Goal: Task Accomplishment & Management: Manage account settings

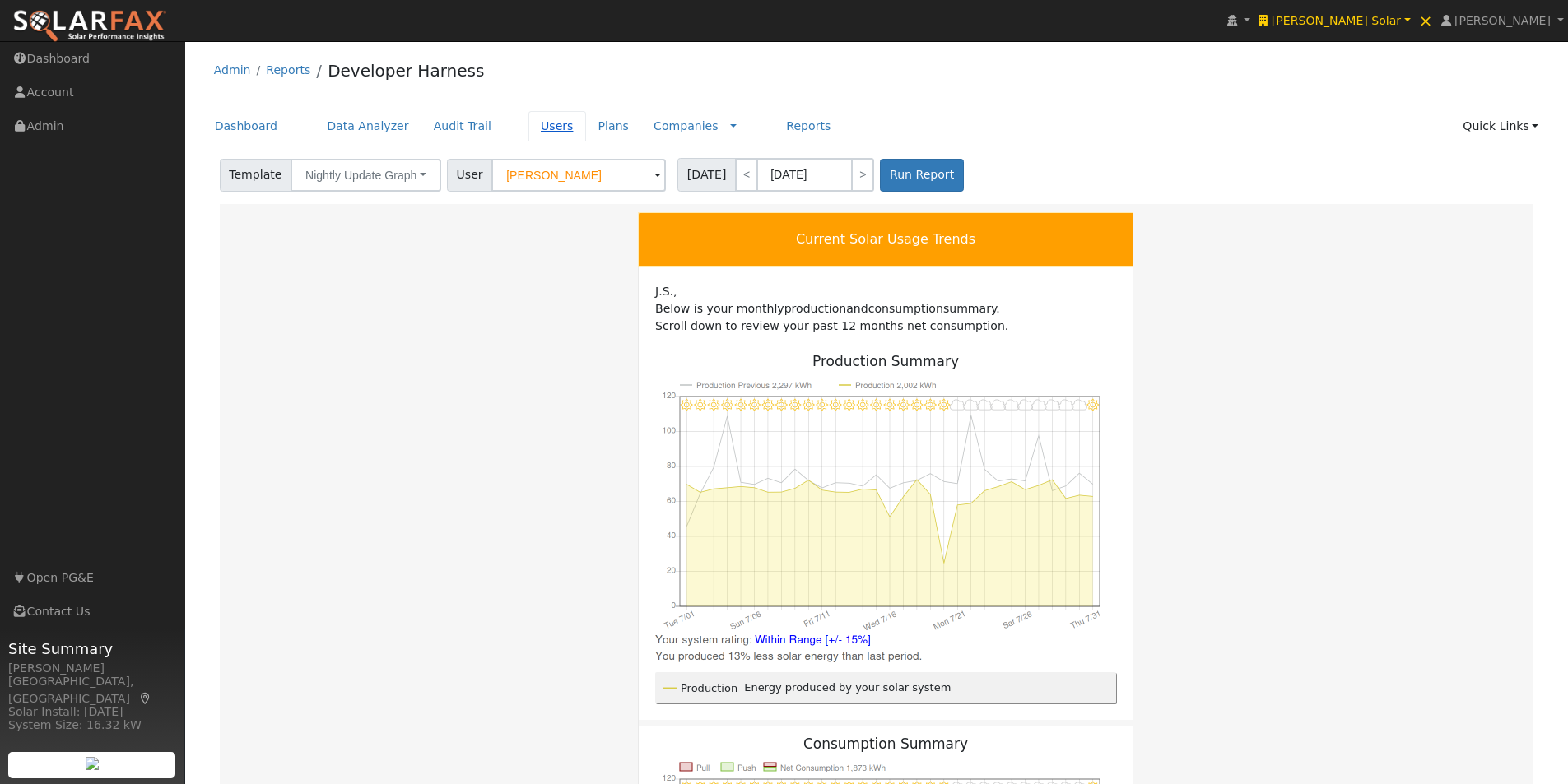
click at [533, 123] on link "Users" at bounding box center [557, 126] width 57 height 31
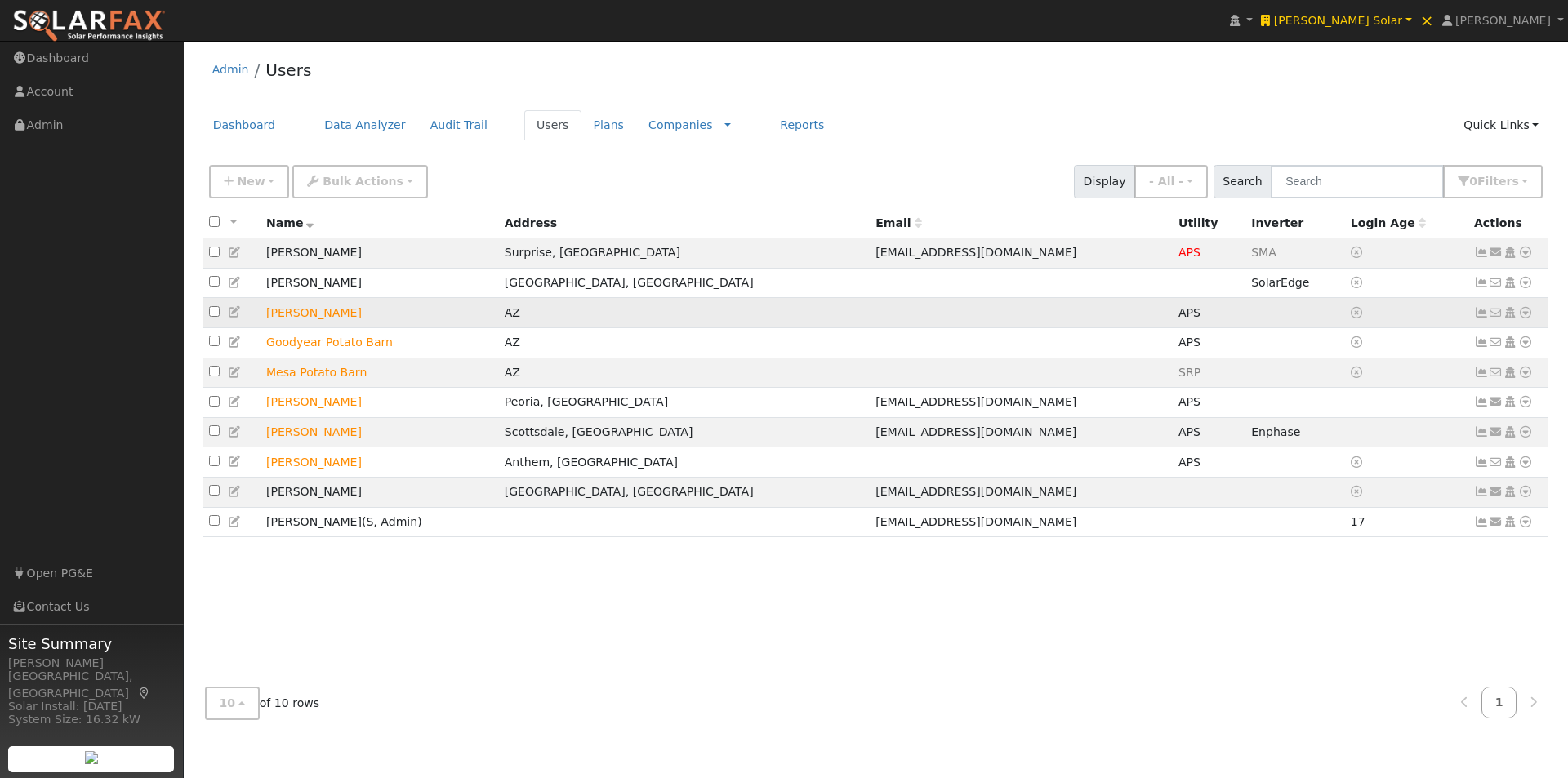
click at [1480, 315] on icon at bounding box center [1481, 312] width 15 height 12
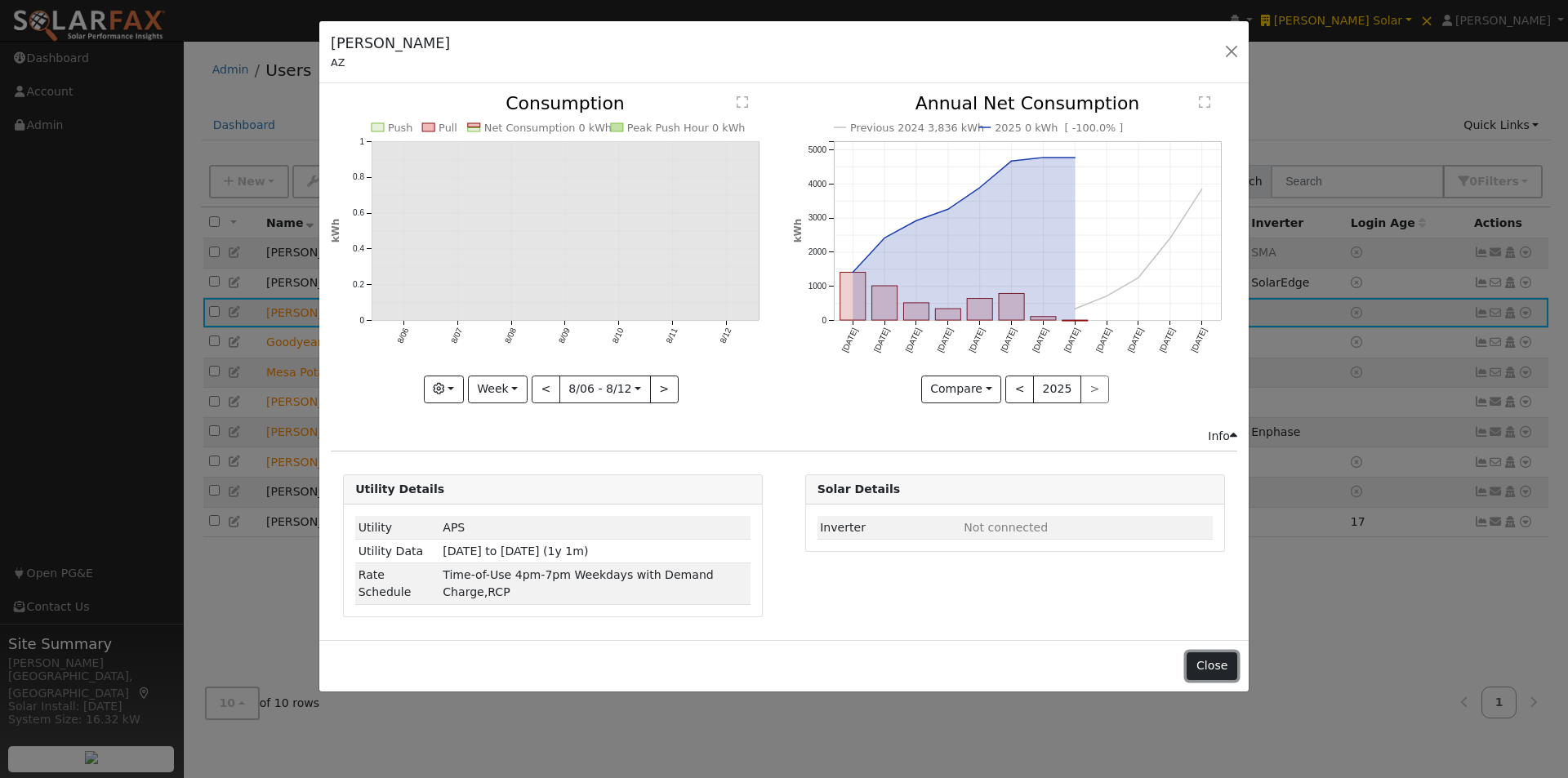
click at [1216, 652] on button "Close" at bounding box center [1211, 666] width 49 height 28
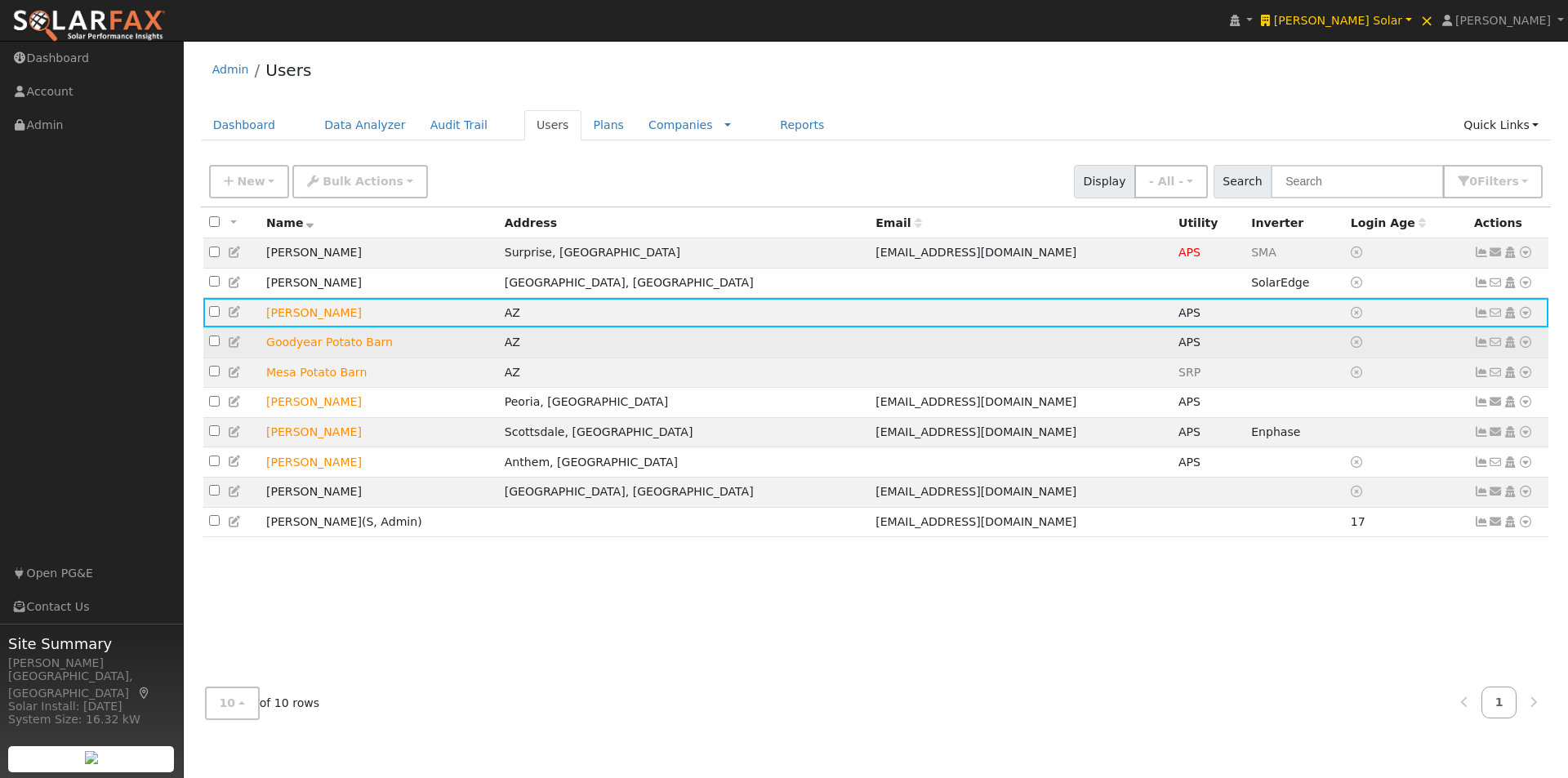
click at [1245, 353] on td at bounding box center [1294, 342] width 100 height 30
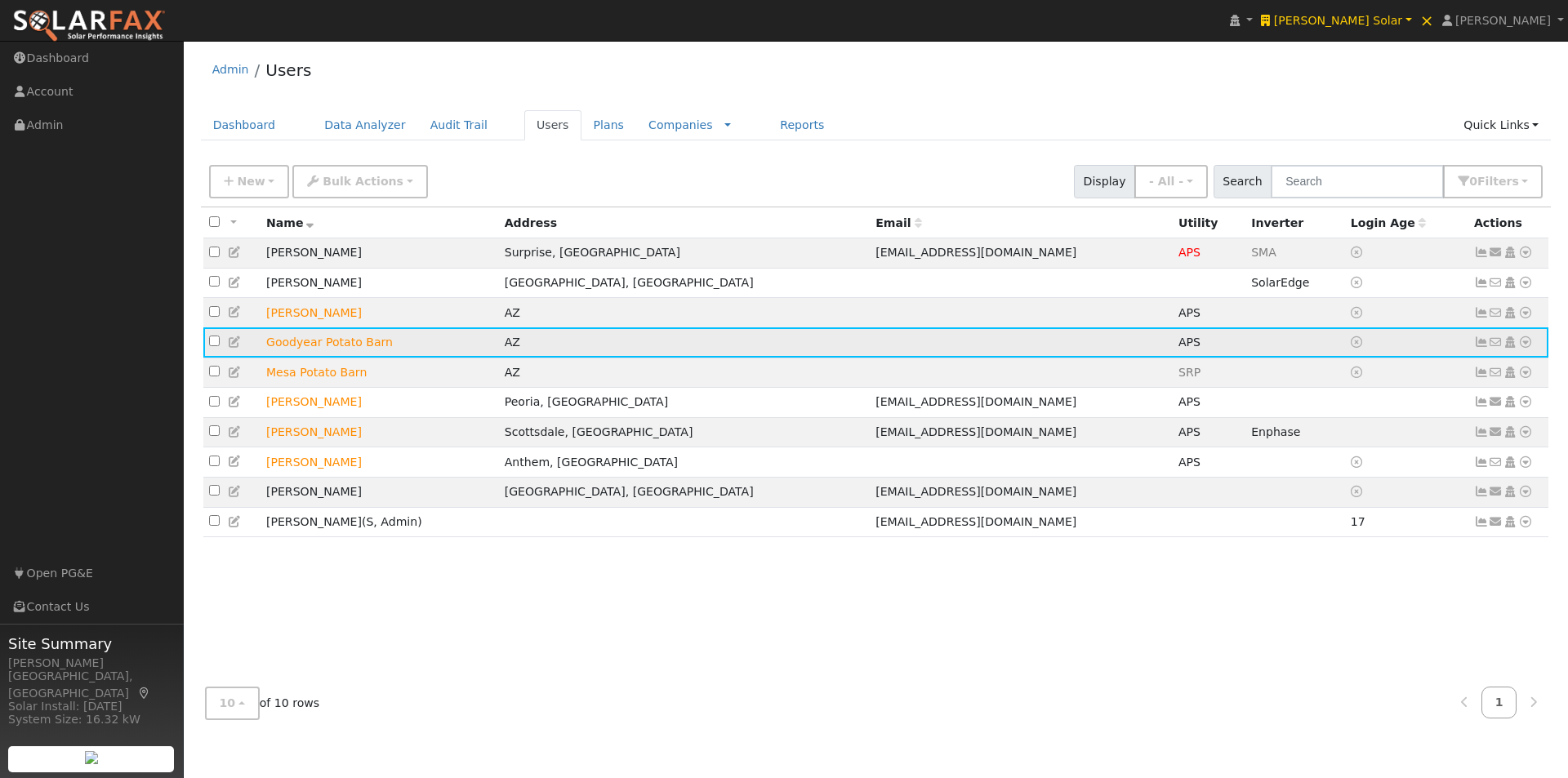
click at [1527, 347] on icon at bounding box center [1525, 342] width 15 height 12
click at [1468, 375] on link "Data Analyzer" at bounding box center [1472, 371] width 119 height 23
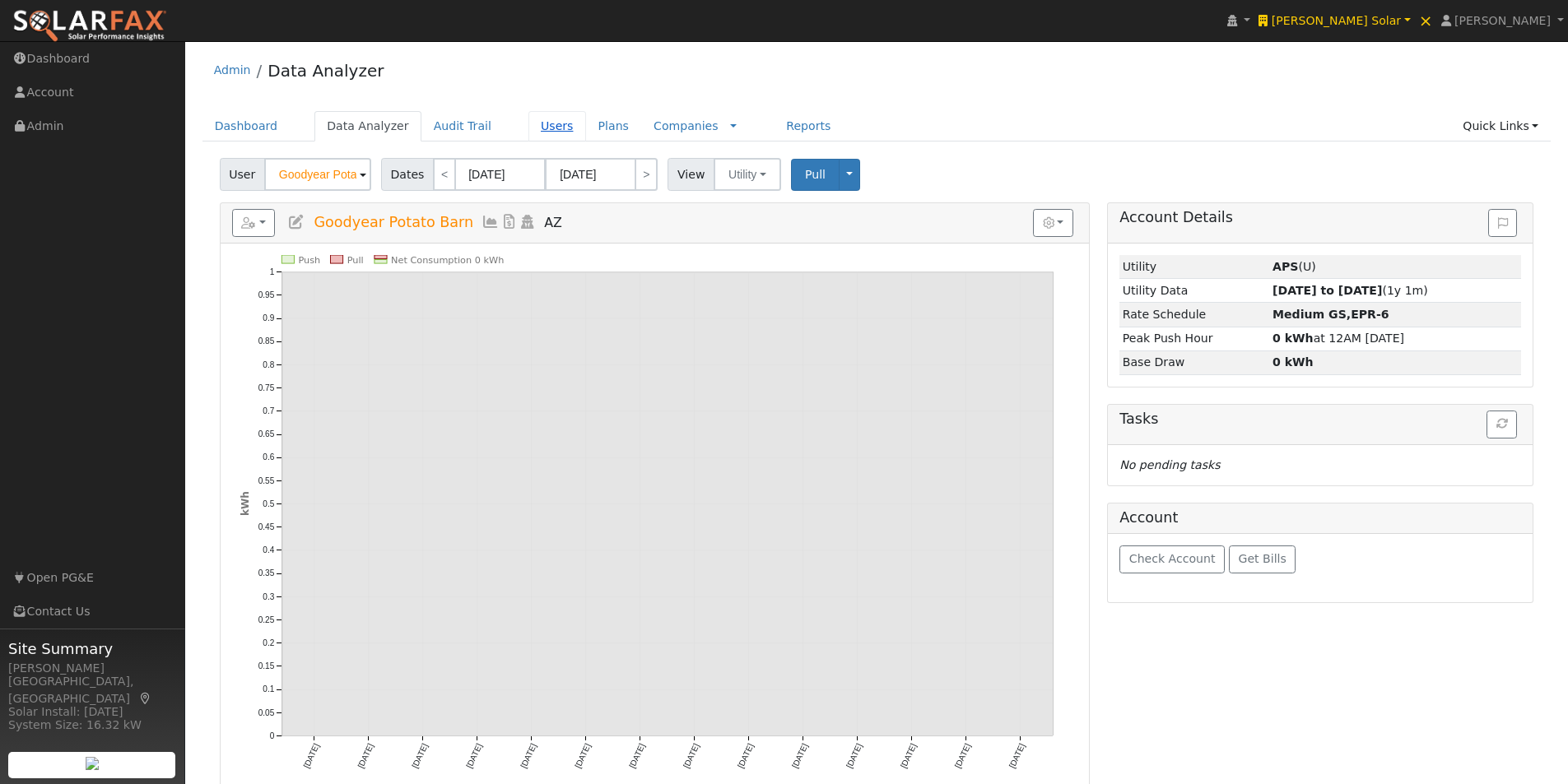
click at [528, 126] on link "Users" at bounding box center [557, 126] width 57 height 31
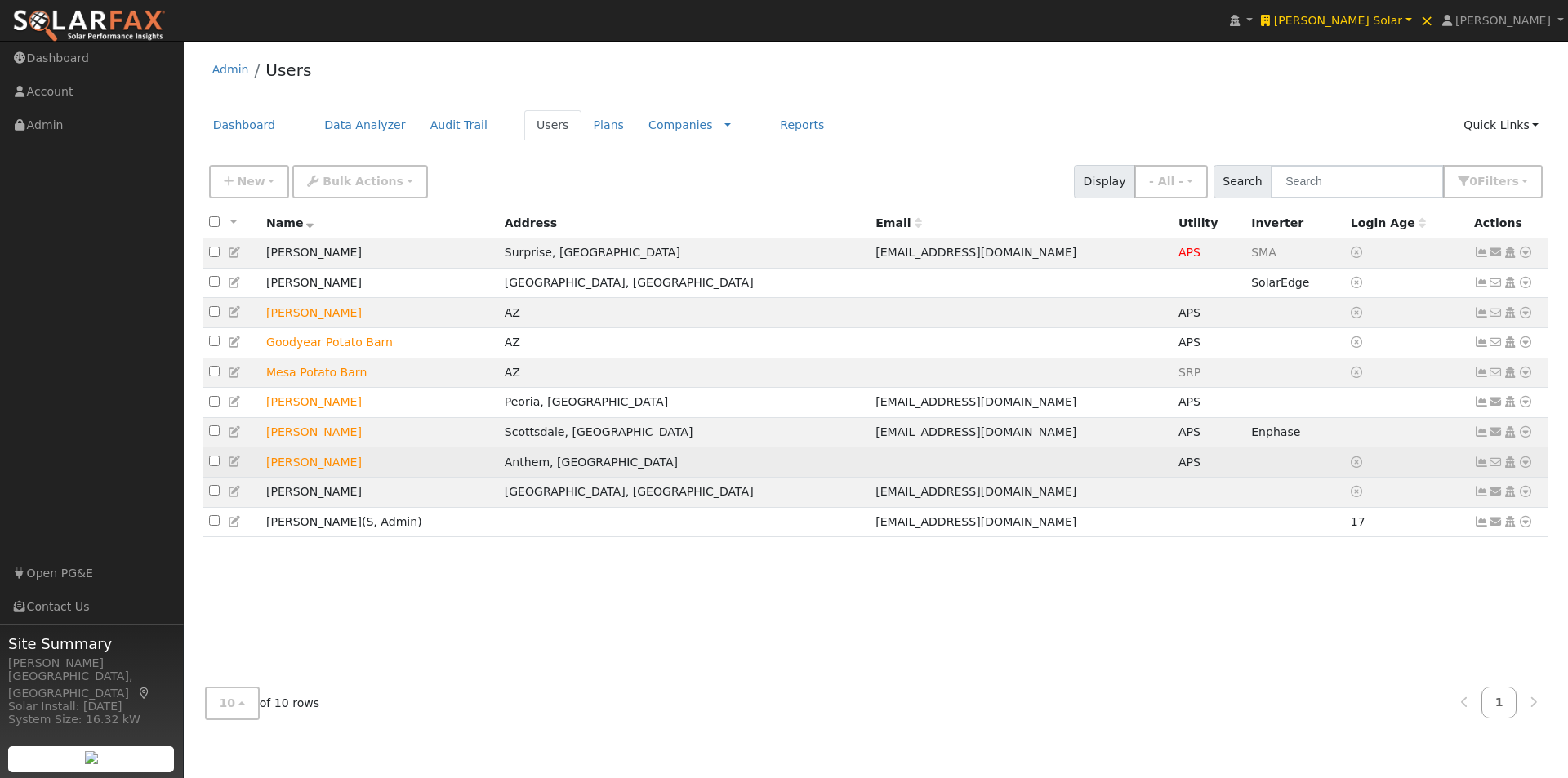
click at [1528, 468] on icon at bounding box center [1525, 462] width 15 height 12
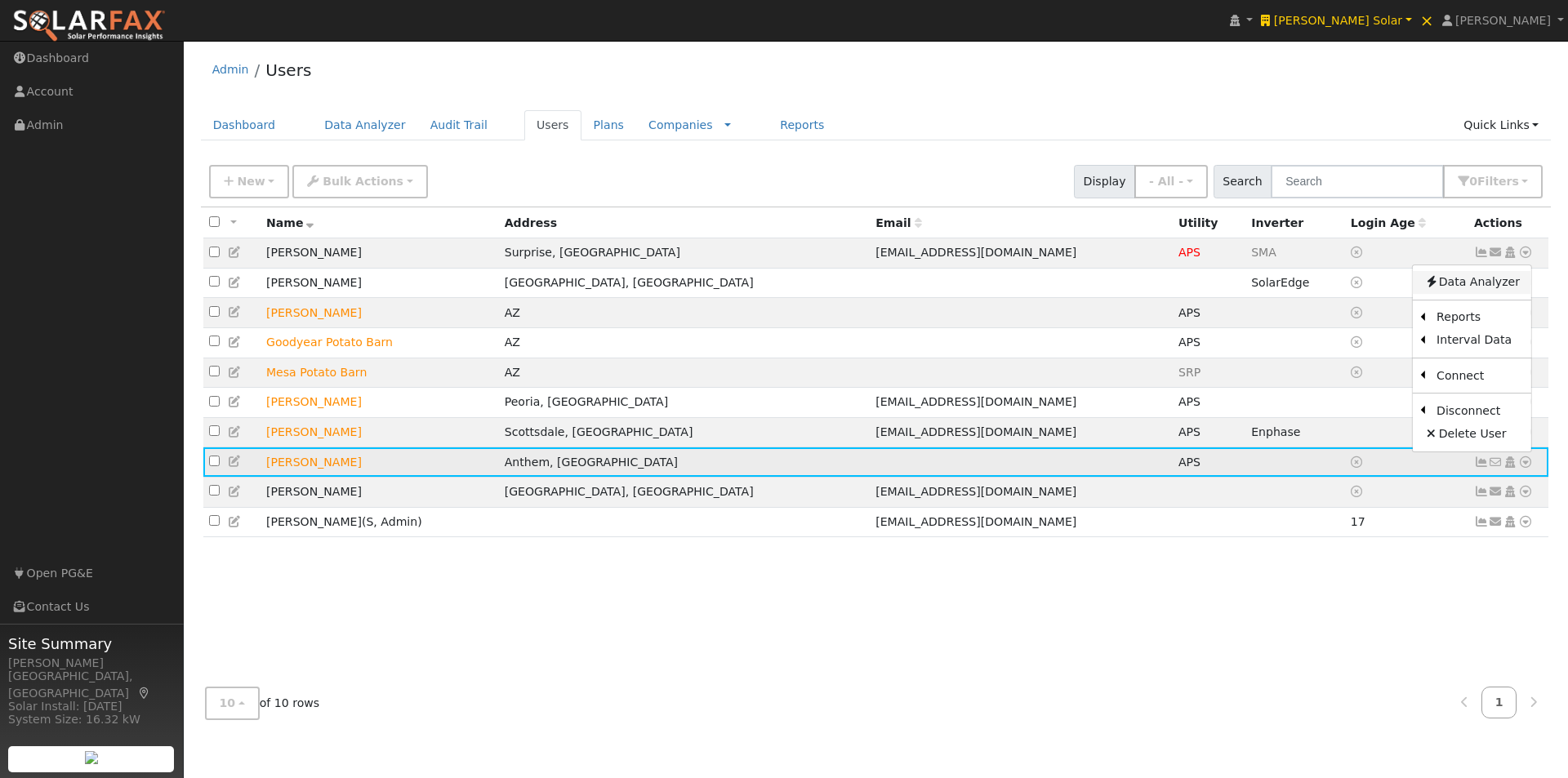
click at [1449, 287] on link "Data Analyzer" at bounding box center [1472, 283] width 119 height 23
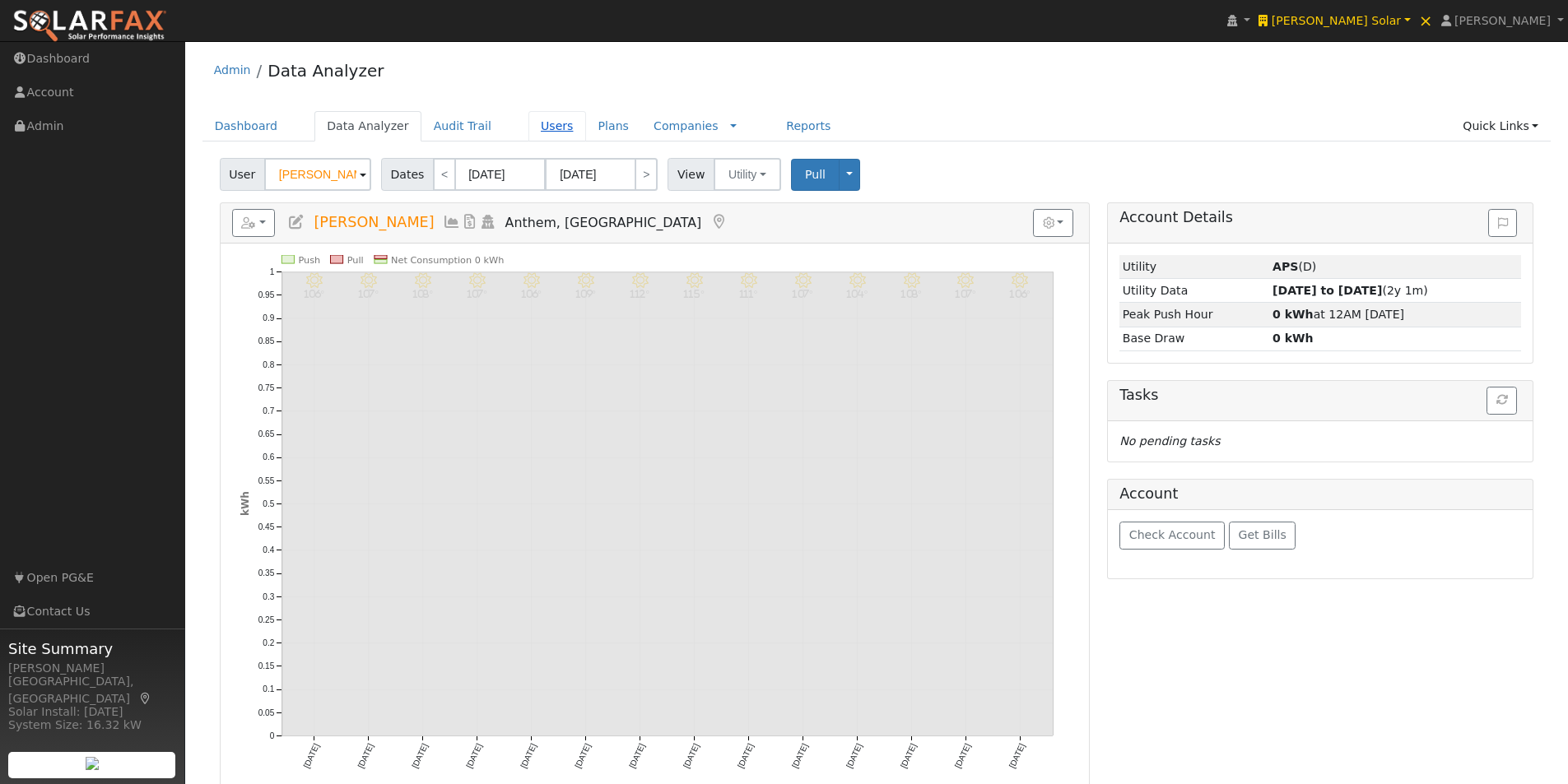
click at [528, 126] on link "Users" at bounding box center [557, 126] width 57 height 31
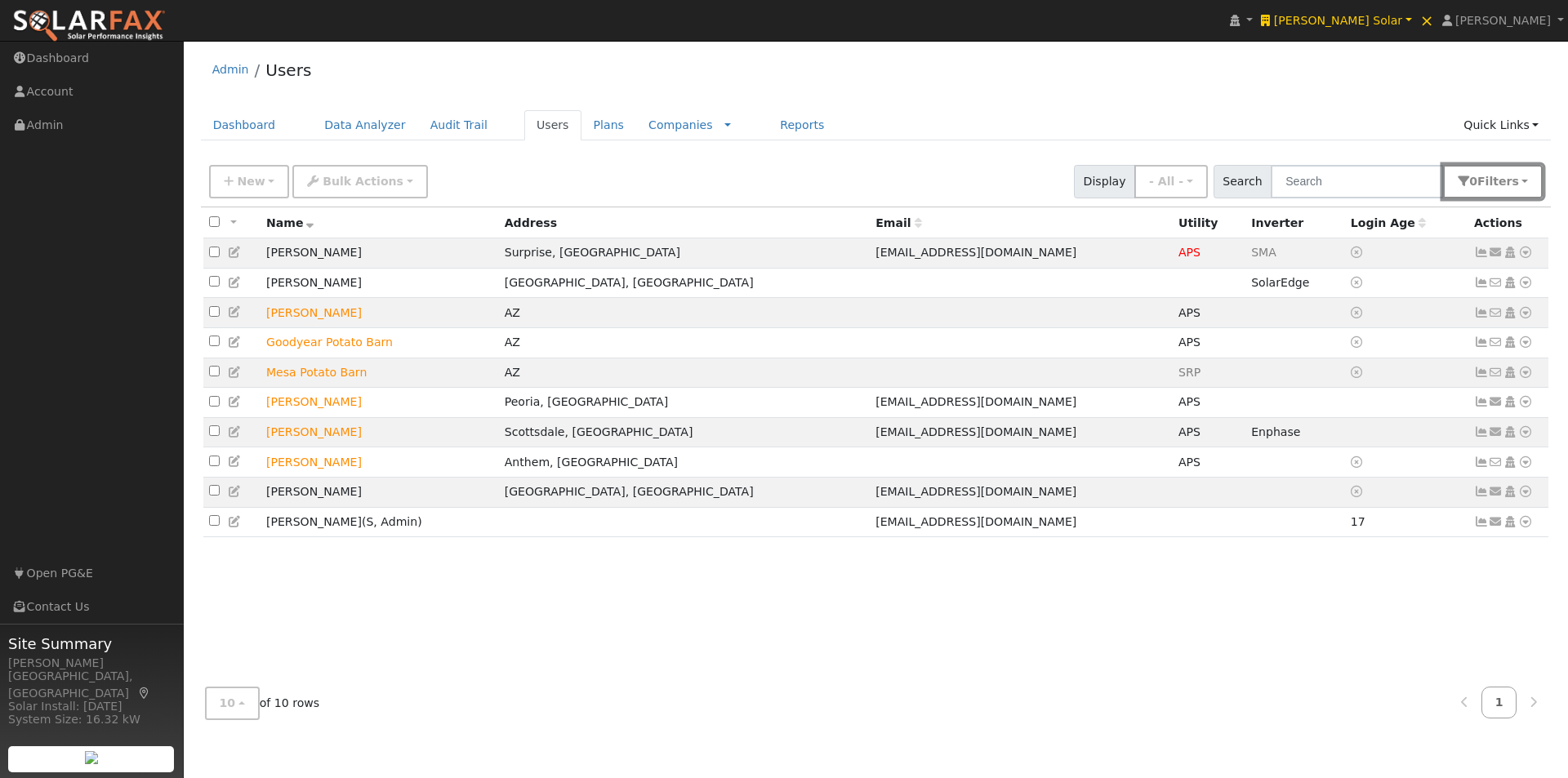
click at [1508, 173] on button "0 Filter s" at bounding box center [1492, 181] width 100 height 34
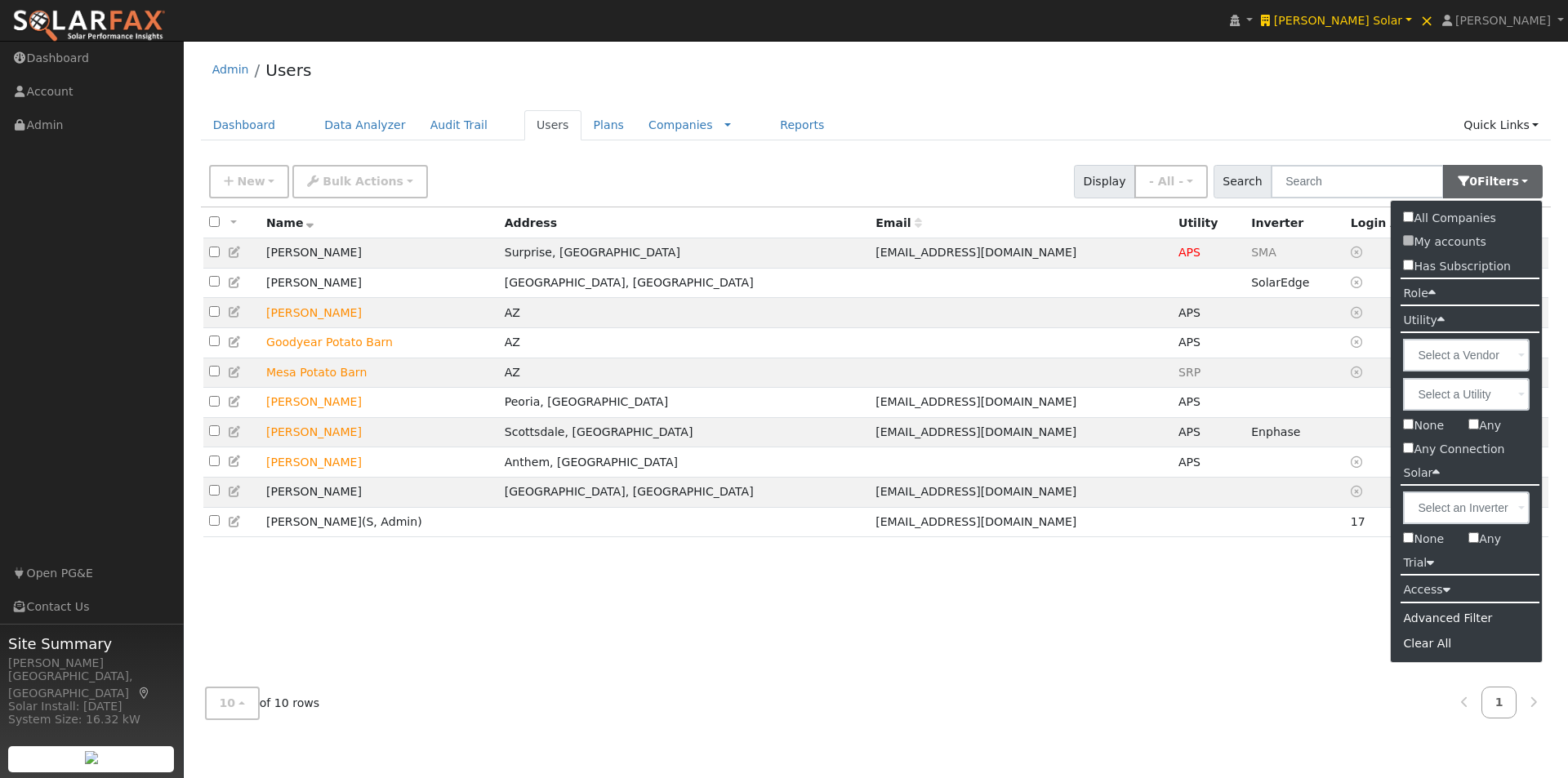
click at [1524, 397] on span at bounding box center [1521, 395] width 7 height 19
click at [0, 0] on input "text" at bounding box center [0, 0] width 0 height 0
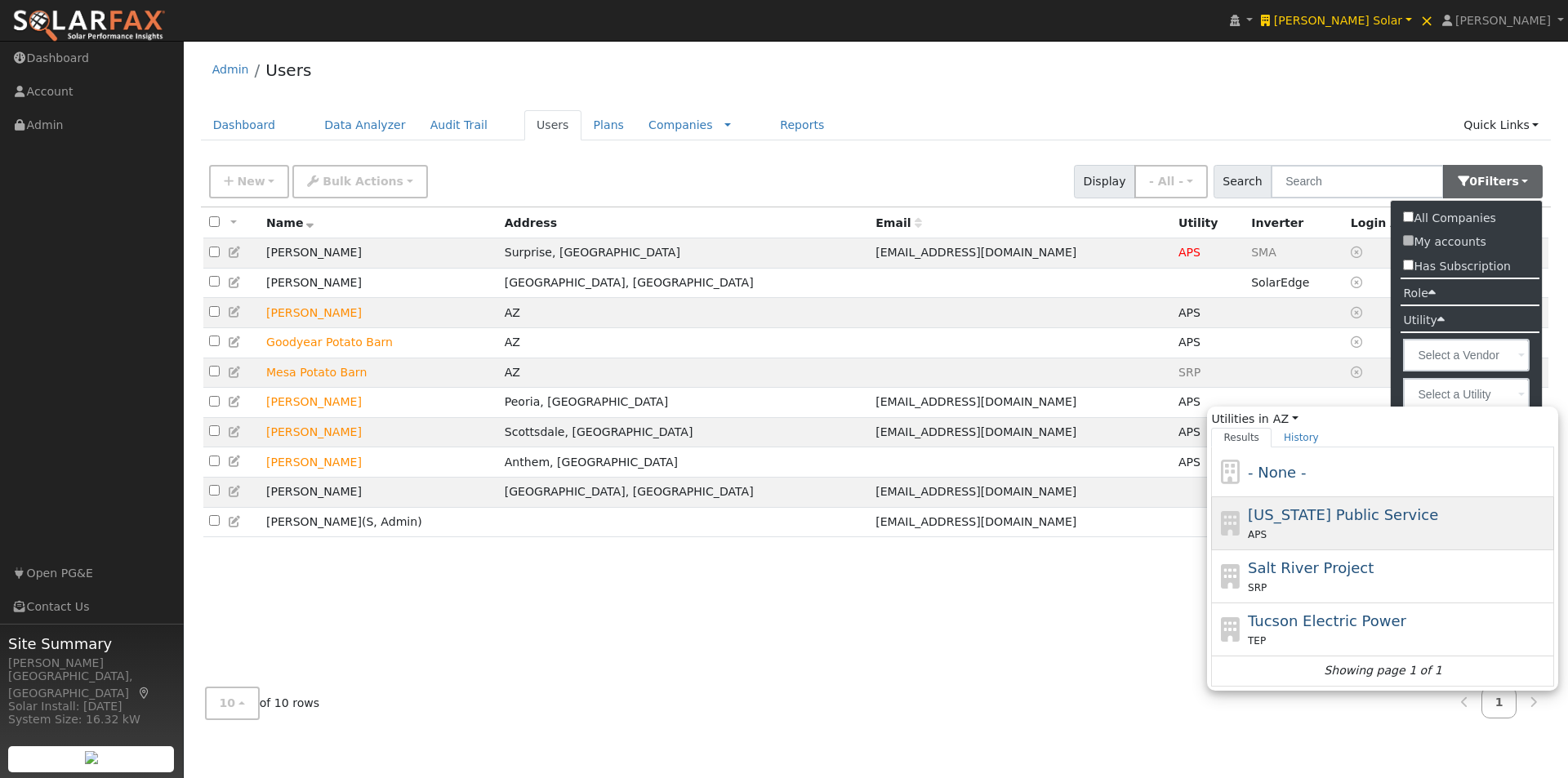
click at [1275, 513] on span "Arizona Public Service" at bounding box center [1342, 514] width 190 height 17
click at [0, 0] on input "Utilities in AZ All States AL AK AZ AR CA CO CT DE FL GA HI ID IL IN IA KS KY L…" at bounding box center [0, 0] width 0 height 0
type input "Arizona Public Service"
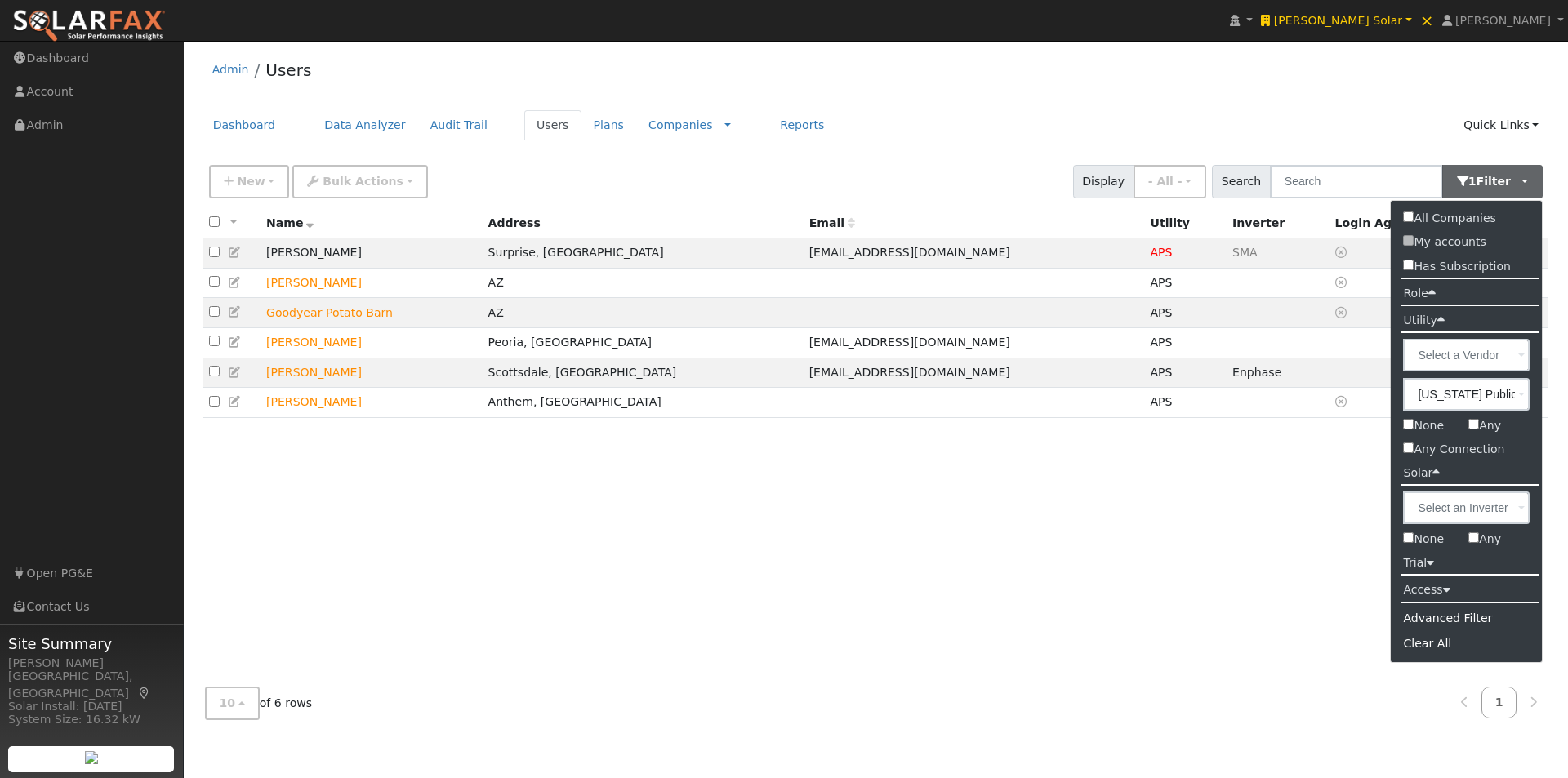
click at [1519, 392] on span at bounding box center [1521, 395] width 7 height 19
click at [0, 0] on input "Arizona Public Service" at bounding box center [0, 0] width 0 height 0
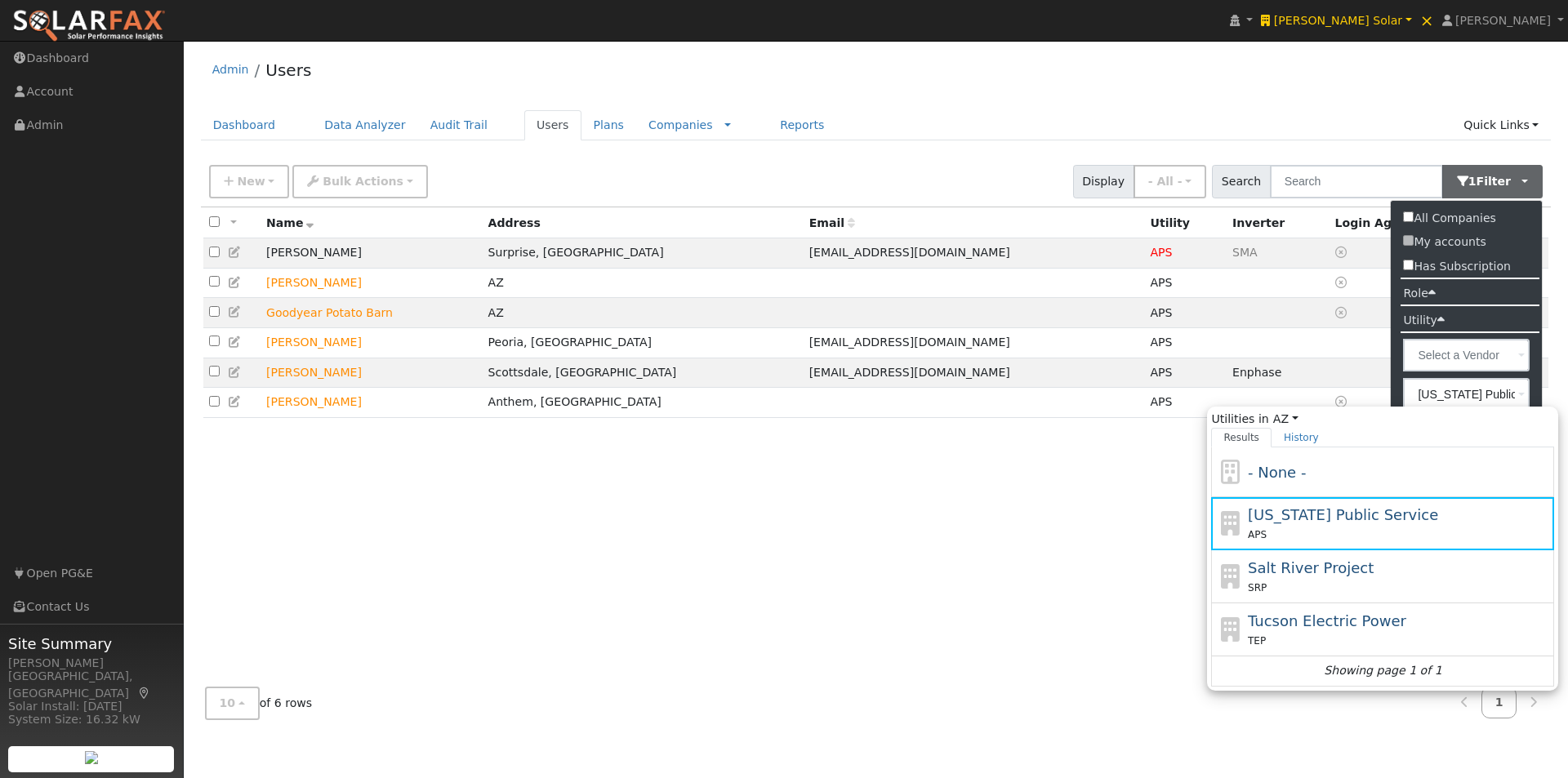
click at [1534, 340] on label at bounding box center [1466, 355] width 151 height 40
click at [0, 0] on input "text" at bounding box center [0, 0] width 0 height 0
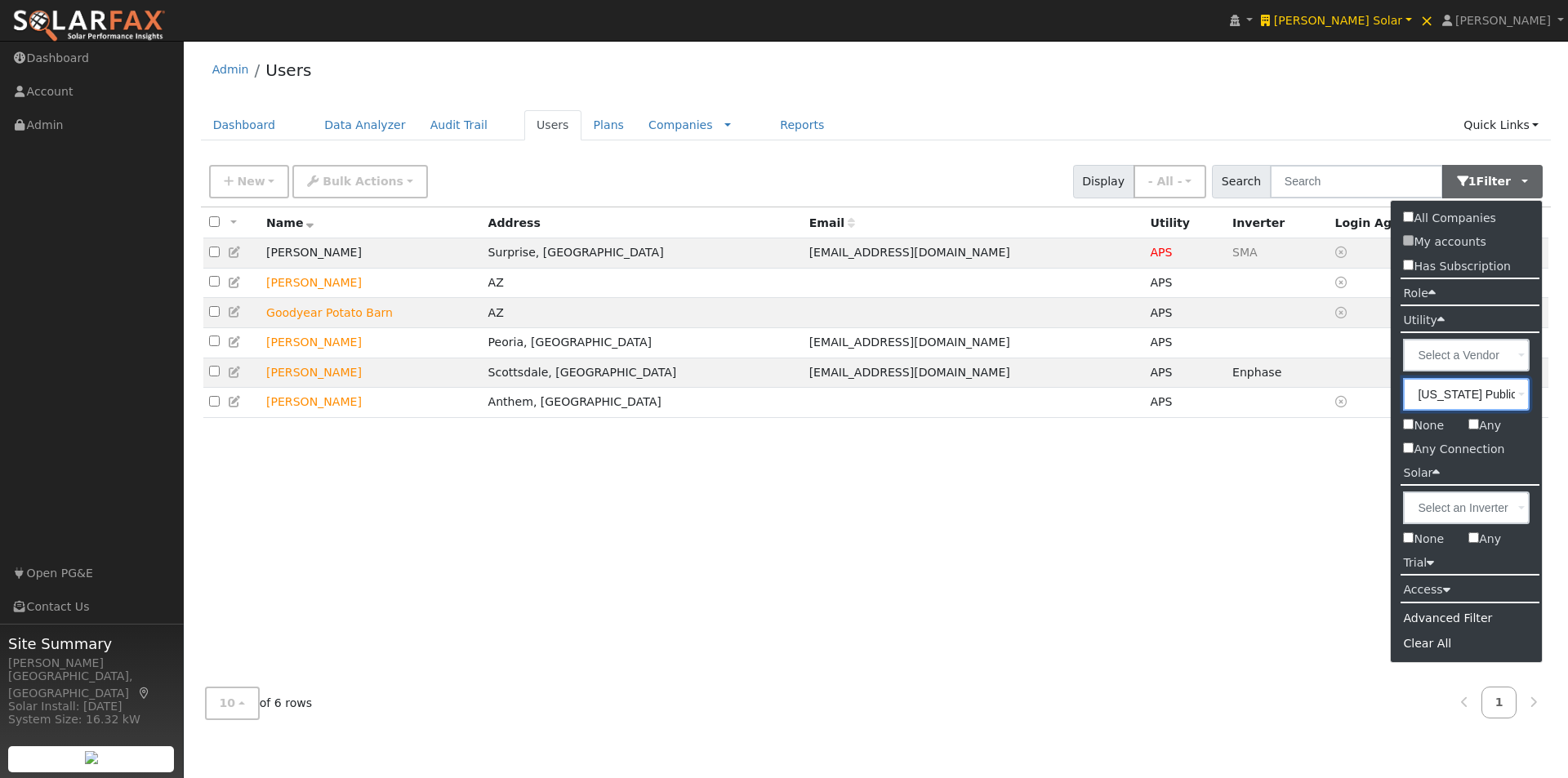
click at [1515, 393] on input "Arizona Public Service" at bounding box center [1467, 395] width 127 height 33
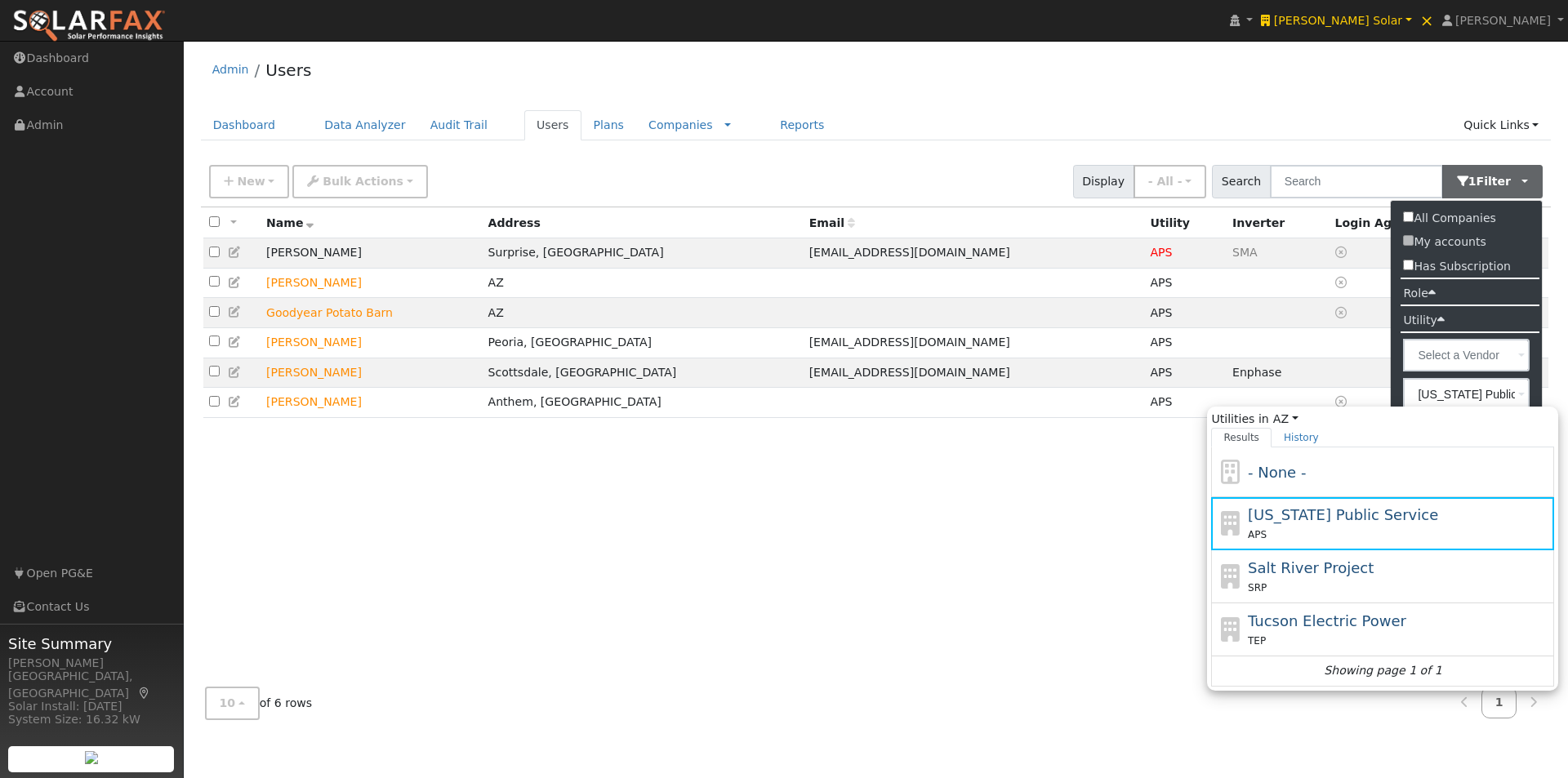
click at [1536, 340] on label at bounding box center [1466, 355] width 151 height 40
click at [0, 0] on input "text" at bounding box center [0, 0] width 0 height 0
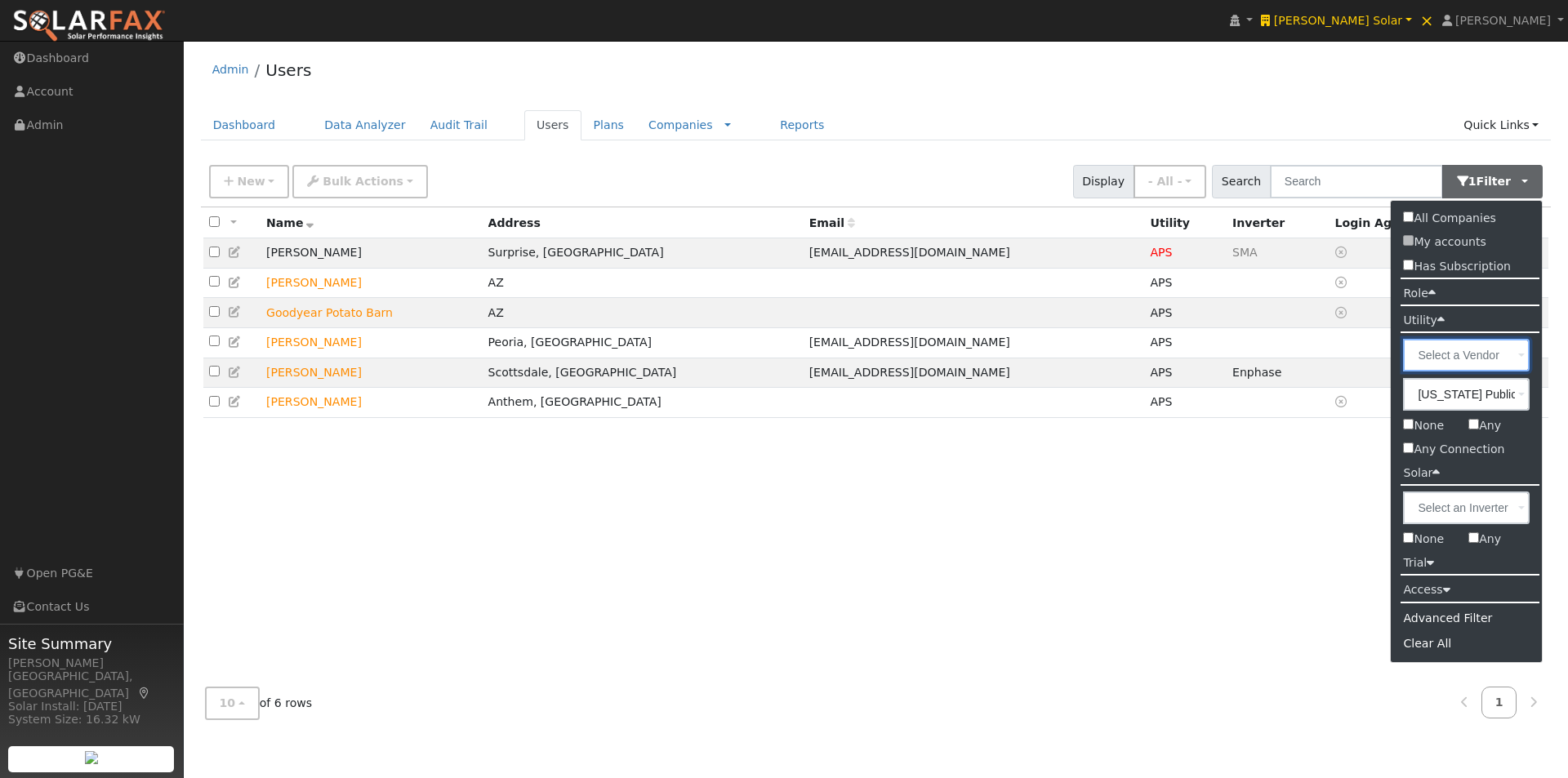
click at [1505, 354] on input "text" at bounding box center [1467, 355] width 127 height 33
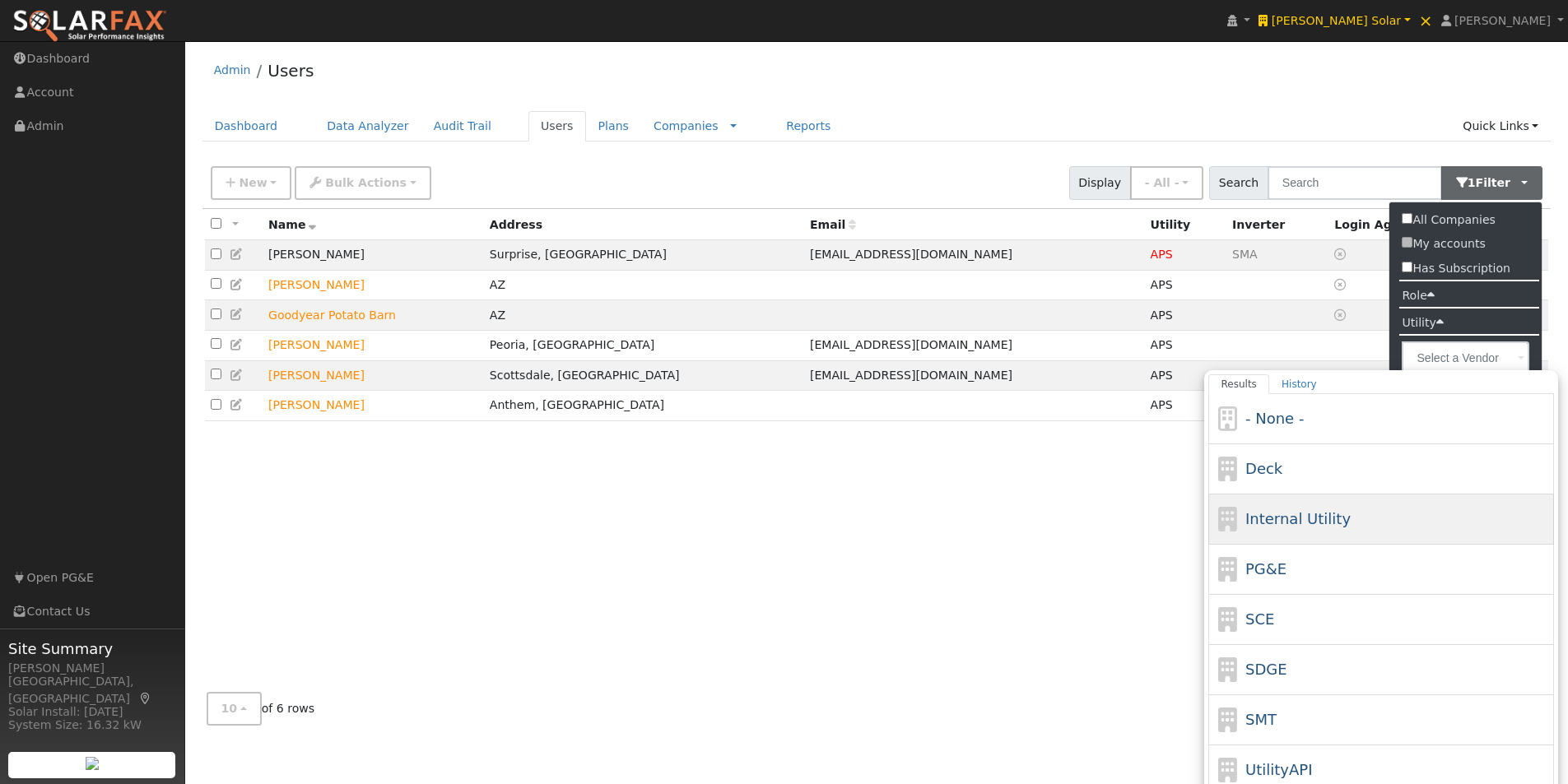
click at [1283, 521] on span "Internal Utility" at bounding box center [1297, 518] width 106 height 17
click at [0, 0] on input "Results History - None - Deck Internal Utility PG&E SCE SDGE SMT UtilityAPI Sho…" at bounding box center [0, 0] width 0 height 0
type input "Internal Utility"
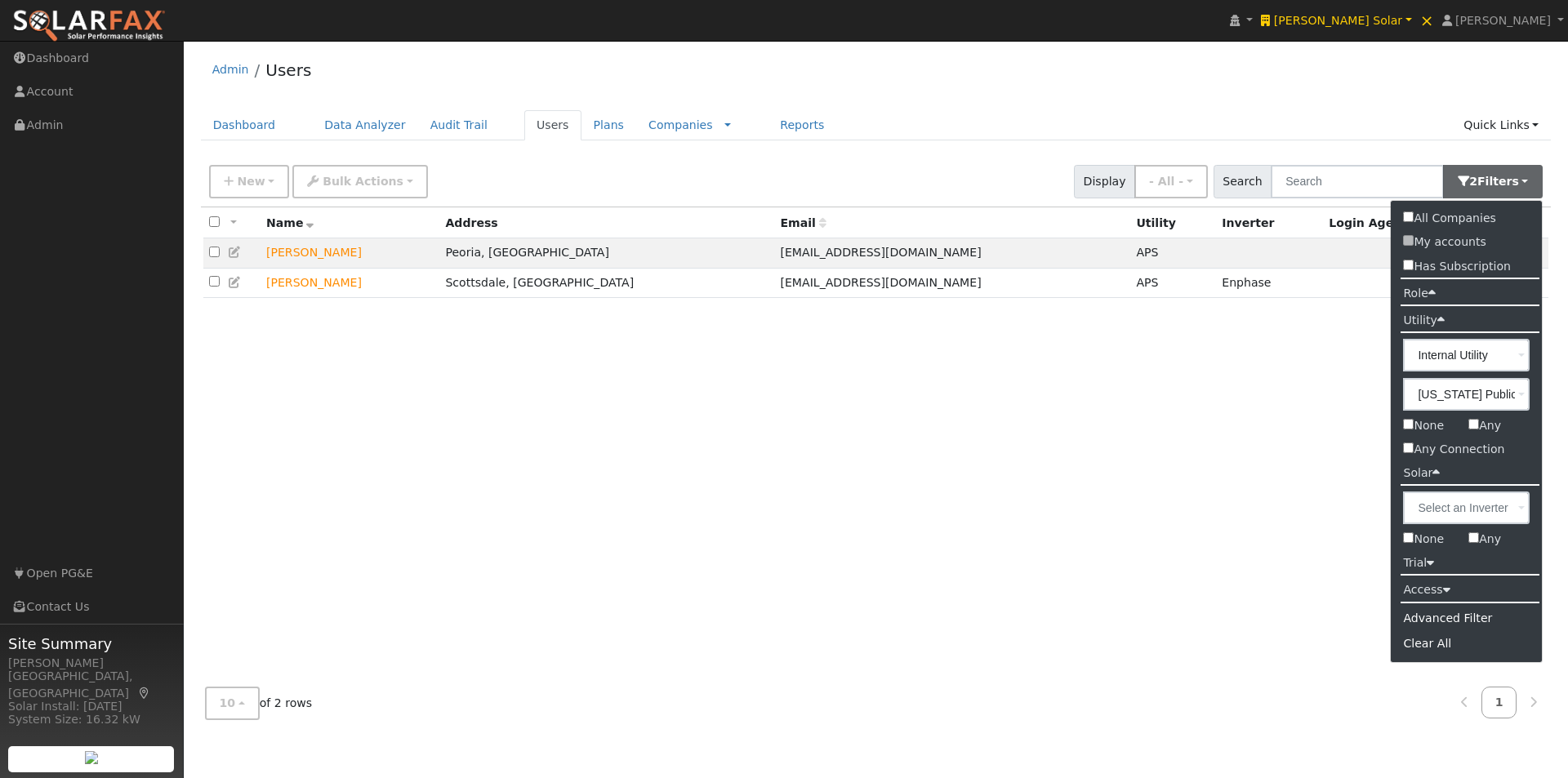
click at [952, 403] on div "All None All on page None on page Name Address Email Utility Inverter Login Age…" at bounding box center [876, 441] width 1350 height 467
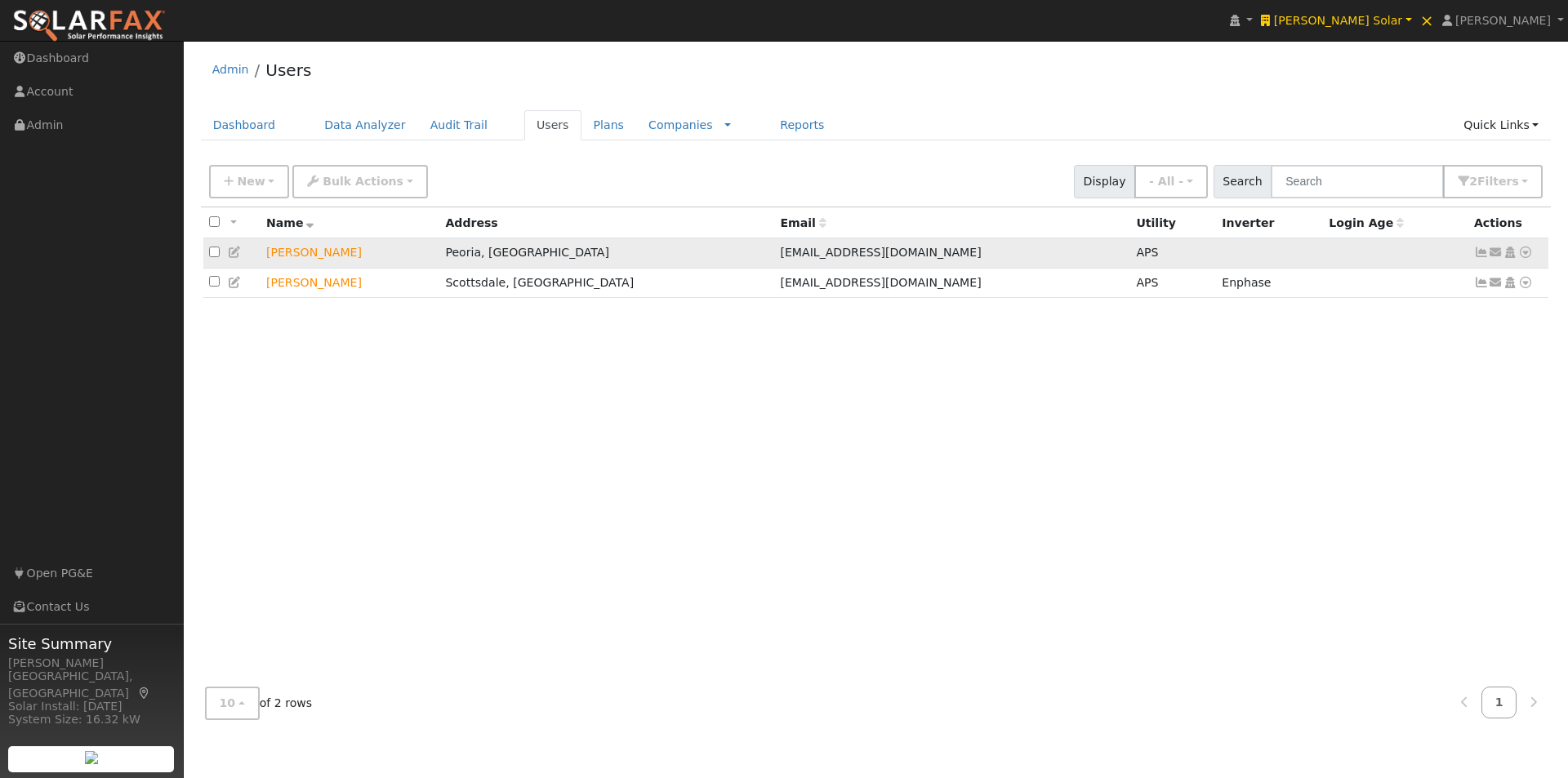
click at [1485, 256] on icon at bounding box center [1481, 252] width 15 height 12
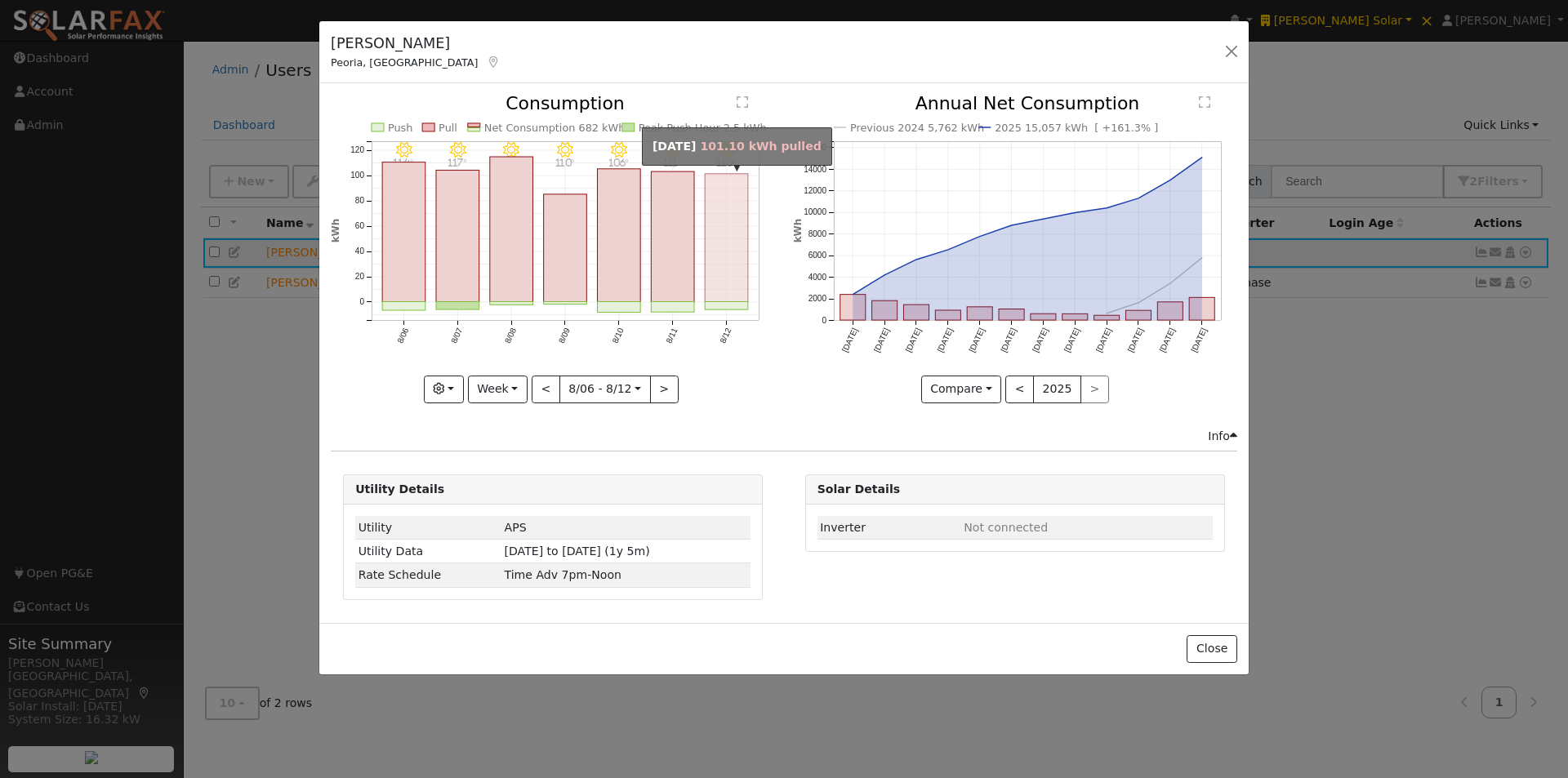
click at [730, 244] on rect "onclick=""" at bounding box center [727, 237] width 43 height 128
type input "2025-08-12"
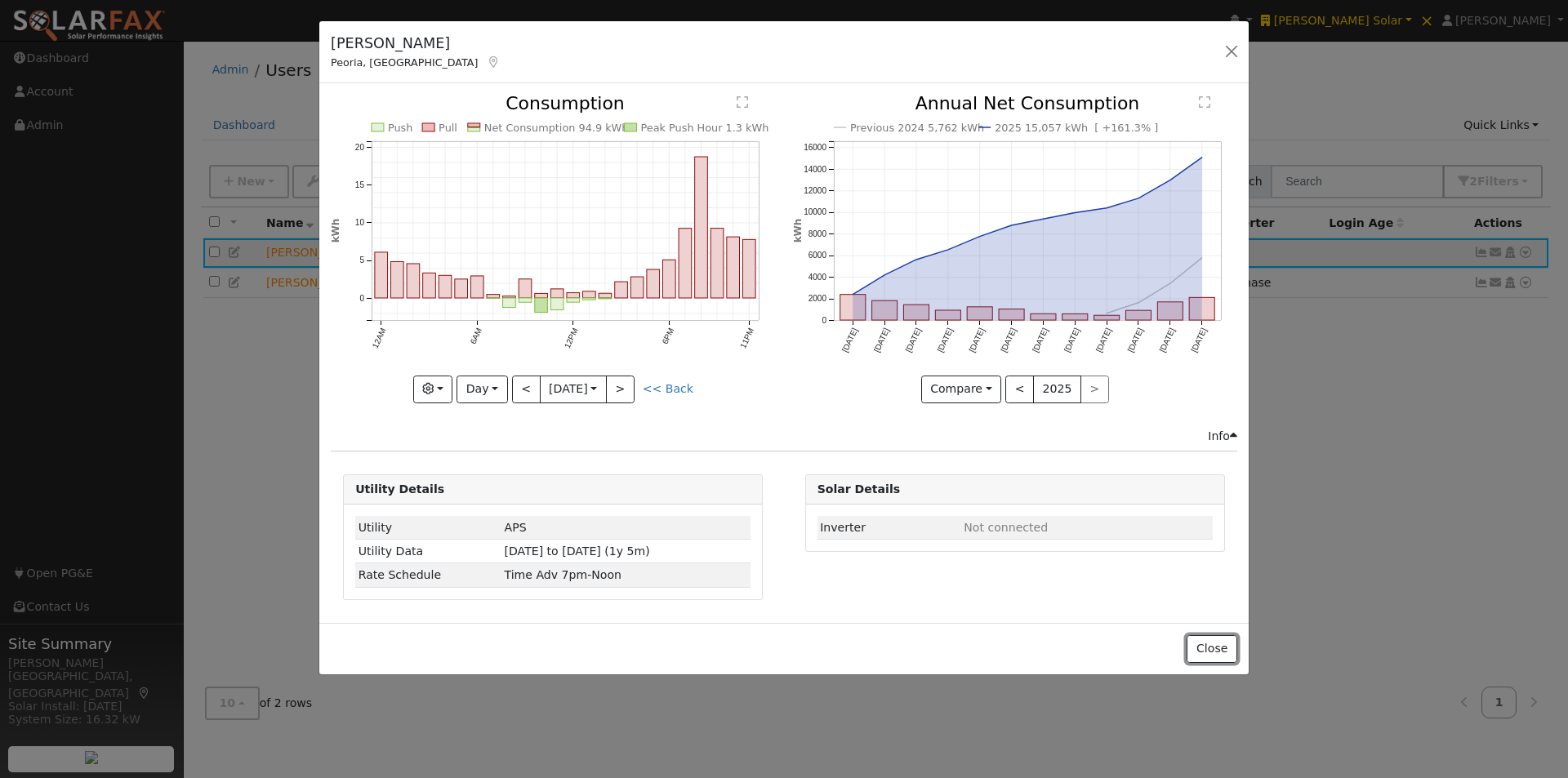
drag, startPoint x: 1197, startPoint y: 647, endPoint x: 1416, endPoint y: 452, distance: 293.2
click at [1199, 646] on button "Close" at bounding box center [1211, 649] width 49 height 28
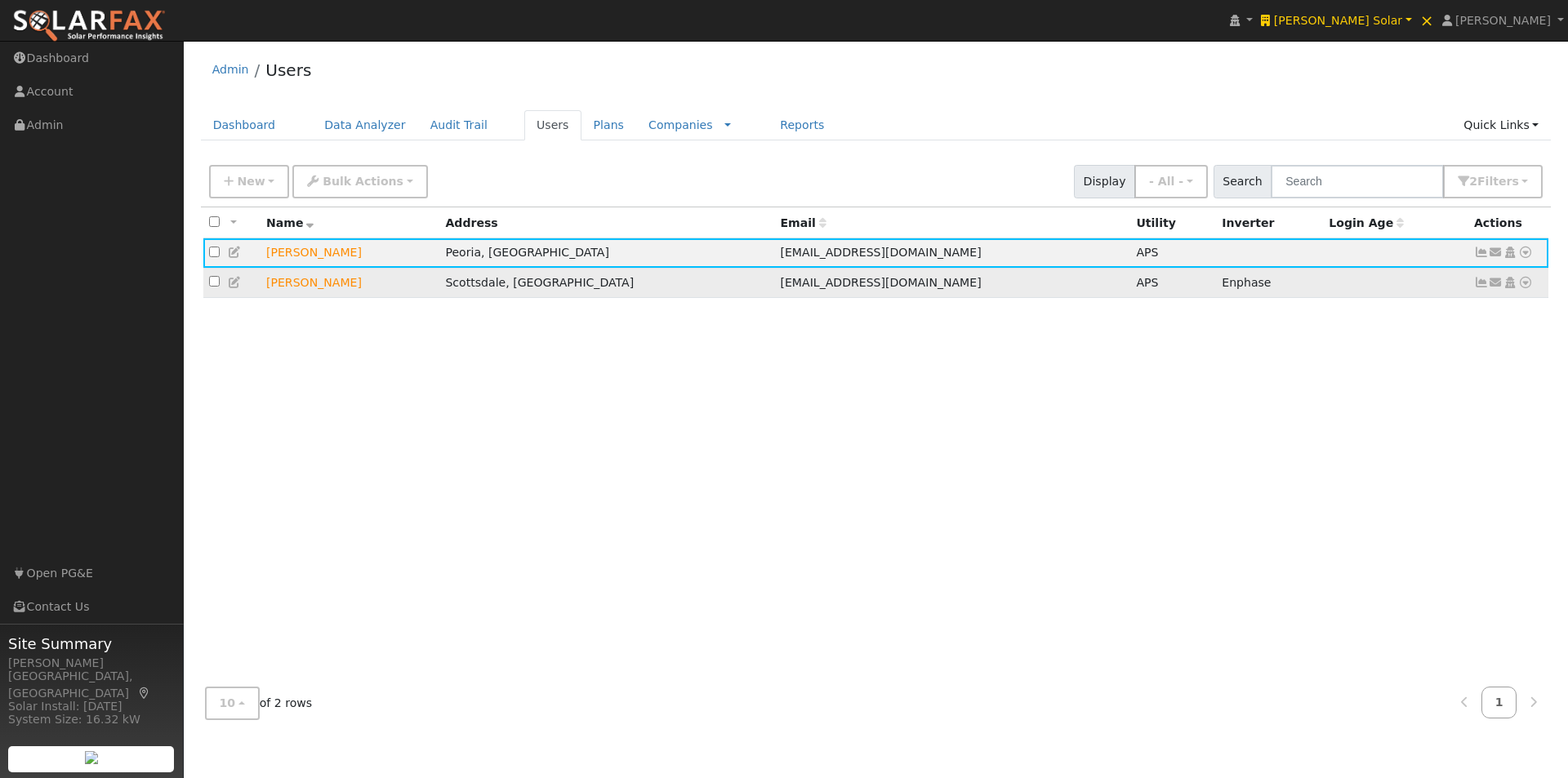
click at [1480, 284] on icon at bounding box center [1481, 283] width 15 height 12
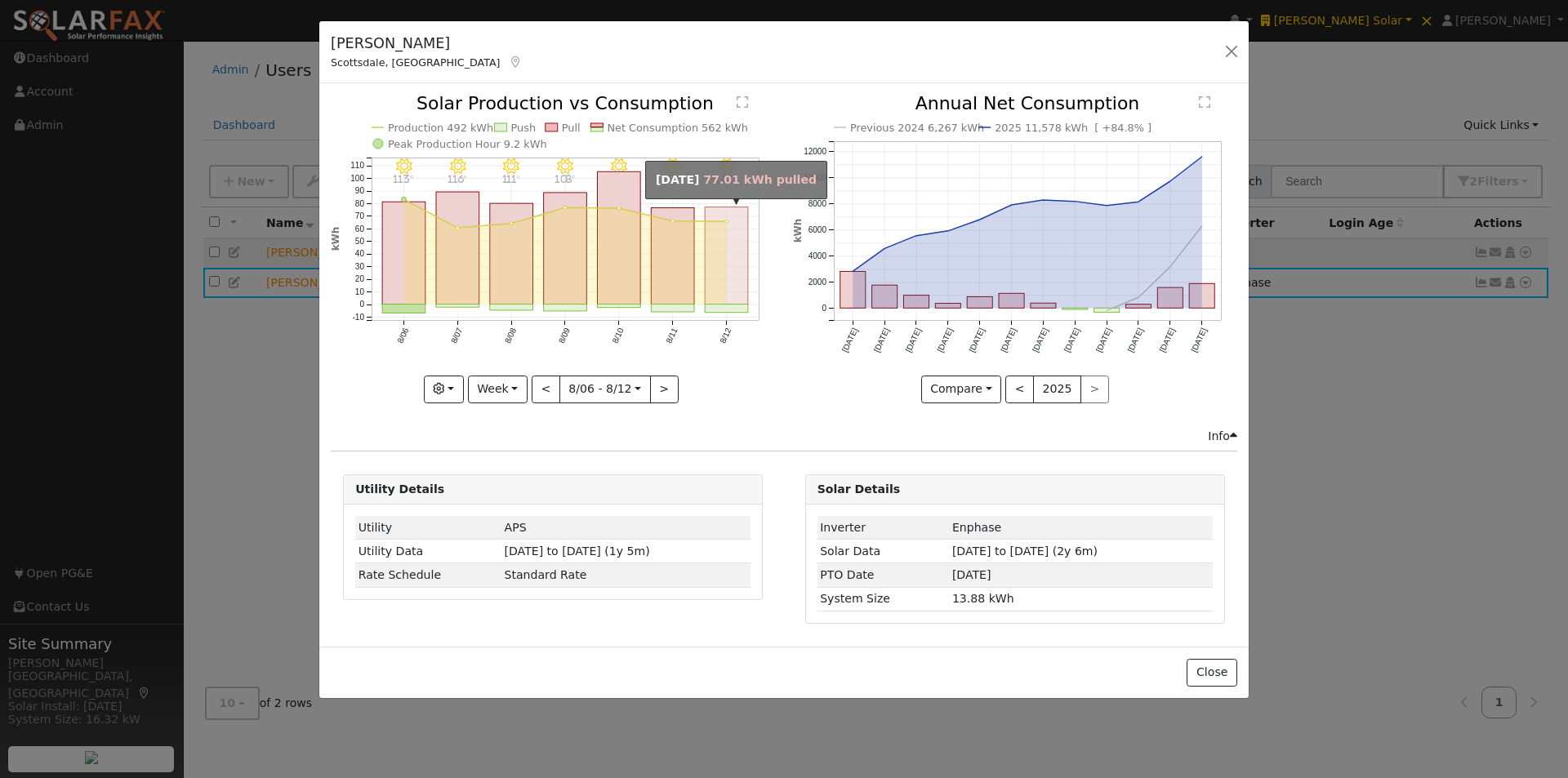
click at [733, 266] on rect "onclick=""" at bounding box center [727, 256] width 43 height 97
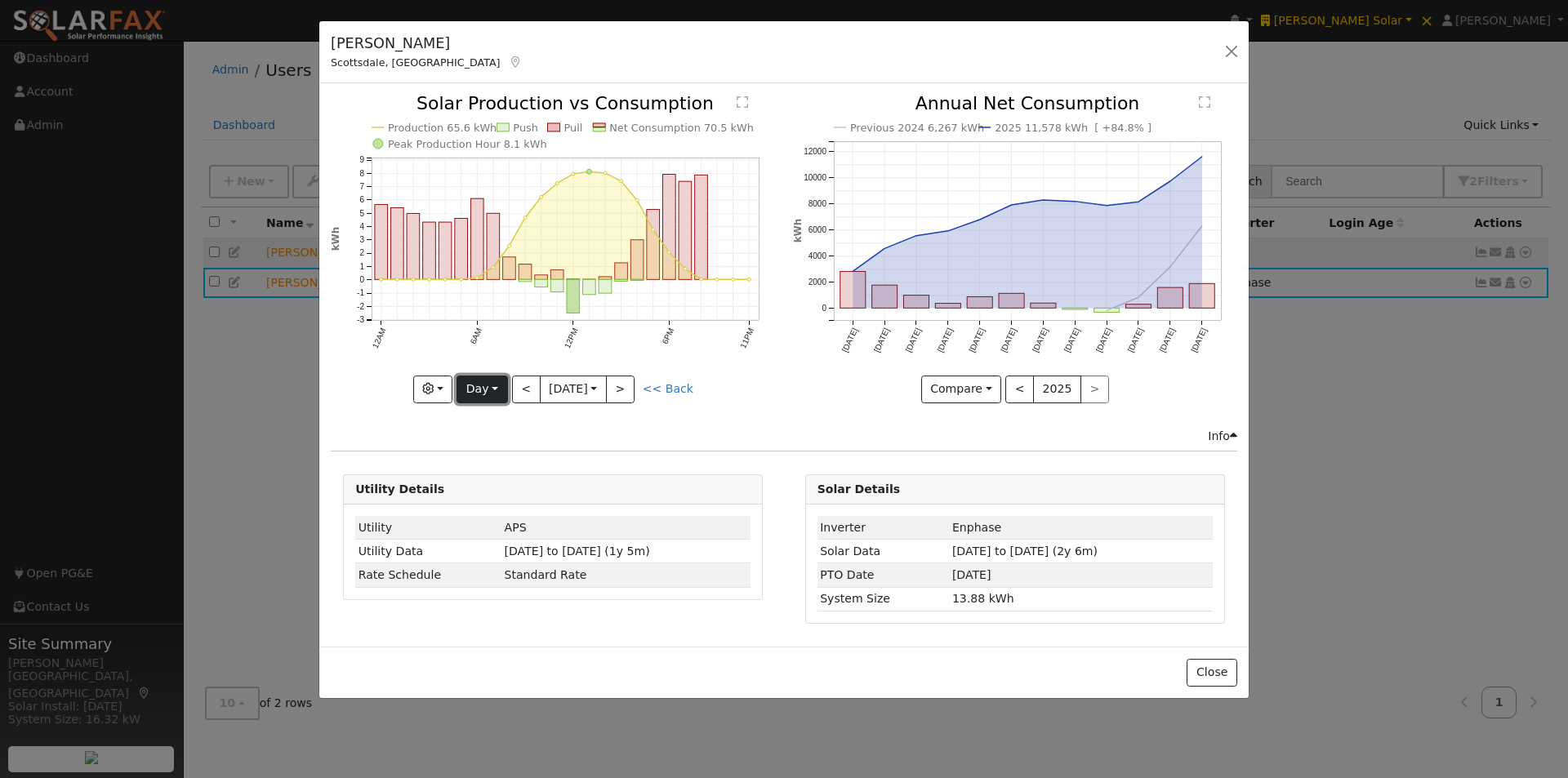
click at [486, 395] on button "Day" at bounding box center [481, 390] width 50 height 28
drag, startPoint x: 495, startPoint y: 490, endPoint x: 623, endPoint y: 430, distance: 141.4
click at [495, 491] on link "Year" at bounding box center [514, 491] width 114 height 23
type input "2024-08-01"
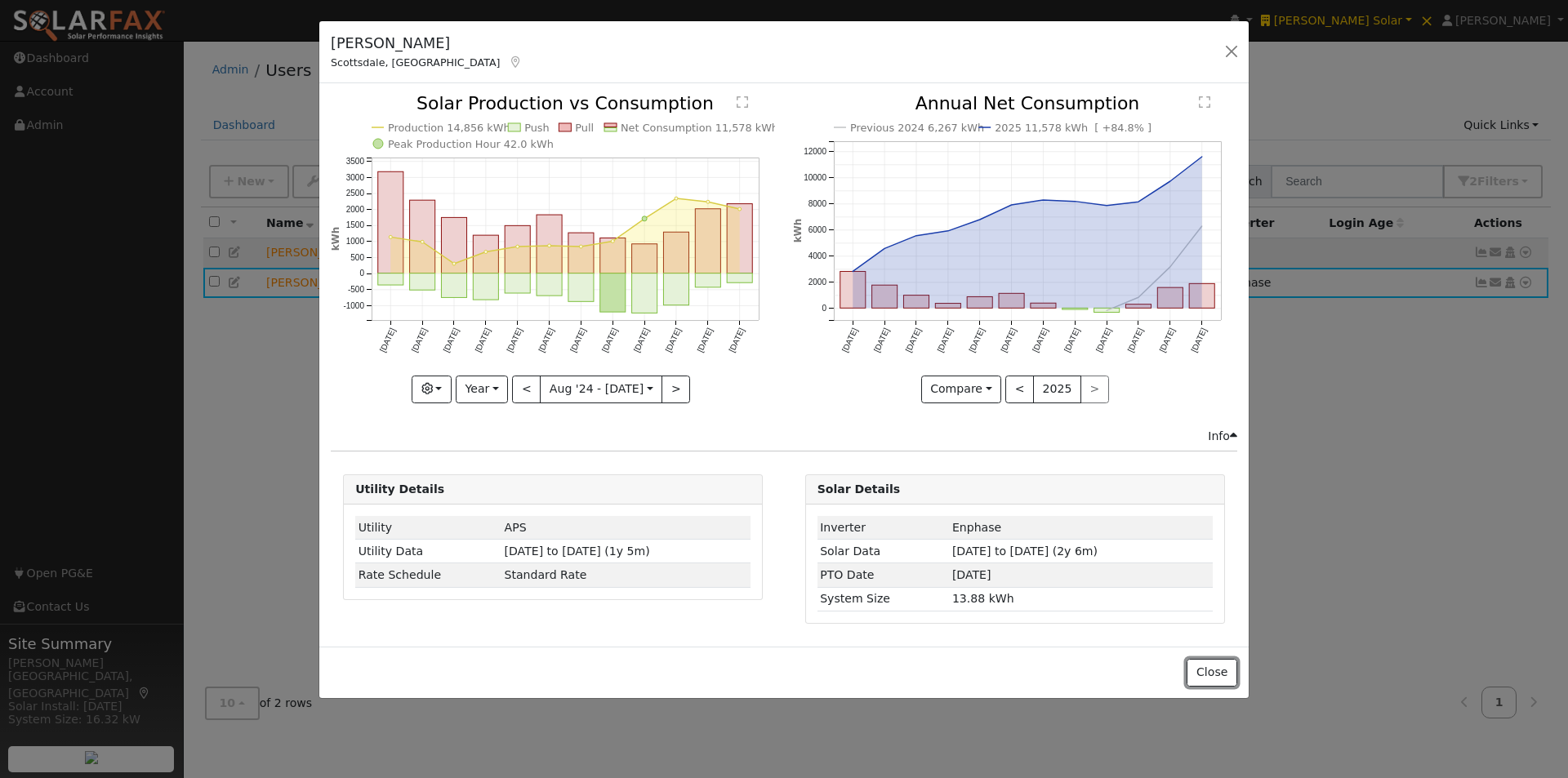
drag, startPoint x: 1204, startPoint y: 675, endPoint x: 1208, endPoint y: 650, distance: 25.3
click at [1205, 674] on button "Close" at bounding box center [1211, 673] width 49 height 28
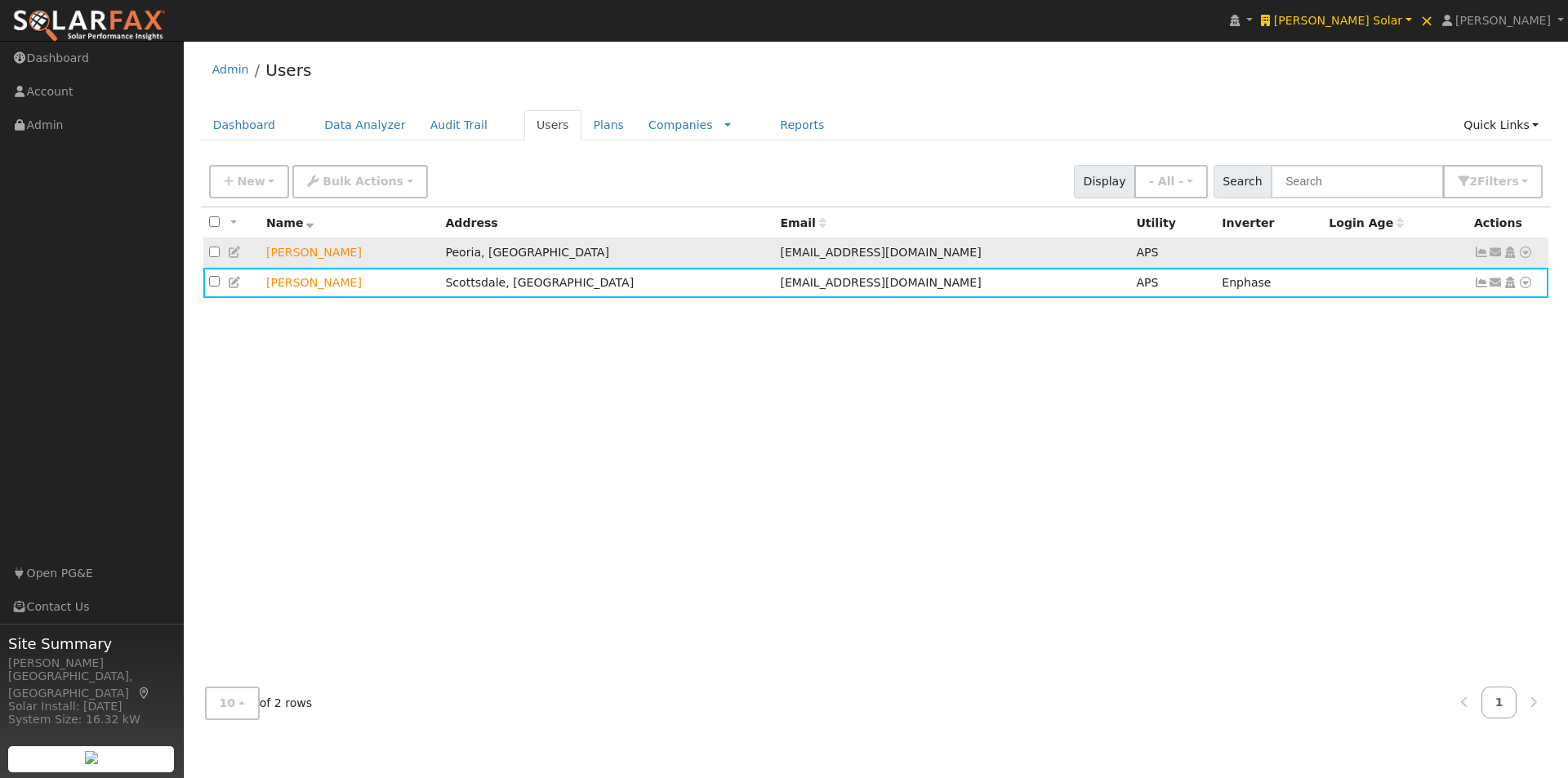
click at [1445, 242] on td at bounding box center [1395, 253] width 145 height 30
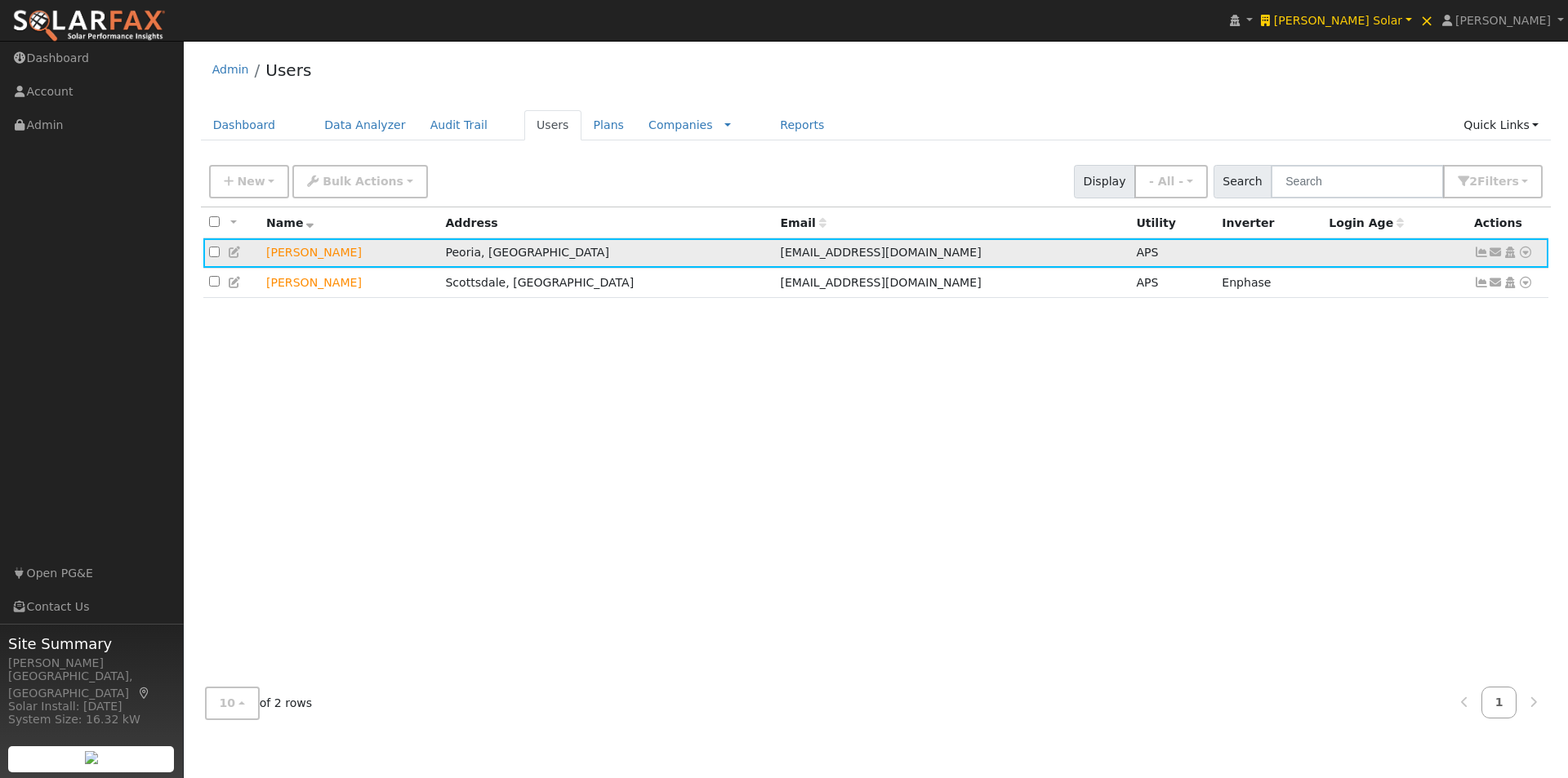
click at [1481, 255] on icon at bounding box center [1481, 252] width 15 height 12
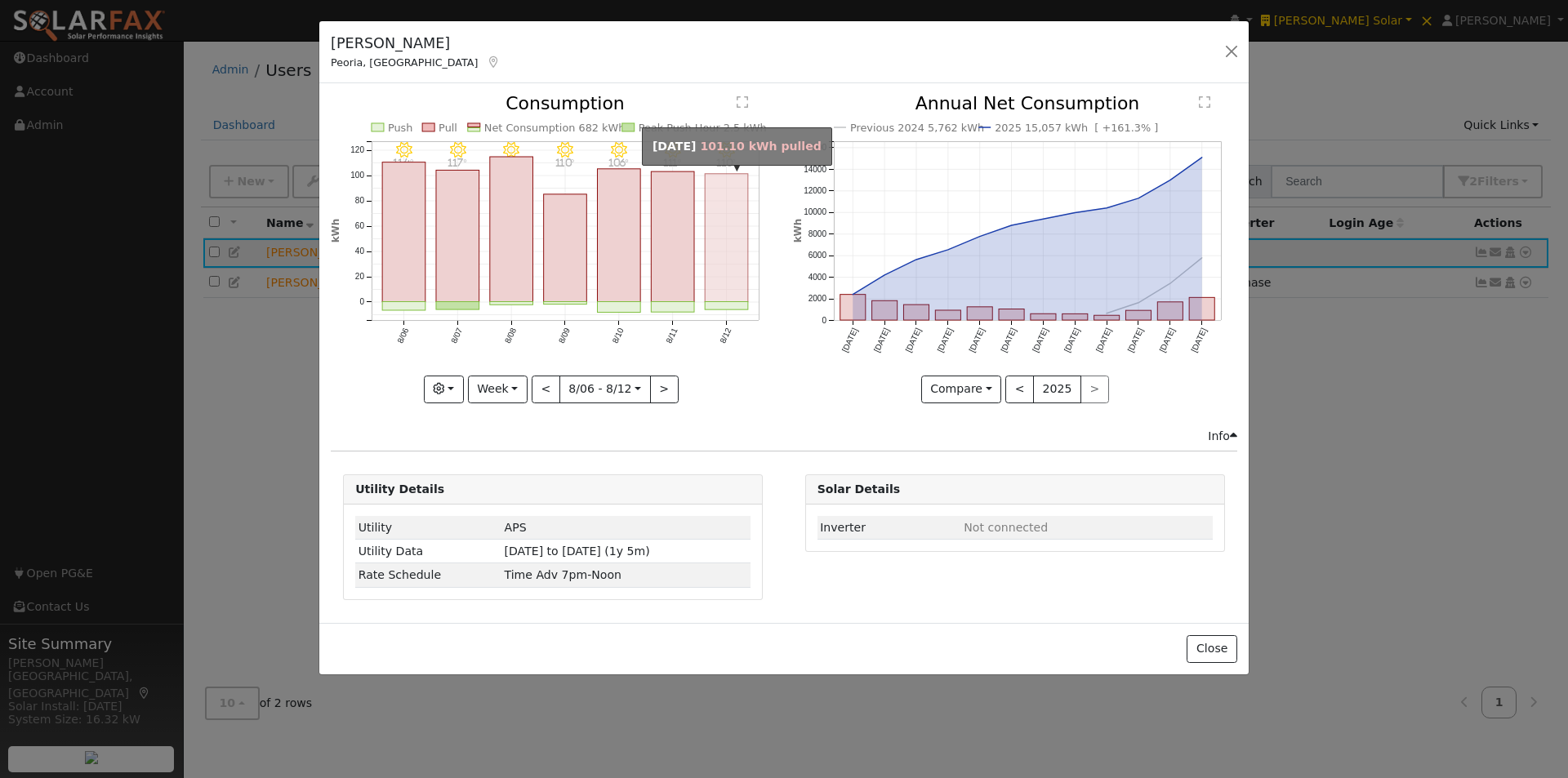
click at [721, 255] on rect "onclick=""" at bounding box center [727, 237] width 43 height 128
type input "2025-08-12"
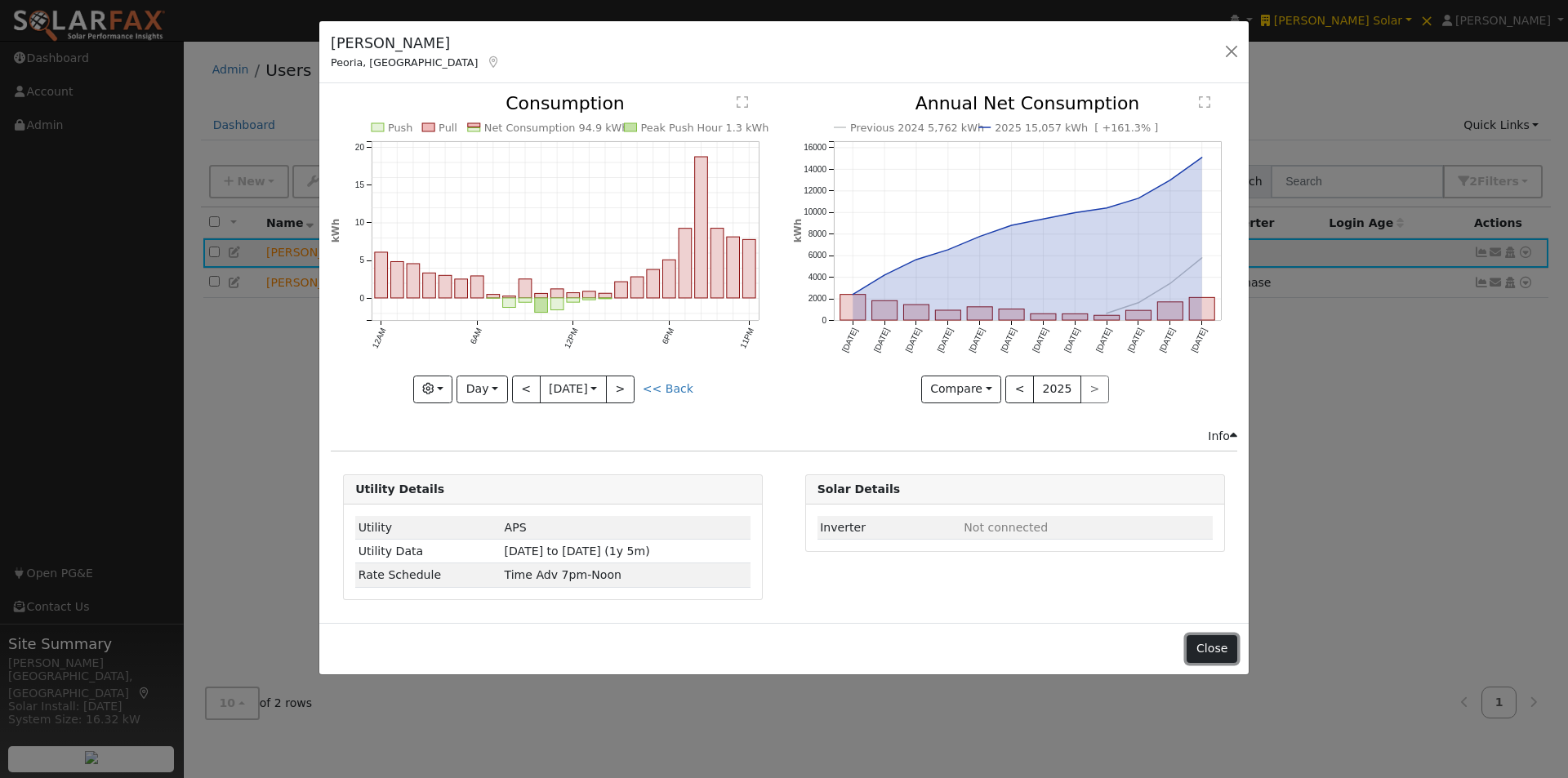
click at [1196, 641] on button "Close" at bounding box center [1211, 649] width 49 height 28
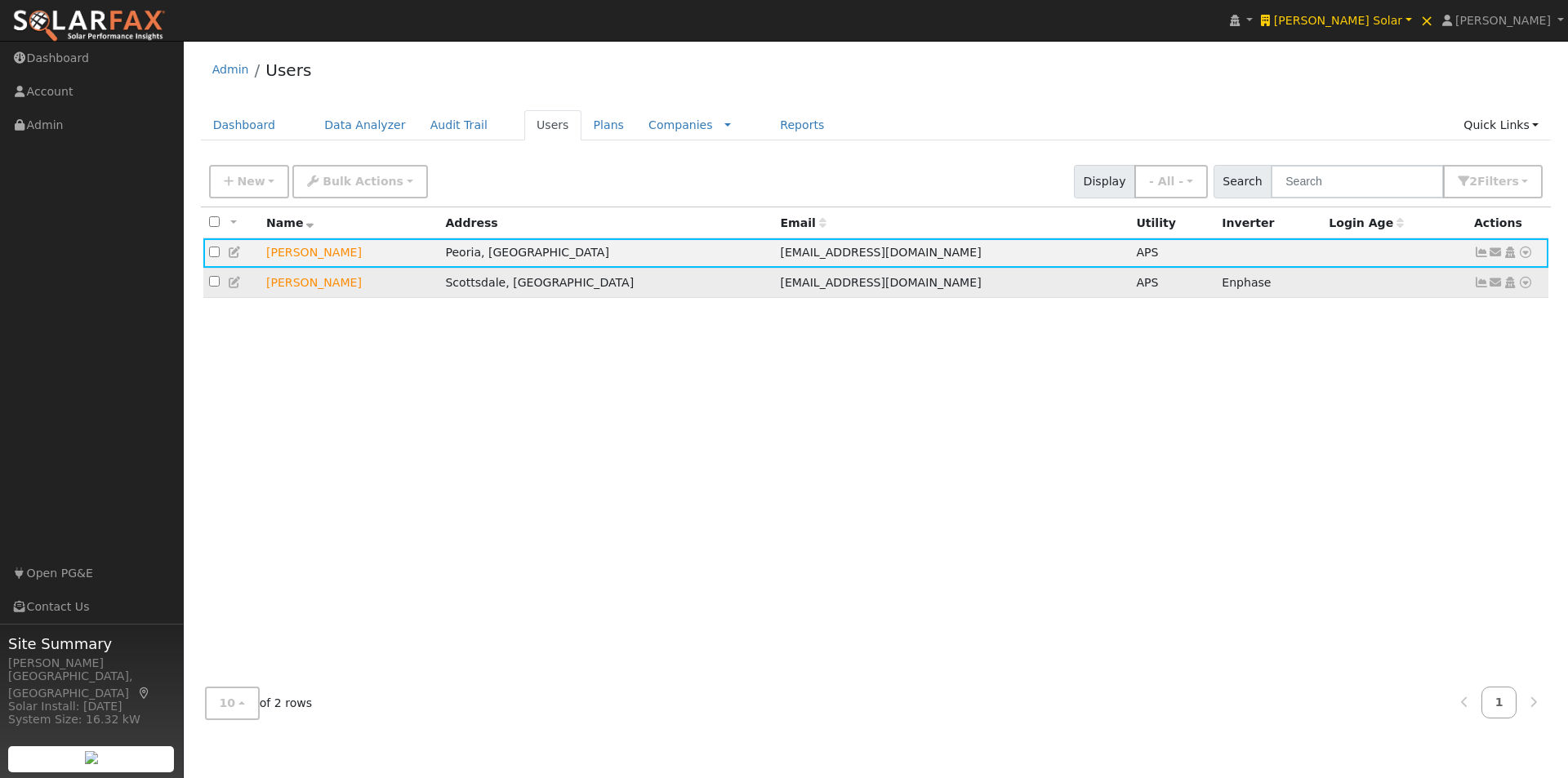
click at [1481, 287] on icon at bounding box center [1481, 283] width 15 height 12
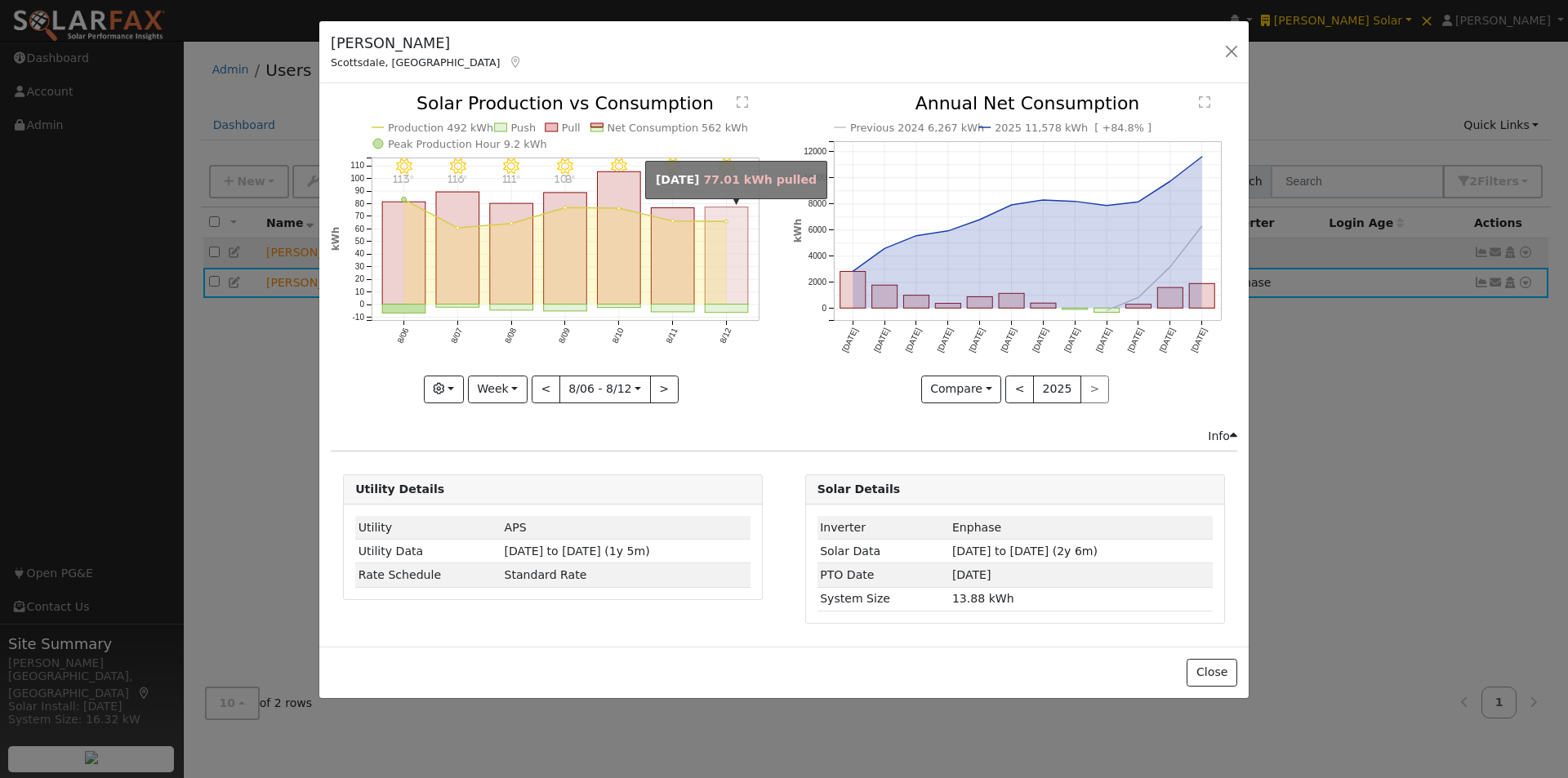
click at [734, 261] on rect "onclick=""" at bounding box center [727, 256] width 43 height 97
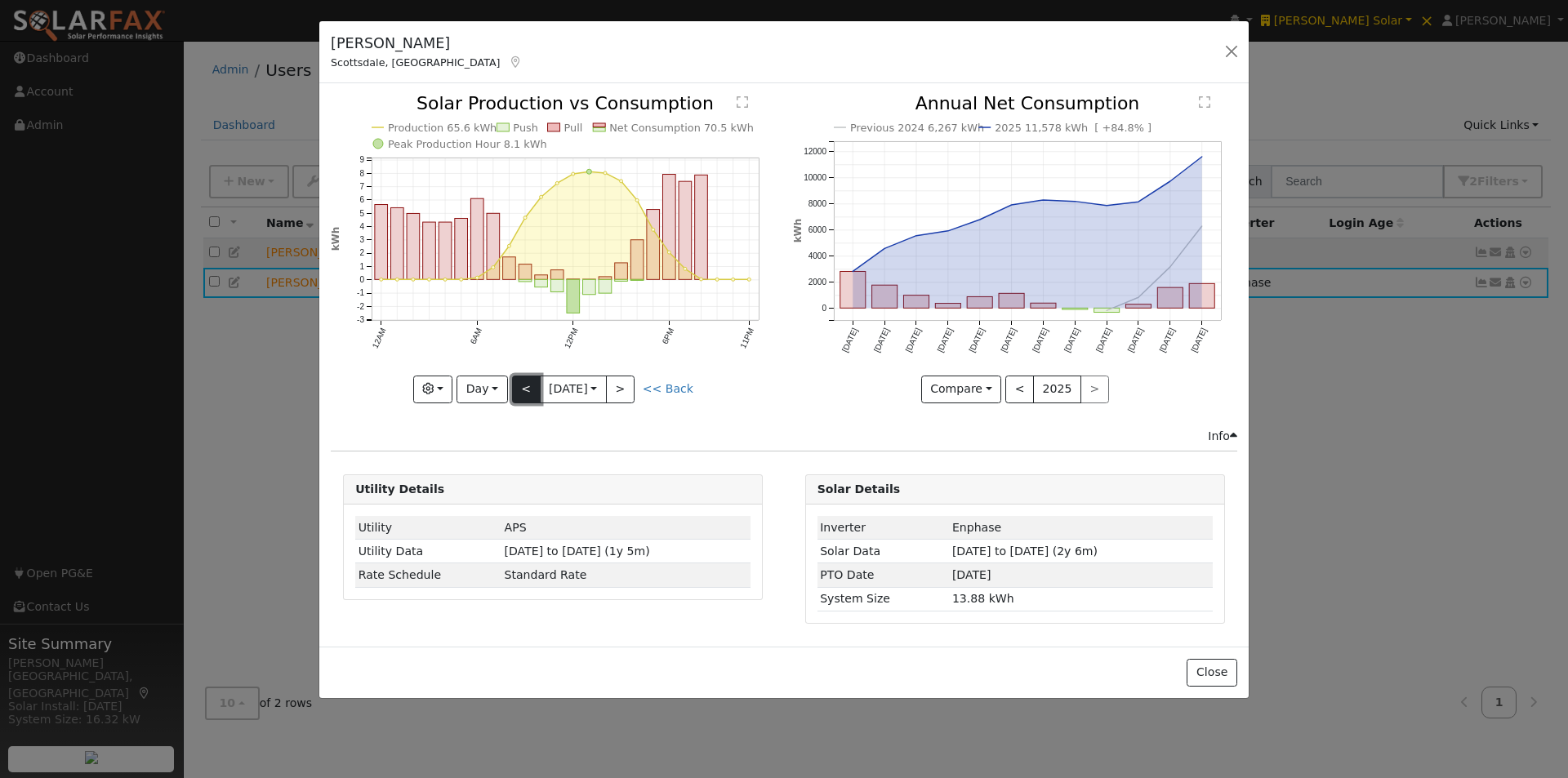
click at [526, 386] on button "<" at bounding box center [526, 390] width 29 height 28
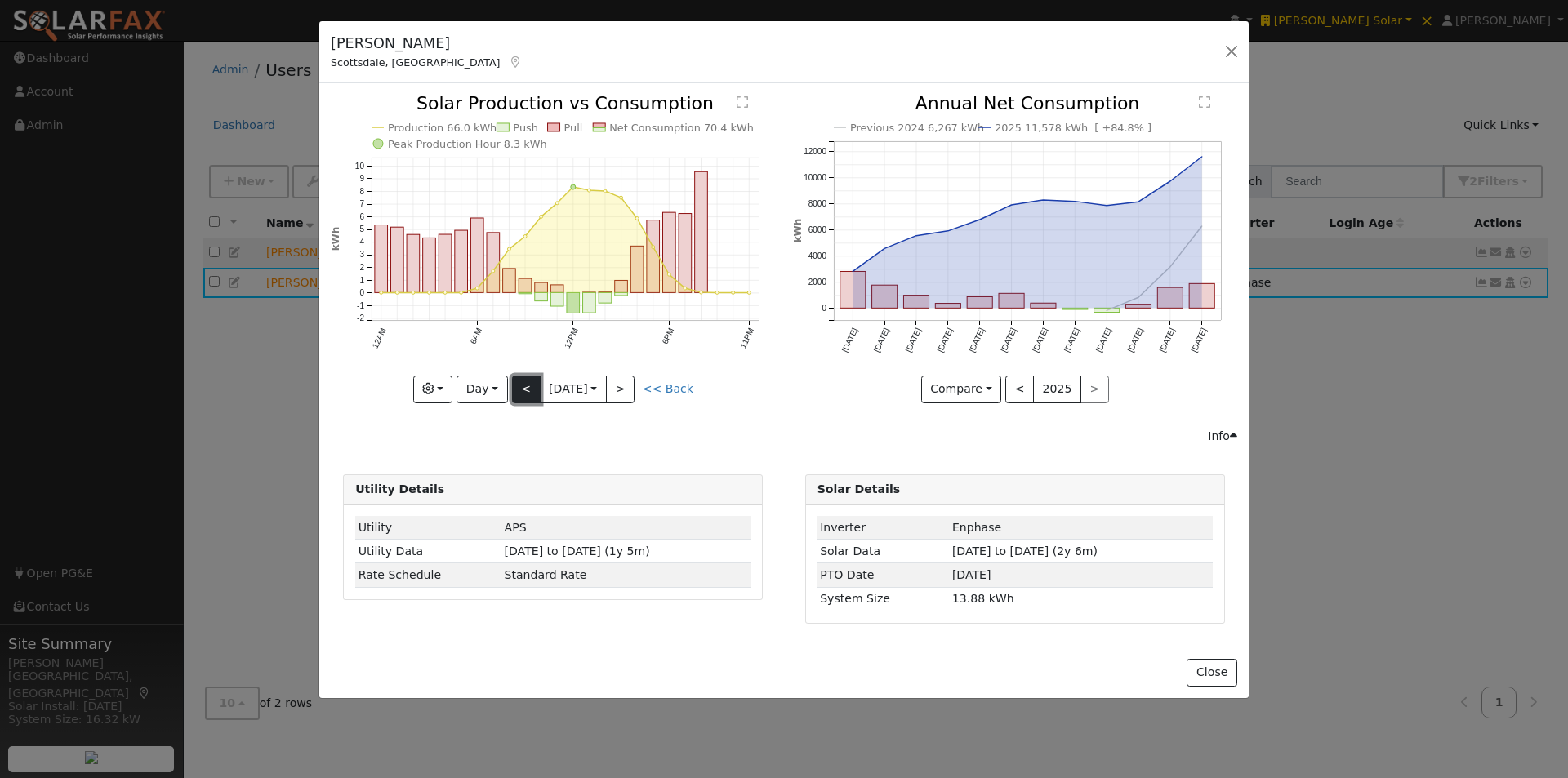
click at [526, 386] on button "<" at bounding box center [526, 390] width 29 height 28
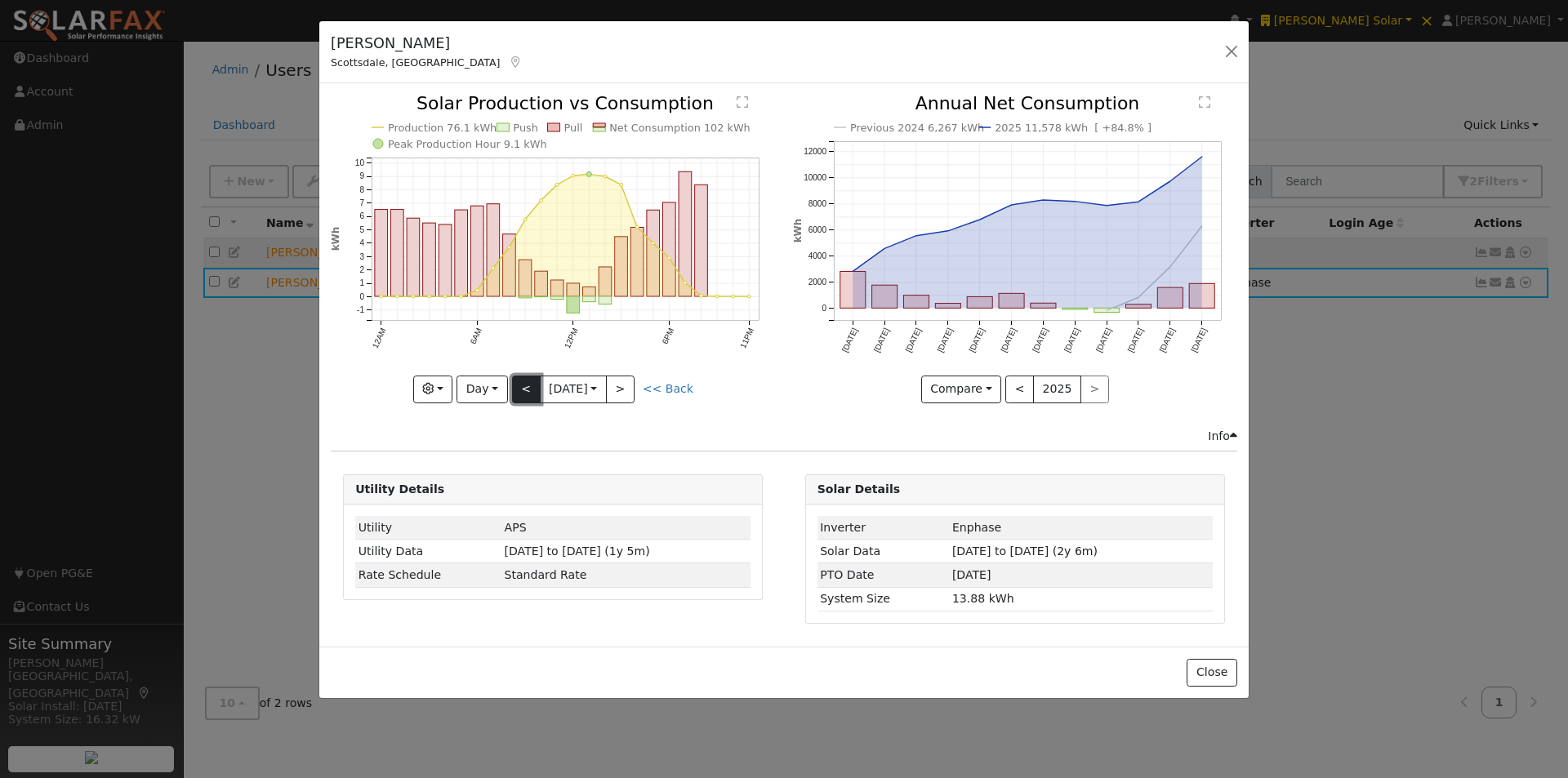
click at [526, 386] on button "<" at bounding box center [526, 390] width 29 height 28
click at [527, 385] on button "<" at bounding box center [526, 390] width 29 height 28
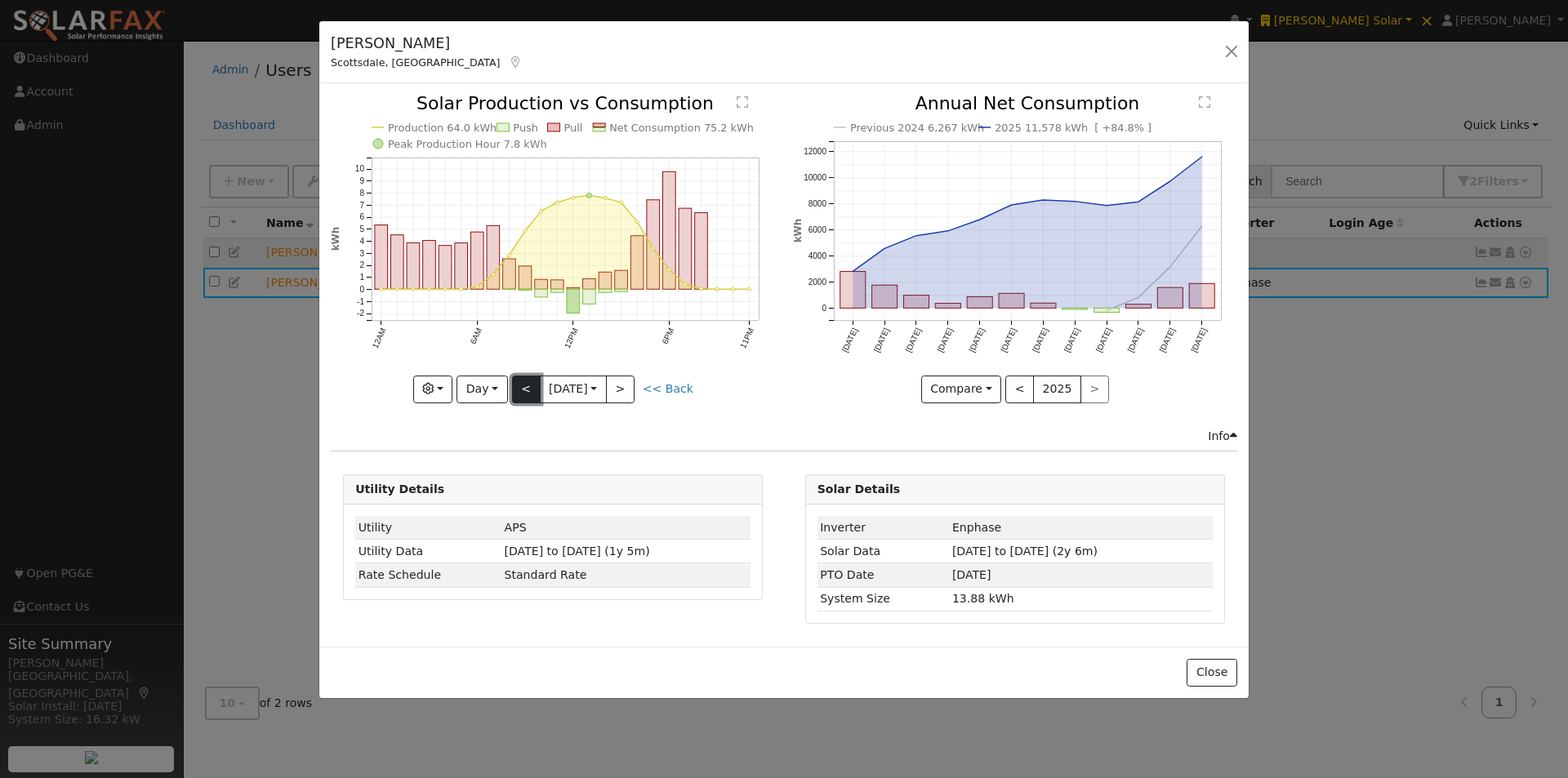
click at [524, 385] on button "<" at bounding box center [526, 390] width 29 height 28
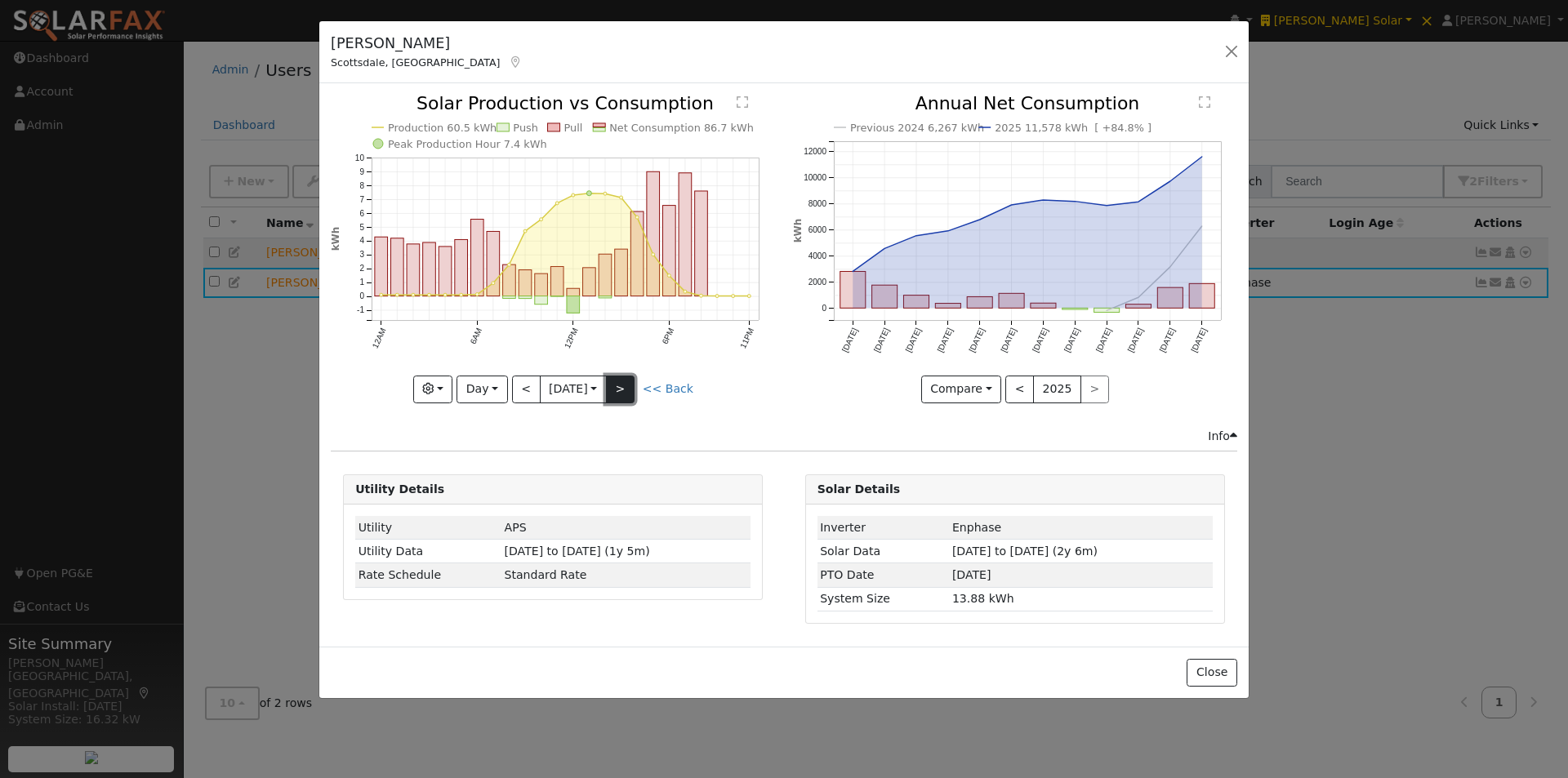
click at [630, 380] on button ">" at bounding box center [620, 390] width 29 height 28
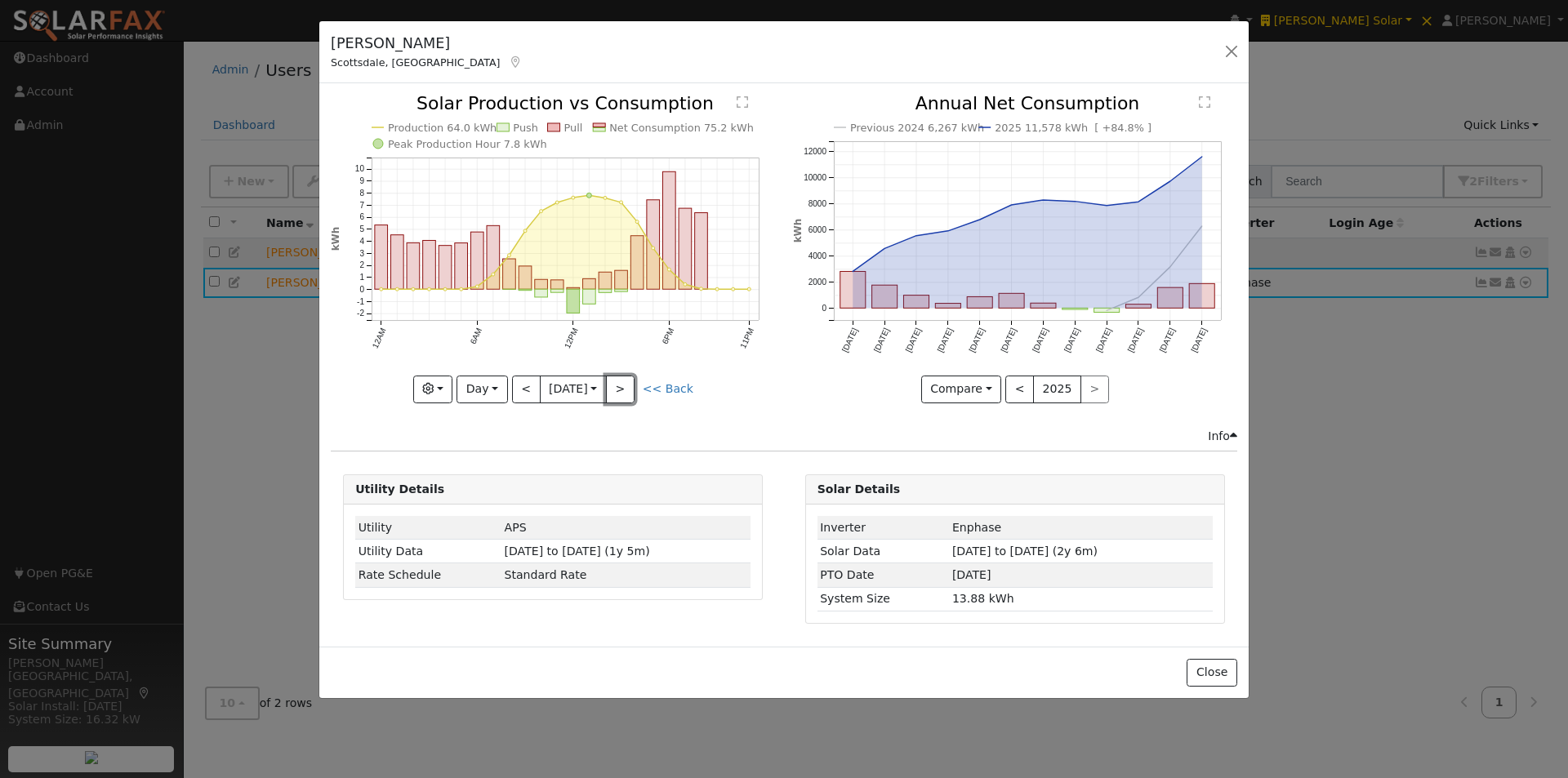
click at [630, 384] on button ">" at bounding box center [620, 390] width 29 height 28
click at [629, 384] on button ">" at bounding box center [620, 390] width 29 height 28
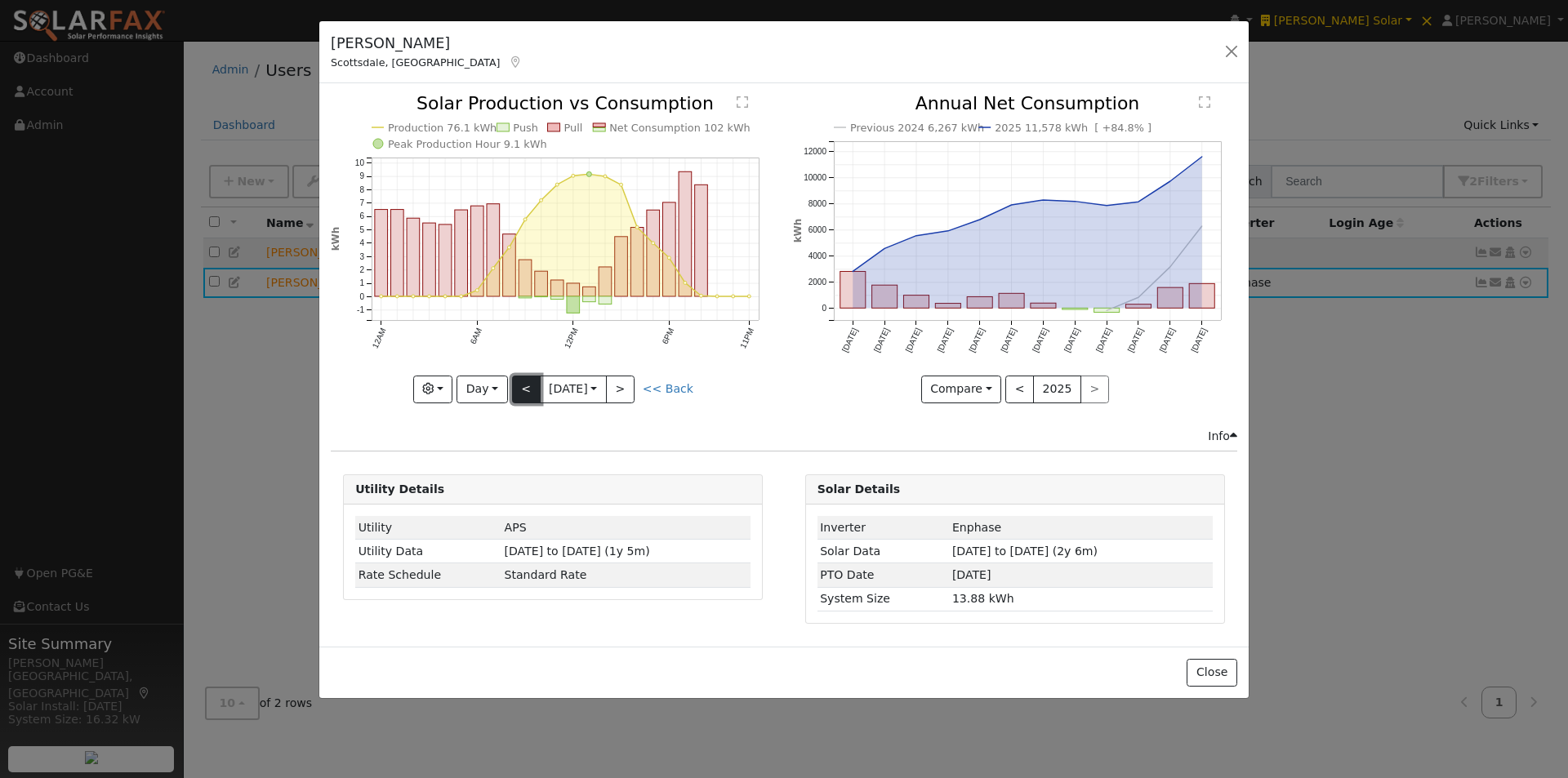
click at [531, 383] on button "<" at bounding box center [526, 390] width 29 height 28
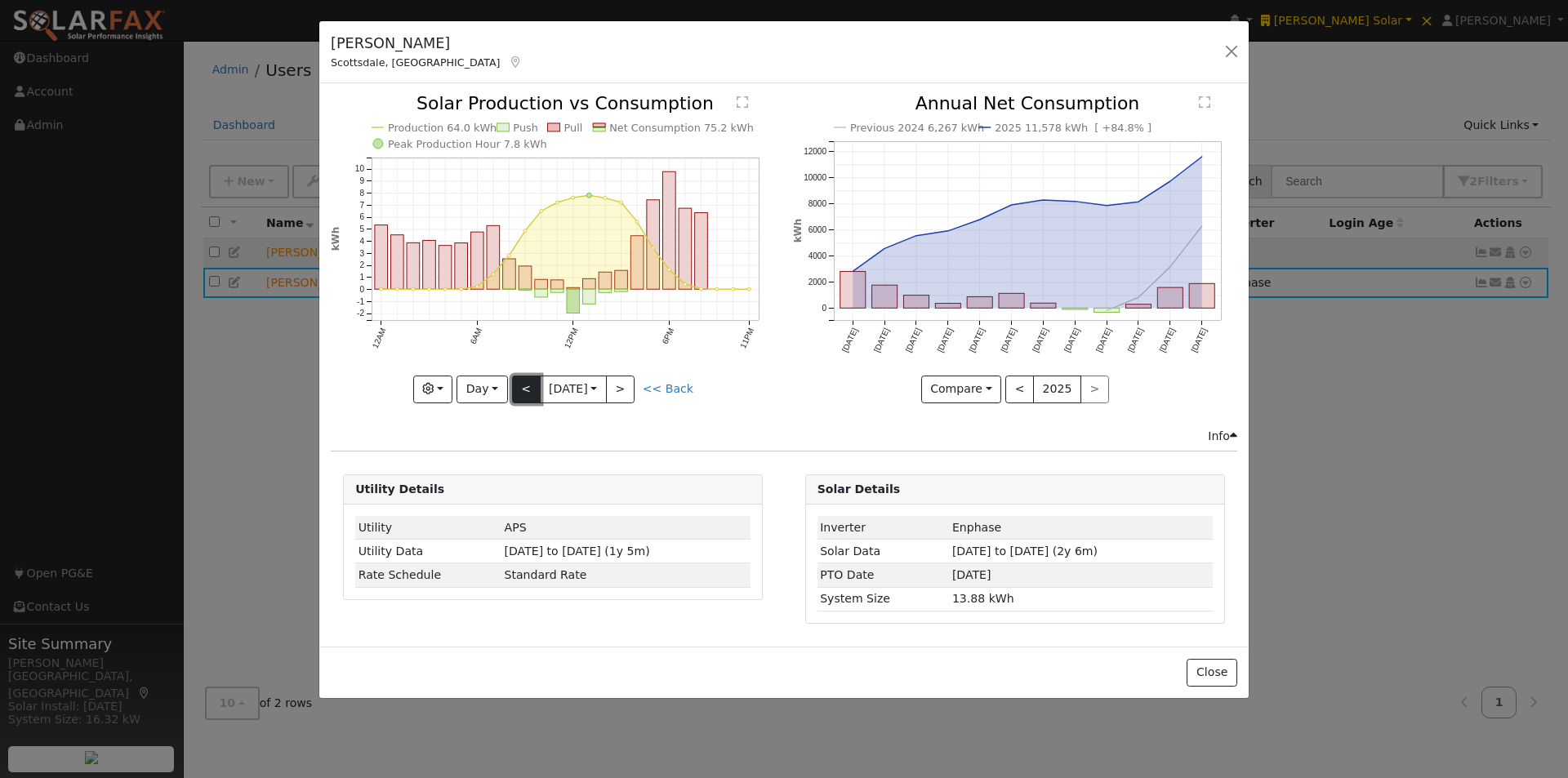
click at [531, 383] on button "<" at bounding box center [526, 390] width 29 height 28
type input "2025-08-06"
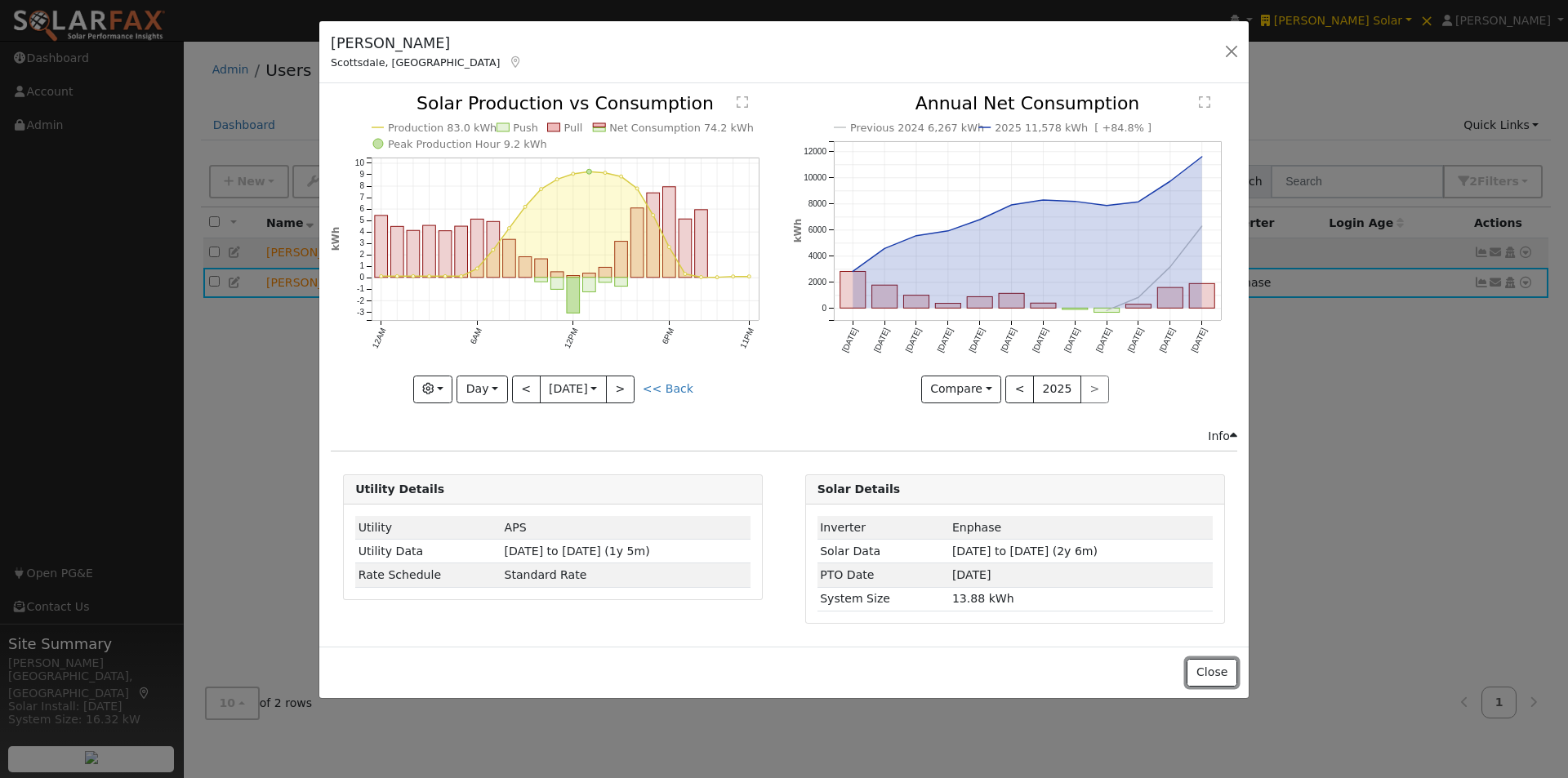
drag, startPoint x: 1207, startPoint y: 670, endPoint x: 1298, endPoint y: 504, distance: 189.3
click at [1208, 664] on button "Close" at bounding box center [1211, 673] width 49 height 28
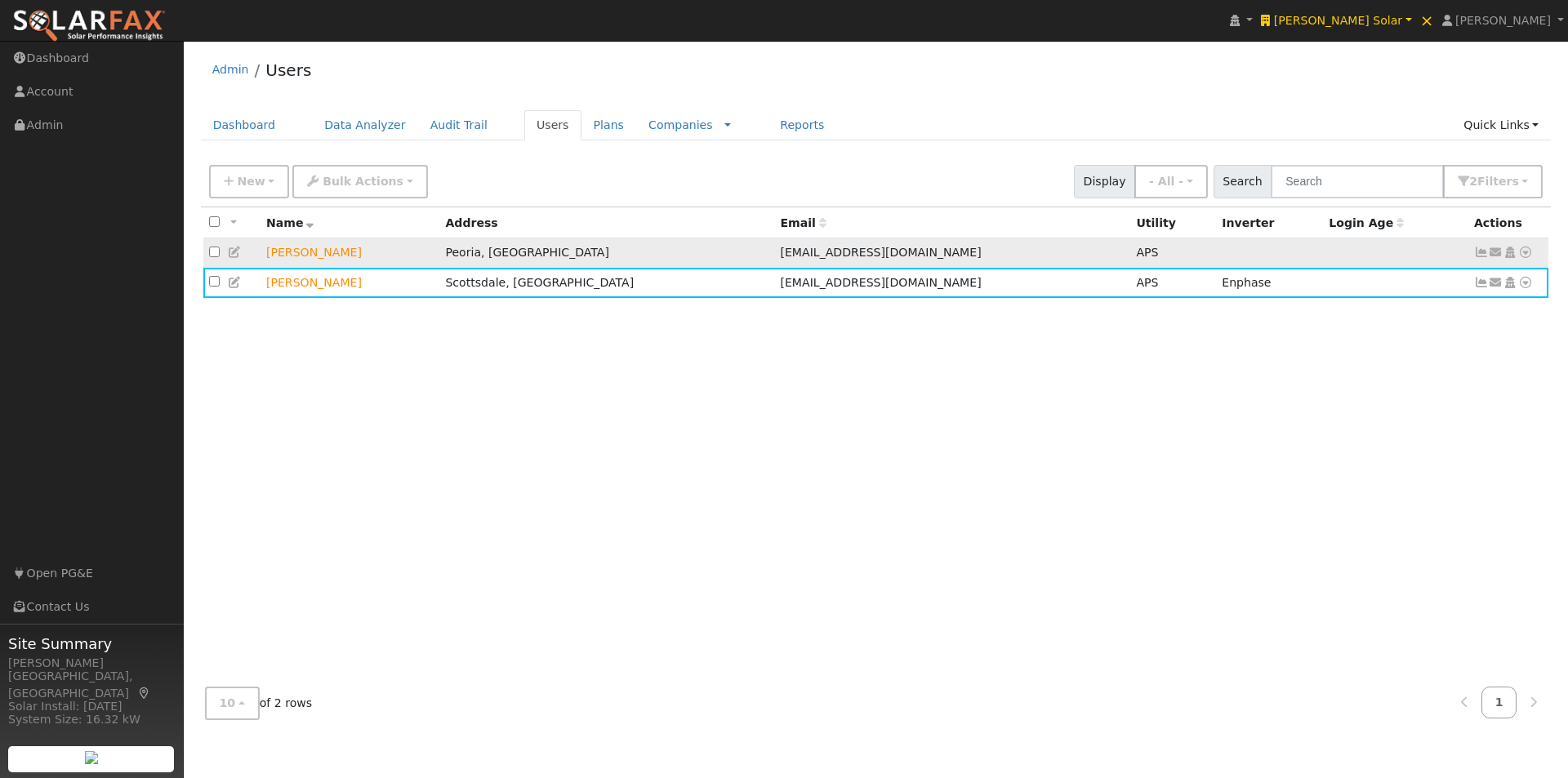
drag, startPoint x: 1402, startPoint y: 265, endPoint x: 1414, endPoint y: 264, distance: 12.0
click at [1404, 265] on td at bounding box center [1395, 253] width 145 height 30
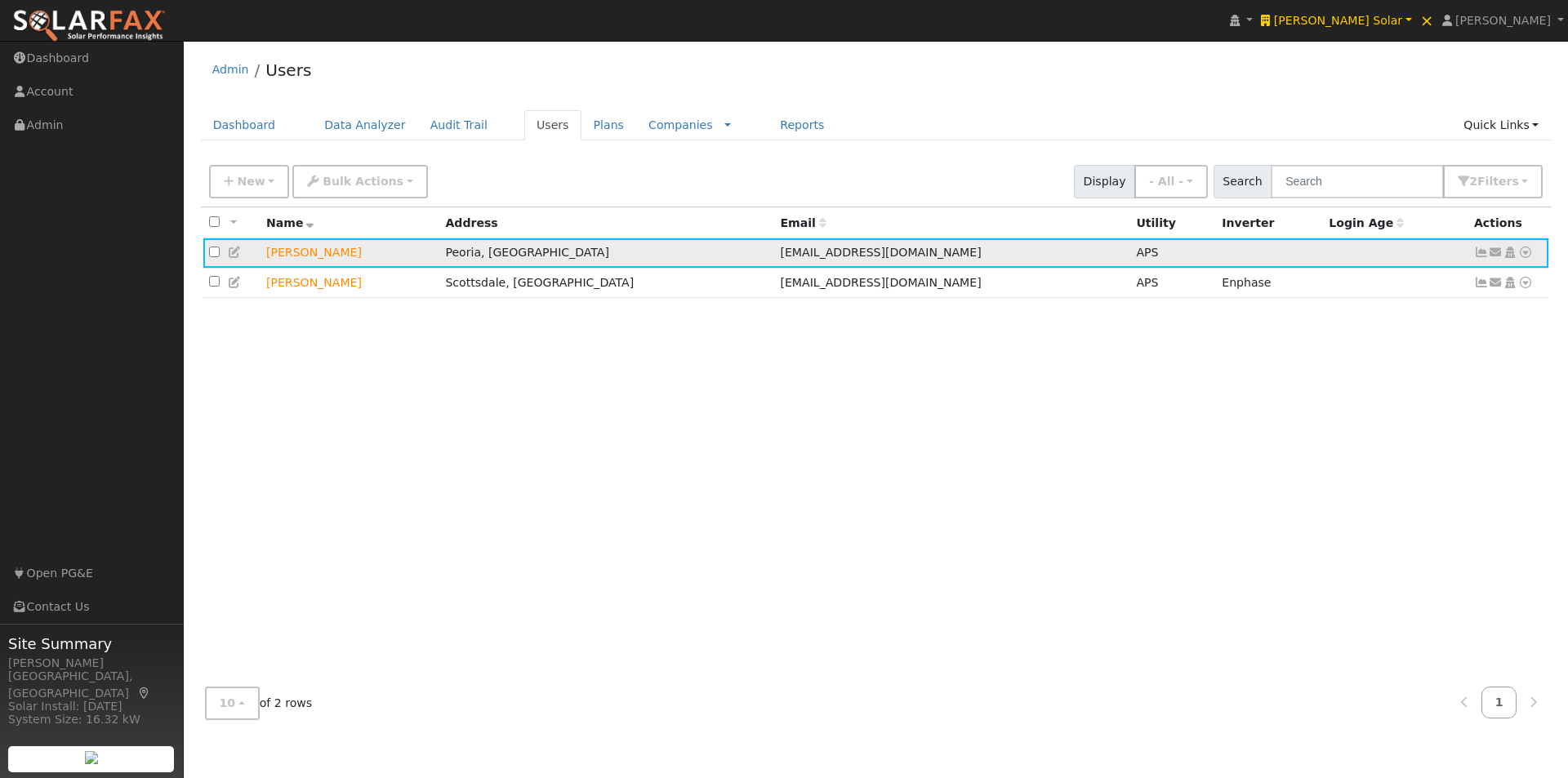
click at [1483, 256] on icon at bounding box center [1481, 252] width 15 height 12
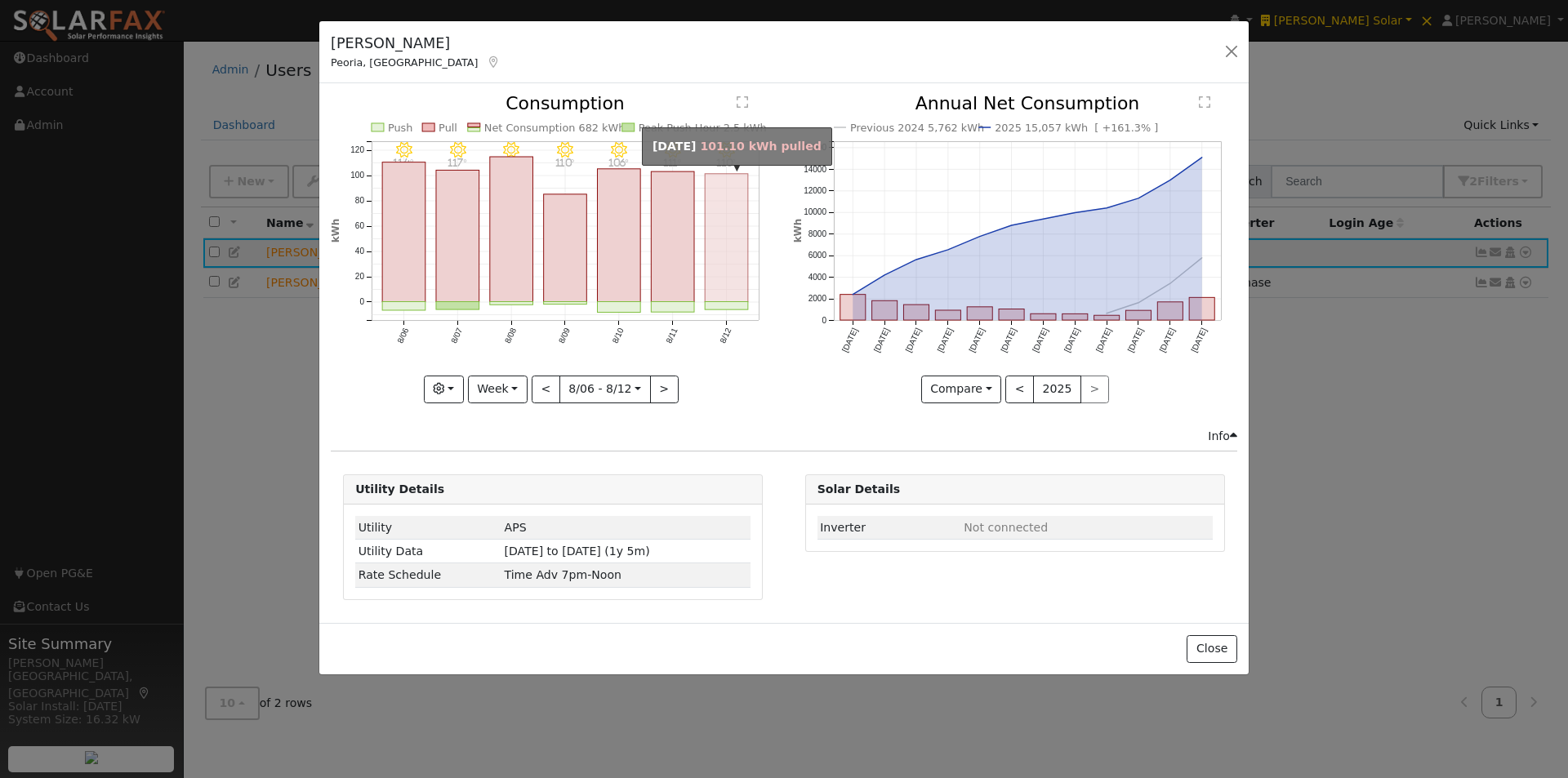
click at [725, 241] on rect "onclick=""" at bounding box center [727, 237] width 43 height 128
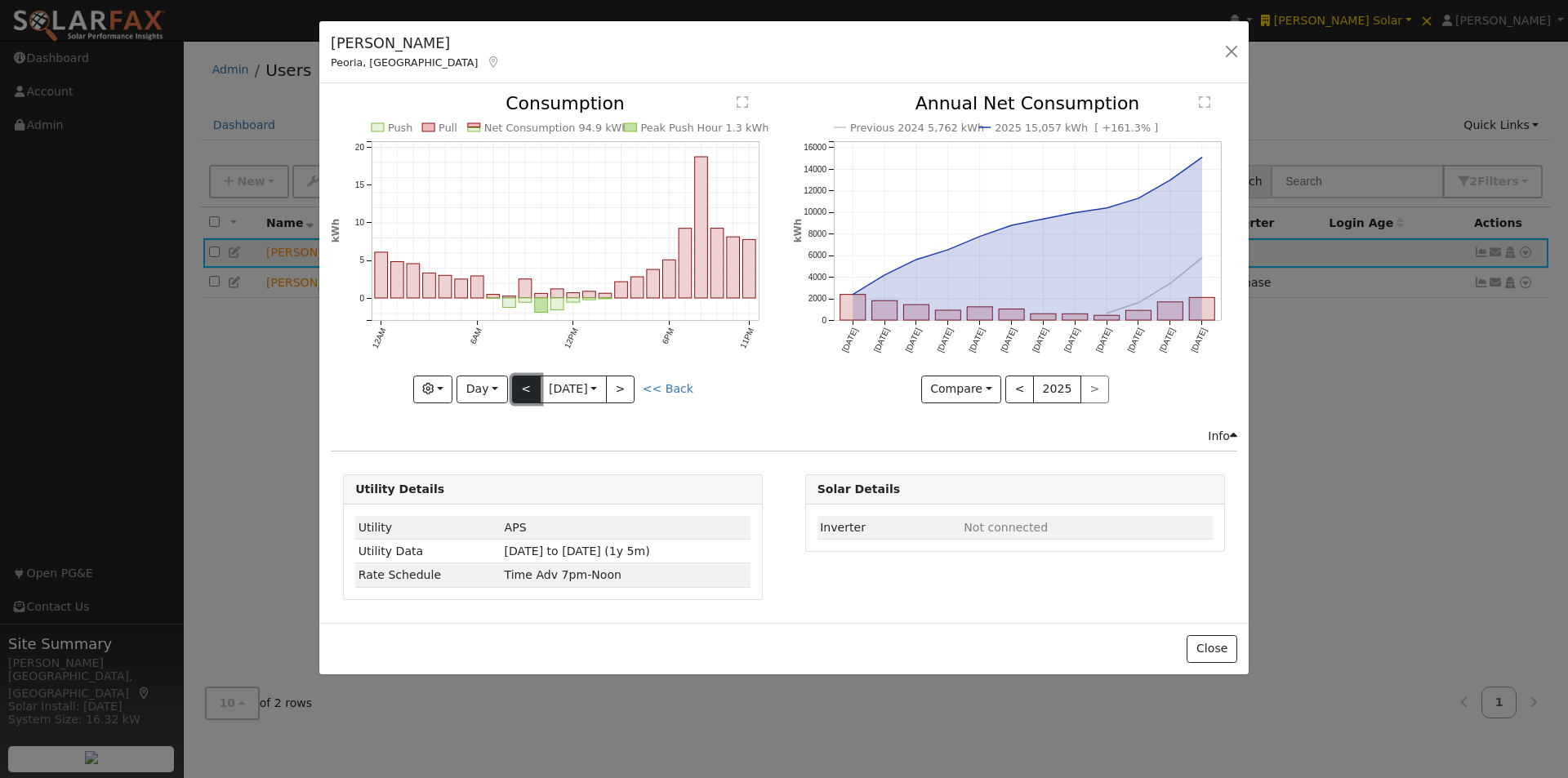
click at [525, 387] on button "<" at bounding box center [526, 390] width 29 height 28
click at [526, 387] on button "<" at bounding box center [526, 390] width 29 height 28
click at [526, 386] on button "<" at bounding box center [526, 390] width 29 height 28
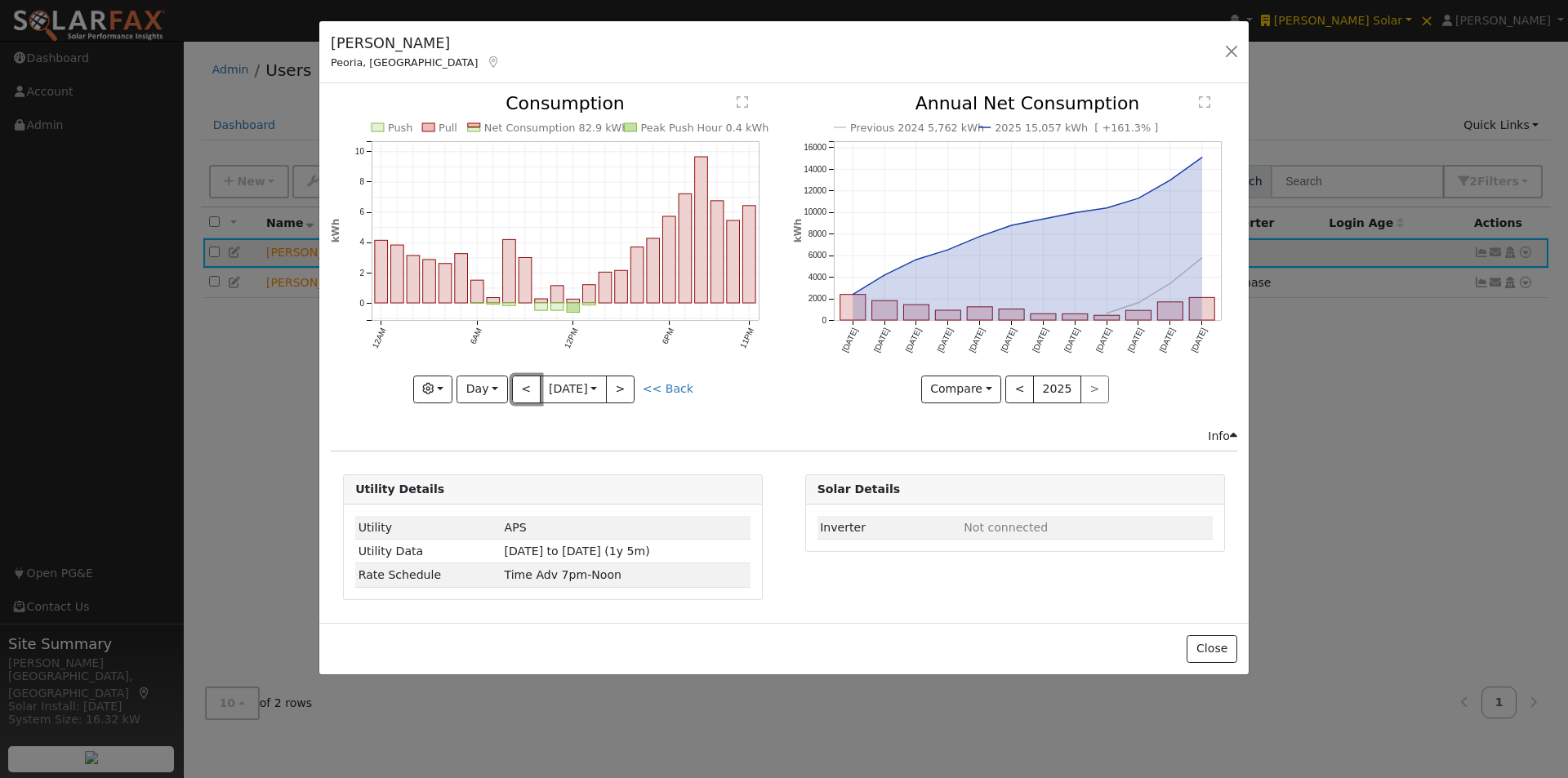
click at [526, 386] on button "<" at bounding box center [526, 390] width 29 height 28
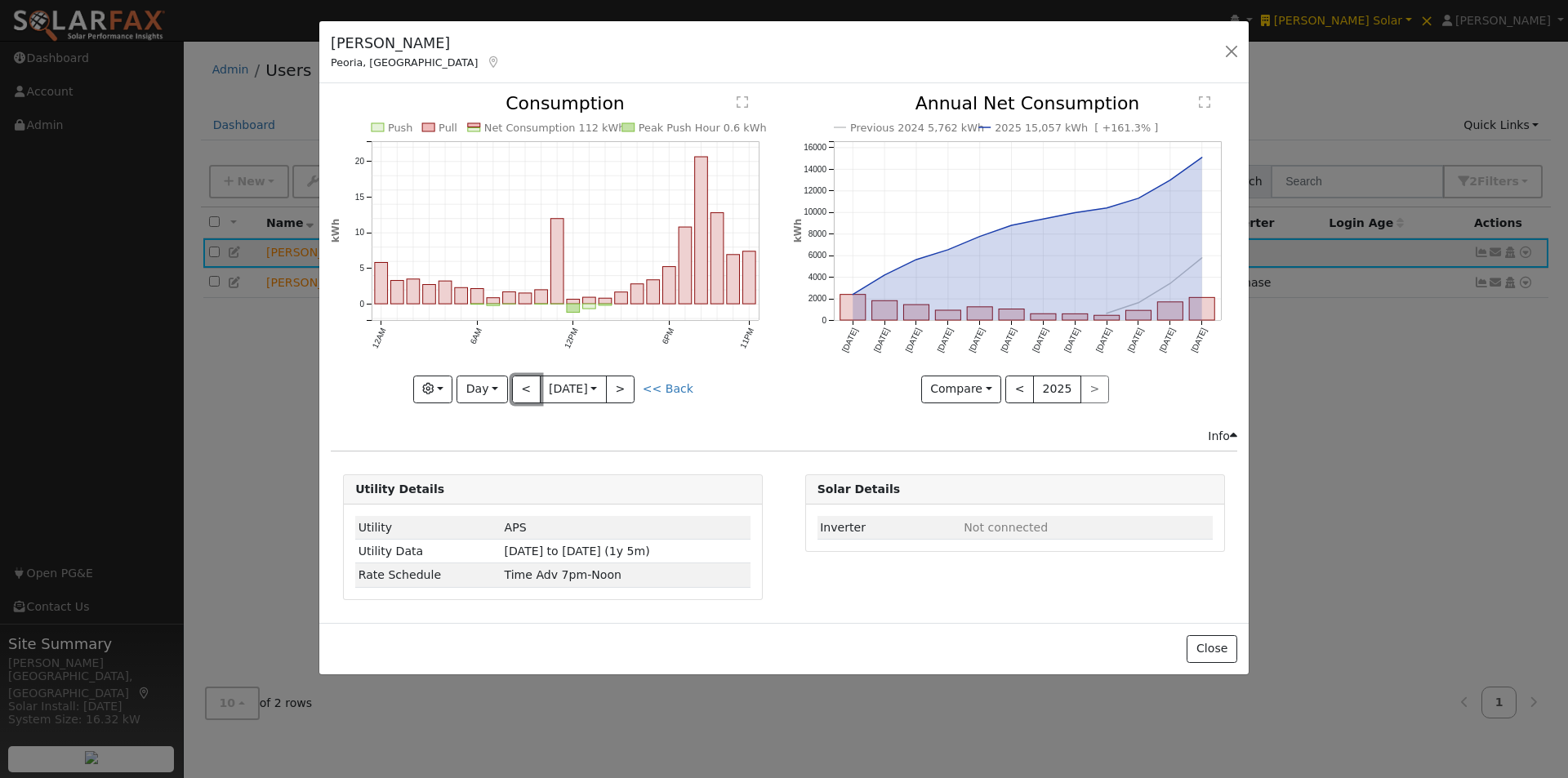
click at [526, 385] on button "<" at bounding box center [526, 390] width 29 height 28
type input "2025-08-07"
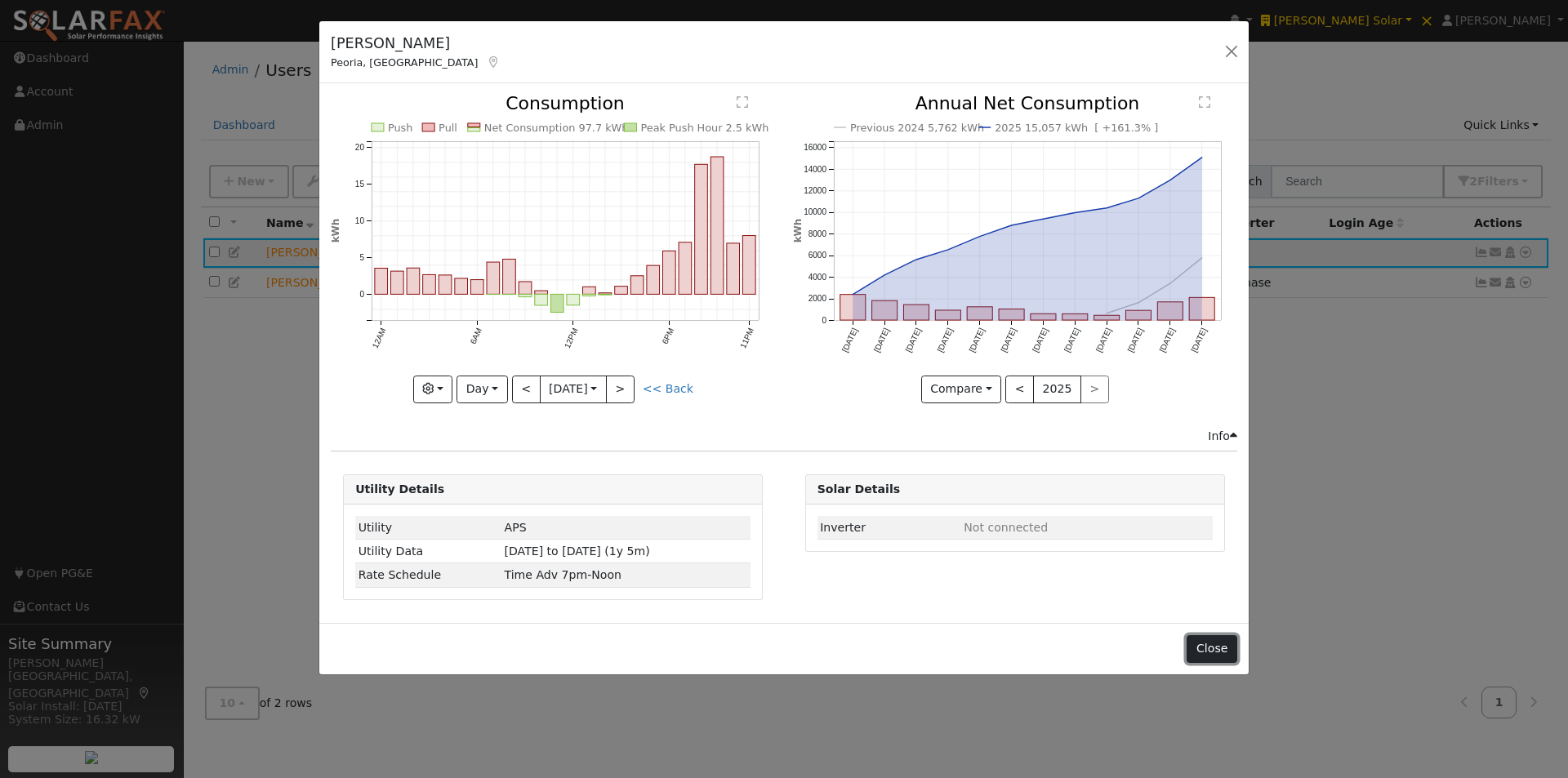
drag, startPoint x: 1221, startPoint y: 649, endPoint x: 1220, endPoint y: 630, distance: 19.0
click at [1220, 644] on button "Close" at bounding box center [1211, 649] width 49 height 28
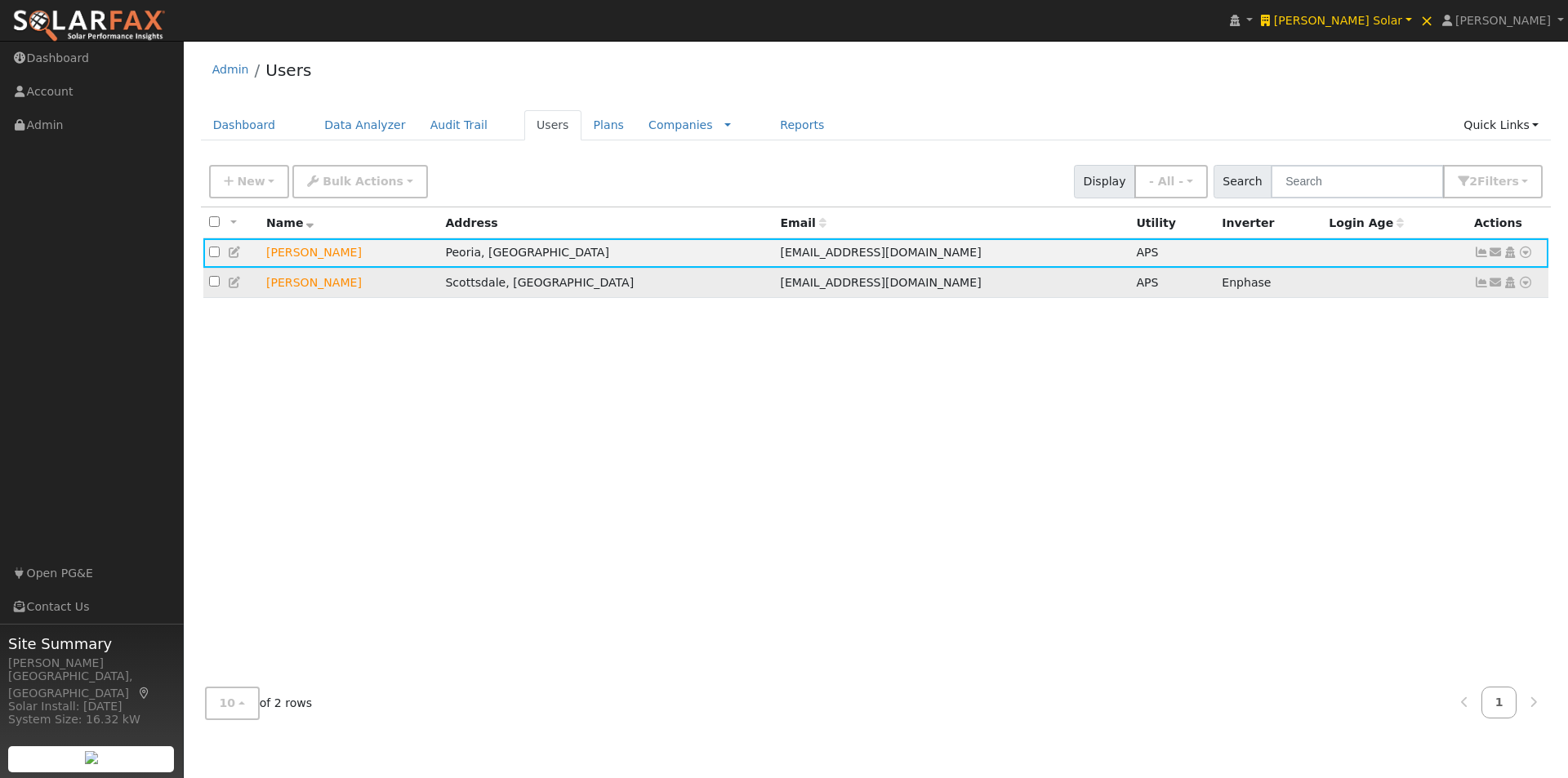
click at [959, 289] on td "jsschroer99@gmail.com" at bounding box center [952, 283] width 356 height 30
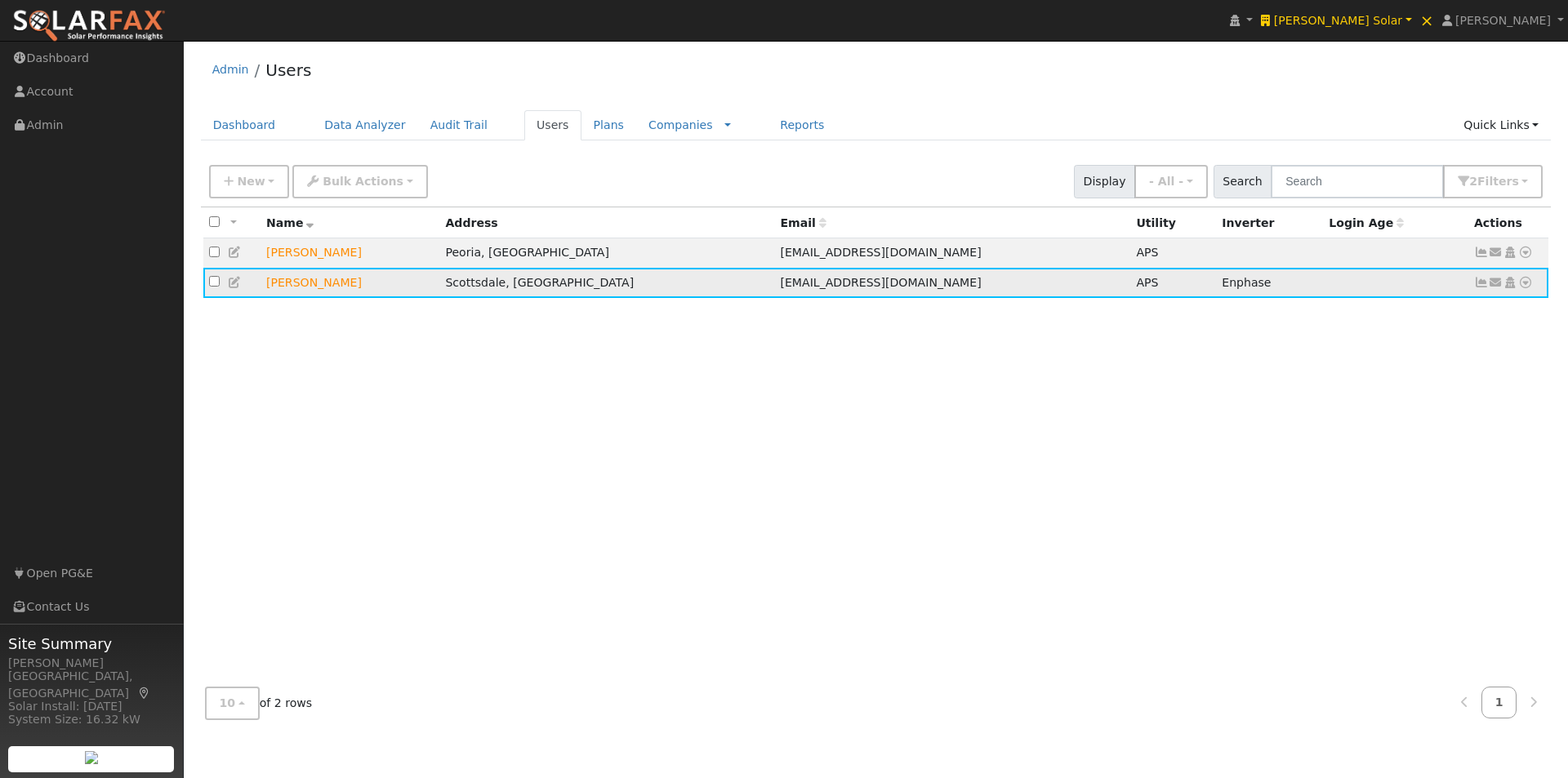
click at [1478, 284] on icon at bounding box center [1481, 283] width 15 height 12
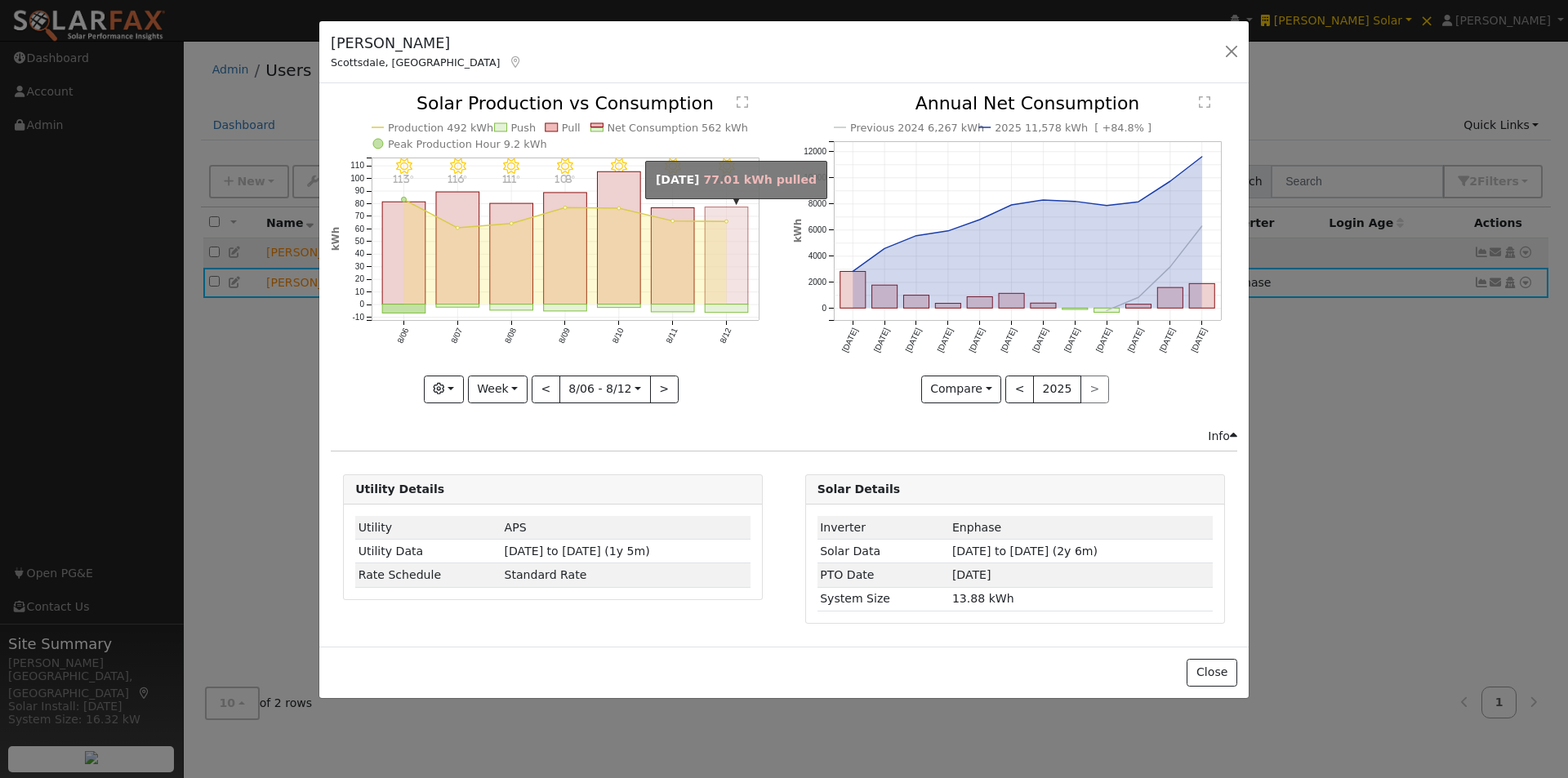
click at [732, 296] on rect "onclick=""" at bounding box center [727, 256] width 43 height 97
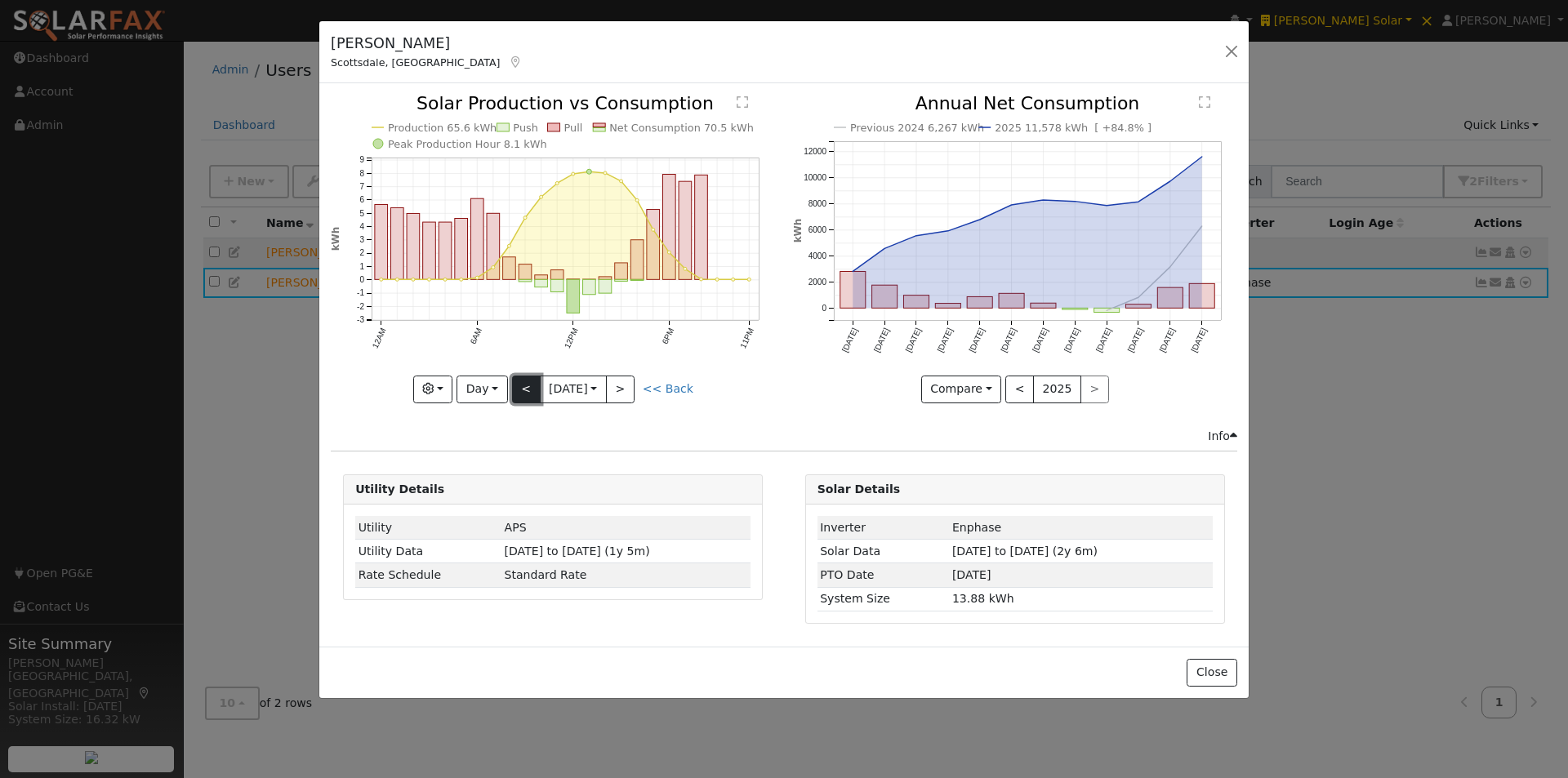
click at [525, 384] on button "<" at bounding box center [526, 390] width 29 height 28
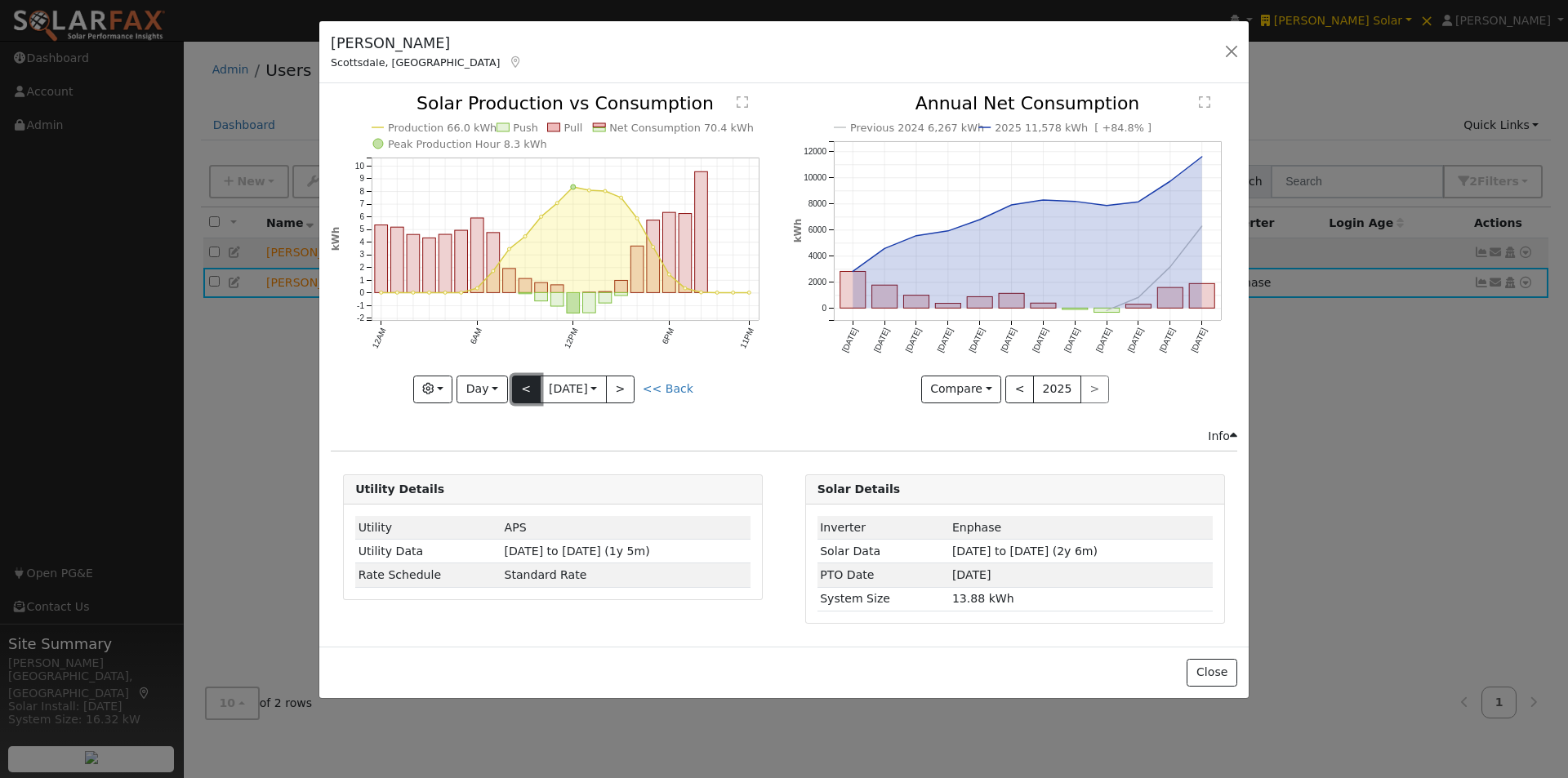
click at [525, 384] on button "<" at bounding box center [526, 390] width 29 height 28
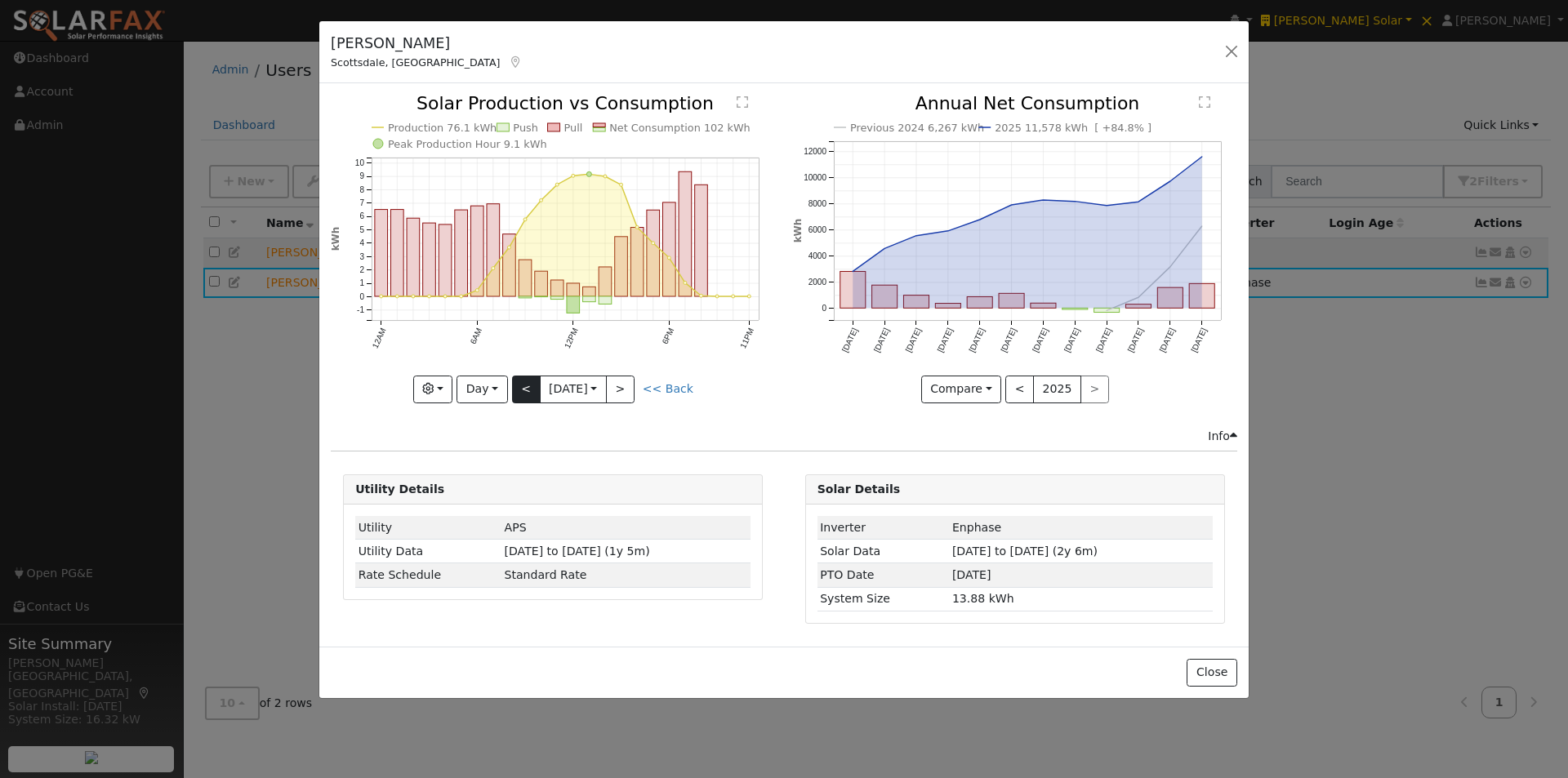
click at [525, 384] on div "Production 76.1 kWh Push Pull Net Consumption 102 kWh Peak Production Hour 9.1 …" at bounding box center [552, 248] width 444 height 307
click at [525, 384] on button "<" at bounding box center [526, 390] width 29 height 28
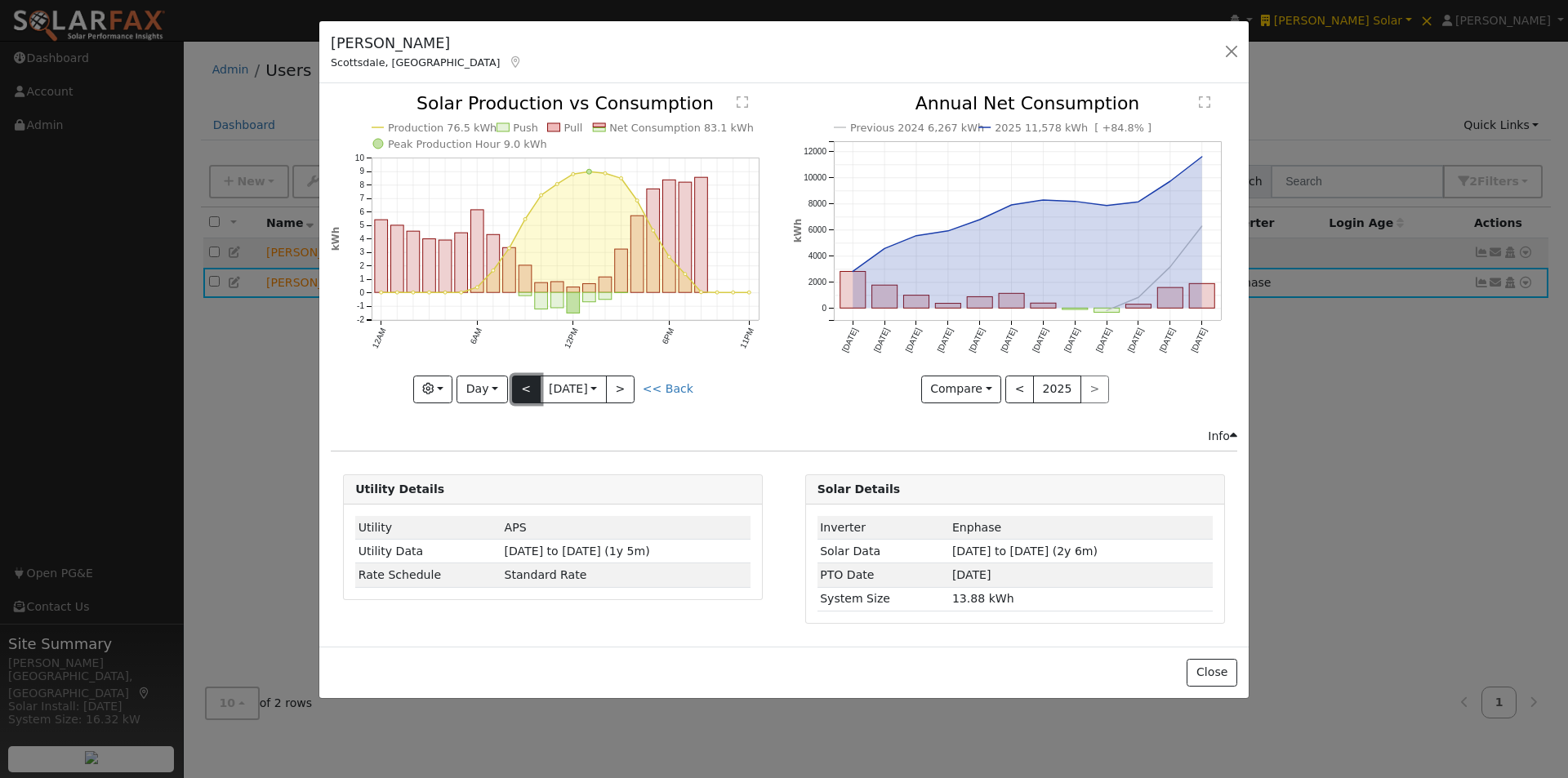
click at [525, 384] on button "<" at bounding box center [526, 390] width 29 height 28
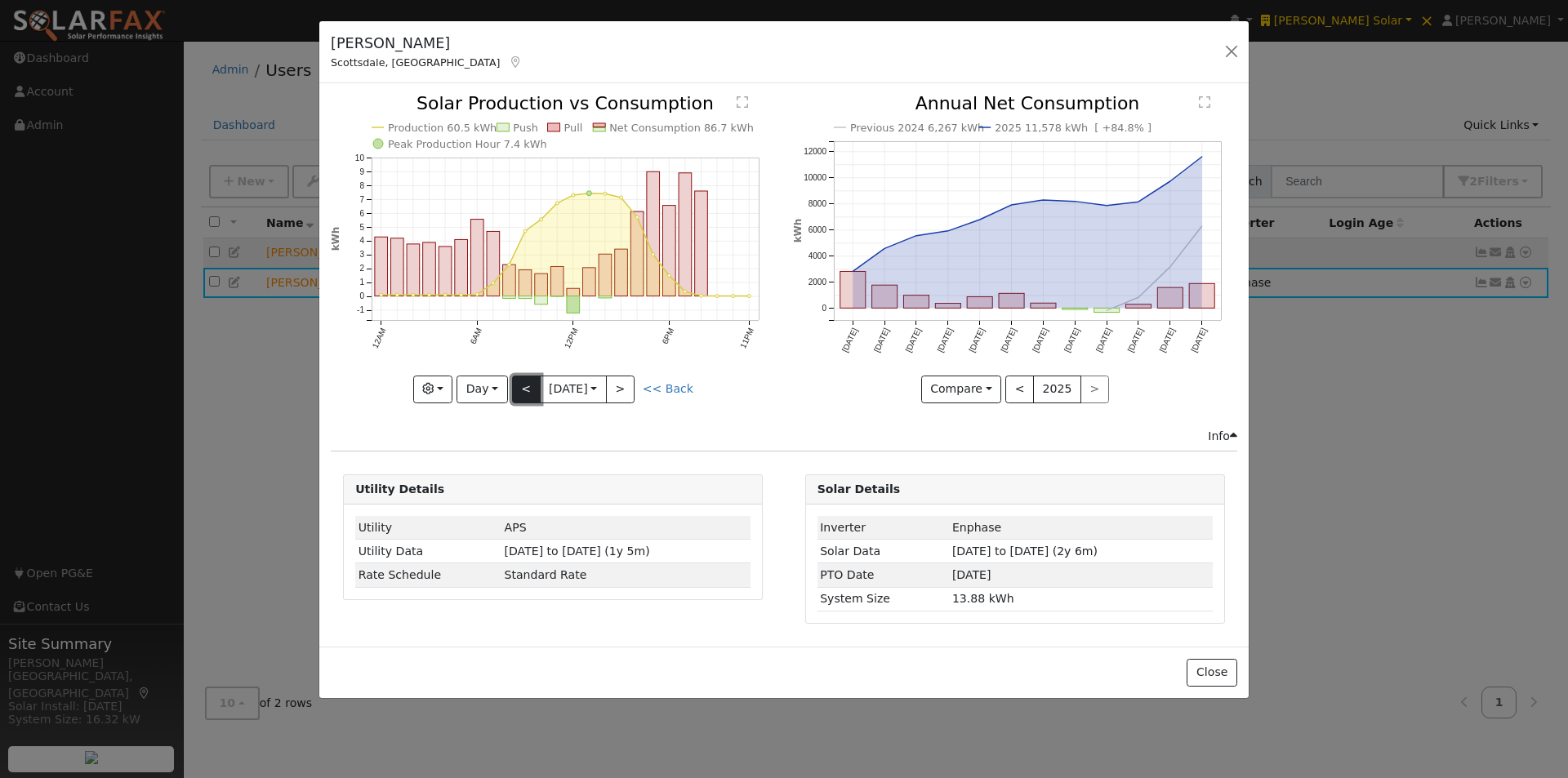
click at [525, 384] on button "<" at bounding box center [526, 390] width 29 height 28
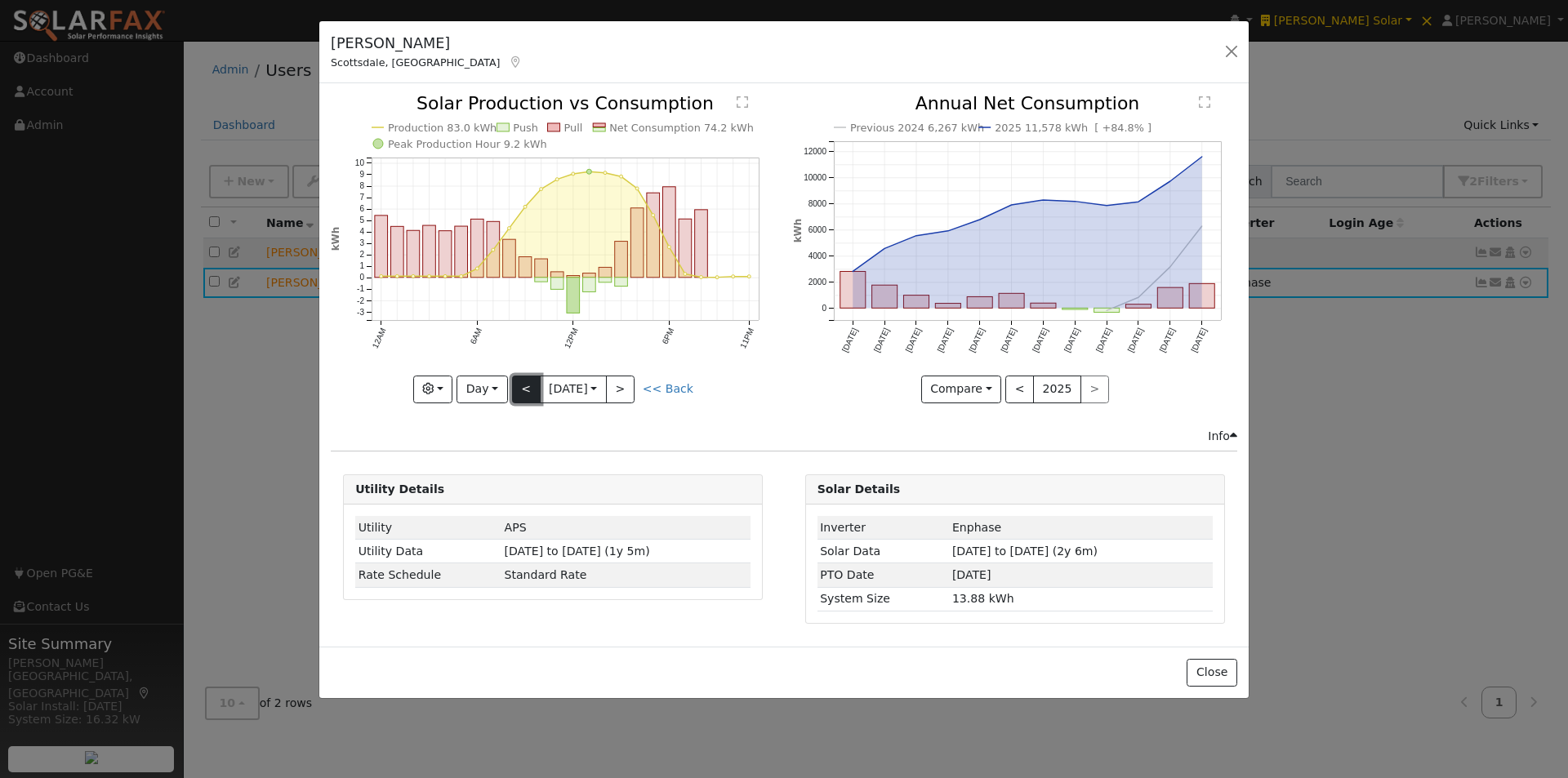
click at [525, 384] on button "<" at bounding box center [526, 390] width 29 height 28
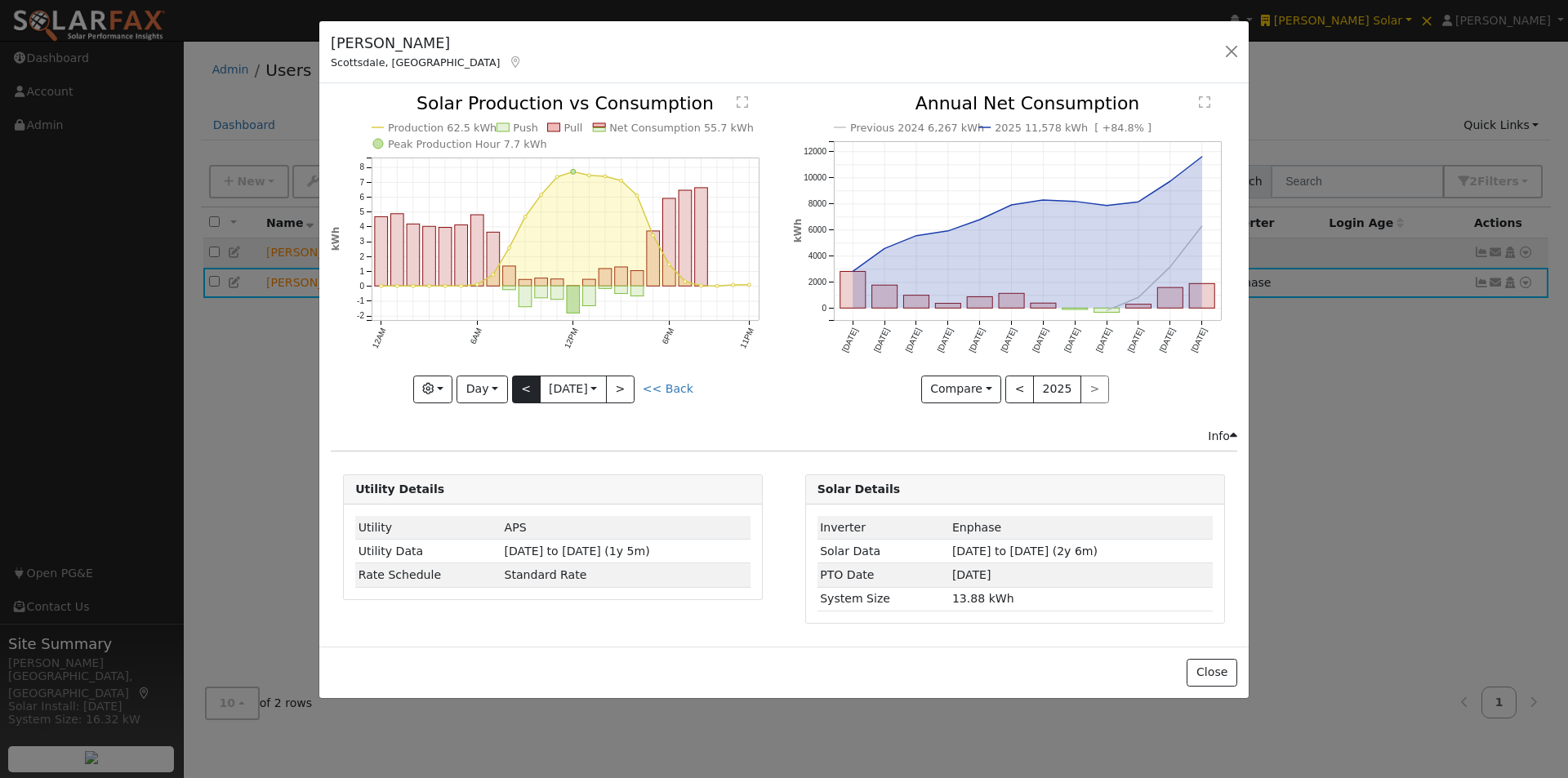
click at [525, 384] on div "Production 62.5 kWh Push Pull Net Consumption 55.7 kWh Peak Production Hour 7.7…" at bounding box center [552, 248] width 444 height 307
click at [525, 384] on button "<" at bounding box center [526, 390] width 29 height 28
click at [524, 383] on button "<" at bounding box center [526, 390] width 29 height 28
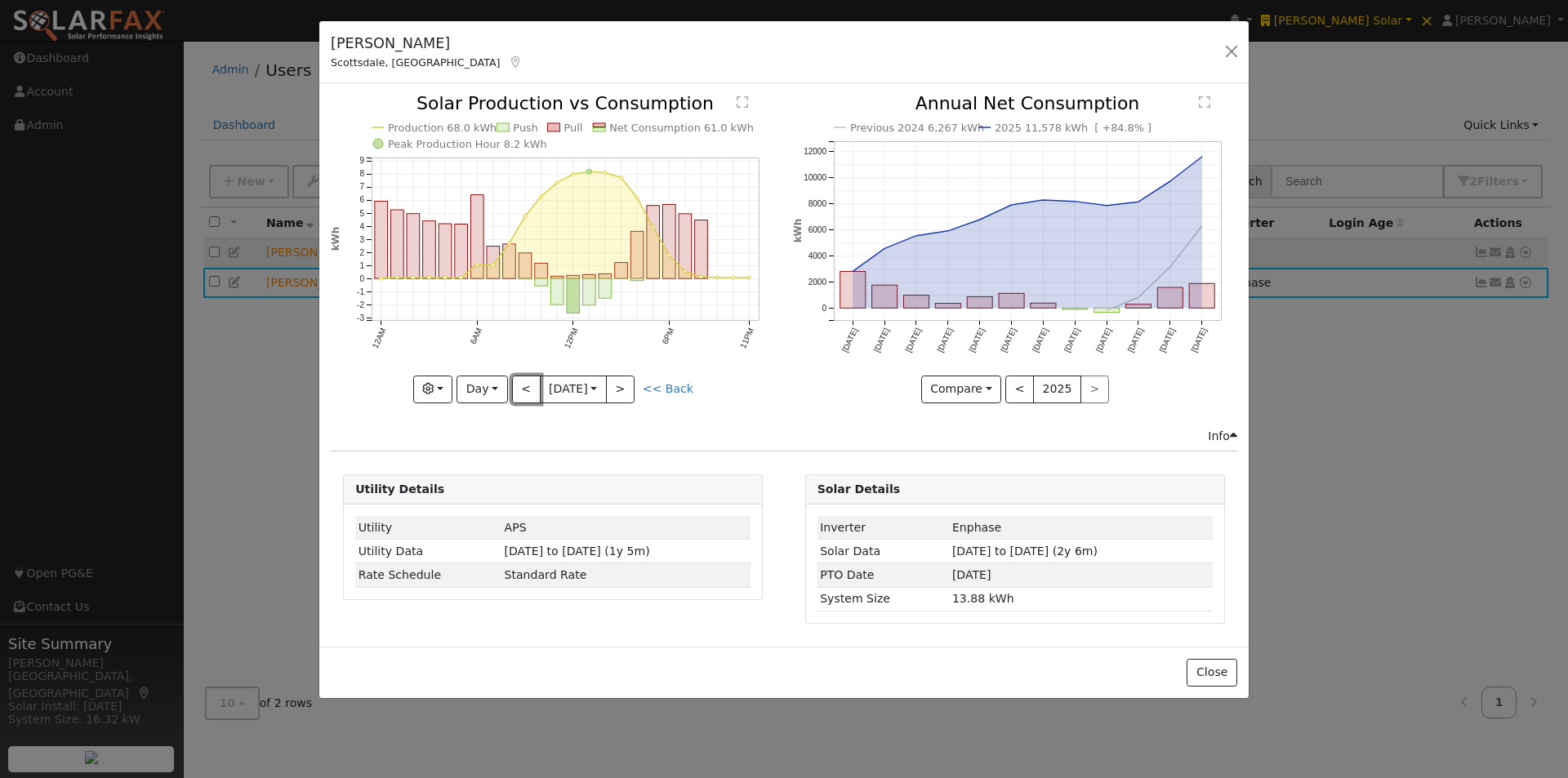
click at [524, 383] on button "<" at bounding box center [526, 390] width 29 height 28
click at [524, 383] on div "Production 70.3 kWh Push Pull Net Consumption 67.7 kWh Peak Production Hour 8.2…" at bounding box center [552, 248] width 444 height 307
click at [524, 383] on button "<" at bounding box center [526, 390] width 29 height 28
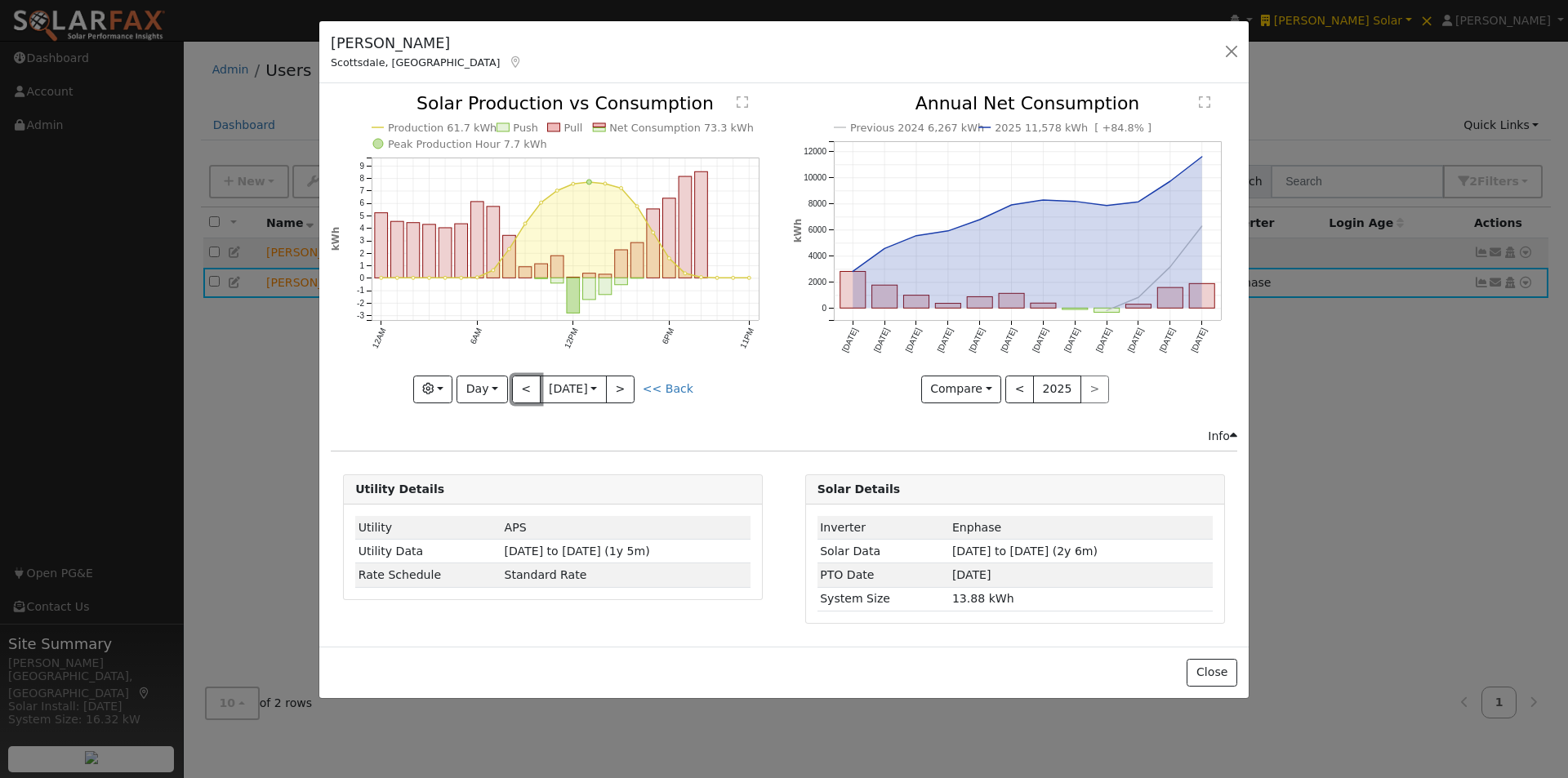
click at [524, 383] on button "<" at bounding box center [526, 390] width 29 height 28
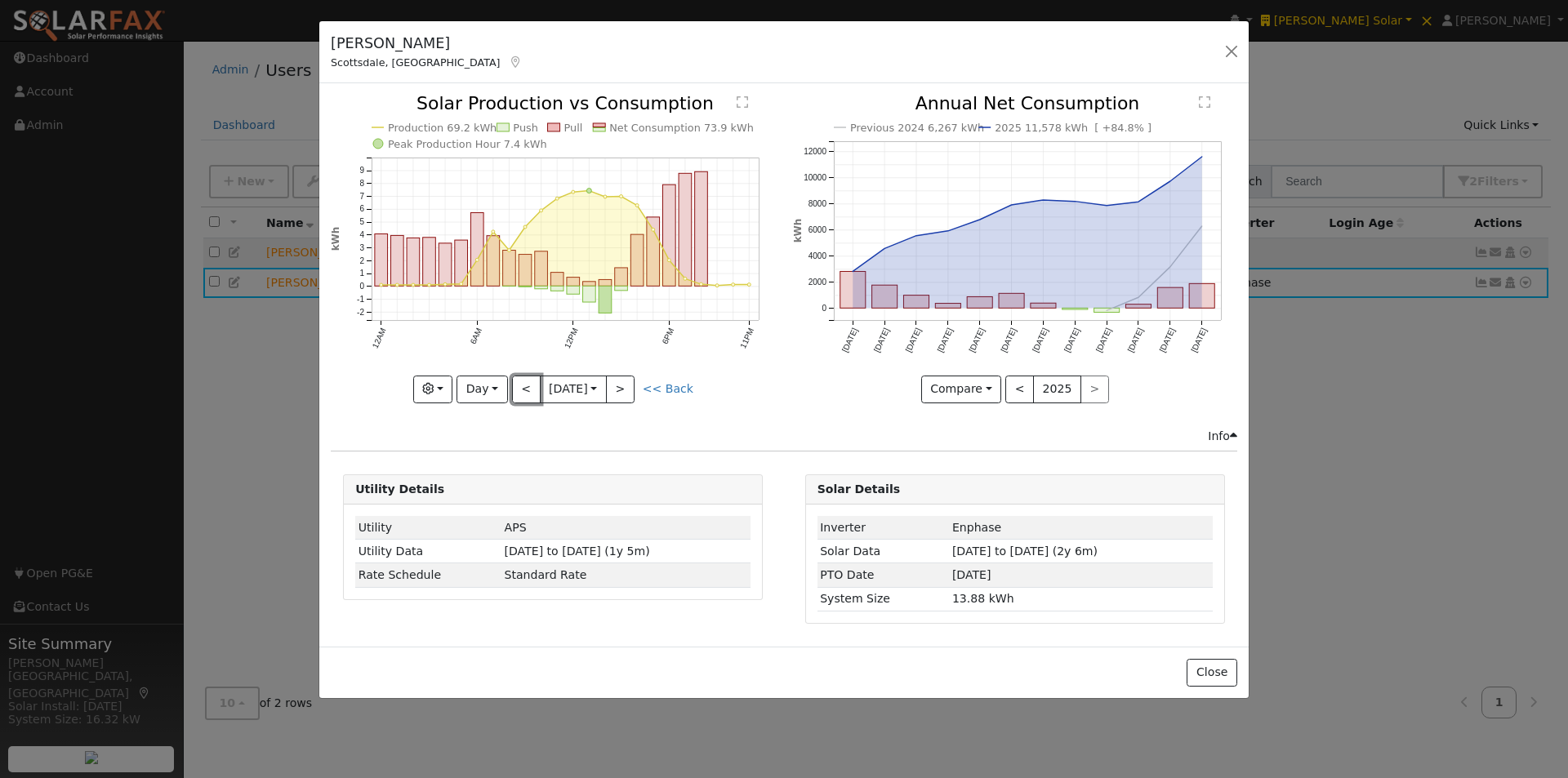
click at [524, 383] on button "<" at bounding box center [526, 390] width 29 height 28
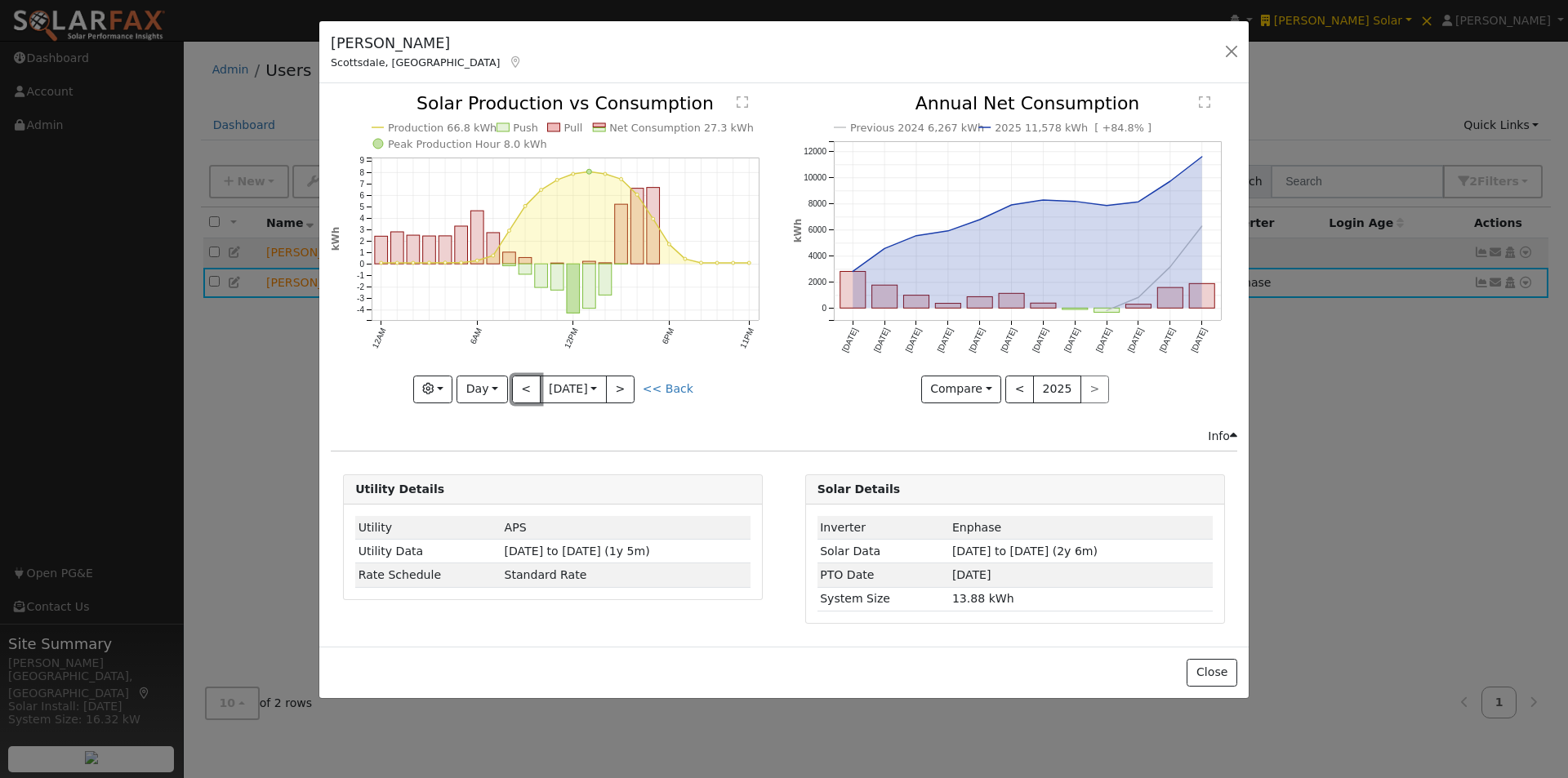
click at [524, 383] on button "<" at bounding box center [526, 390] width 29 height 28
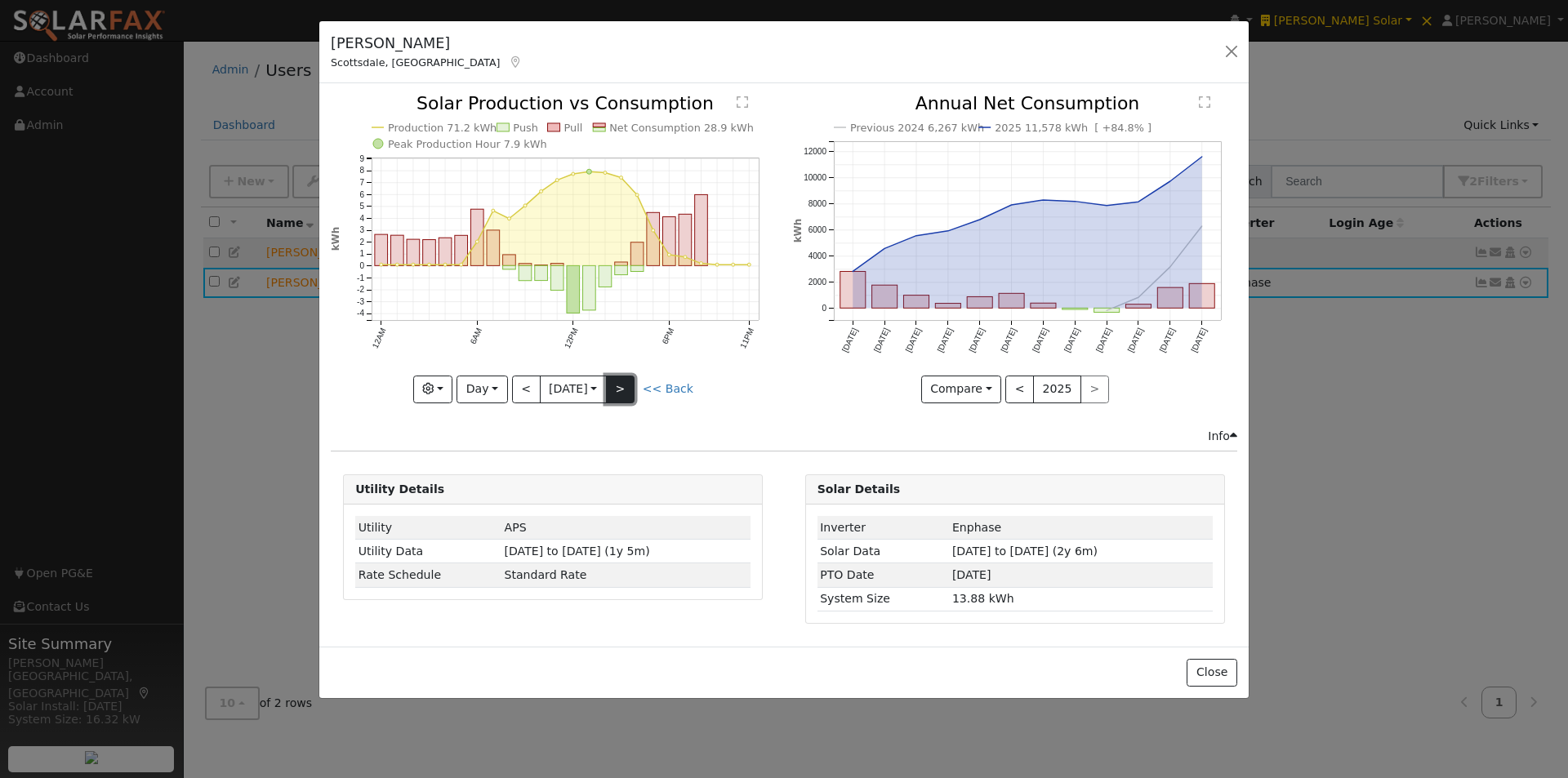
click at [631, 389] on button ">" at bounding box center [620, 390] width 29 height 28
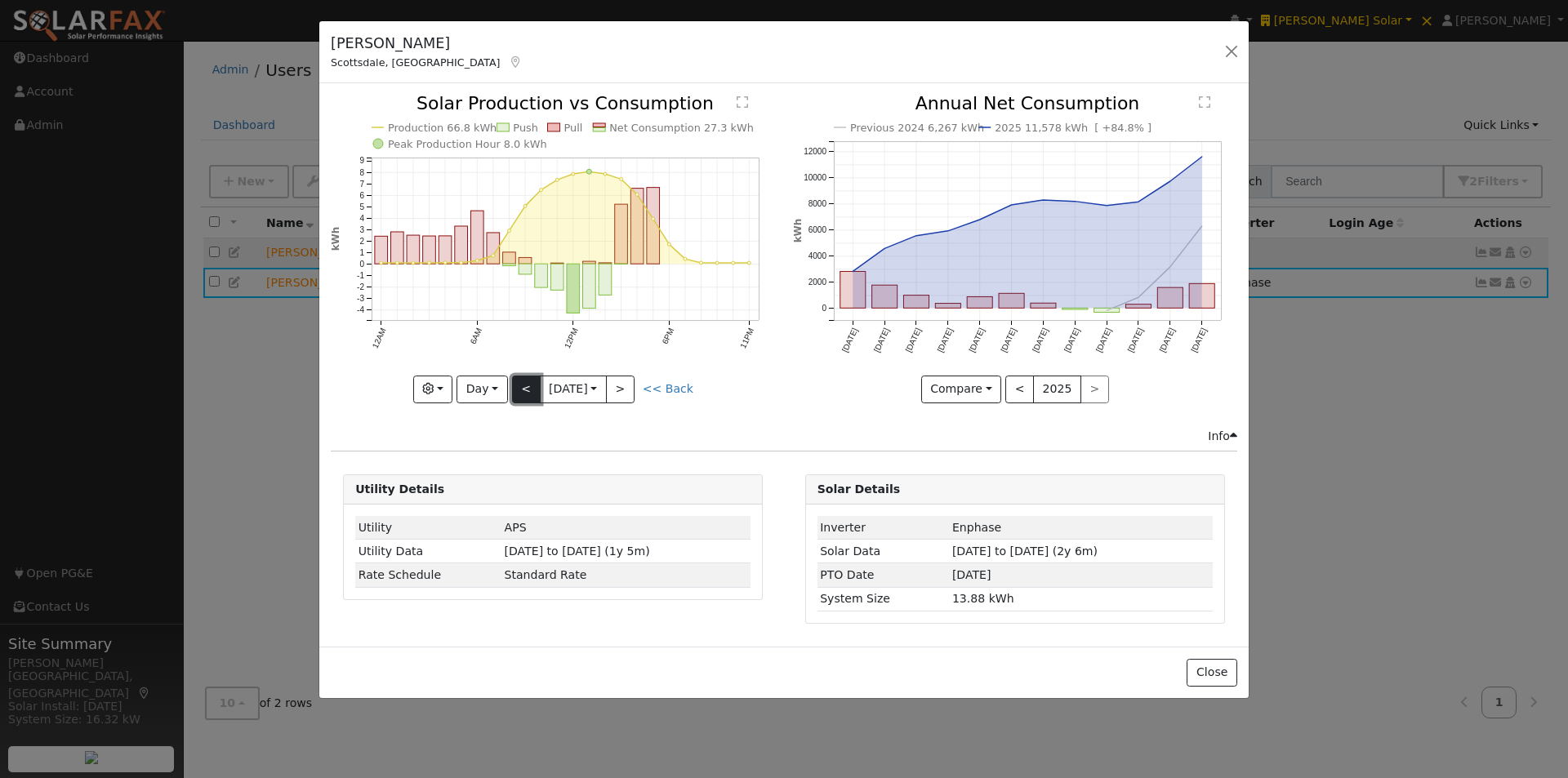
click at [526, 383] on button "<" at bounding box center [526, 390] width 29 height 28
click at [526, 383] on div "Production 71.2 kWh Push Pull Net Consumption 28.9 kWh Peak Production Hour 7.9…" at bounding box center [552, 248] width 444 height 307
click at [526, 383] on button "<" at bounding box center [526, 390] width 29 height 28
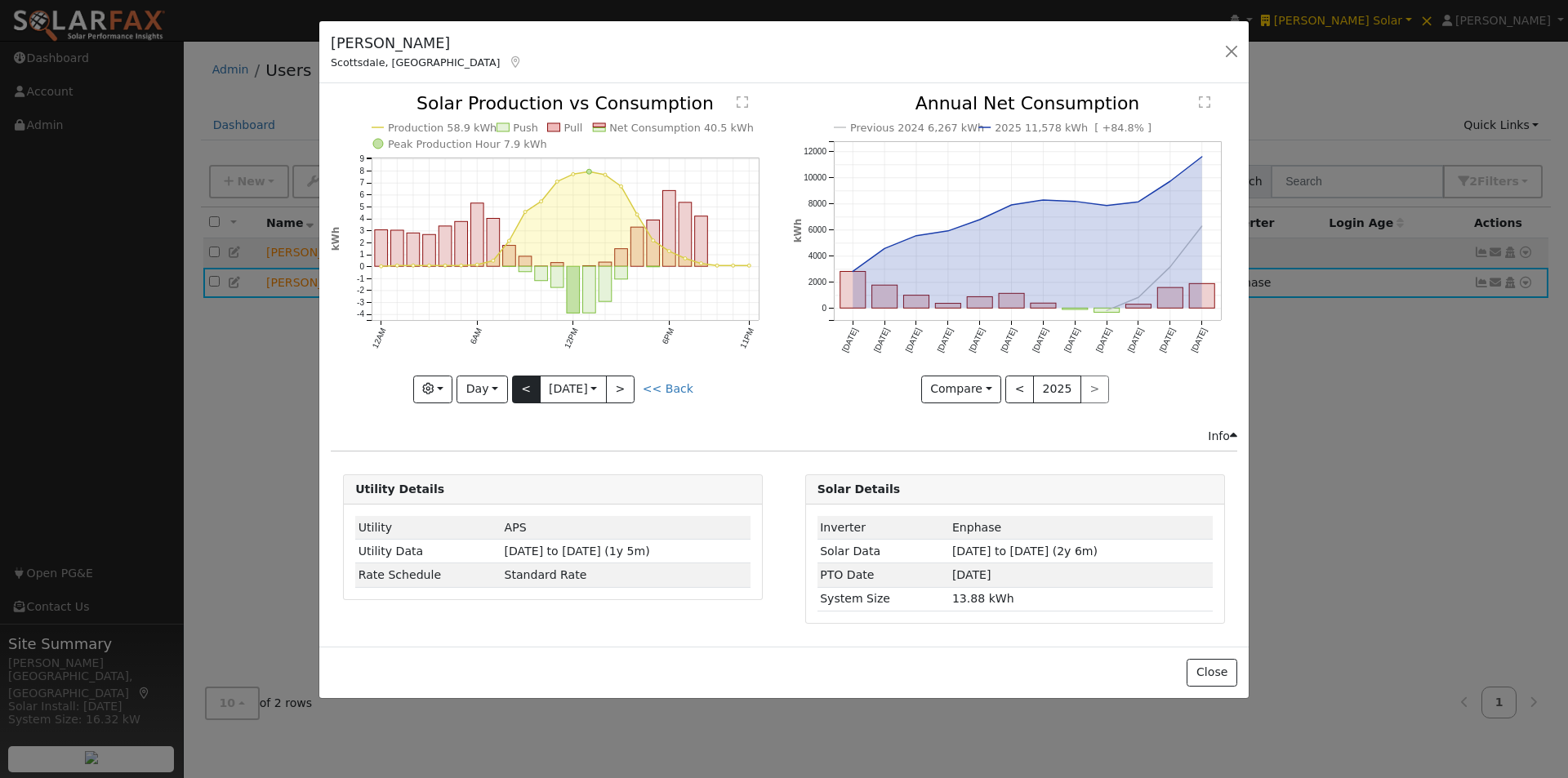
click at [526, 383] on div "Production 58.9 kWh Push Pull Net Consumption 40.5 kWh Peak Production Hour 7.9…" at bounding box center [552, 248] width 444 height 307
click at [526, 383] on button "<" at bounding box center [526, 390] width 29 height 28
click at [524, 387] on button "<" at bounding box center [526, 390] width 29 height 28
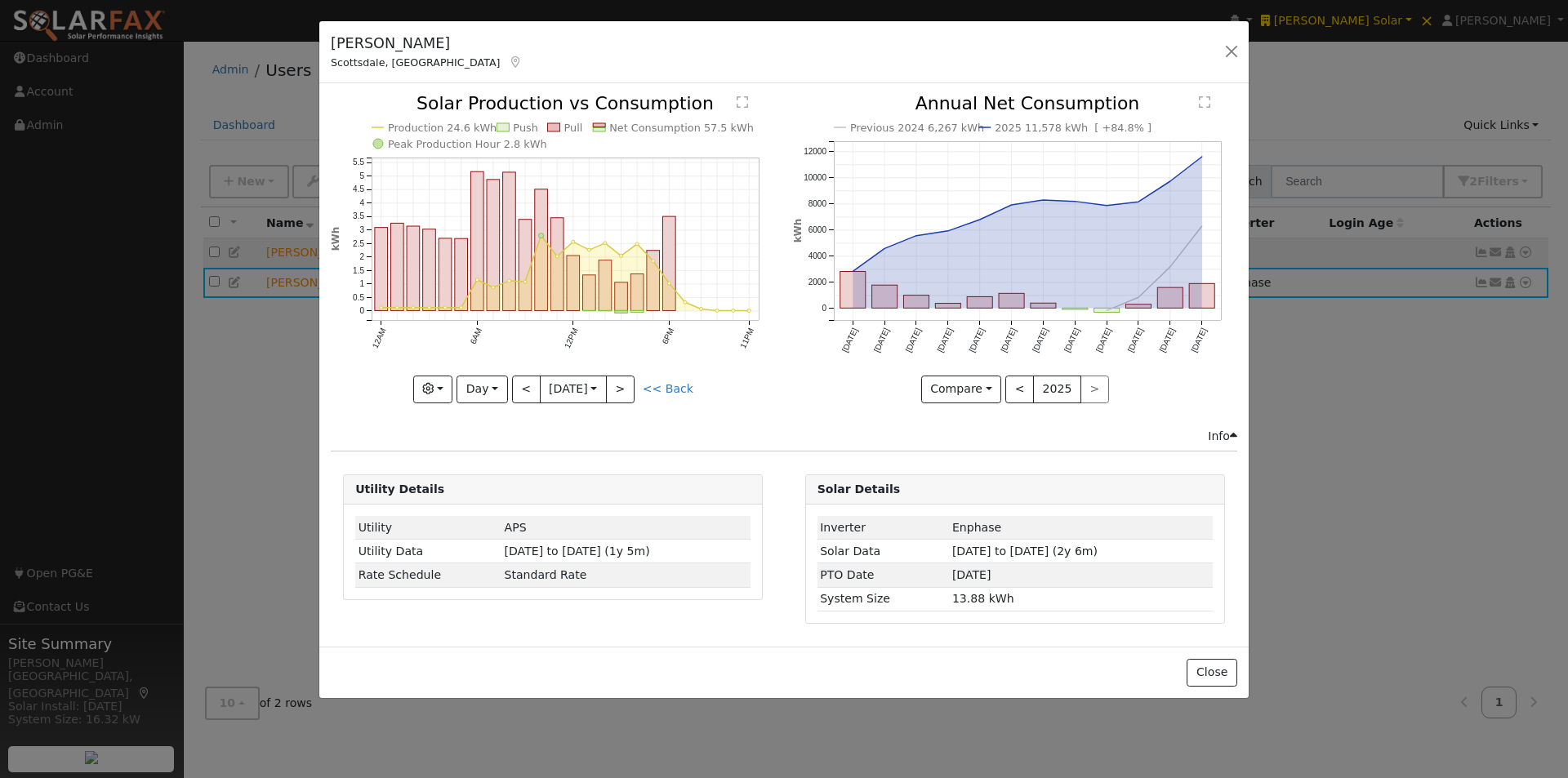
click at [525, 387] on div "Production 24.6 kWh Push Pull Net Consumption 57.5 kWh Peak Production Hour 2.8…" at bounding box center [552, 248] width 444 height 307
click at [522, 385] on button "<" at bounding box center [526, 390] width 29 height 28
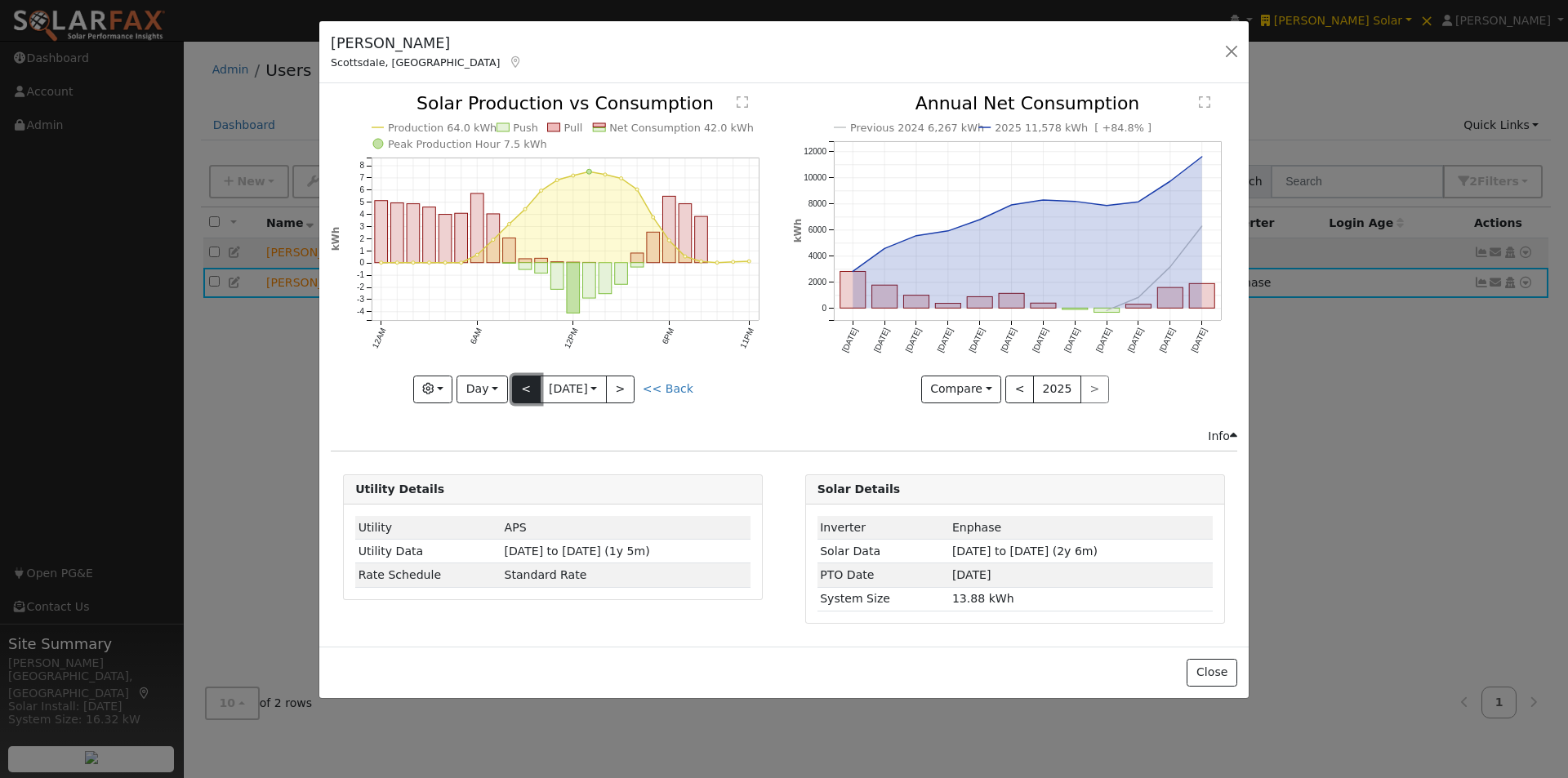
click at [522, 385] on button "<" at bounding box center [526, 390] width 29 height 28
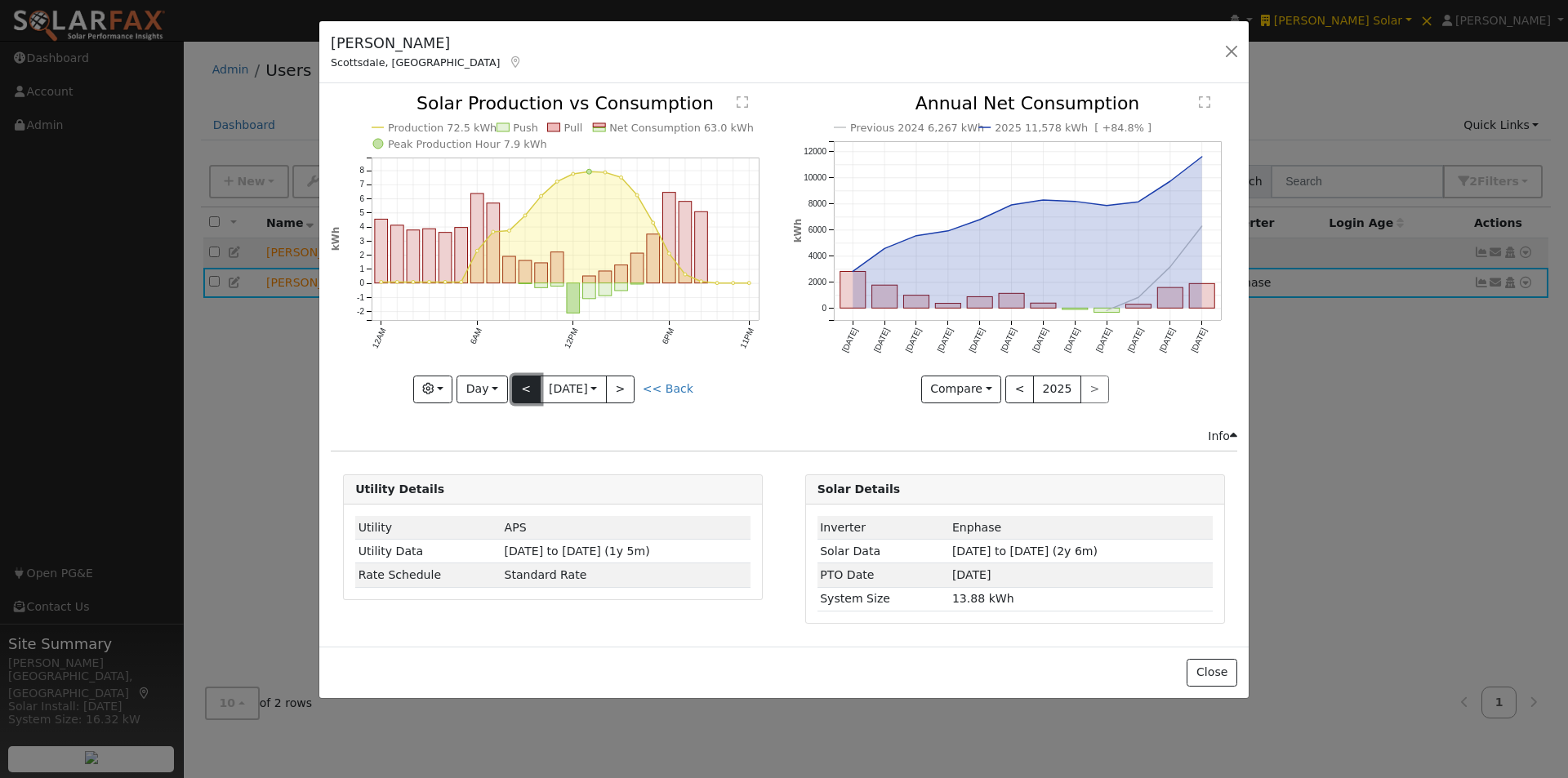
click at [518, 387] on button "<" at bounding box center [526, 390] width 29 height 28
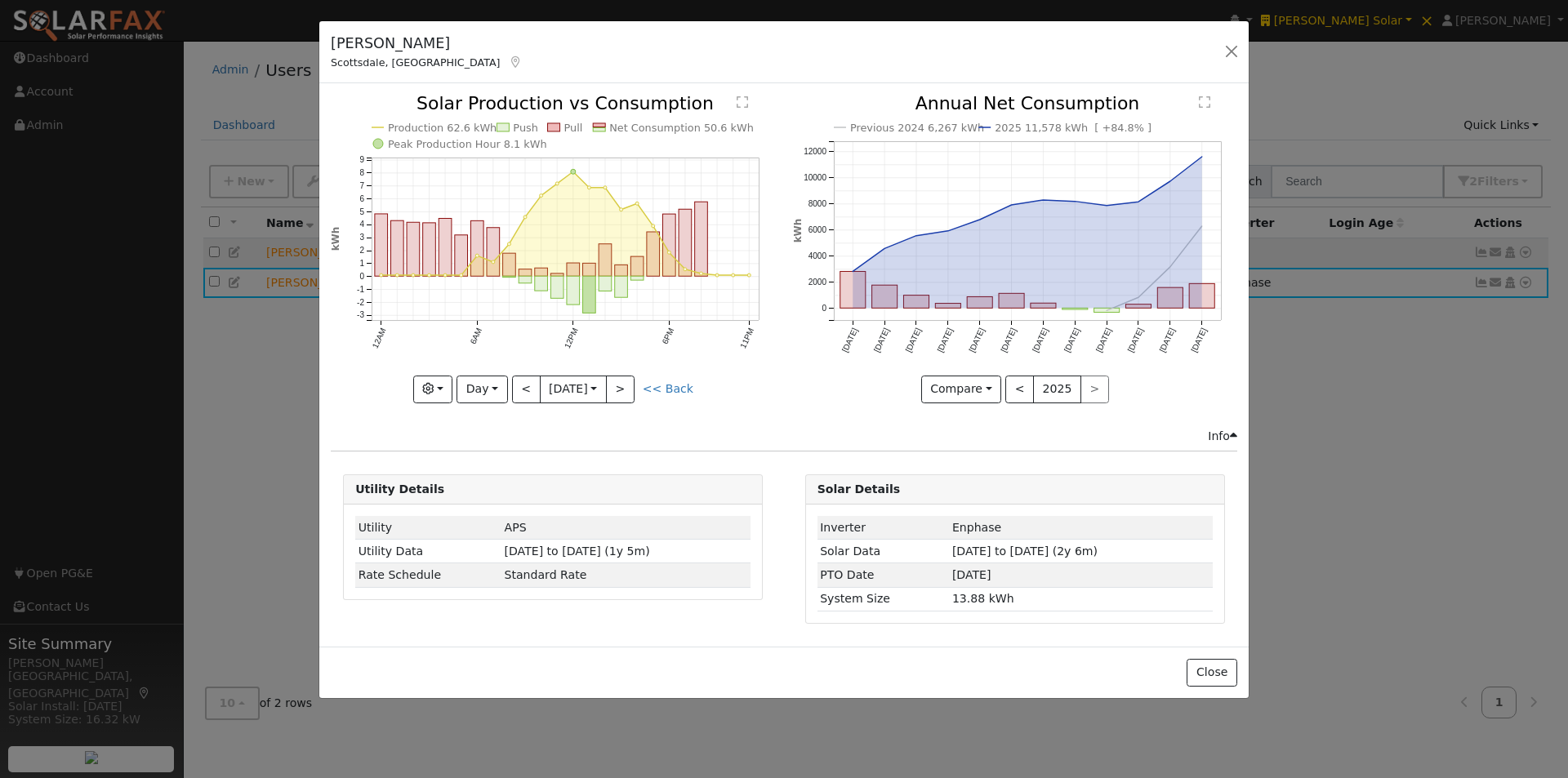
click at [521, 387] on div "Production 62.6 kWh Push Pull Net Consumption 50.6 kWh Peak Production Hour 8.1…" at bounding box center [552, 248] width 444 height 307
click at [522, 386] on button "<" at bounding box center [526, 390] width 29 height 28
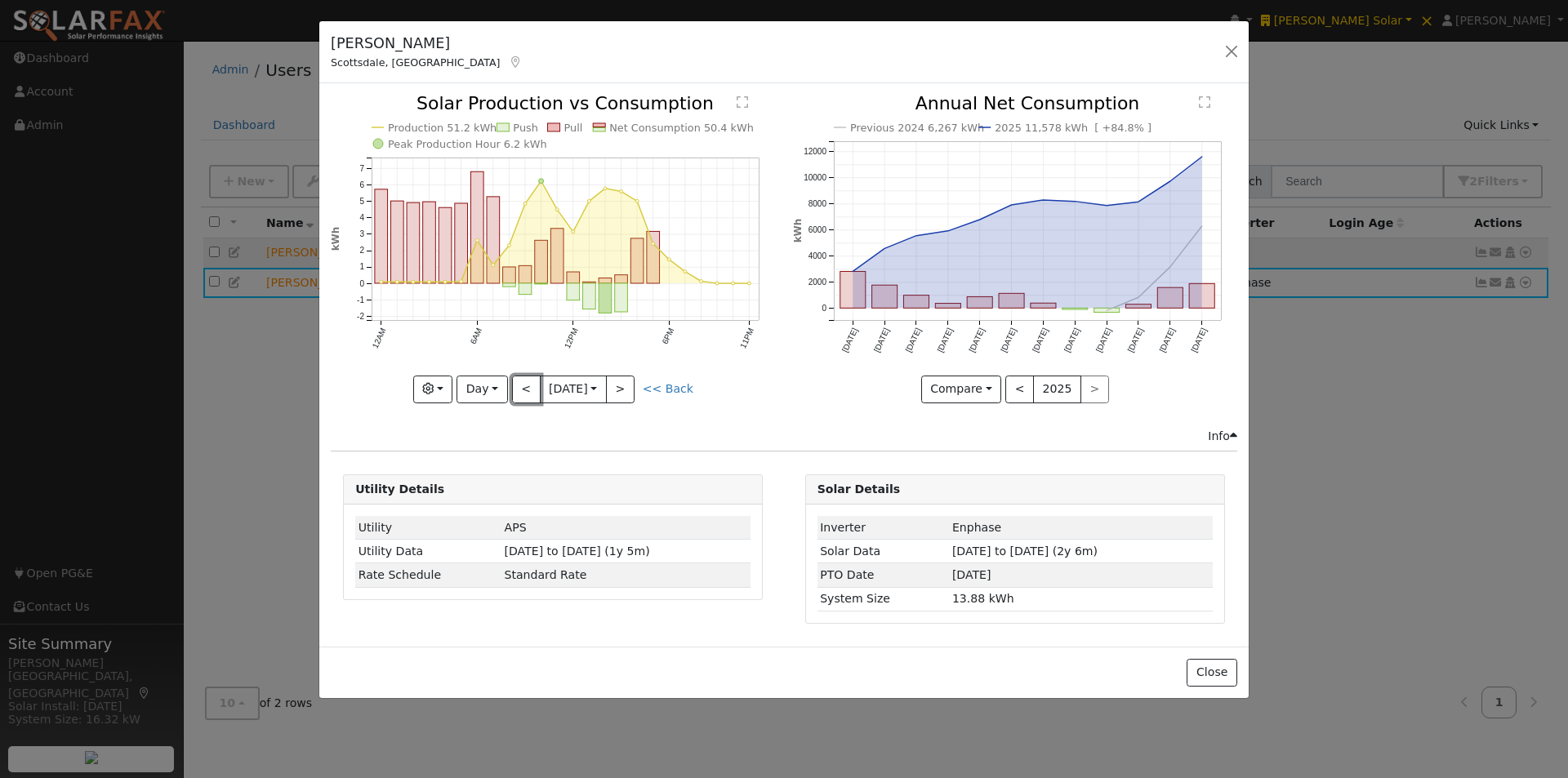
click at [526, 387] on button "<" at bounding box center [526, 390] width 29 height 28
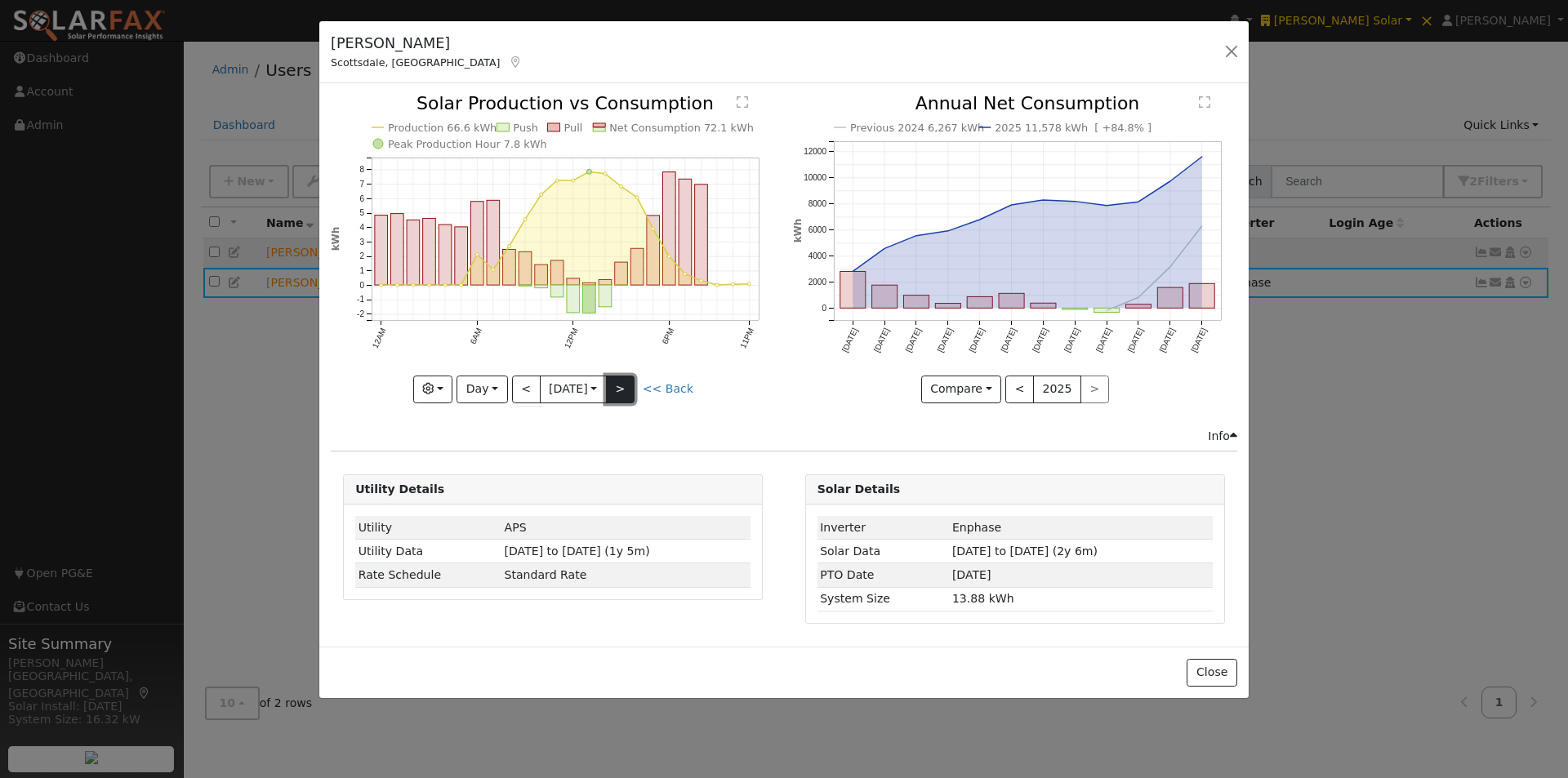
click at [627, 385] on button ">" at bounding box center [620, 390] width 29 height 28
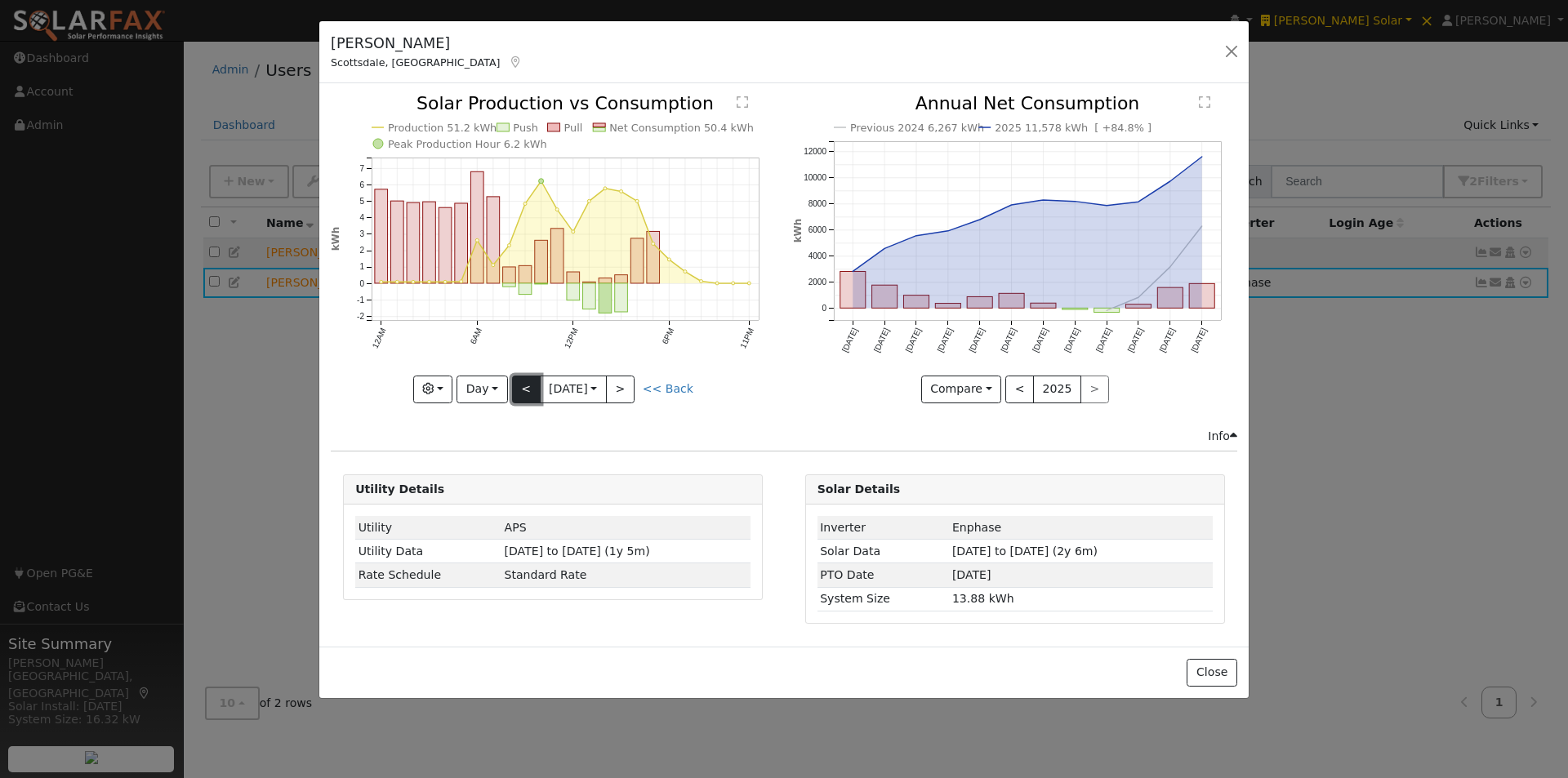
click at [523, 379] on button "<" at bounding box center [526, 390] width 29 height 28
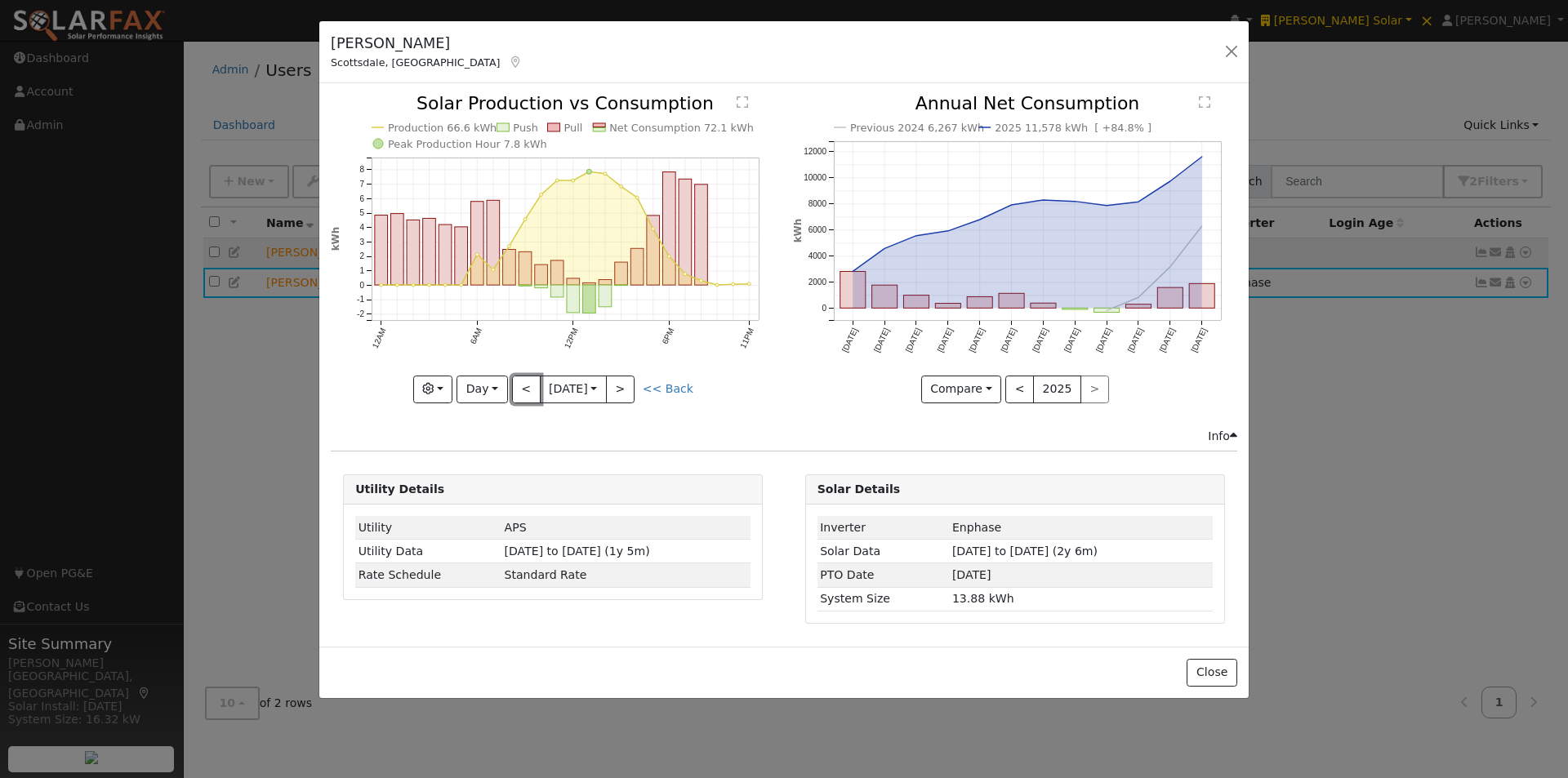
click at [523, 381] on button "<" at bounding box center [526, 390] width 29 height 28
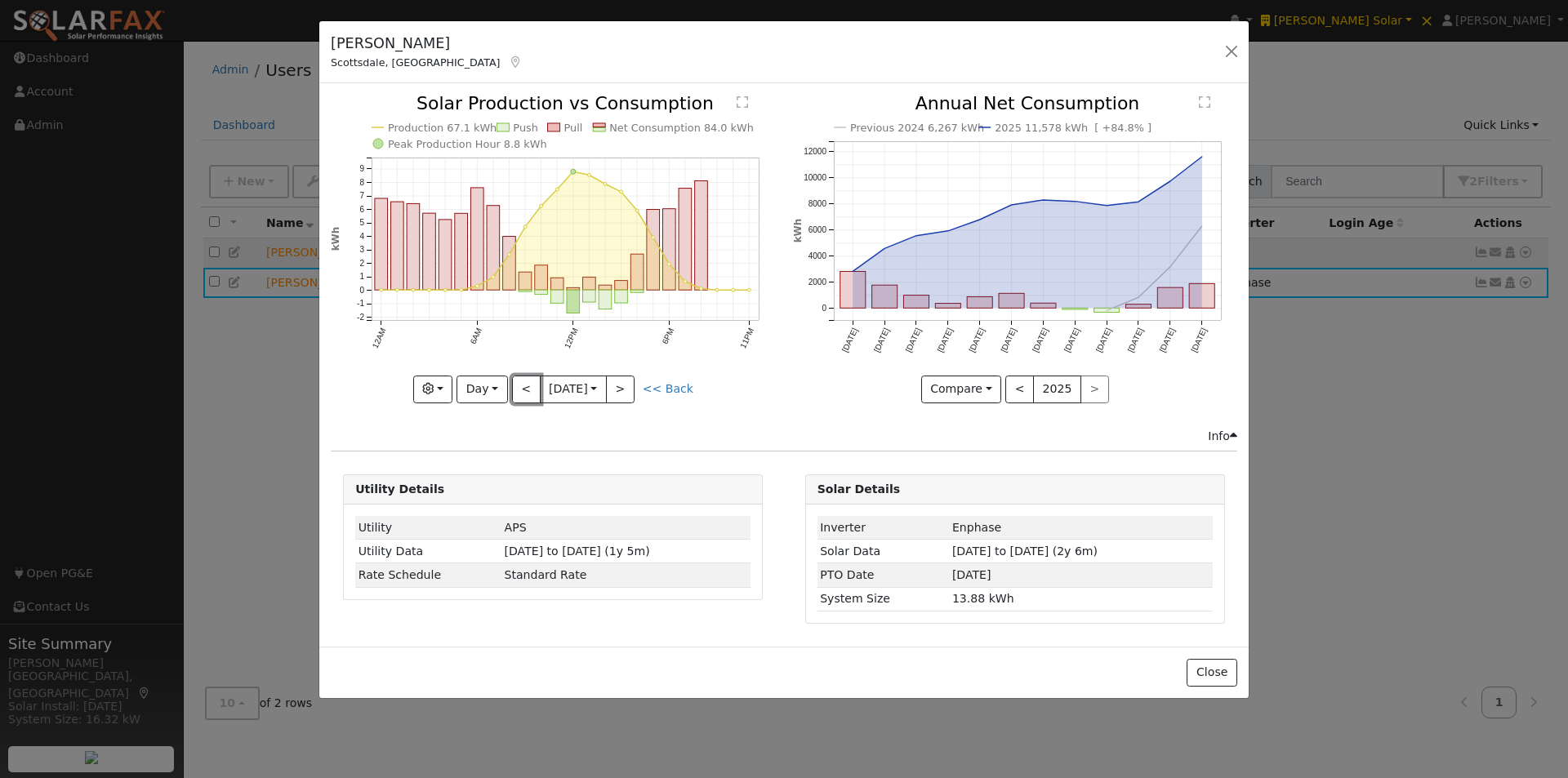
click at [523, 379] on button "<" at bounding box center [526, 390] width 29 height 28
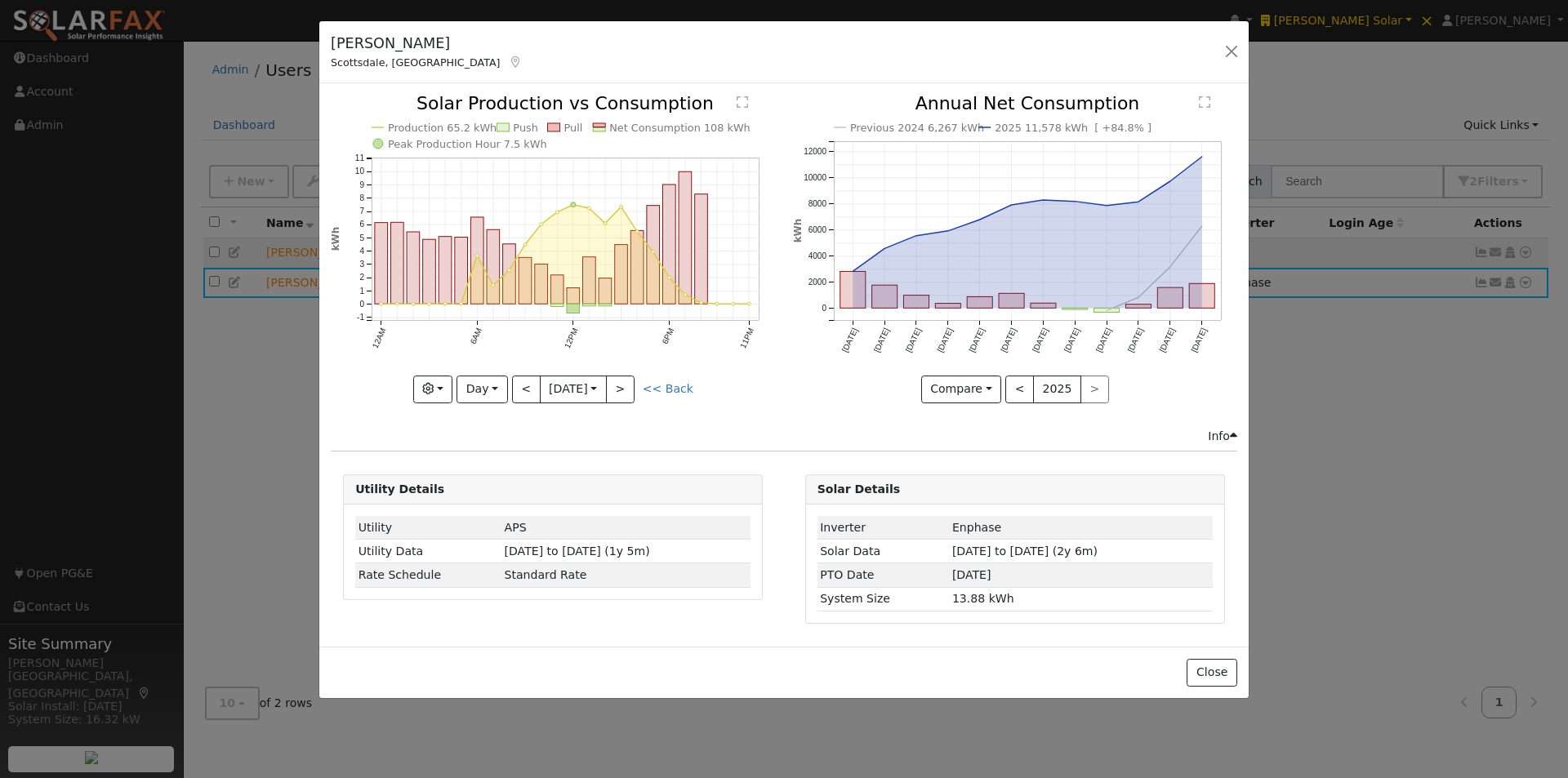
click at [523, 379] on div "Production 65.2 kWh Push Pull Net Consumption 108 kWh Peak Production Hour 7.5 …" at bounding box center [552, 248] width 444 height 307
click at [523, 379] on button "<" at bounding box center [526, 390] width 29 height 28
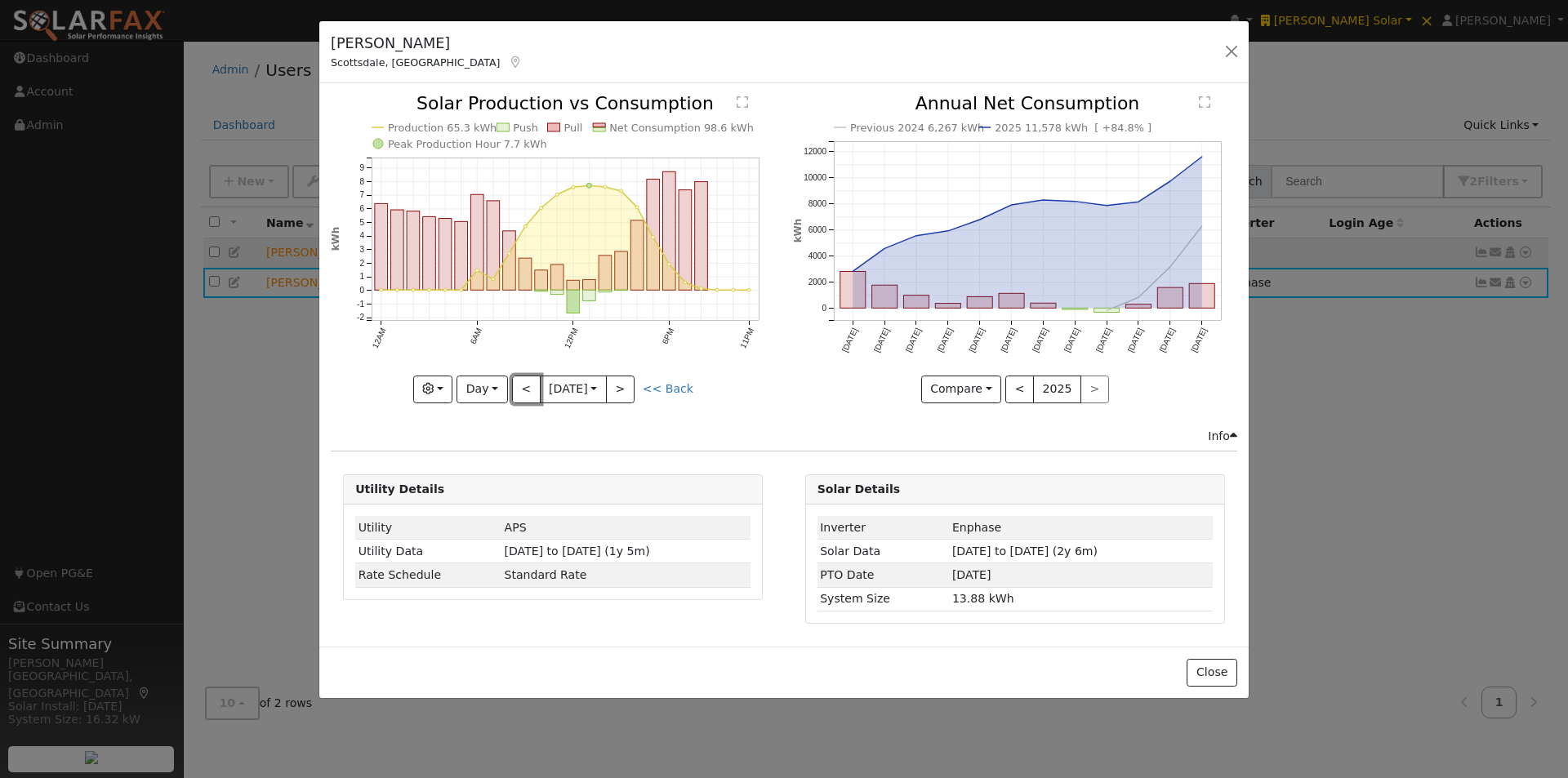
click at [522, 383] on button "<" at bounding box center [526, 390] width 29 height 28
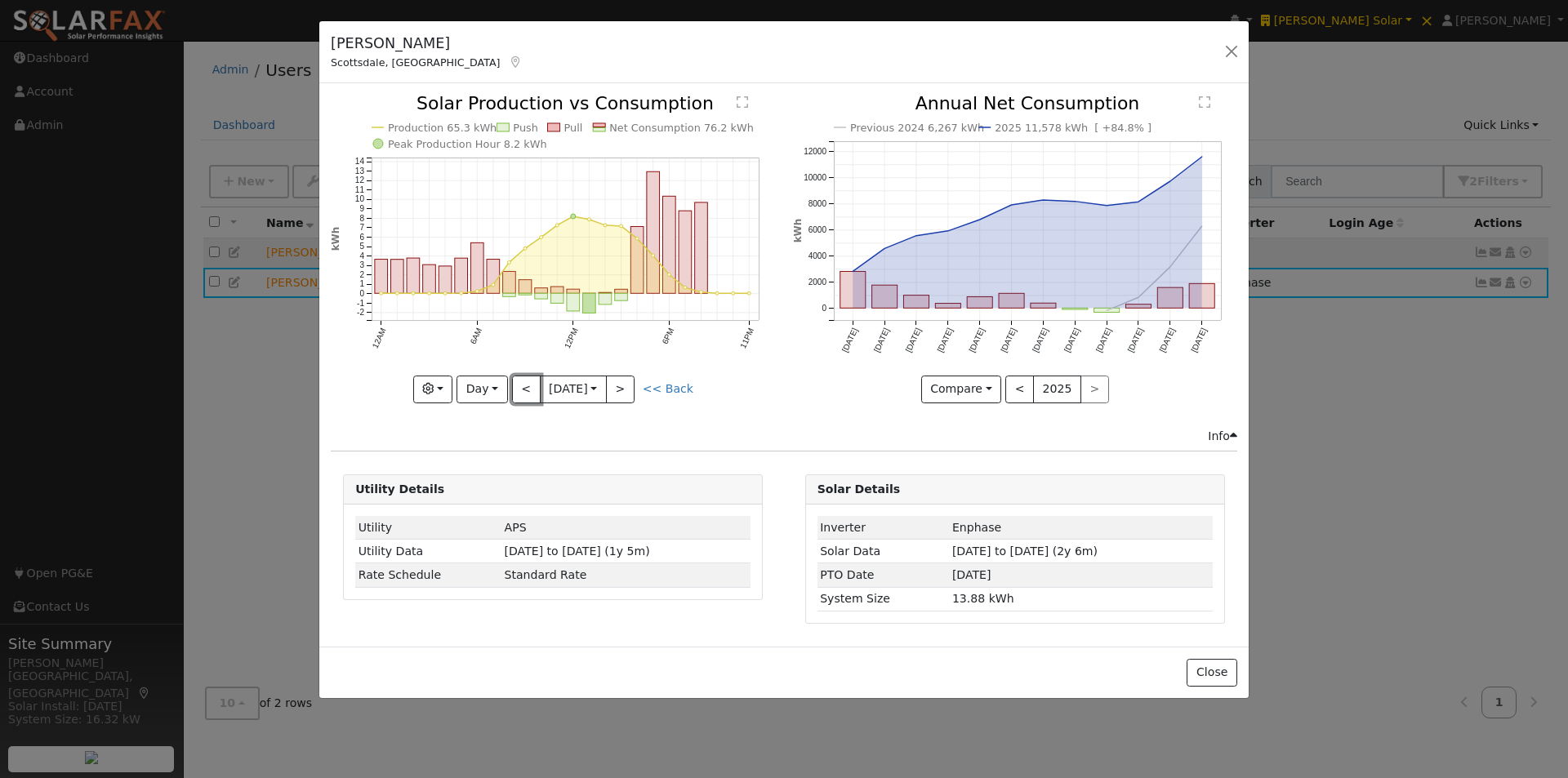
click at [522, 383] on button "<" at bounding box center [526, 390] width 29 height 28
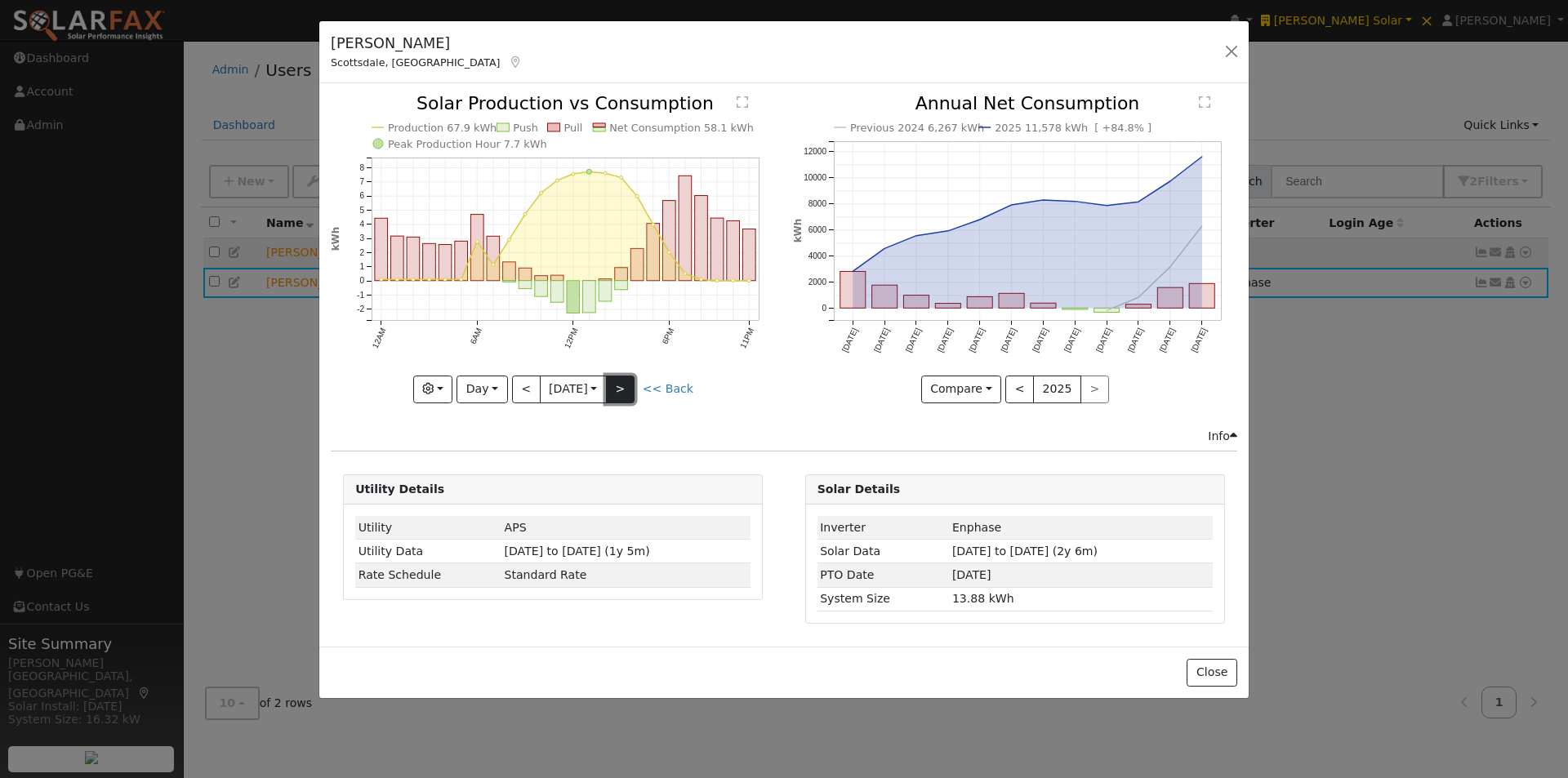
click at [623, 386] on button ">" at bounding box center [620, 390] width 29 height 28
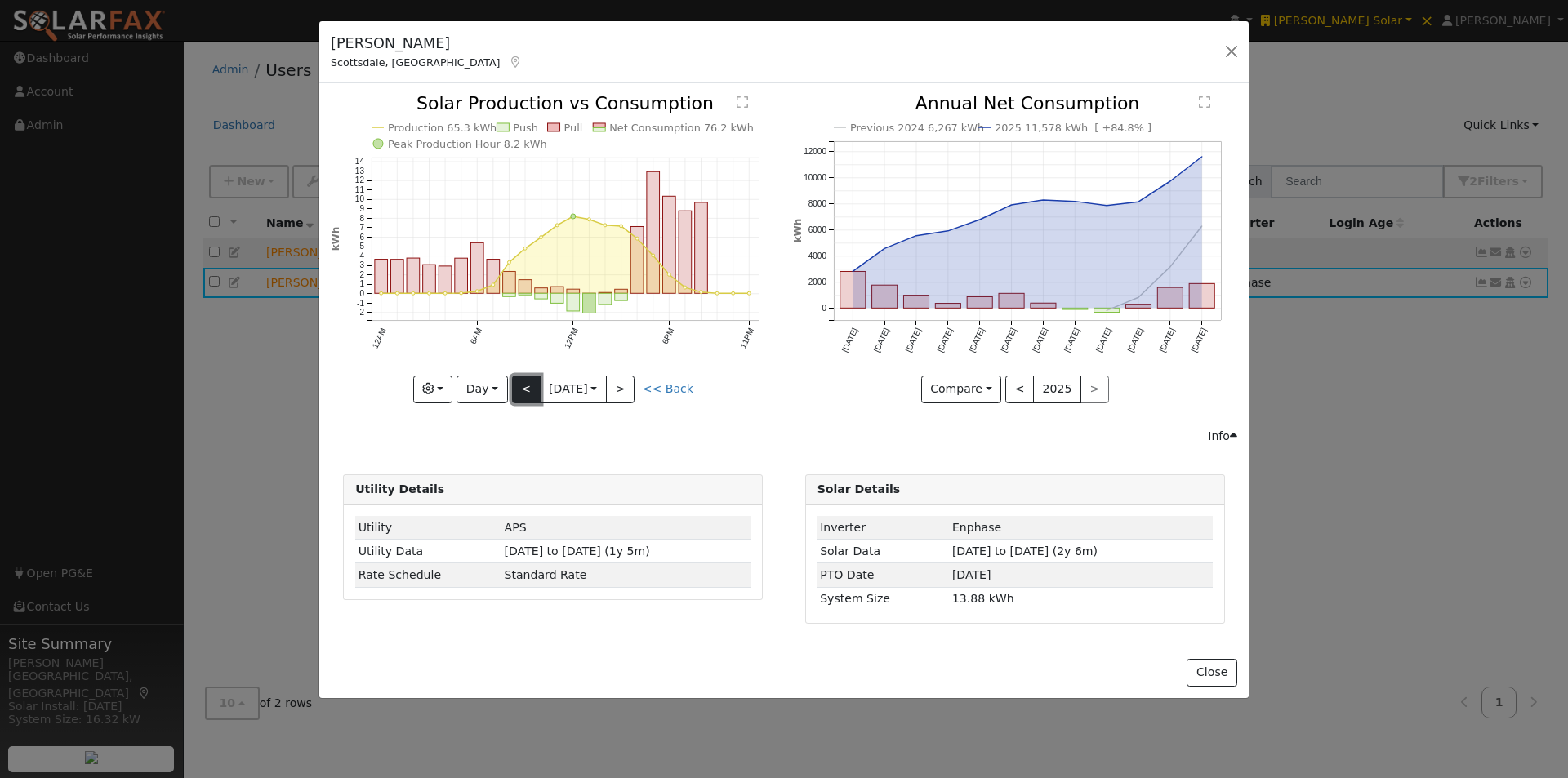
click at [518, 387] on button "<" at bounding box center [526, 390] width 29 height 28
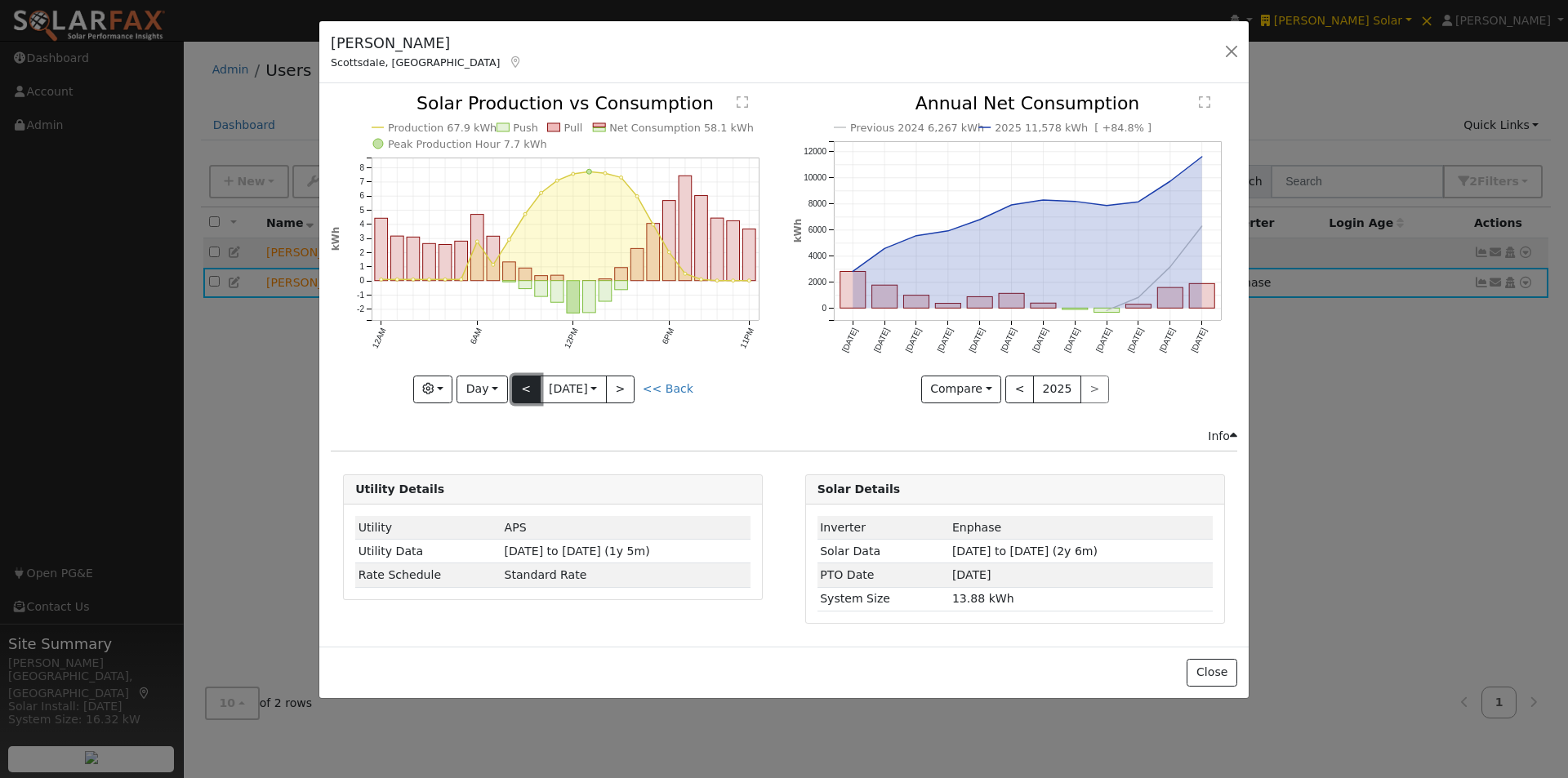
click at [521, 385] on button "<" at bounding box center [526, 390] width 29 height 28
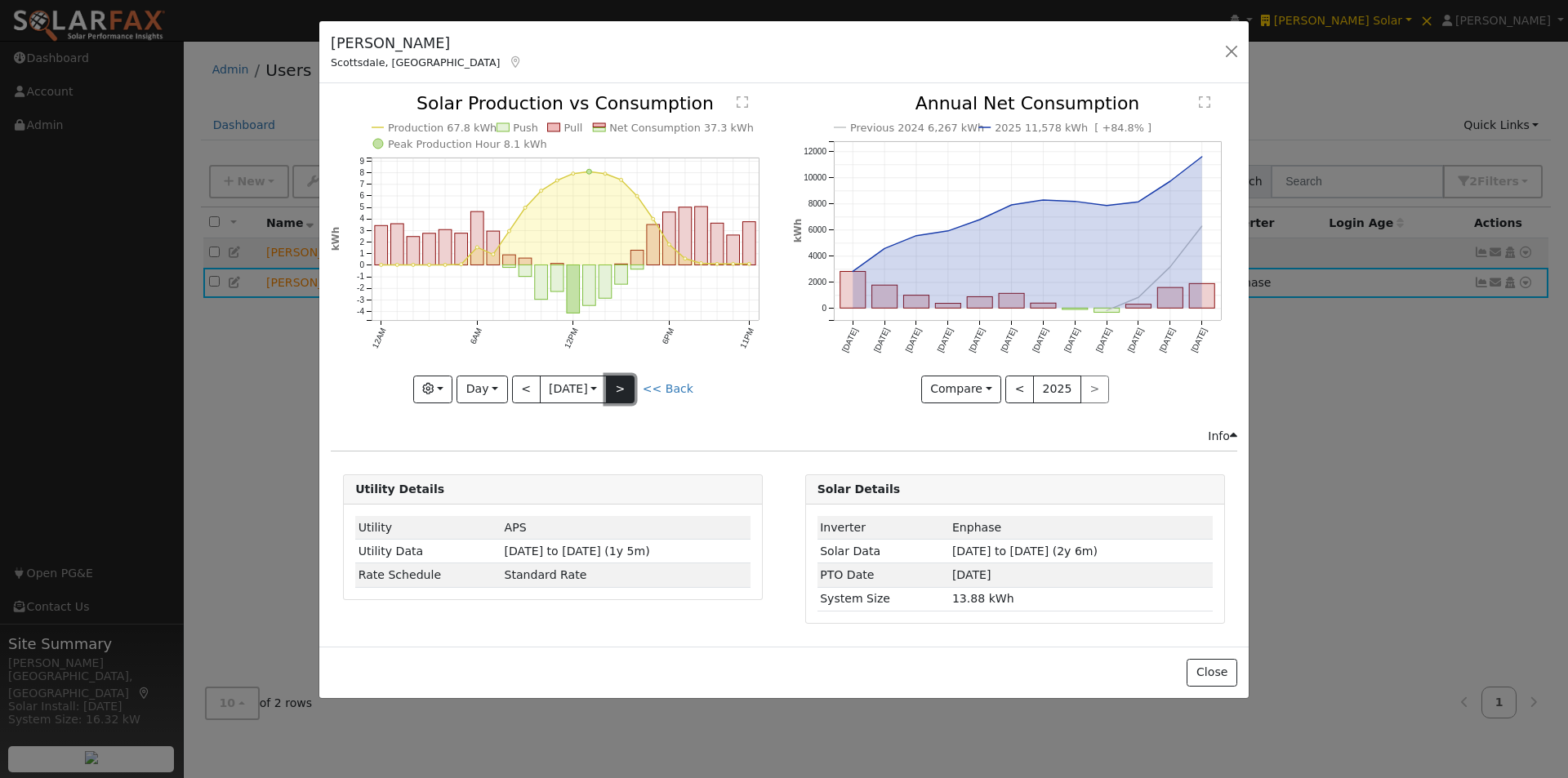
click at [611, 381] on button ">" at bounding box center [620, 390] width 29 height 28
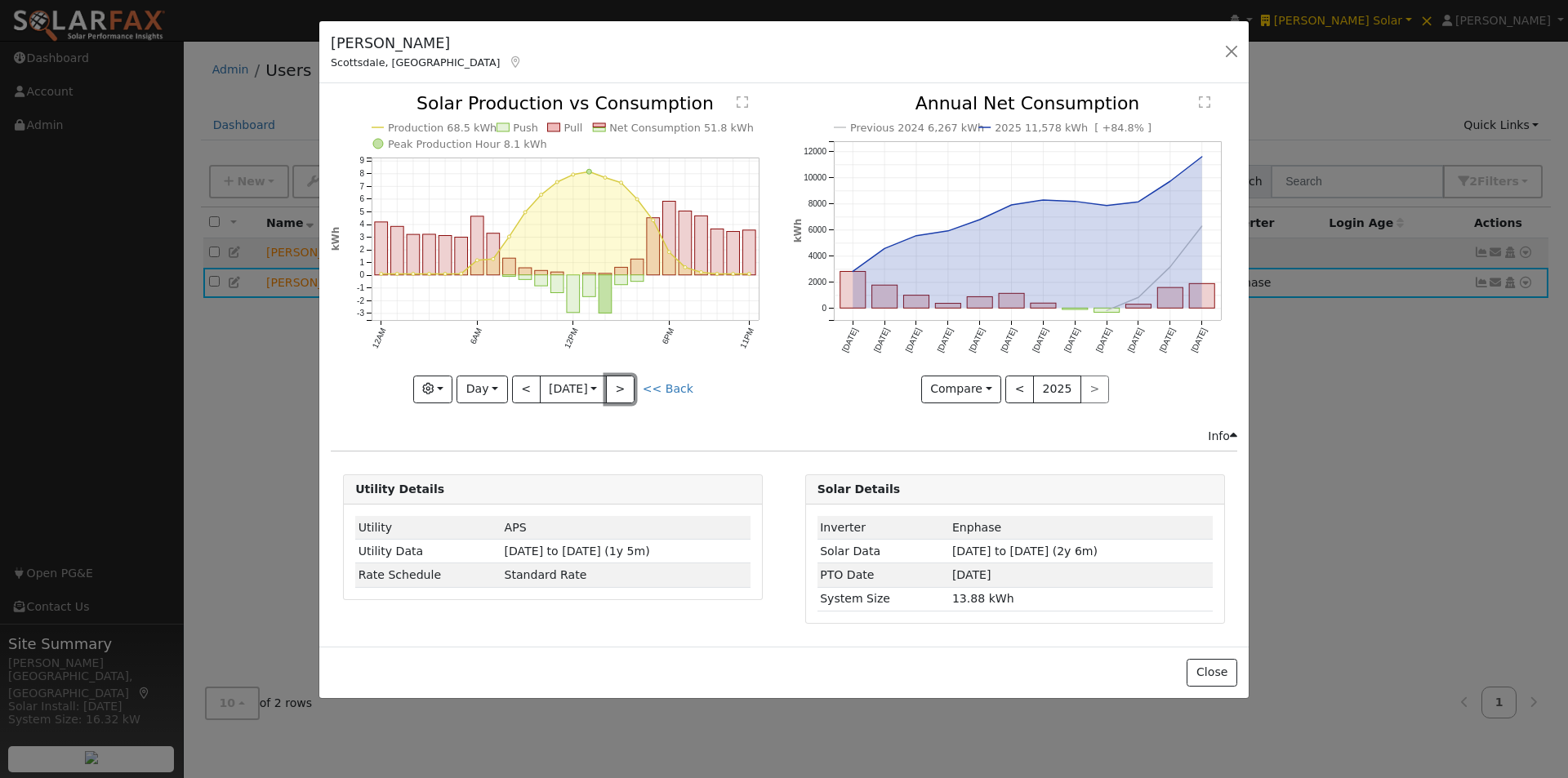
click at [618, 387] on button ">" at bounding box center [620, 390] width 29 height 28
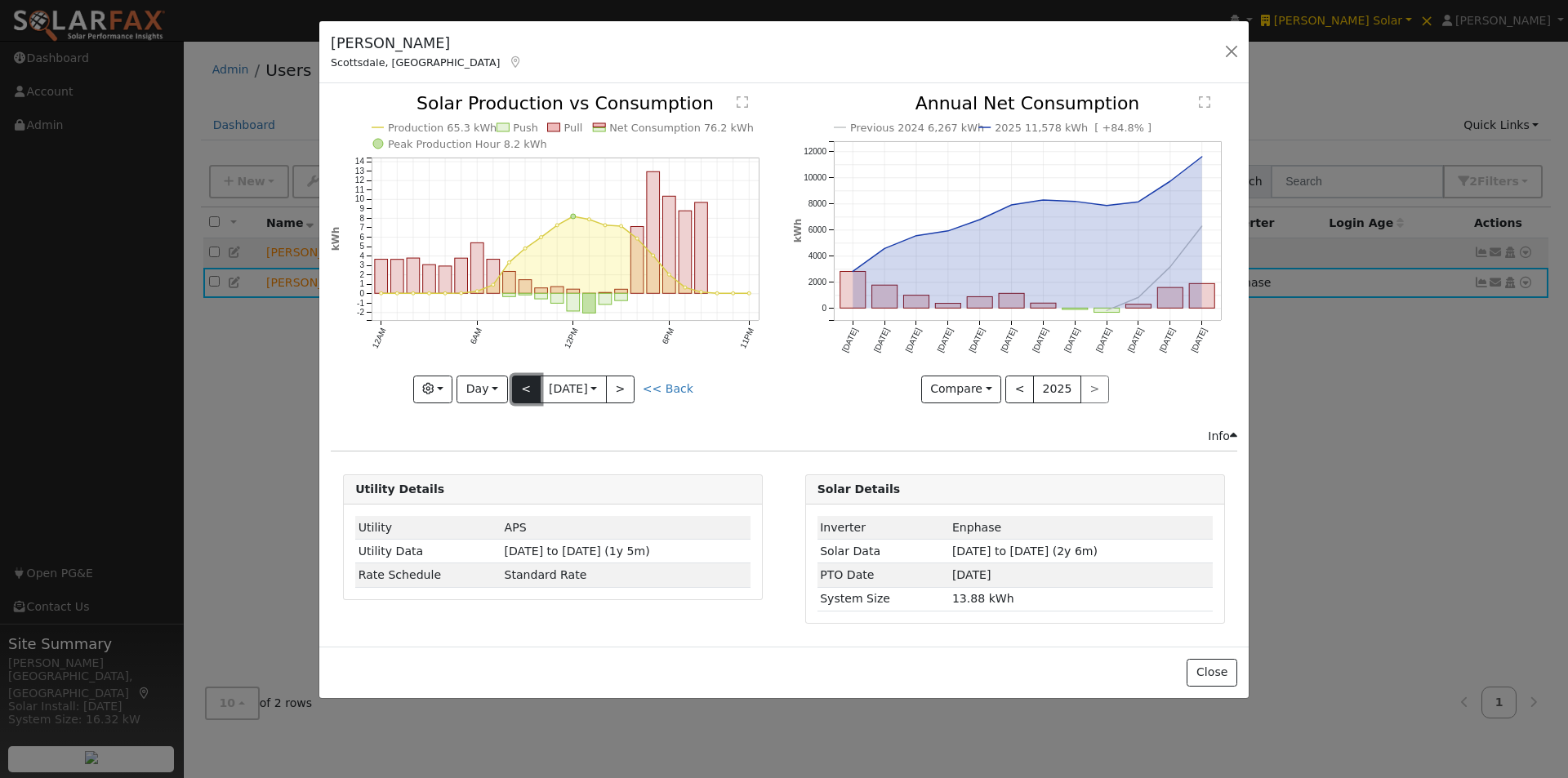
click at [520, 385] on button "<" at bounding box center [526, 390] width 29 height 28
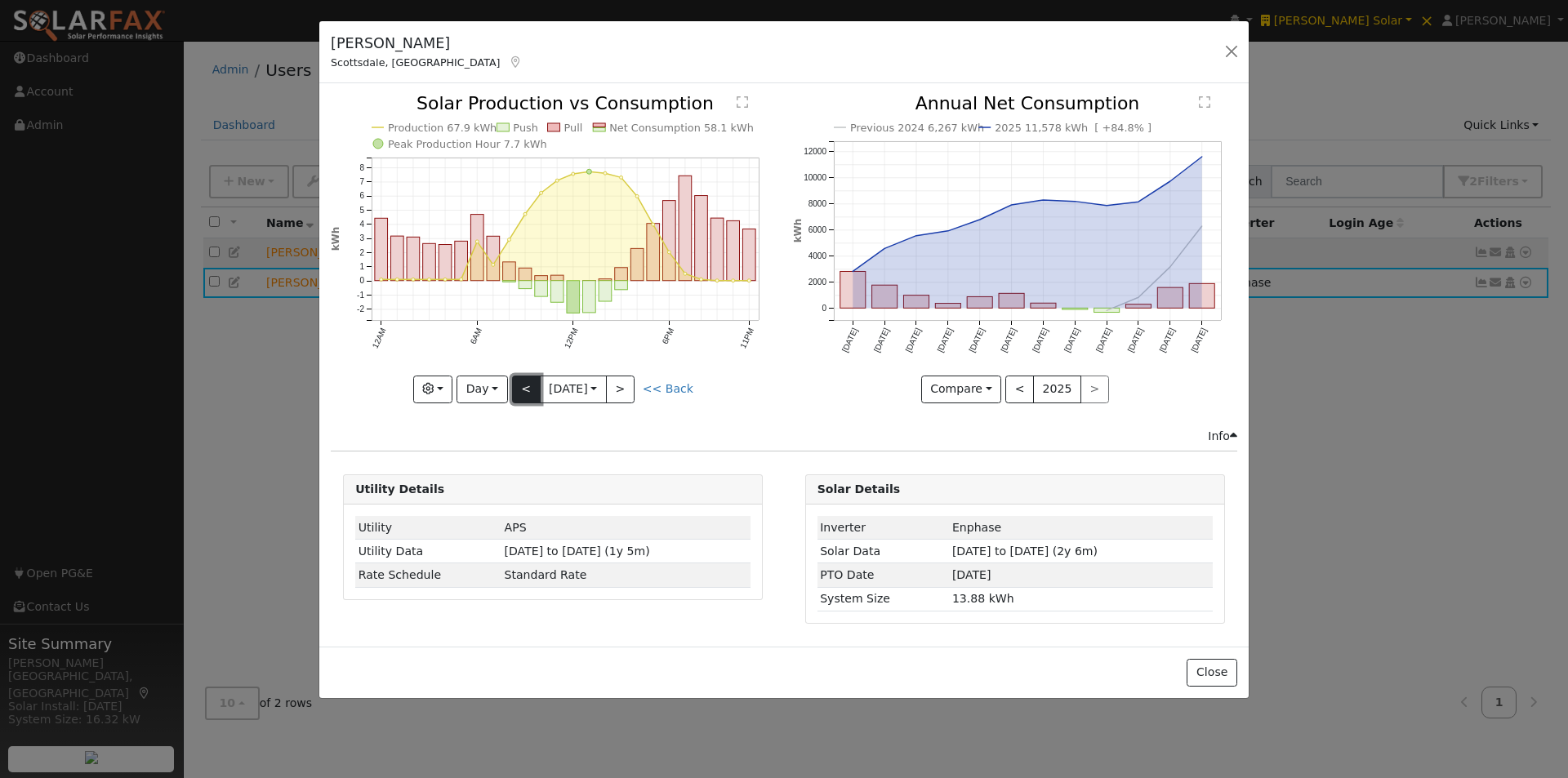
click at [520, 385] on button "<" at bounding box center [526, 390] width 29 height 28
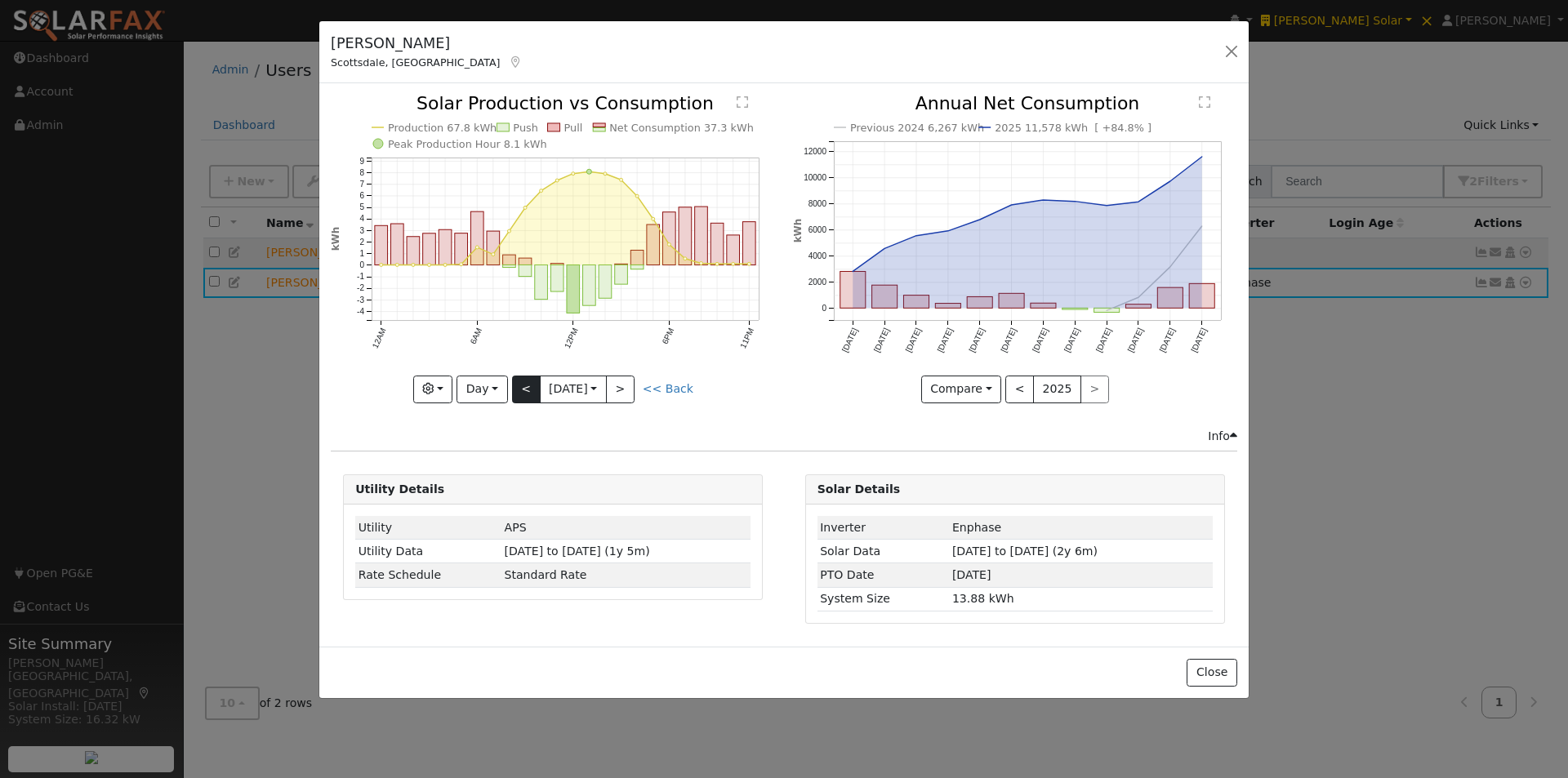
click at [520, 385] on div "Production 67.8 kWh Push Pull Net Consumption 37.3 kWh Peak Production Hour 8.1…" at bounding box center [552, 248] width 444 height 307
click at [520, 385] on button "<" at bounding box center [526, 390] width 29 height 28
click at [526, 385] on button "<" at bounding box center [526, 390] width 29 height 28
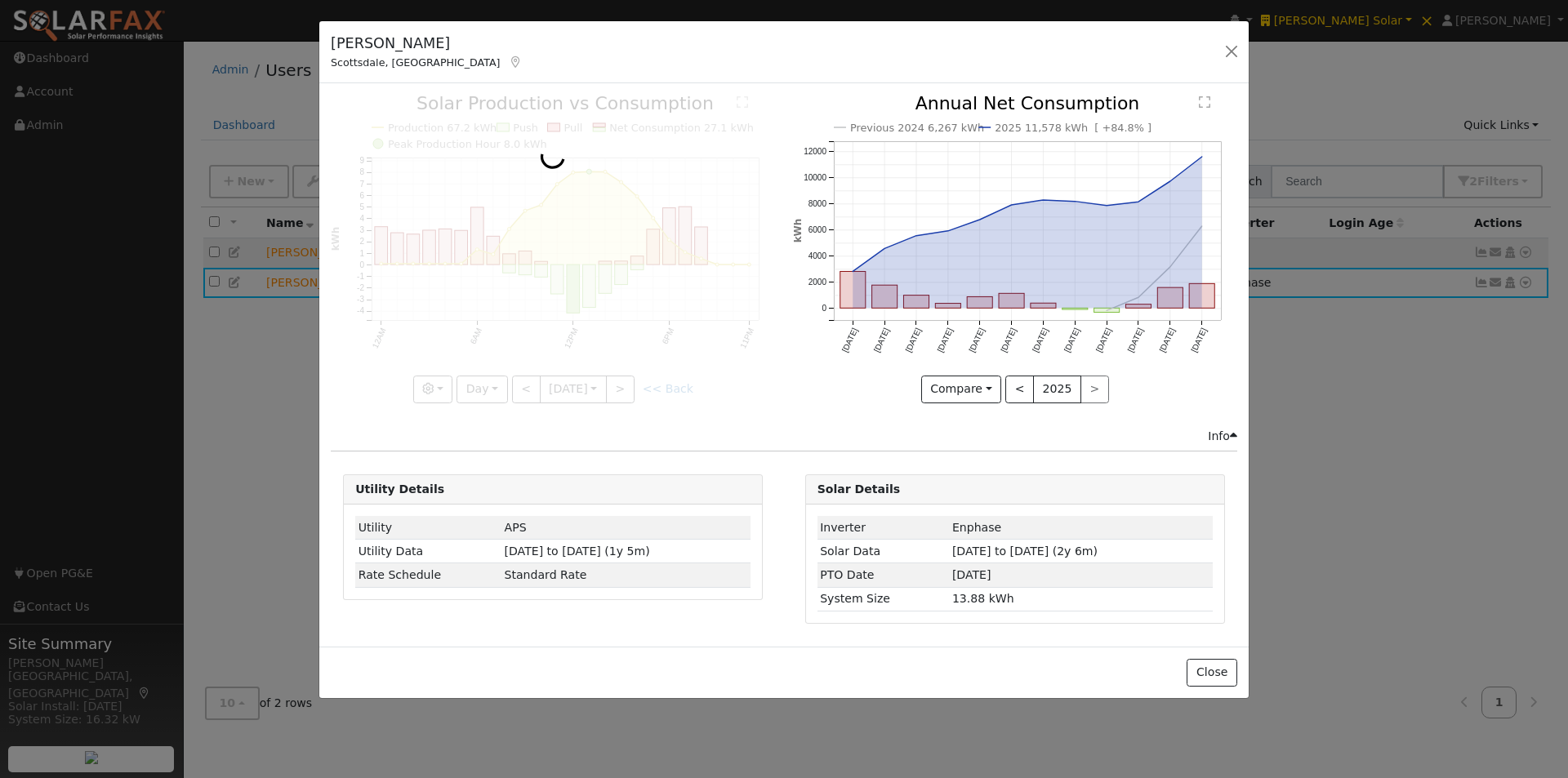
click at [526, 385] on div at bounding box center [552, 248] width 444 height 307
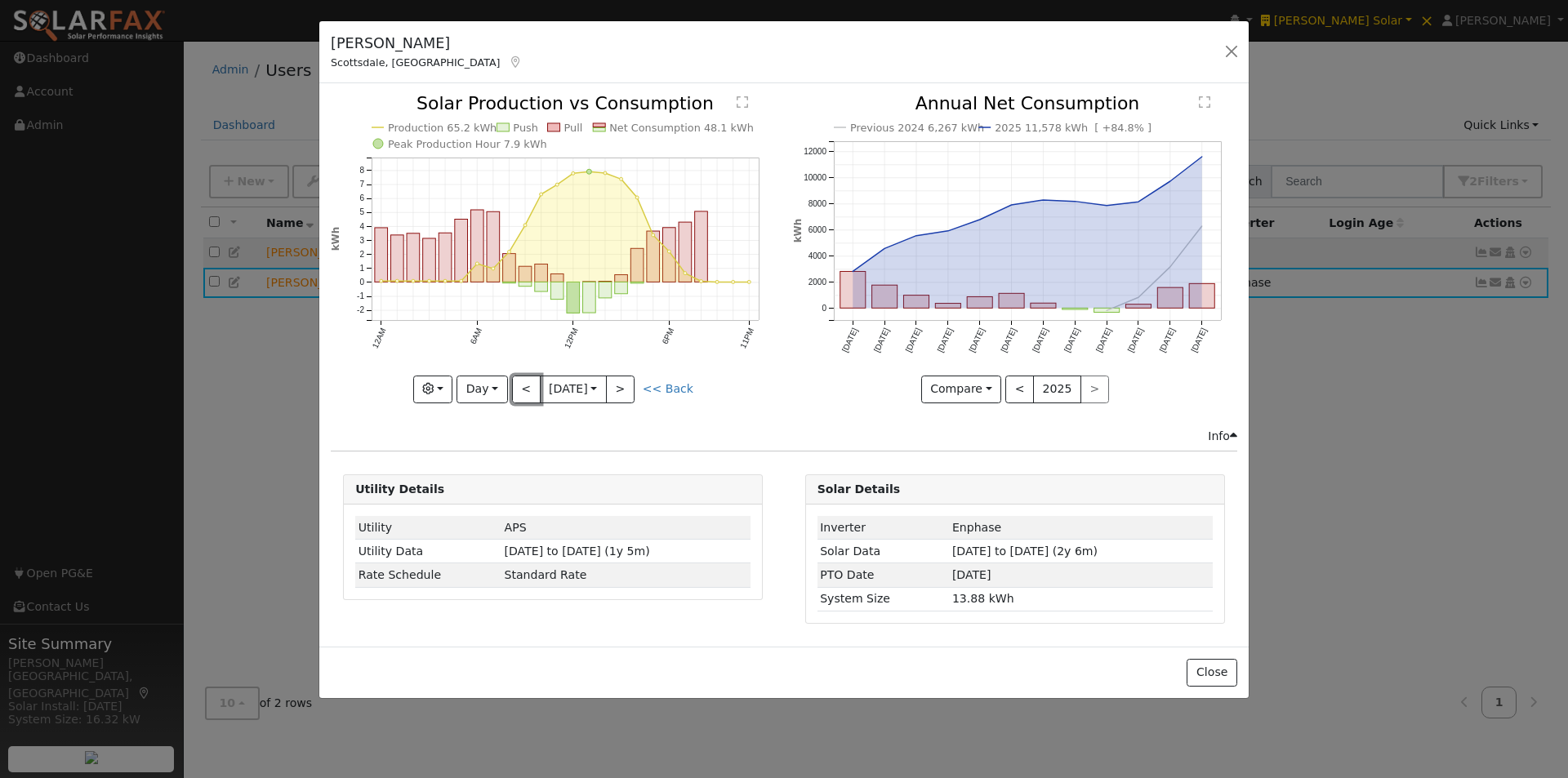
click at [526, 385] on button "<" at bounding box center [526, 390] width 29 height 28
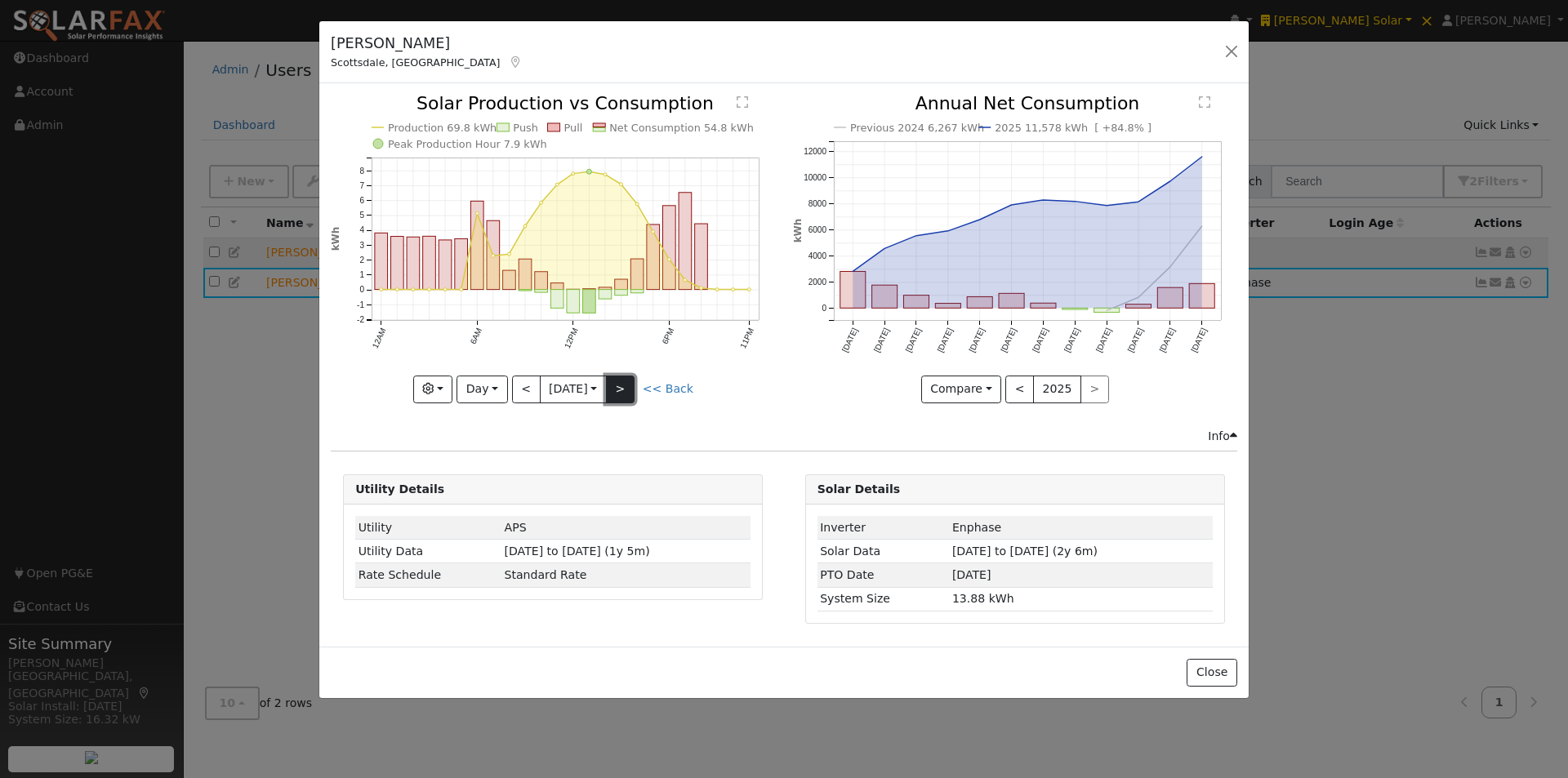
click at [613, 395] on button ">" at bounding box center [620, 390] width 29 height 28
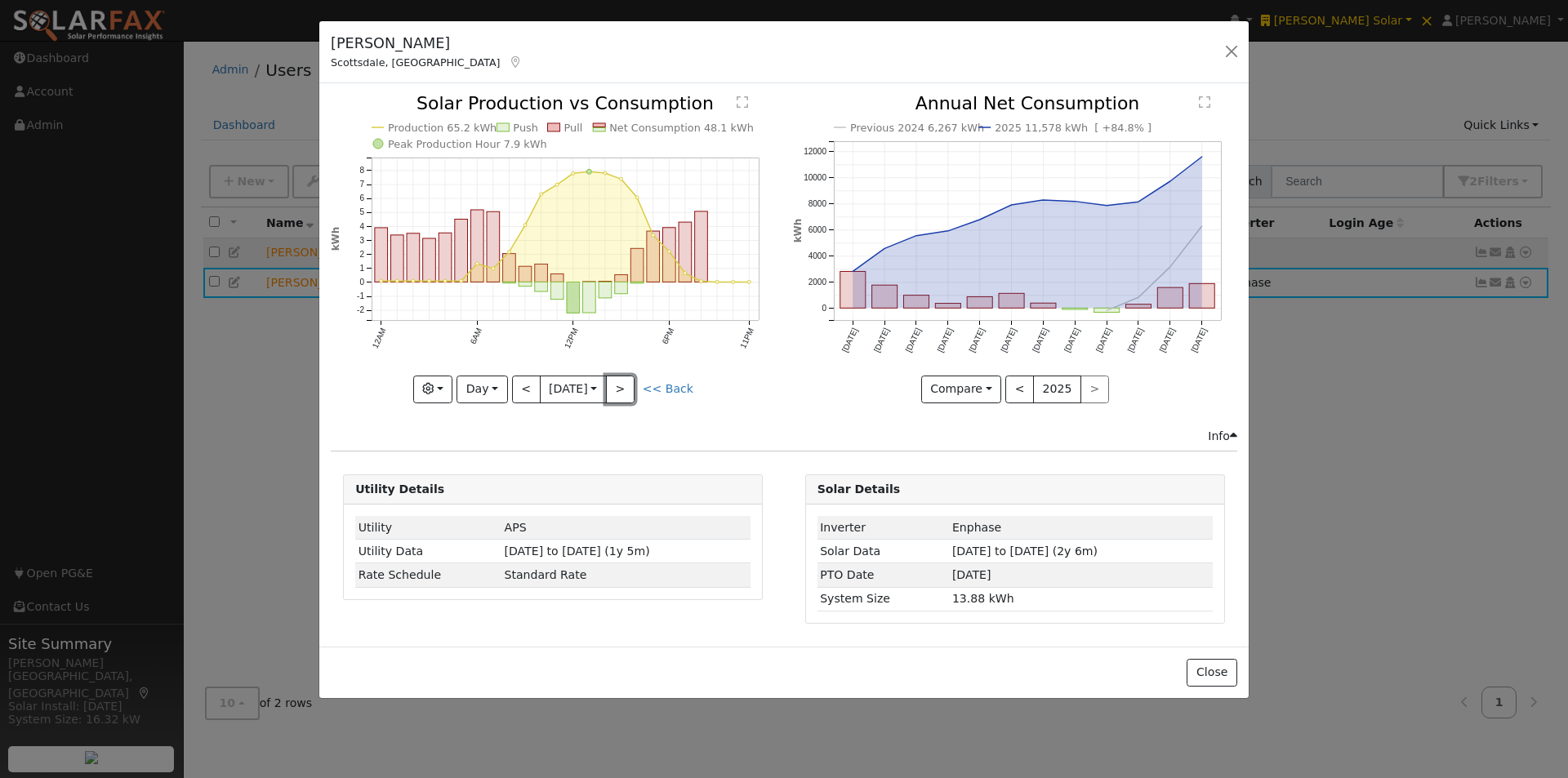
click at [617, 388] on button ">" at bounding box center [620, 390] width 29 height 28
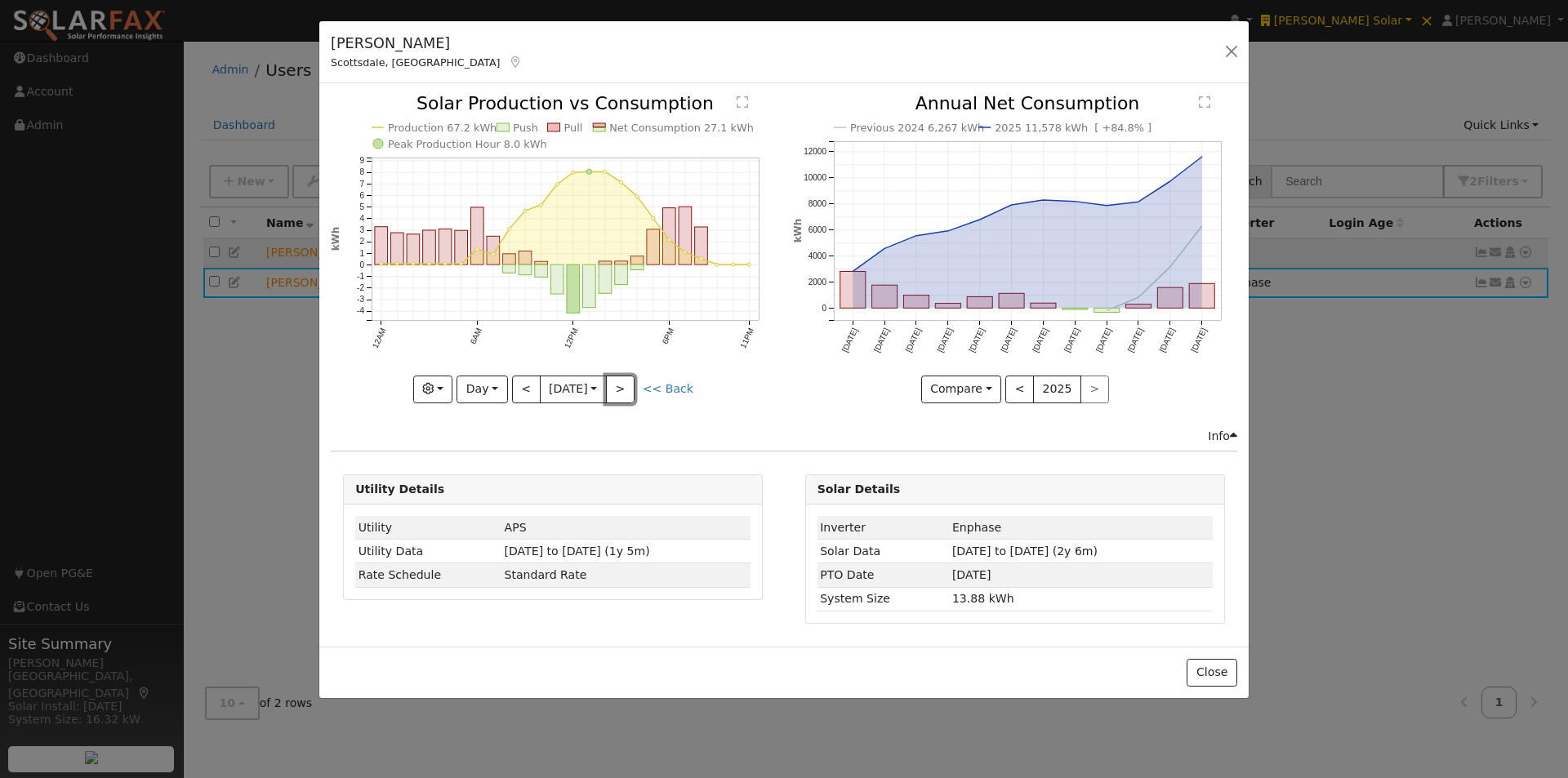
click at [617, 388] on button ">" at bounding box center [620, 390] width 29 height 28
click at [521, 384] on button "<" at bounding box center [526, 390] width 29 height 28
click at [523, 384] on button "<" at bounding box center [526, 390] width 29 height 28
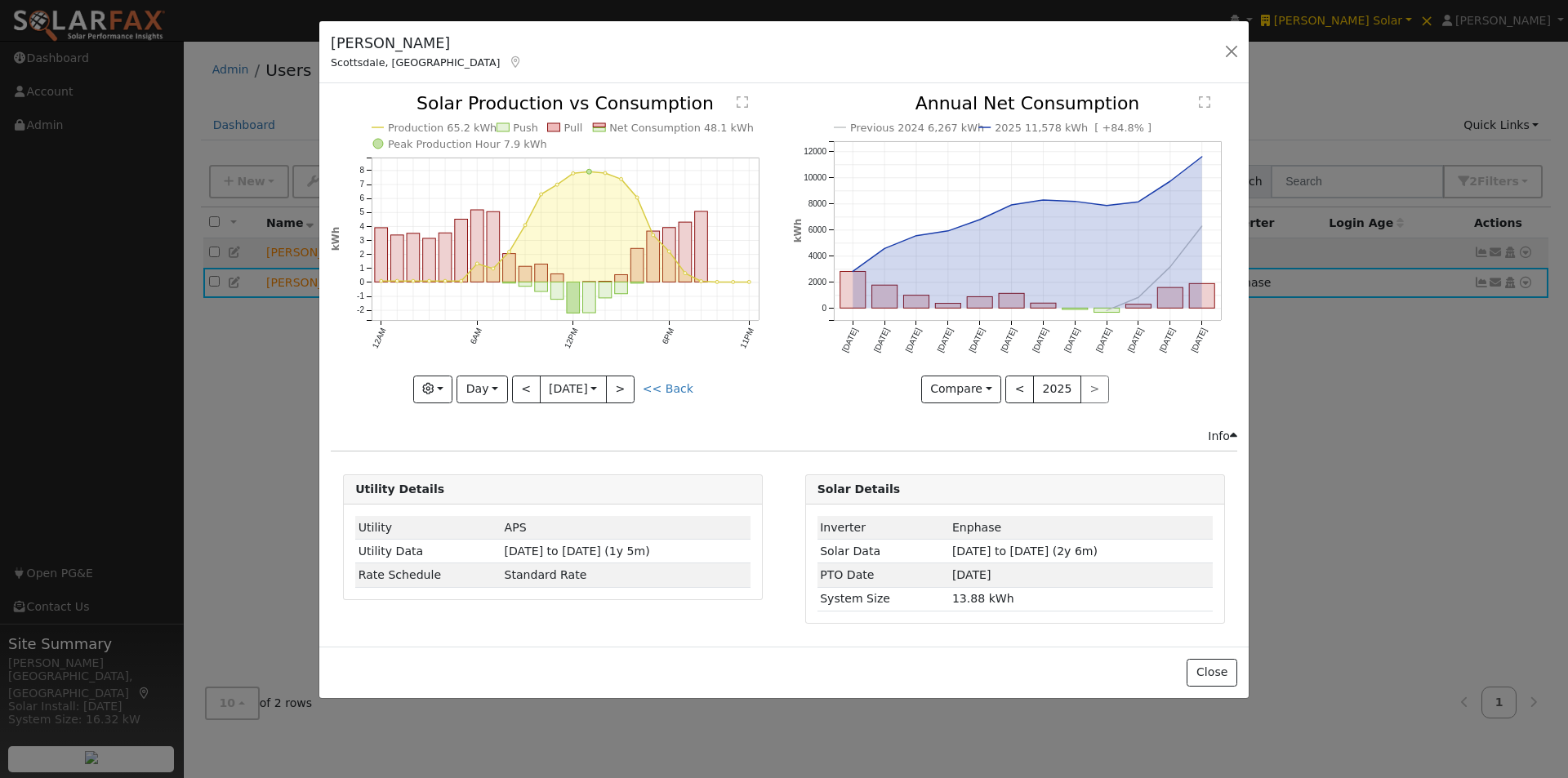
drag, startPoint x: 517, startPoint y: 410, endPoint x: 547, endPoint y: 416, distance: 30.6
click at [518, 412] on div "Production 65.2 kWh Push Pull Net Consumption 48.1 kWh Peak Production Hour 7.9…" at bounding box center [553, 260] width 462 height 332
click at [530, 392] on button "<" at bounding box center [526, 390] width 29 height 28
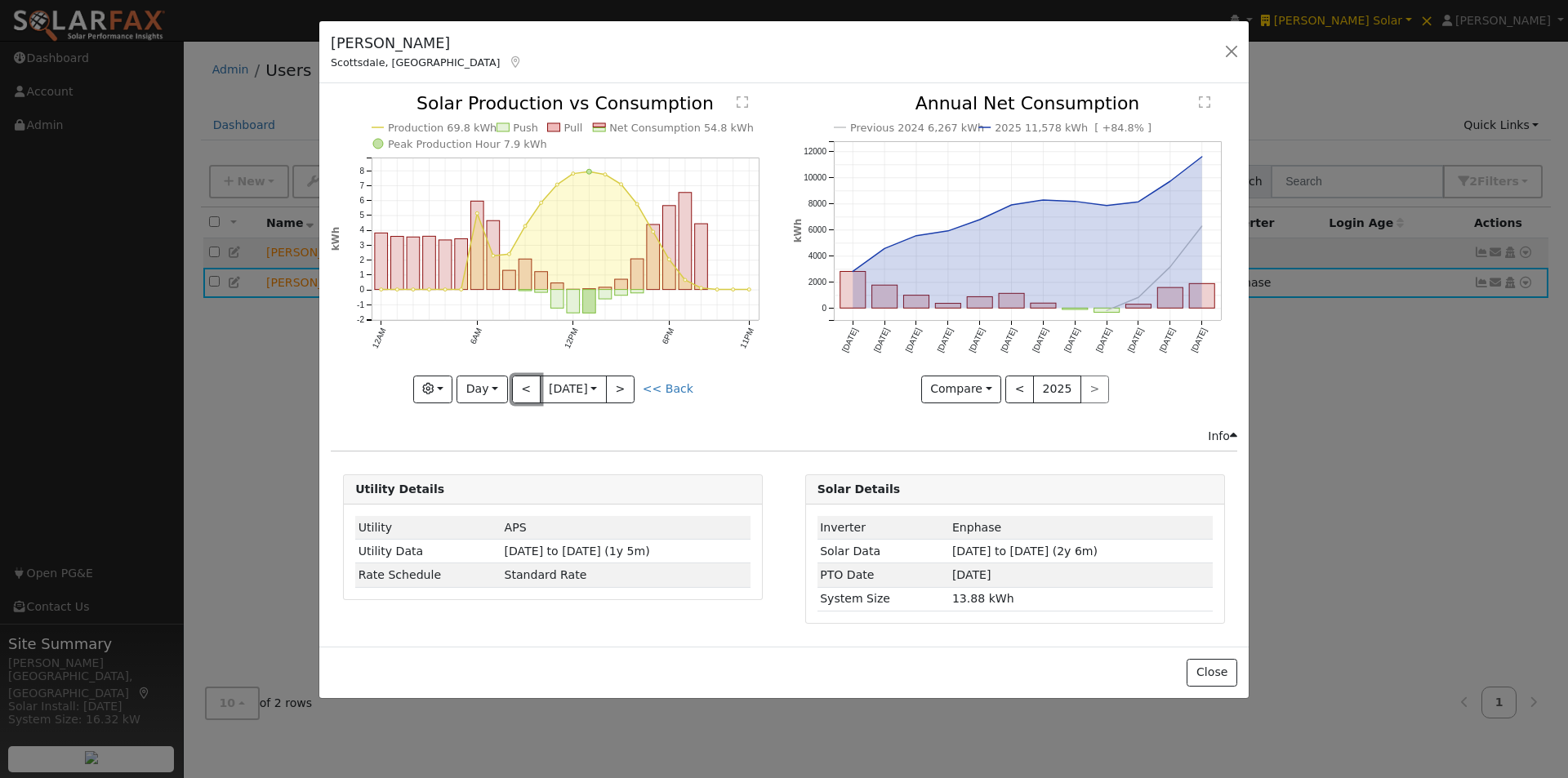
click at [523, 389] on button "<" at bounding box center [526, 390] width 29 height 28
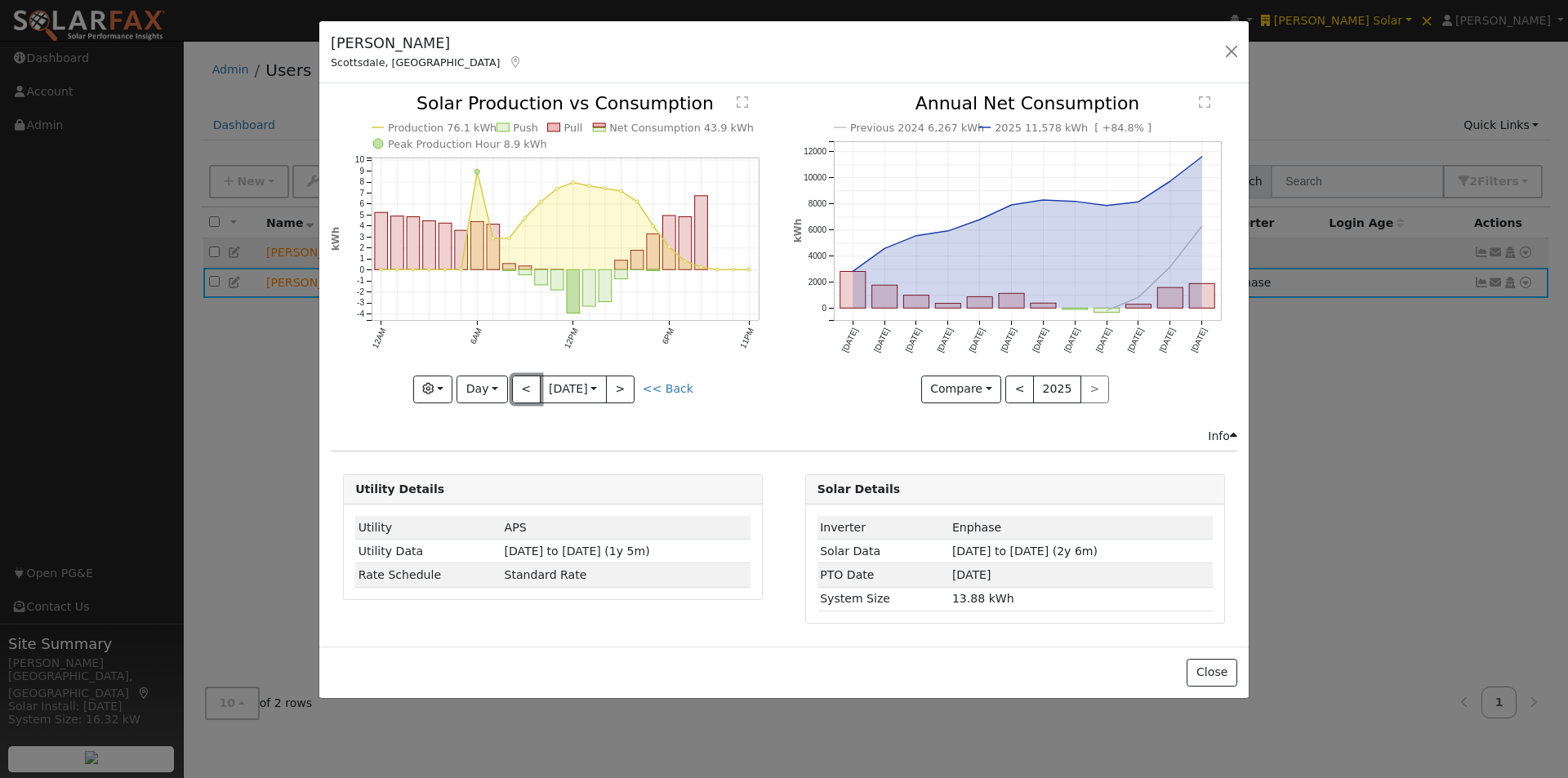
click at [523, 389] on button "<" at bounding box center [526, 390] width 29 height 28
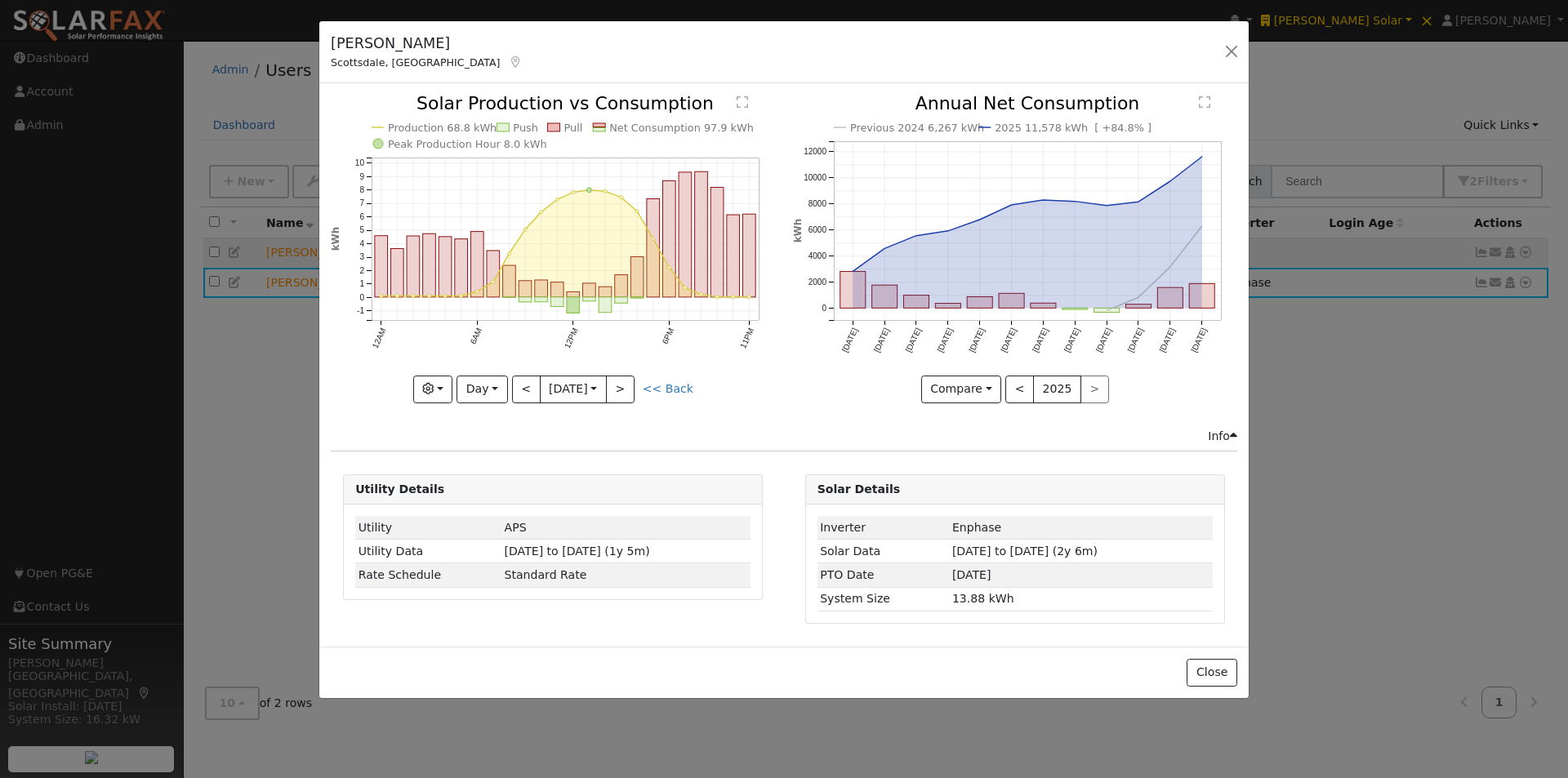
click at [523, 389] on div "Production 68.8 kWh Push Pull Net Consumption 97.9 kWh Peak Production Hour 8.0…" at bounding box center [552, 248] width 444 height 307
click at [523, 389] on button "<" at bounding box center [526, 390] width 29 height 28
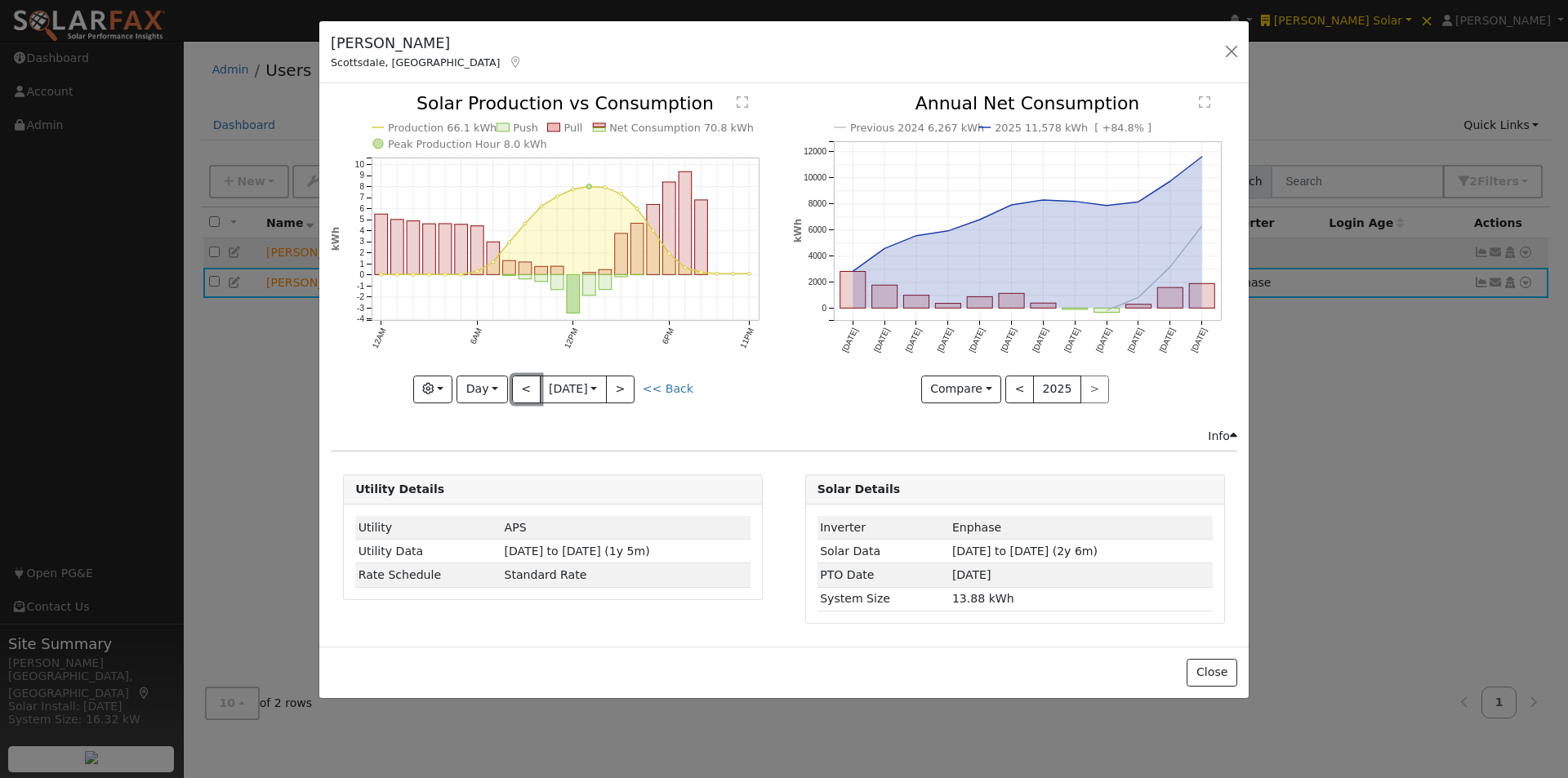
click at [523, 389] on button "<" at bounding box center [526, 390] width 29 height 28
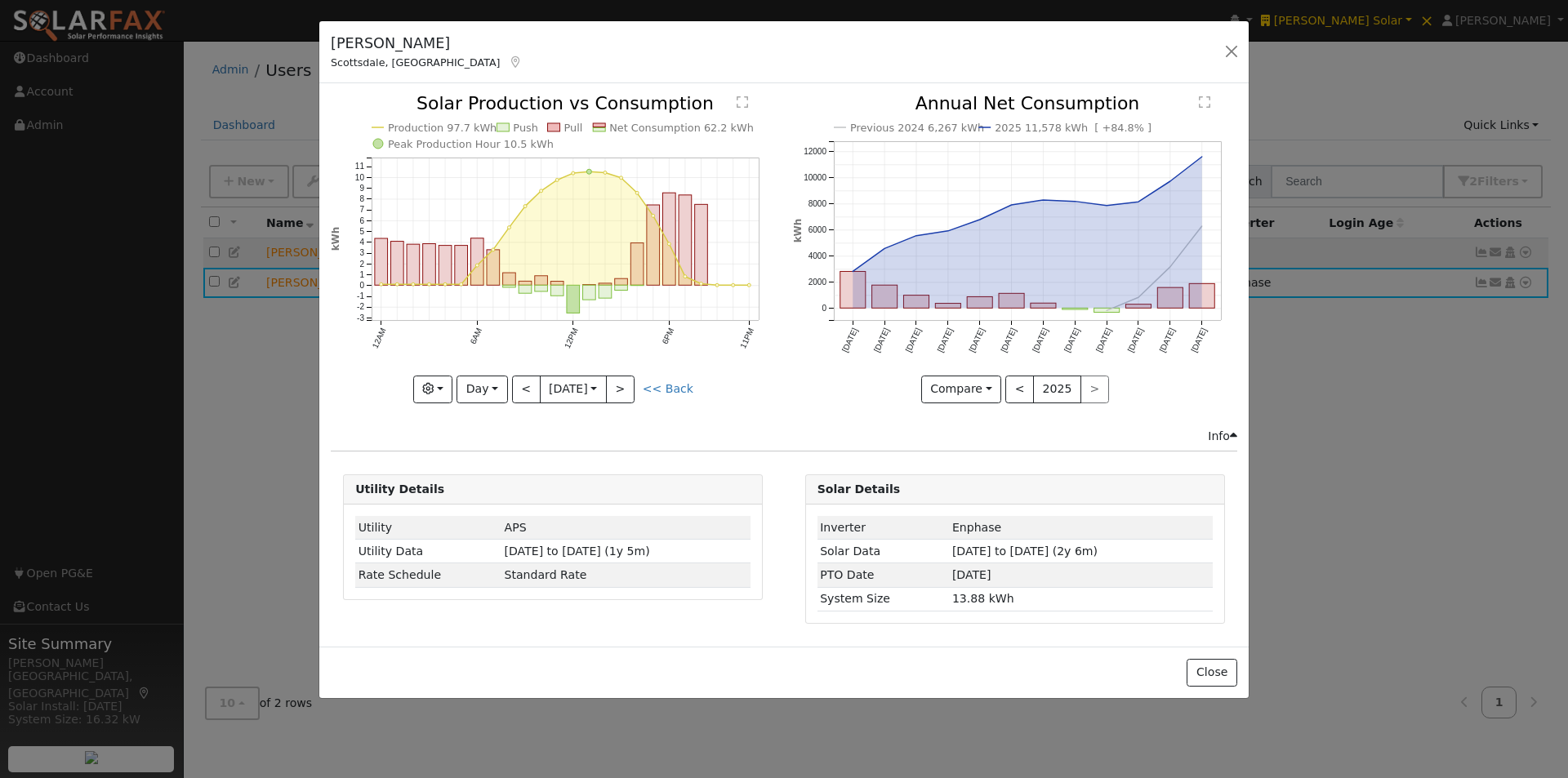
click at [523, 389] on div "Production 97.7 kWh Push Pull Net Consumption 62.2 kWh Peak Production Hour 10.…" at bounding box center [552, 248] width 444 height 307
click at [523, 389] on button "<" at bounding box center [526, 390] width 29 height 28
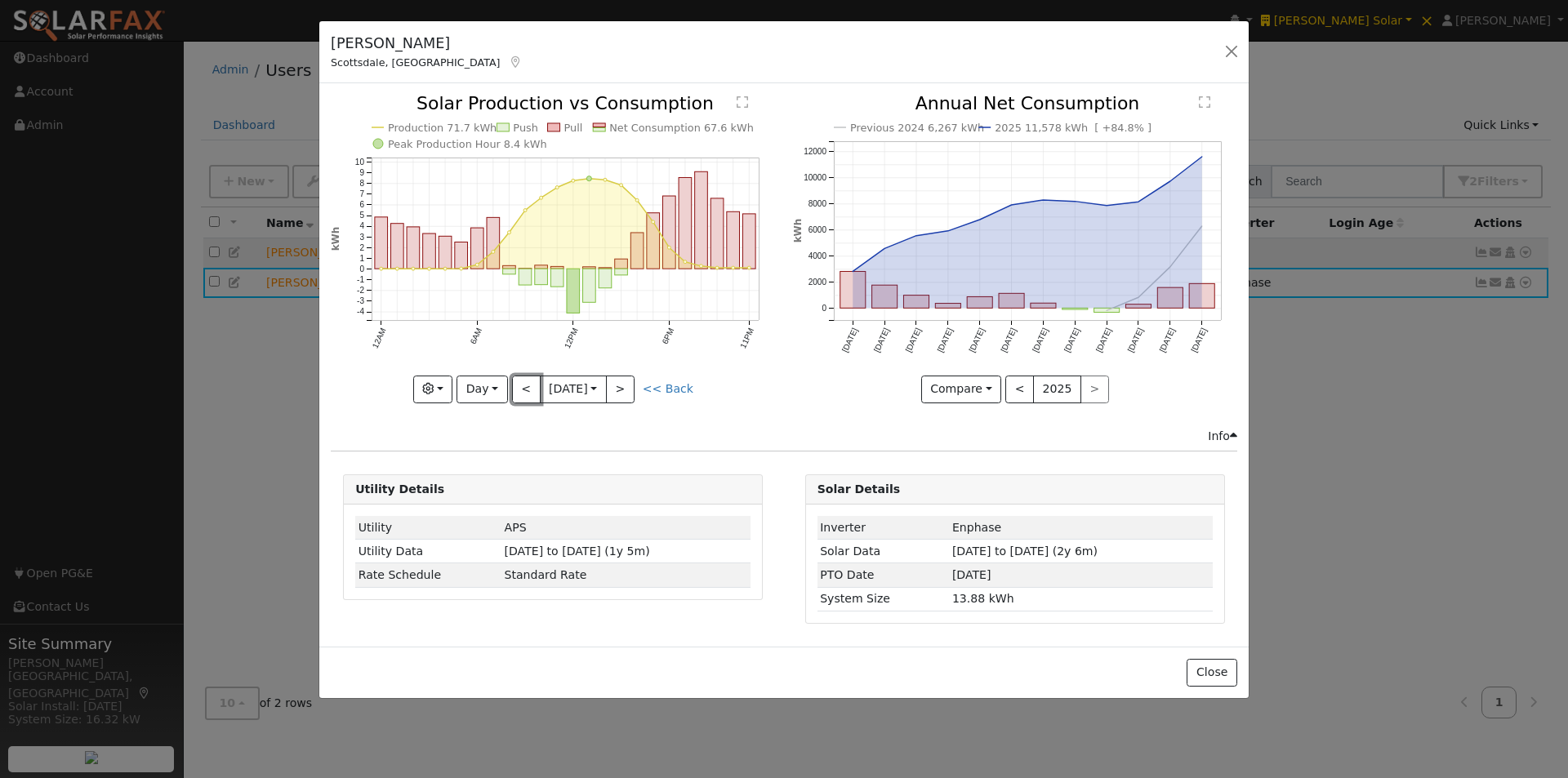
click at [523, 389] on button "<" at bounding box center [526, 390] width 29 height 28
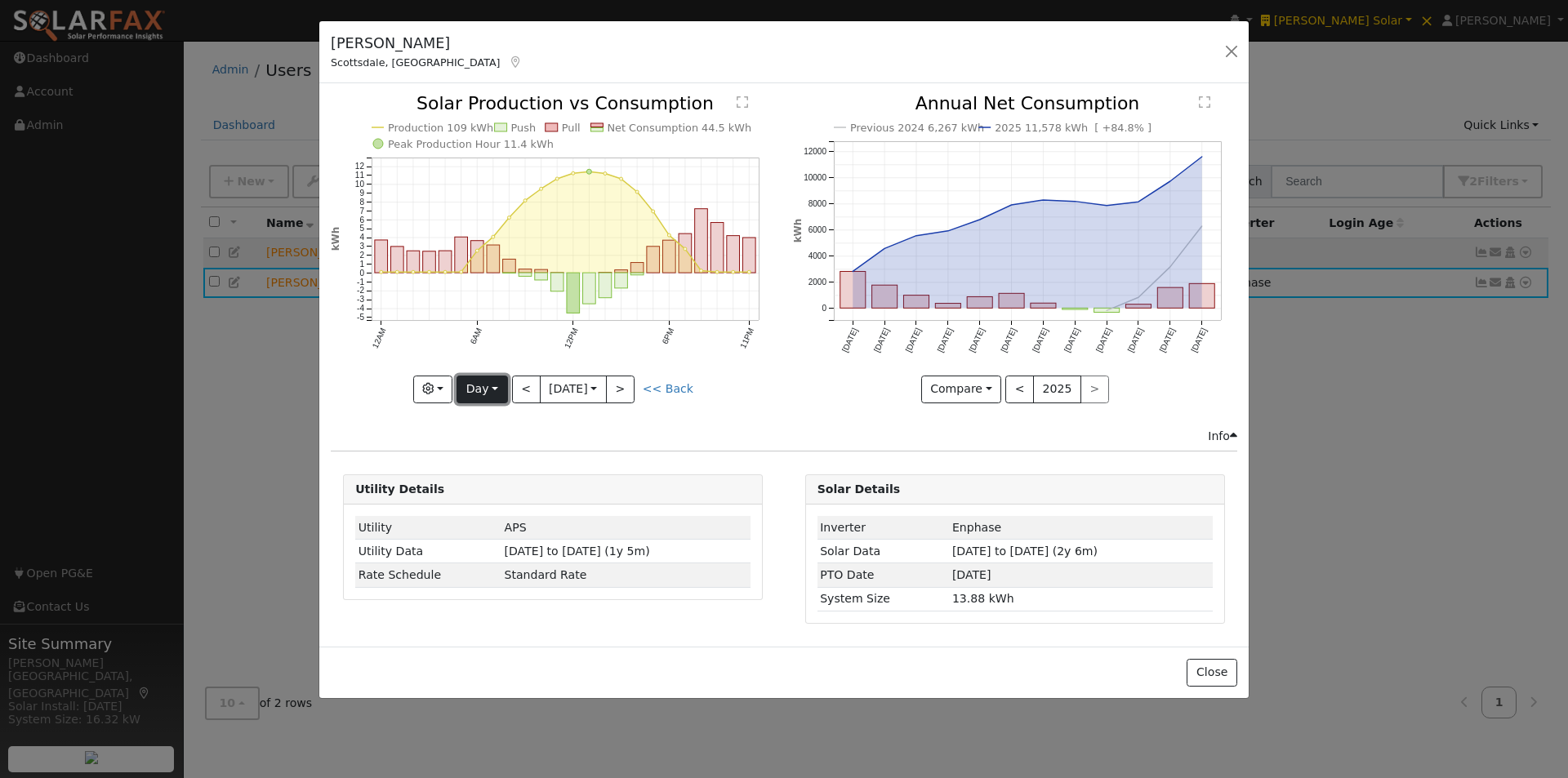
click at [471, 385] on button "Day" at bounding box center [481, 390] width 50 height 28
click at [481, 465] on link "Month" at bounding box center [514, 469] width 114 height 23
type input "2025-06-01"
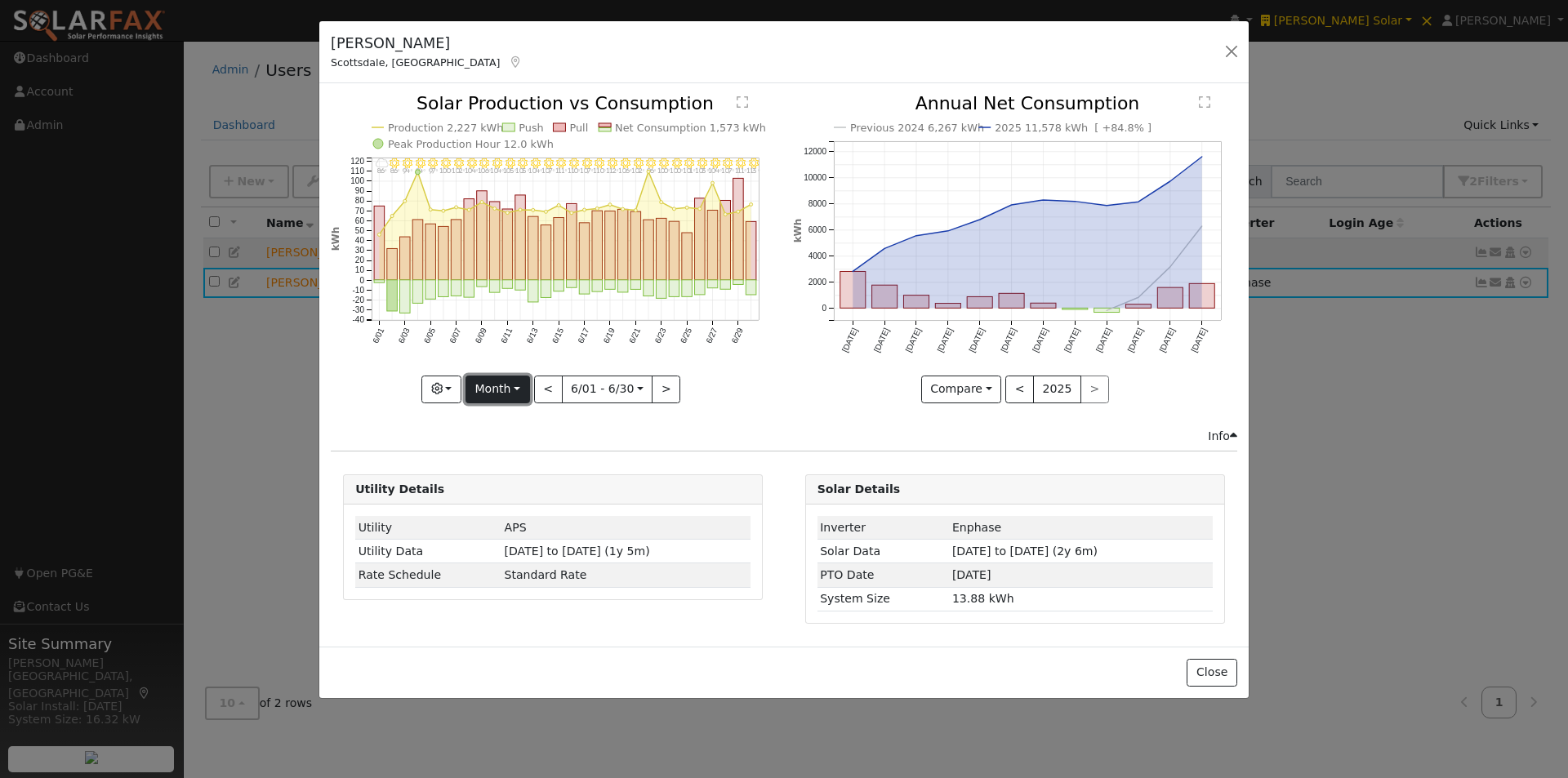
click at [500, 386] on button "Month" at bounding box center [498, 390] width 64 height 28
click at [478, 517] on link "Custom" at bounding box center [523, 515] width 114 height 23
drag, startPoint x: 688, startPoint y: 393, endPoint x: 675, endPoint y: 402, distance: 15.8
click at [687, 392] on button "day" at bounding box center [693, 390] width 50 height 28
click at [693, 424] on link "Hour" at bounding box center [726, 423] width 114 height 23
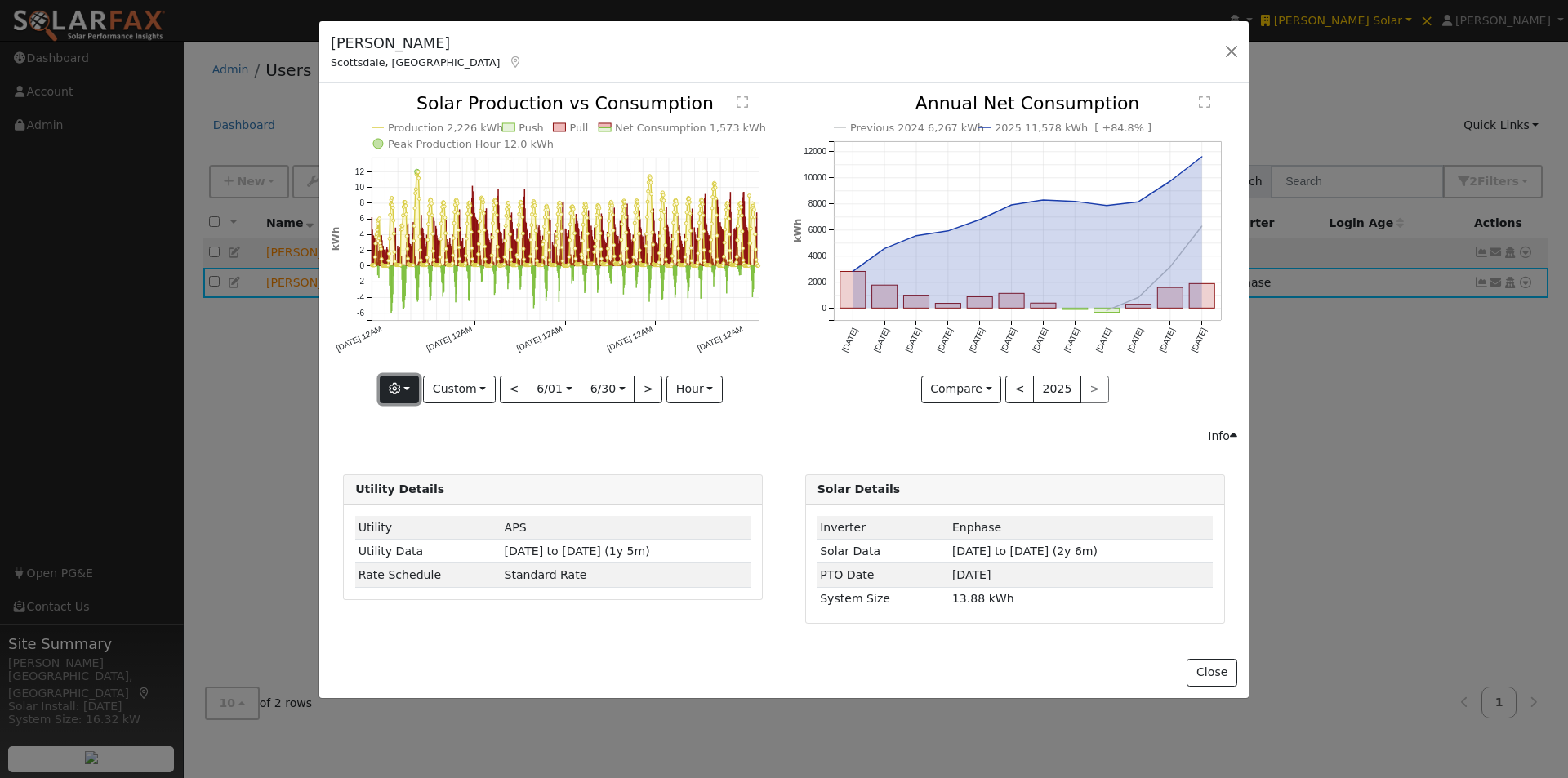
click at [411, 391] on button "button" at bounding box center [400, 390] width 40 height 28
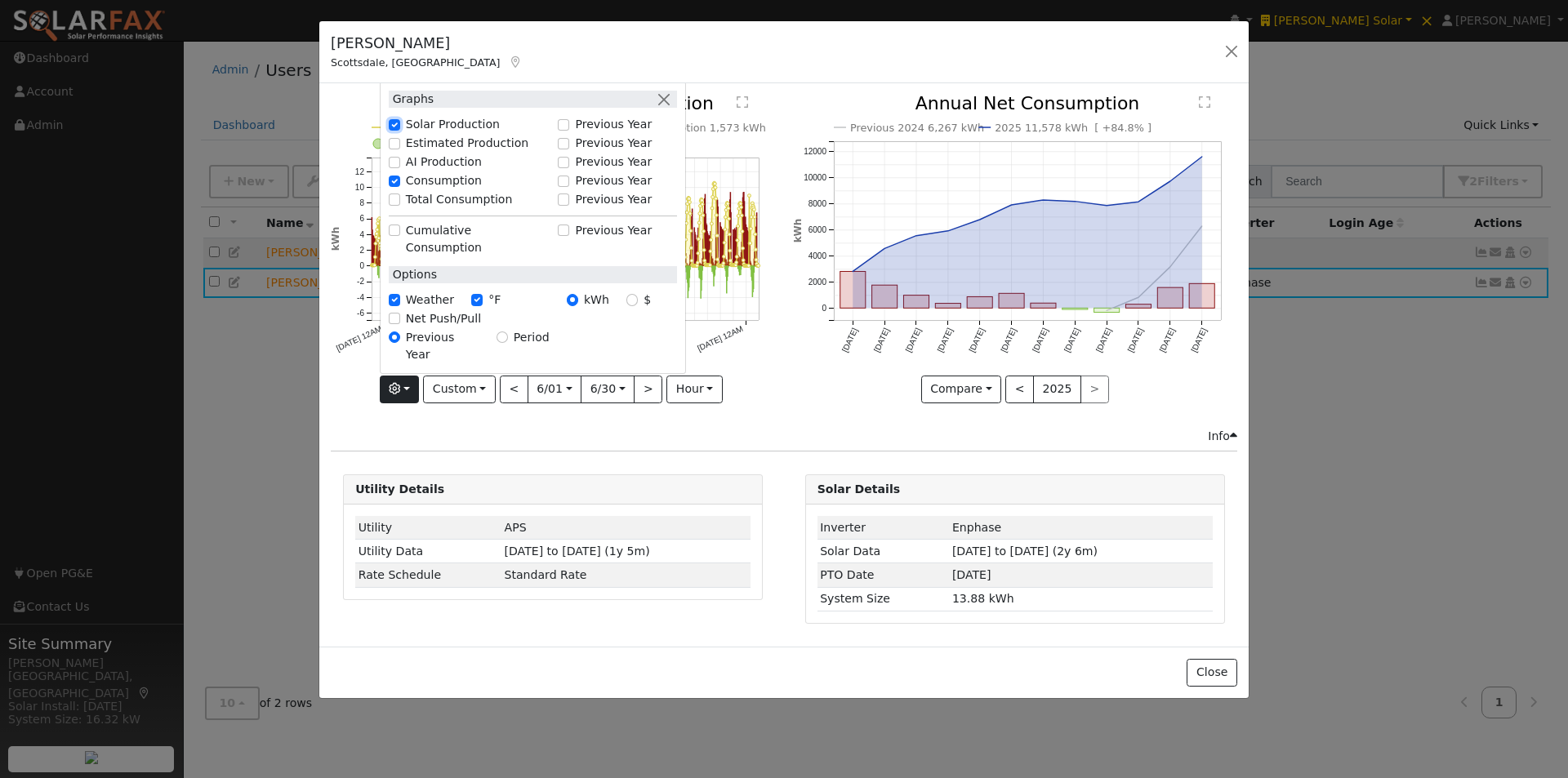
click at [397, 130] on input "Solar Production" at bounding box center [394, 125] width 12 height 12
checkbox input "false"
click at [790, 363] on div "Previous 2024 6,267 kWh 2025 11,578 kWh [ +84.8% ] Aug '24 Sep '24 Oct '24 Nov …" at bounding box center [1015, 260] width 462 height 332
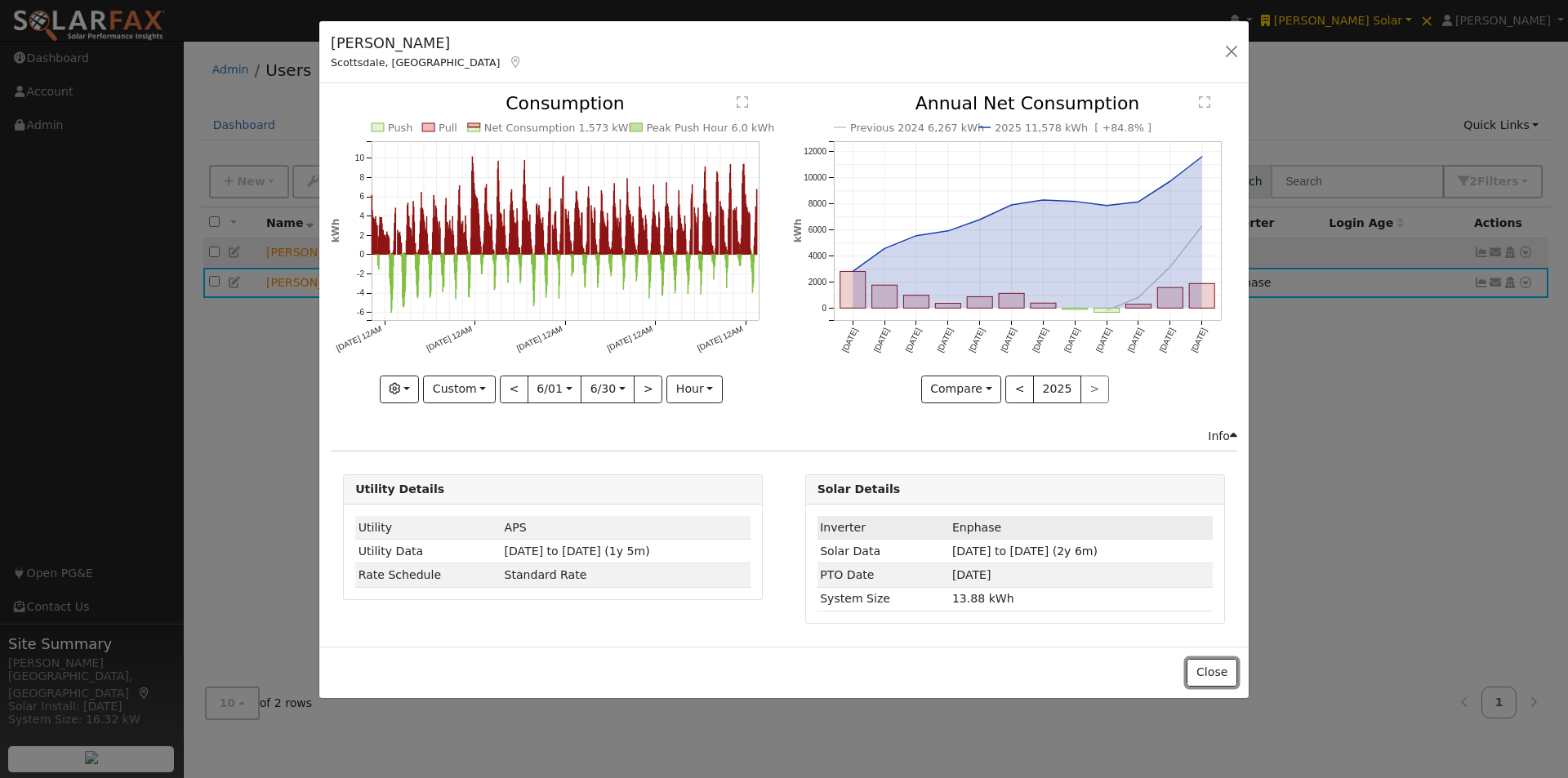
drag, startPoint x: 1214, startPoint y: 676, endPoint x: 1063, endPoint y: 522, distance: 215.7
click at [1192, 657] on div "Close" at bounding box center [783, 672] width 929 height 51
drag, startPoint x: 1210, startPoint y: 667, endPoint x: 990, endPoint y: 487, distance: 284.3
click at [1204, 655] on div "Close" at bounding box center [783, 672] width 929 height 51
click at [1214, 672] on button "Close" at bounding box center [1211, 673] width 49 height 28
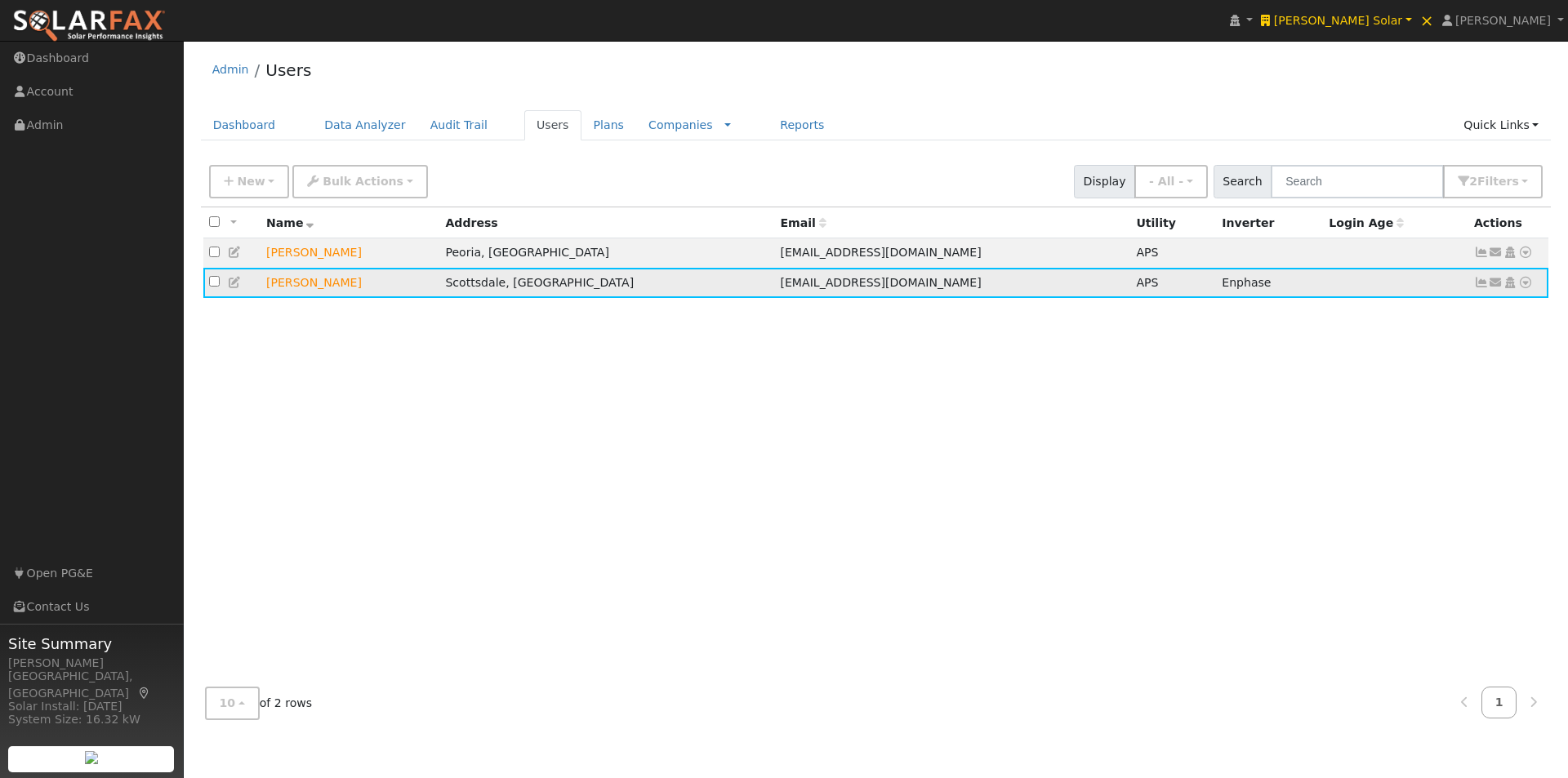
click at [1477, 284] on icon at bounding box center [1481, 283] width 15 height 12
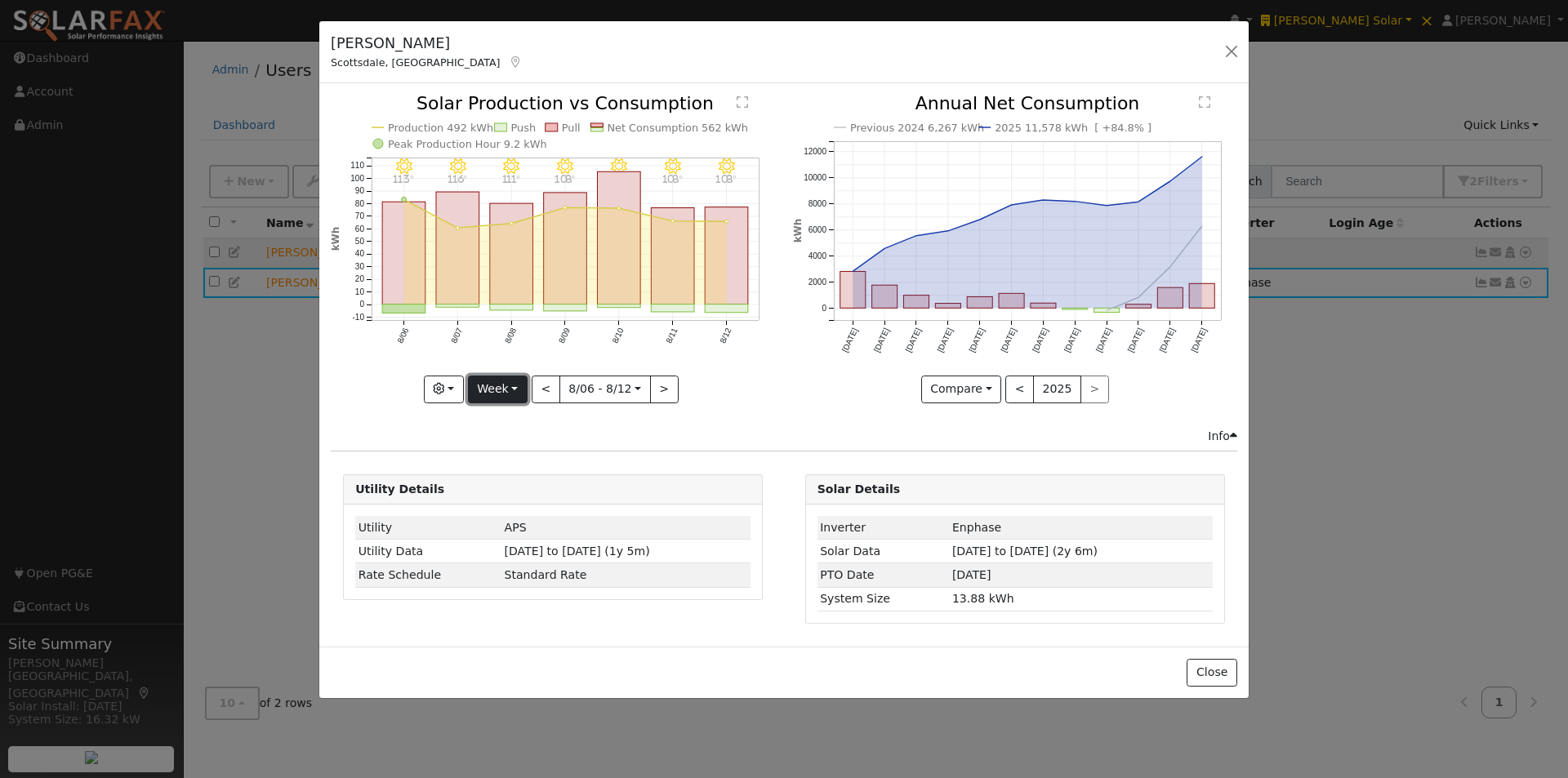
click at [484, 391] on button "Week" at bounding box center [498, 390] width 59 height 28
click at [498, 465] on link "Month" at bounding box center [525, 469] width 114 height 23
type input "2025-07-01"
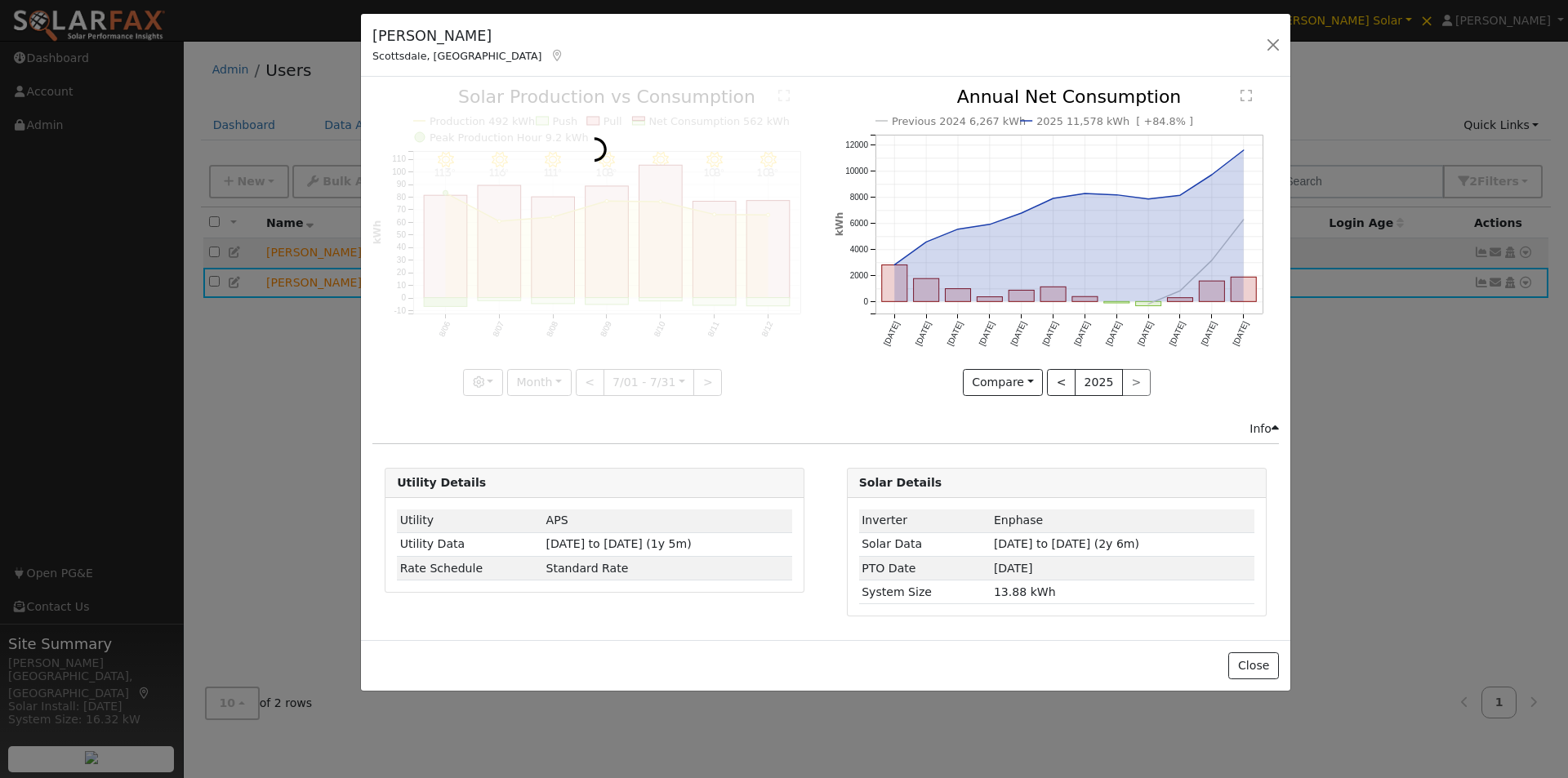
drag, startPoint x: 750, startPoint y: 36, endPoint x: 792, endPoint y: 29, distance: 42.6
click at [792, 29] on div "J.S. Schroer Scottsdale, AZ Default Account Default Account 6501 East Voltaire …" at bounding box center [825, 45] width 929 height 63
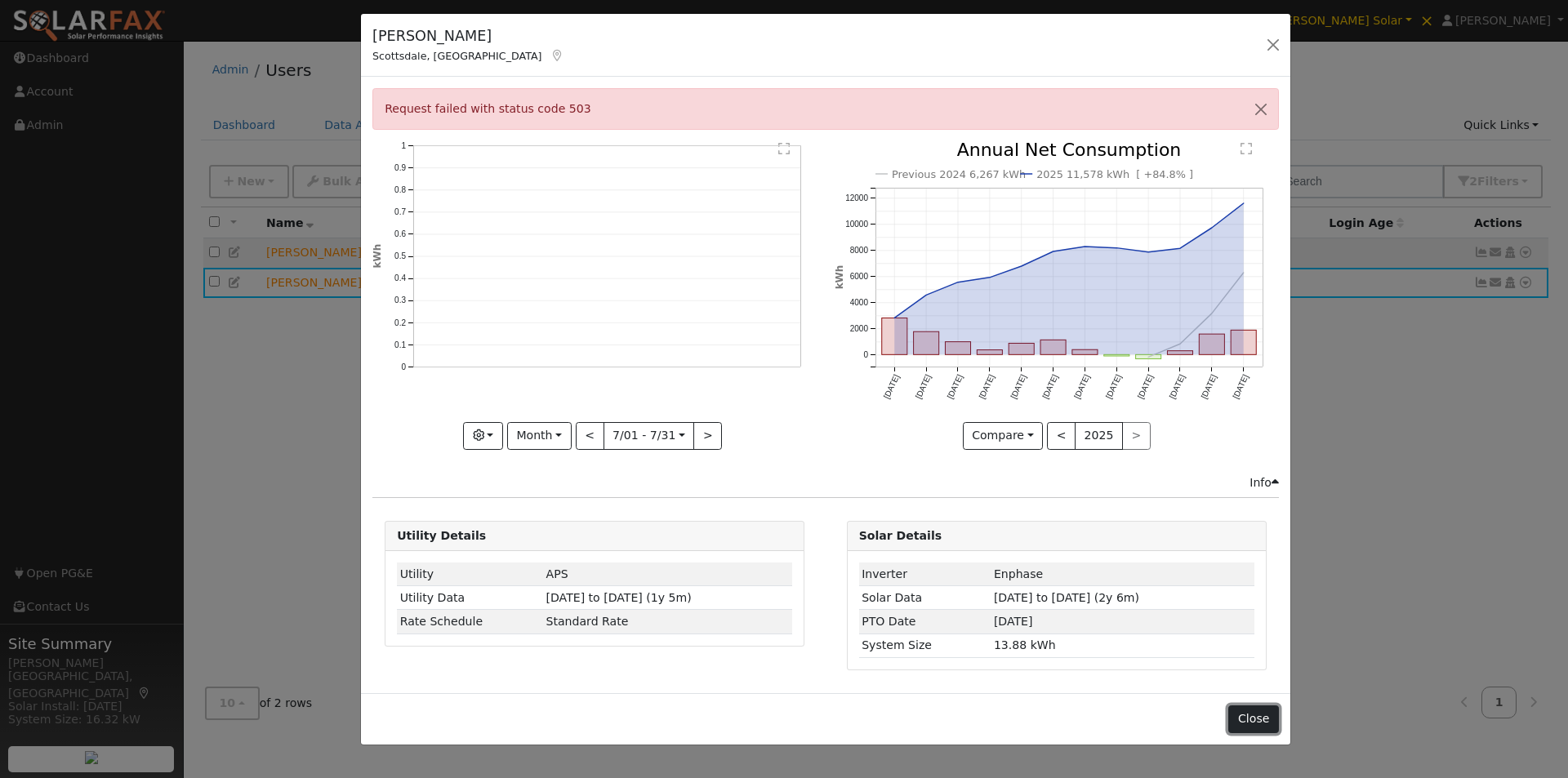
drag, startPoint x: 1261, startPoint y: 715, endPoint x: 1275, endPoint y: 571, distance: 144.7
click at [1261, 711] on button "Close" at bounding box center [1253, 719] width 49 height 28
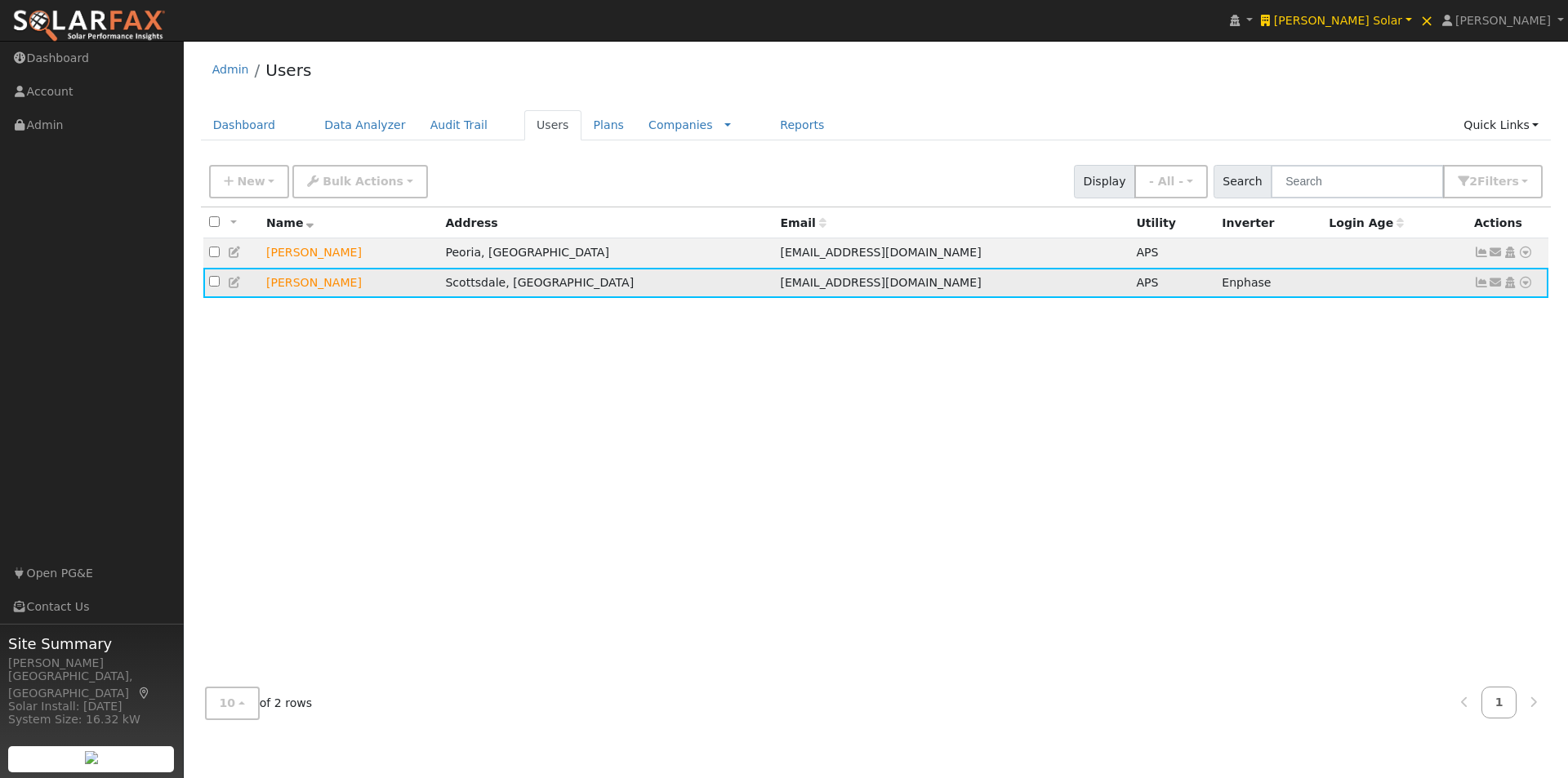
click at [1524, 284] on icon at bounding box center [1525, 283] width 15 height 12
click at [1456, 312] on link "Data Analyzer" at bounding box center [1472, 311] width 119 height 23
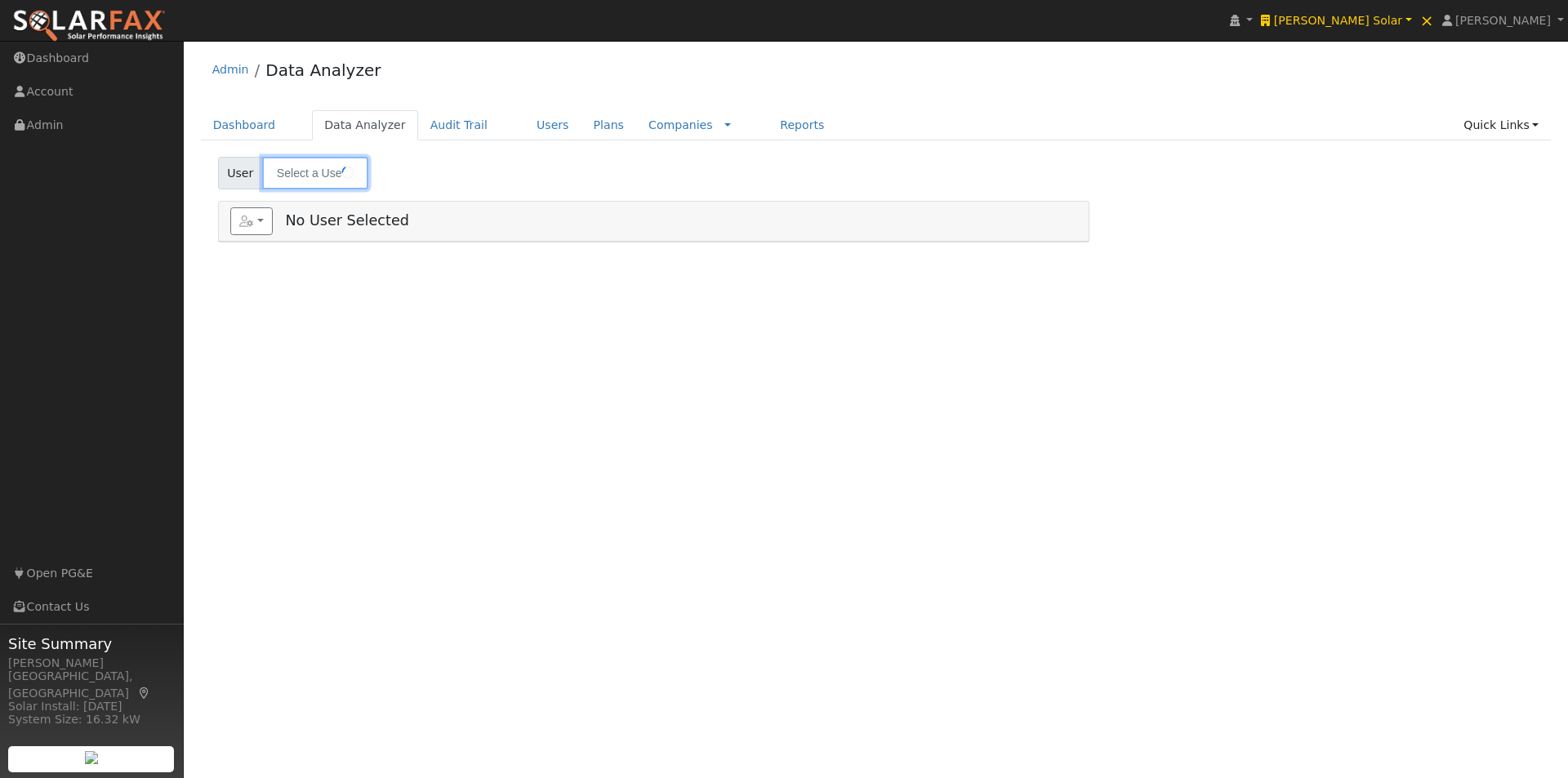
type input "[PERSON_NAME]"
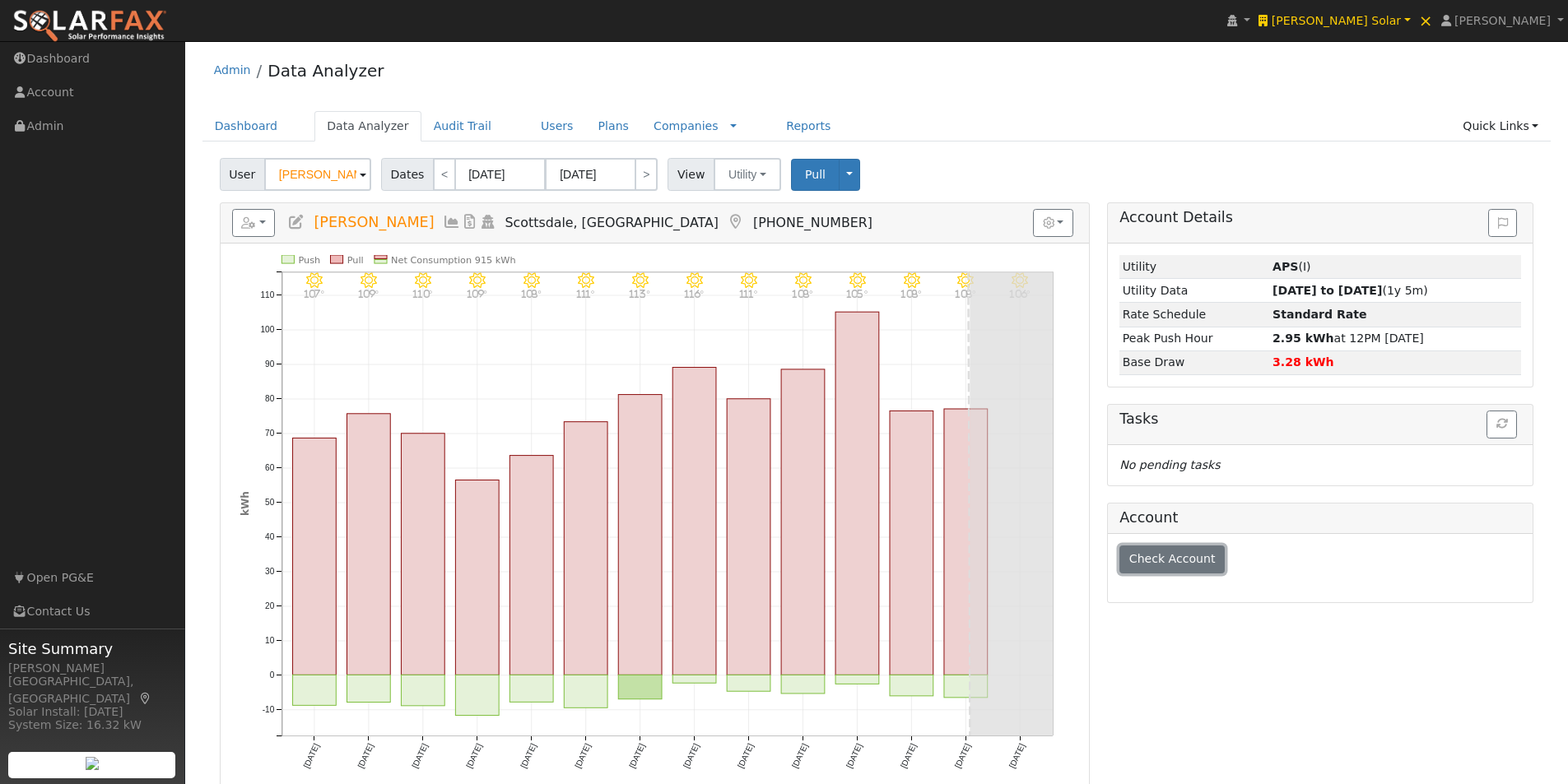
click at [1158, 558] on span "Check Account" at bounding box center [1172, 559] width 86 height 13
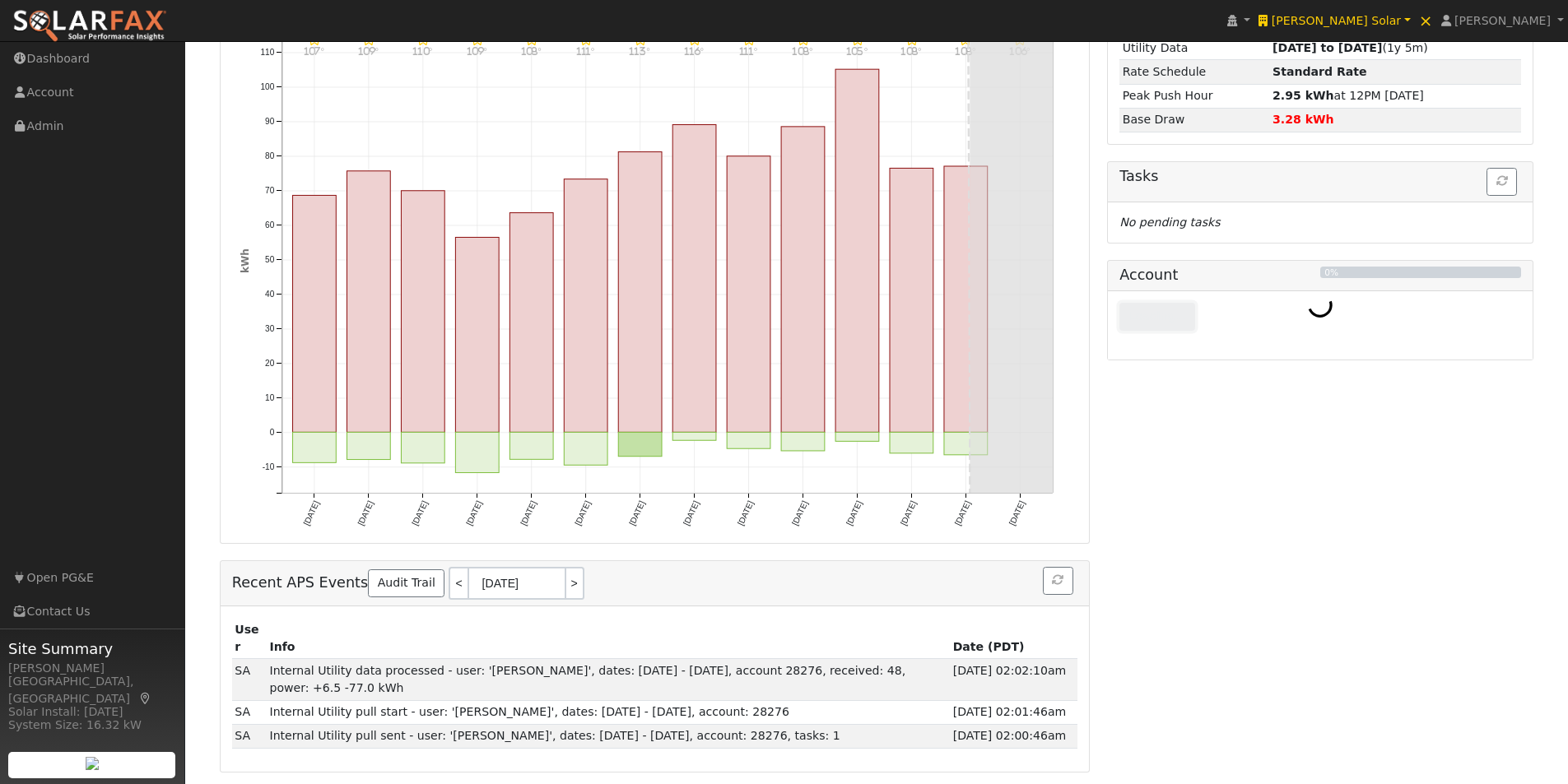
scroll to position [247, 0]
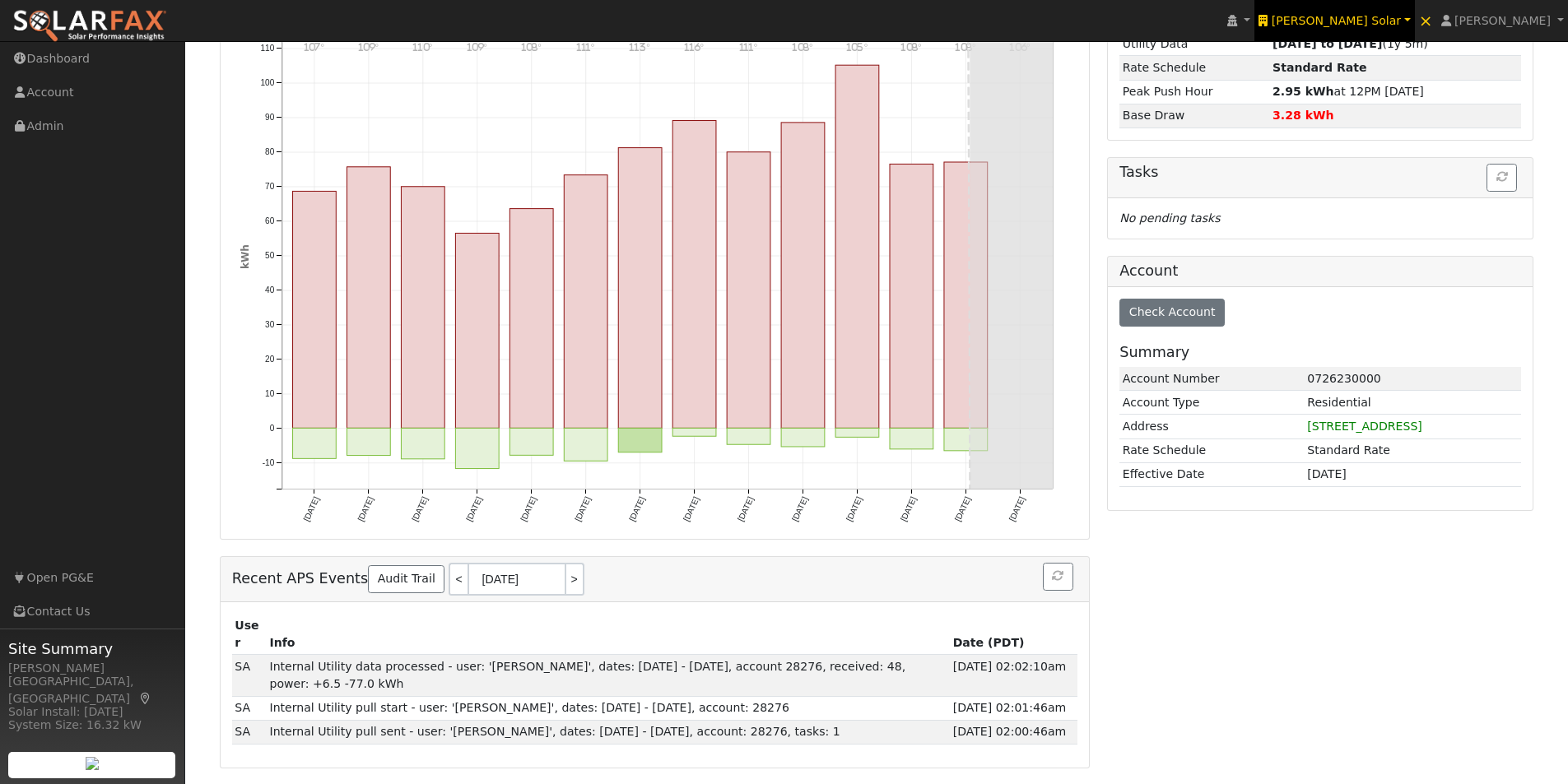
click at [1388, 12] on link "[PERSON_NAME] Solar" at bounding box center [1334, 21] width 160 height 42
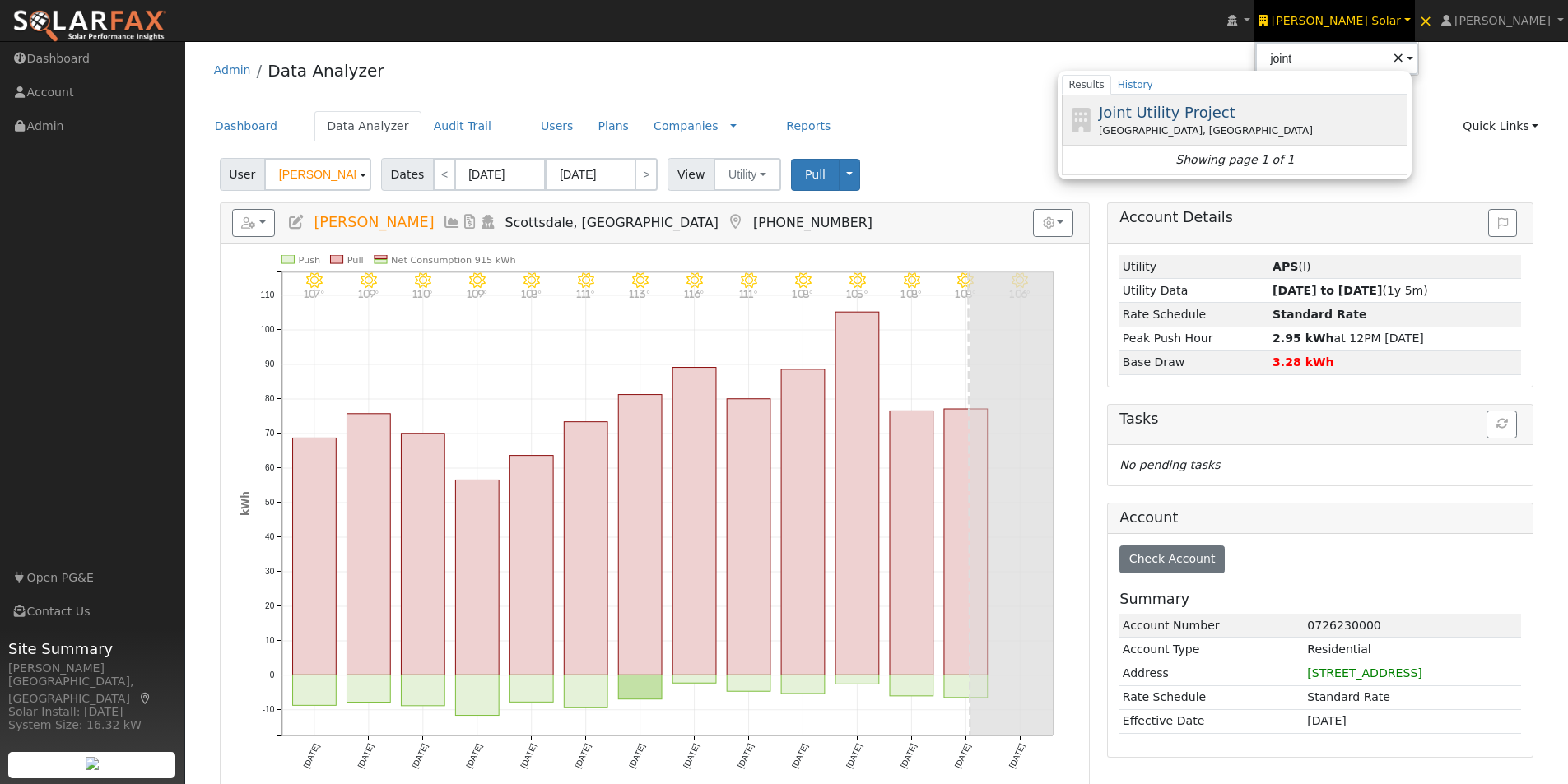
click at [1236, 111] on span "Joint Utility Project" at bounding box center [1167, 112] width 136 height 17
type input "Joint Utility Project"
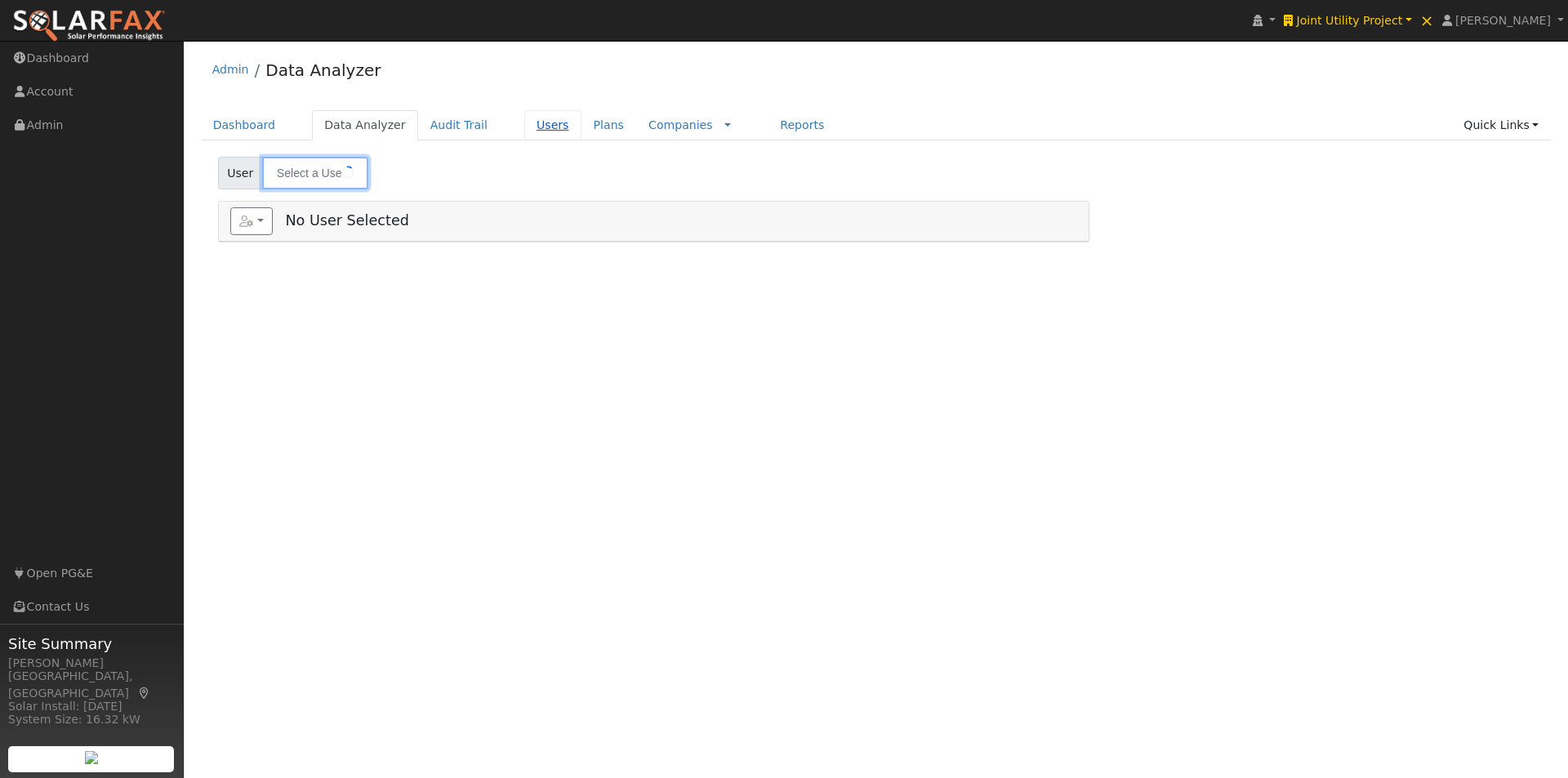
type input "[PERSON_NAME]"
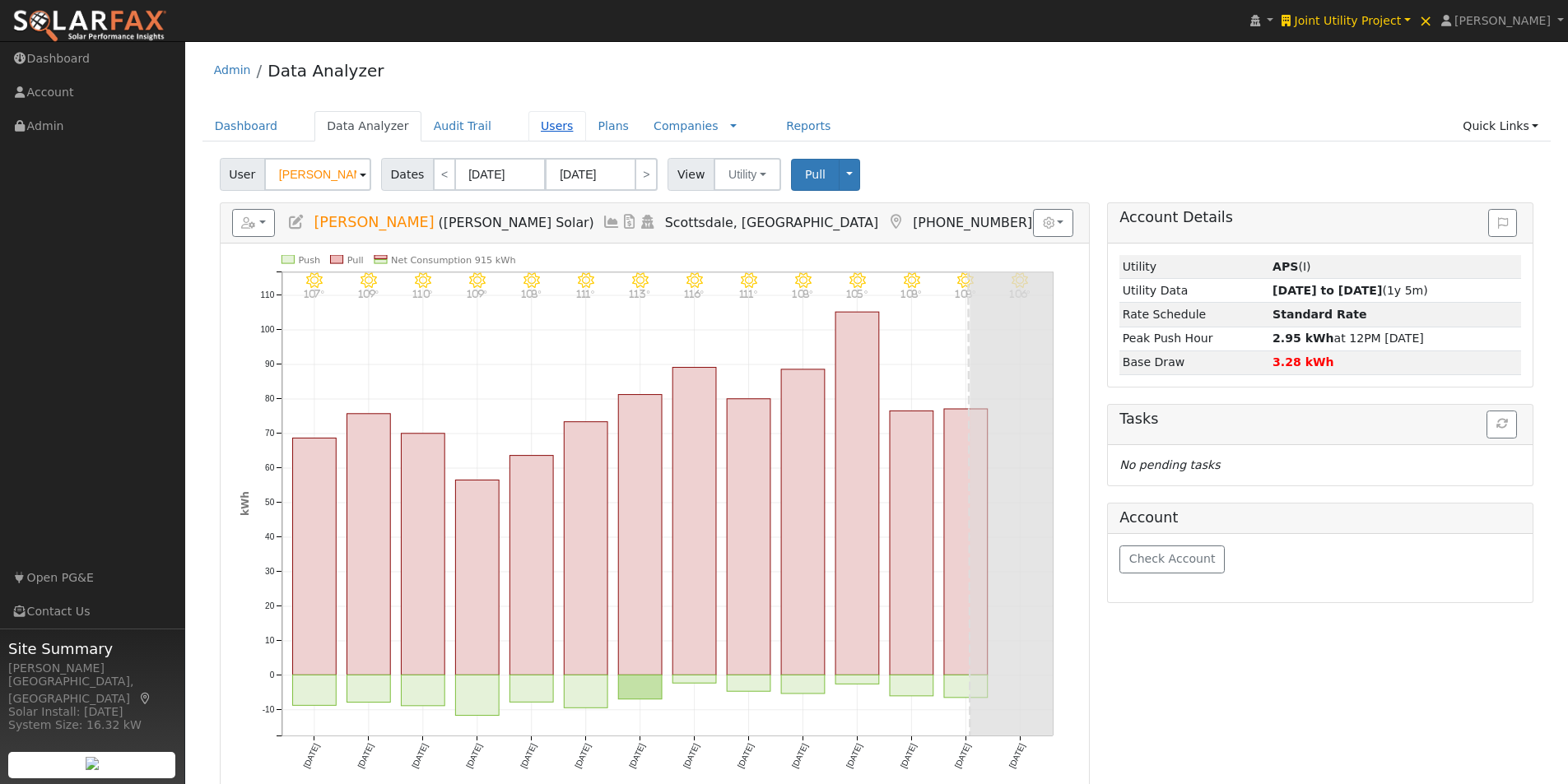
click at [528, 123] on link "Users" at bounding box center [557, 126] width 57 height 31
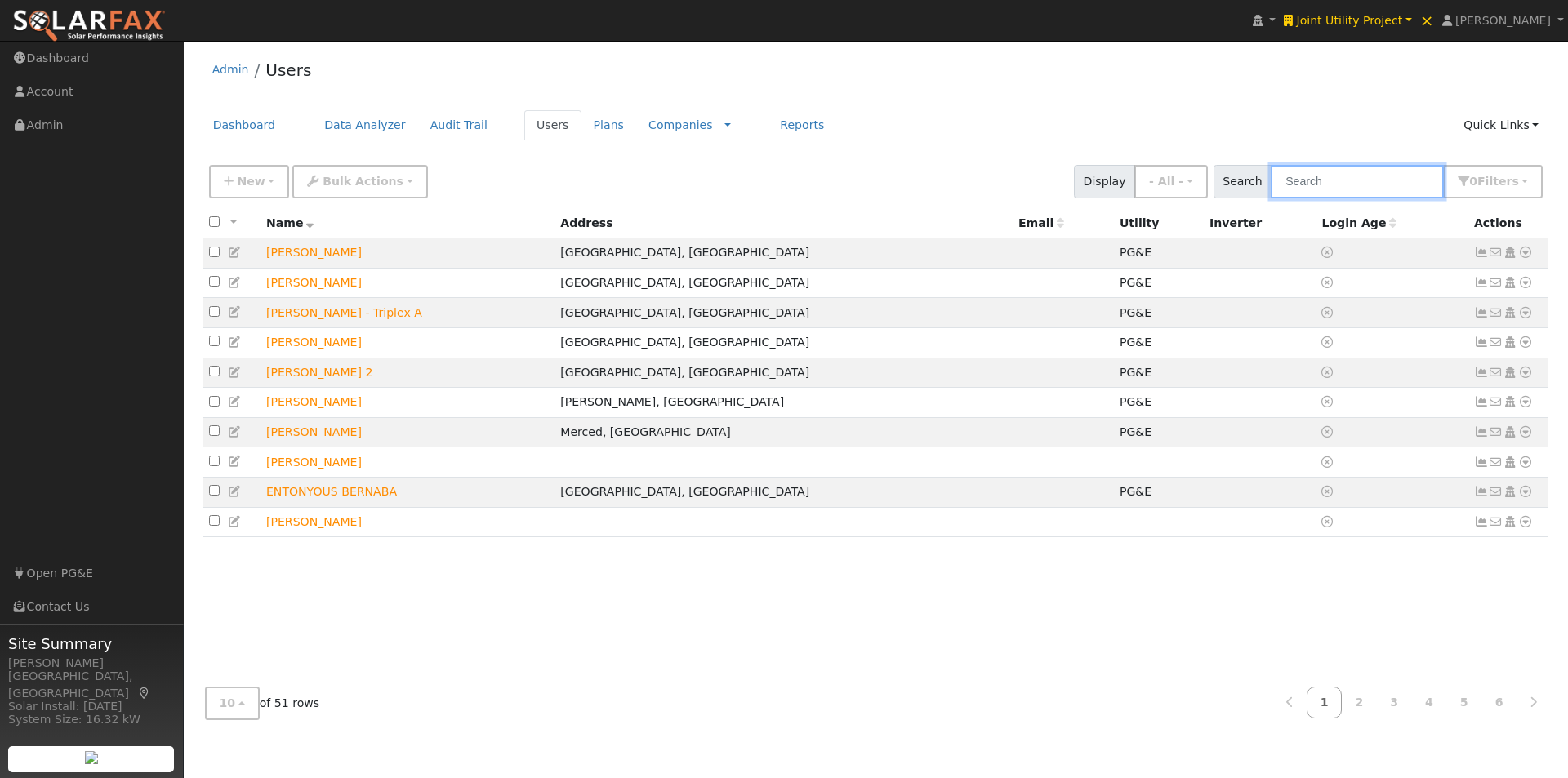
click at [1344, 189] on input "text" at bounding box center [1357, 181] width 173 height 34
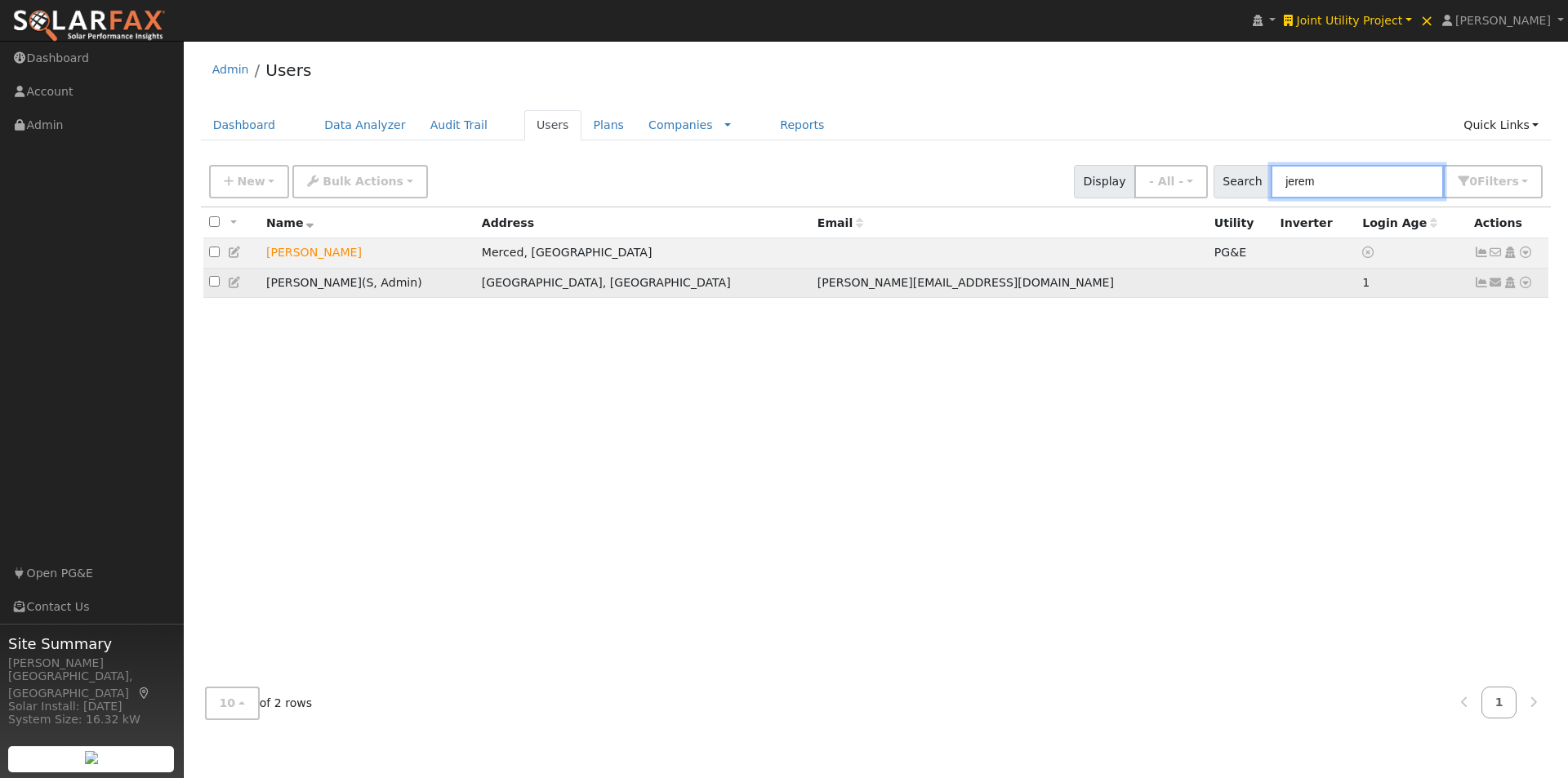
type input "jerem"
click at [232, 284] on icon at bounding box center [235, 283] width 15 height 12
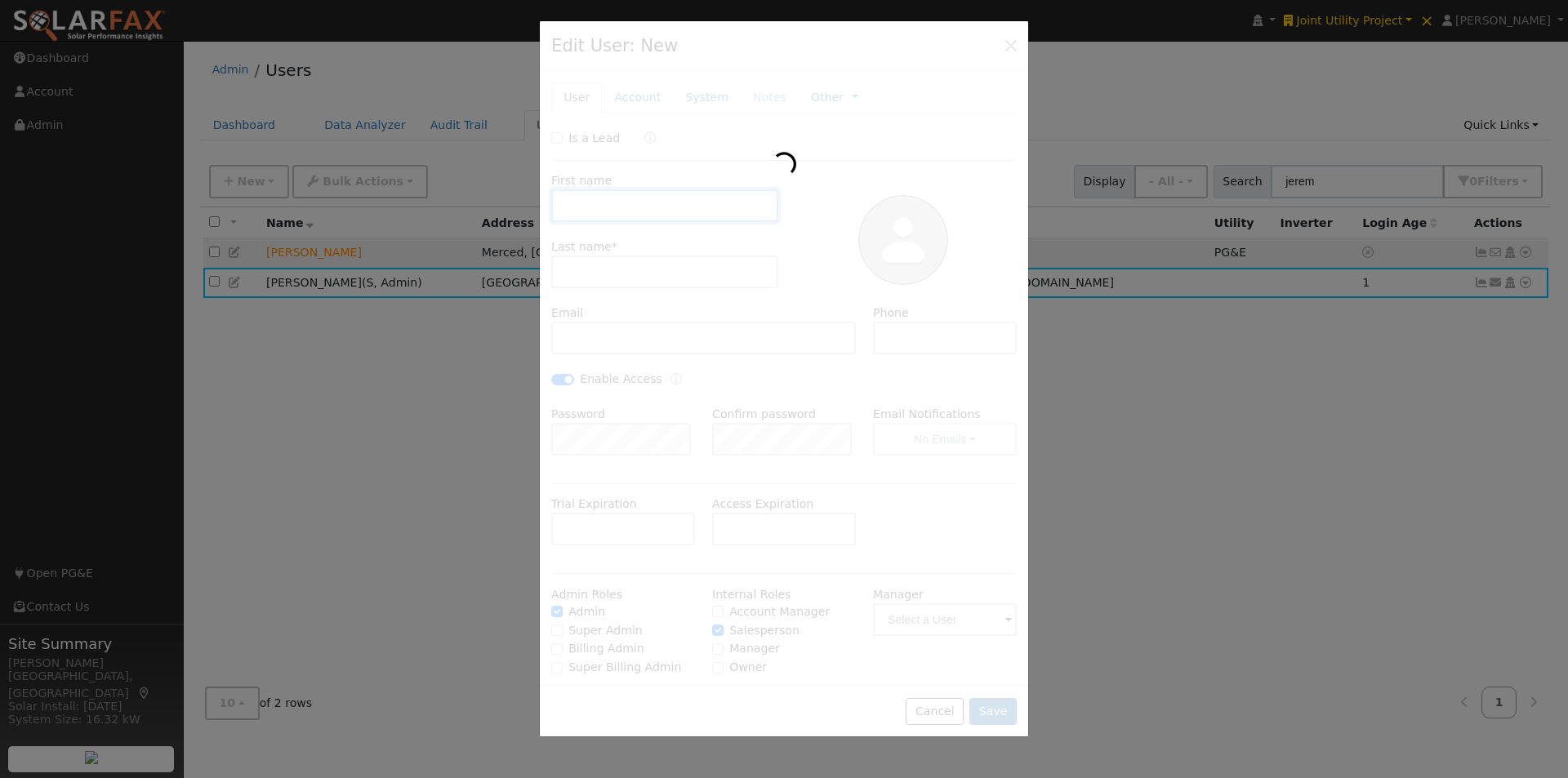
type input "Jeremy"
type input "LeBard"
type input "jeremy@jointutilityproject.com"
type input "209-224-6905"
checkbox input "true"
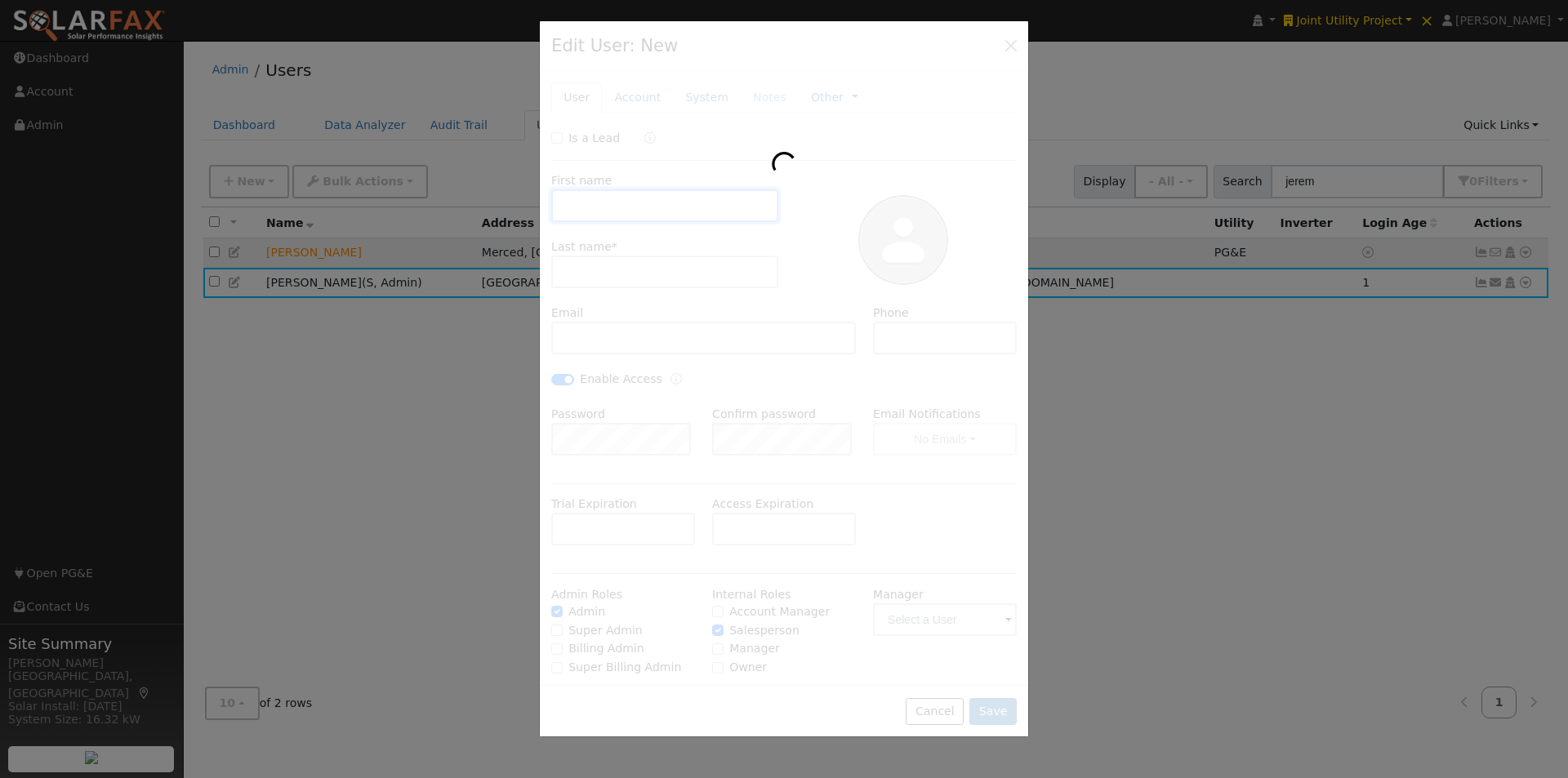
checkbox input "true"
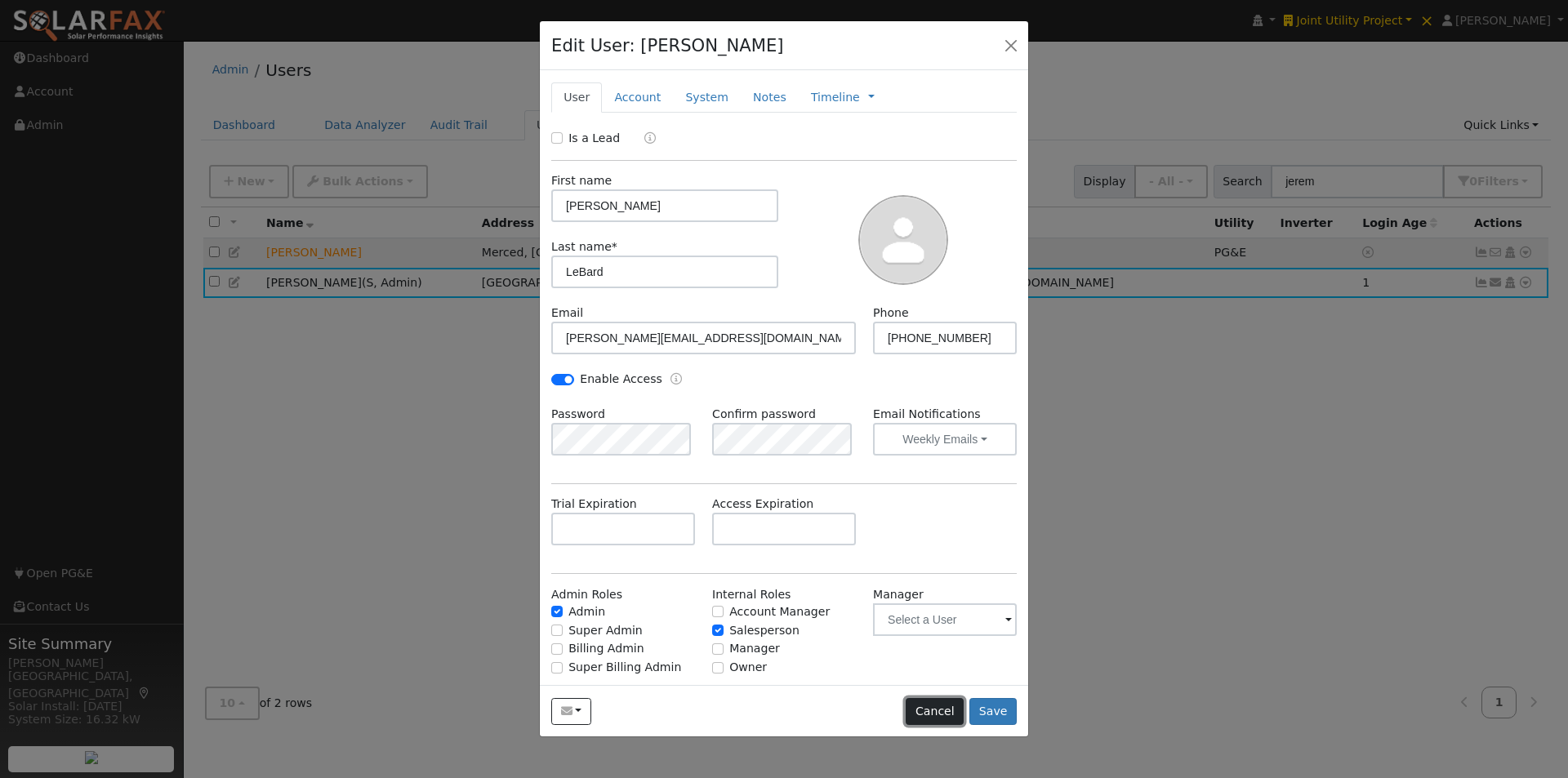
drag, startPoint x: 932, startPoint y: 711, endPoint x: 1169, endPoint y: 238, distance: 529.1
click at [932, 698] on button "Cancel" at bounding box center [934, 712] width 58 height 28
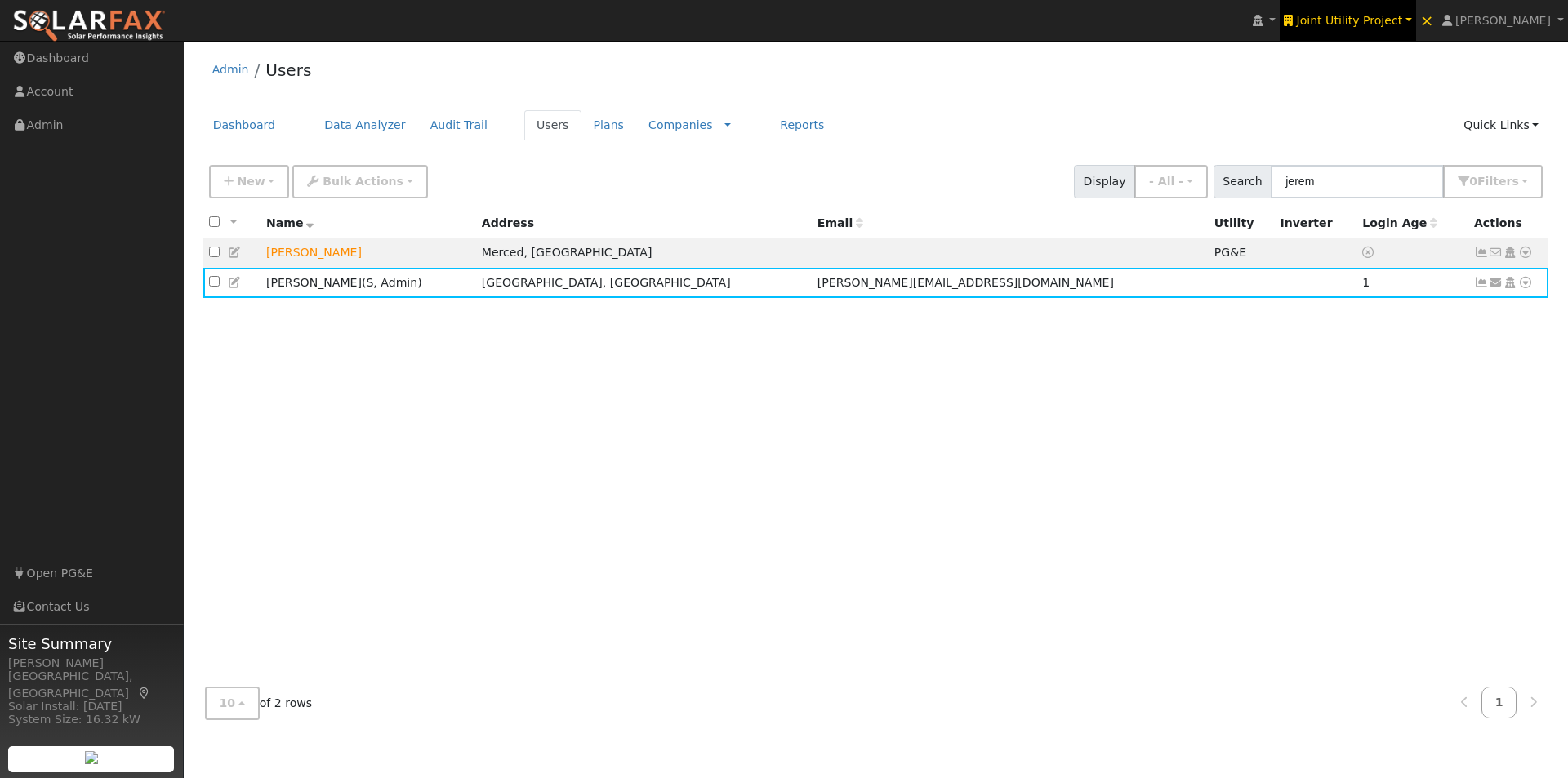
click at [1365, 17] on span "Joint Utility Project" at bounding box center [1350, 21] width 106 height 13
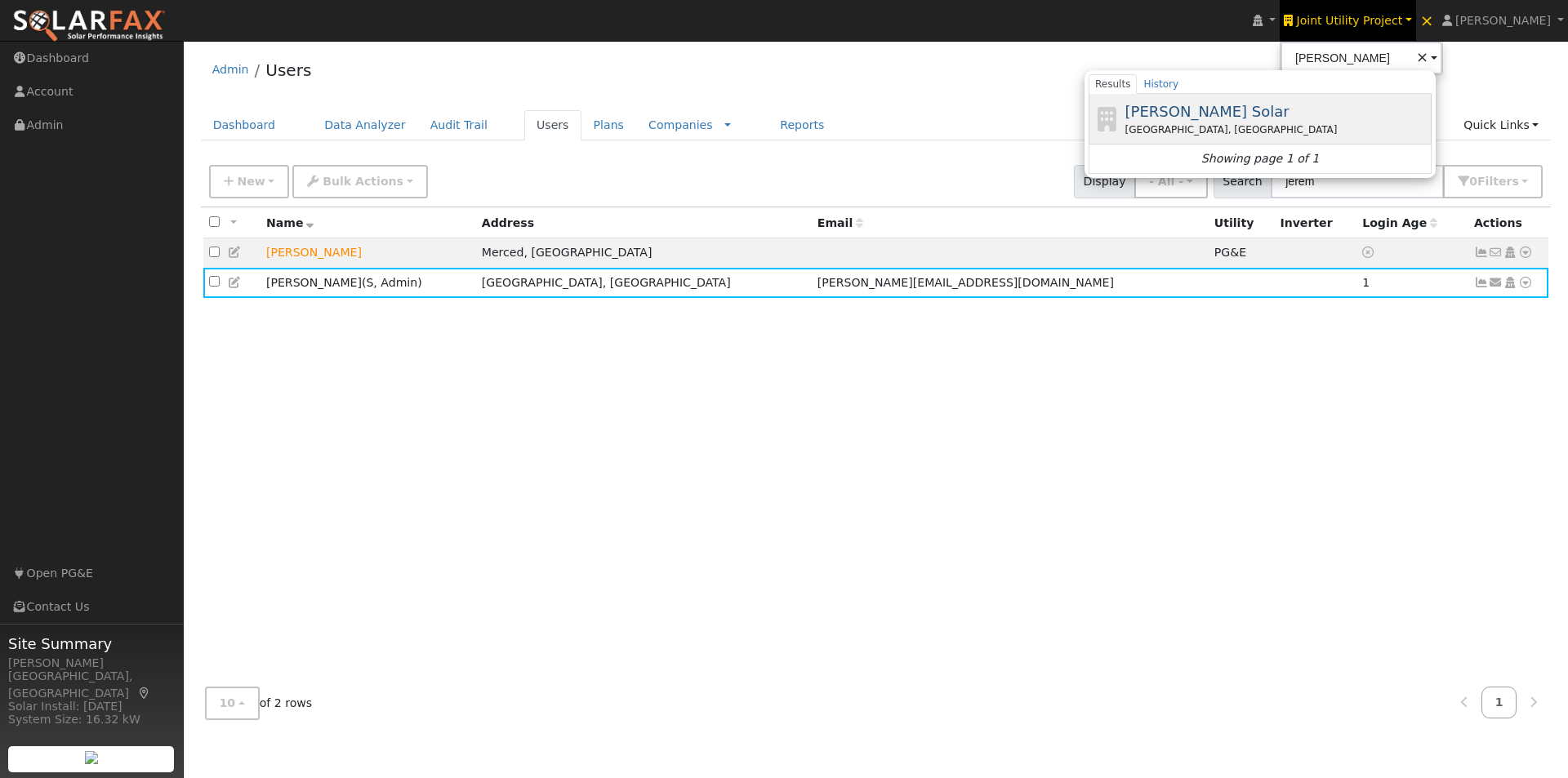
click at [1171, 114] on span "[PERSON_NAME] Solar" at bounding box center [1207, 111] width 164 height 17
type input "[PERSON_NAME] Solar"
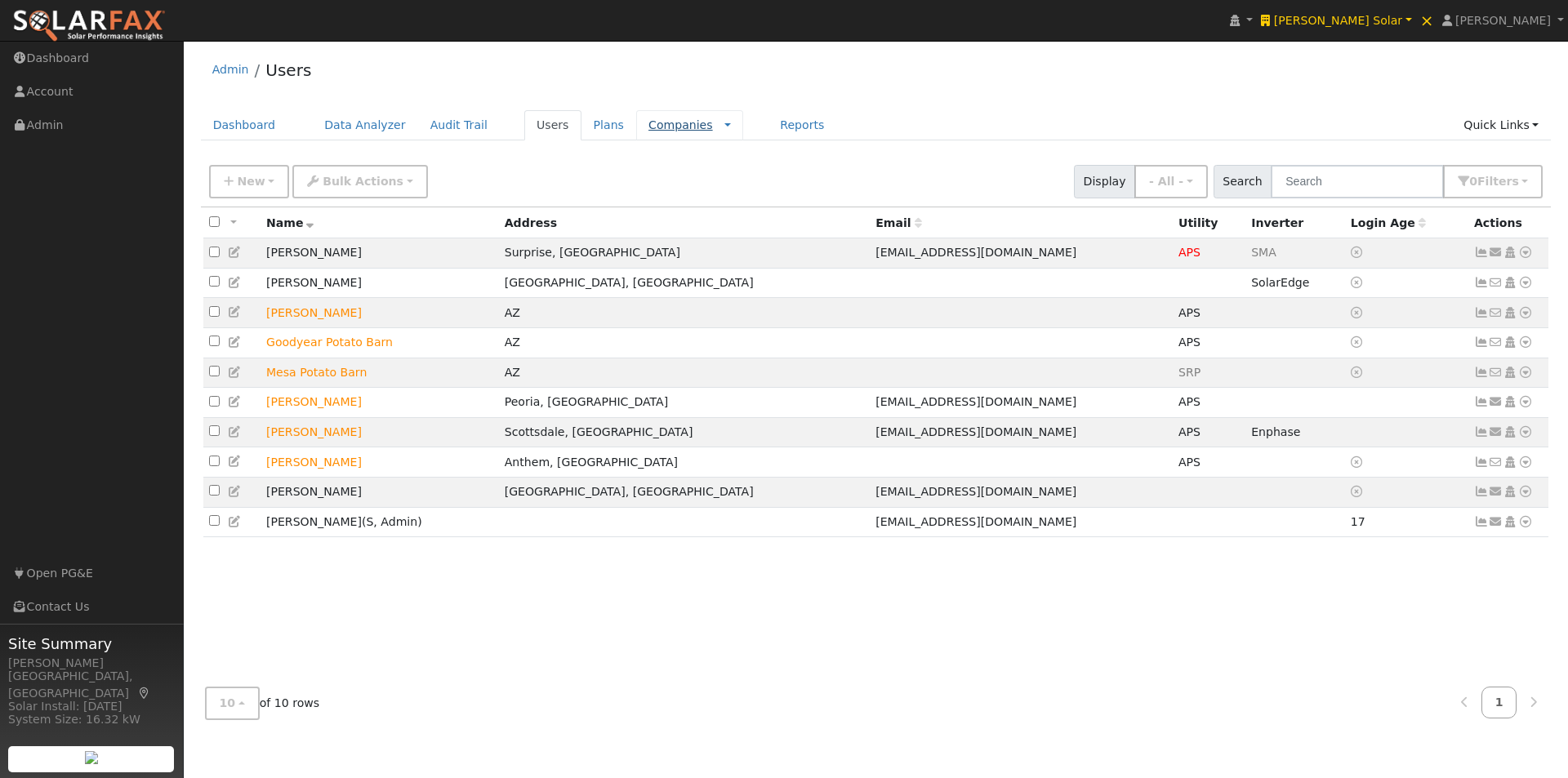
click at [652, 124] on link "Companies" at bounding box center [680, 125] width 64 height 13
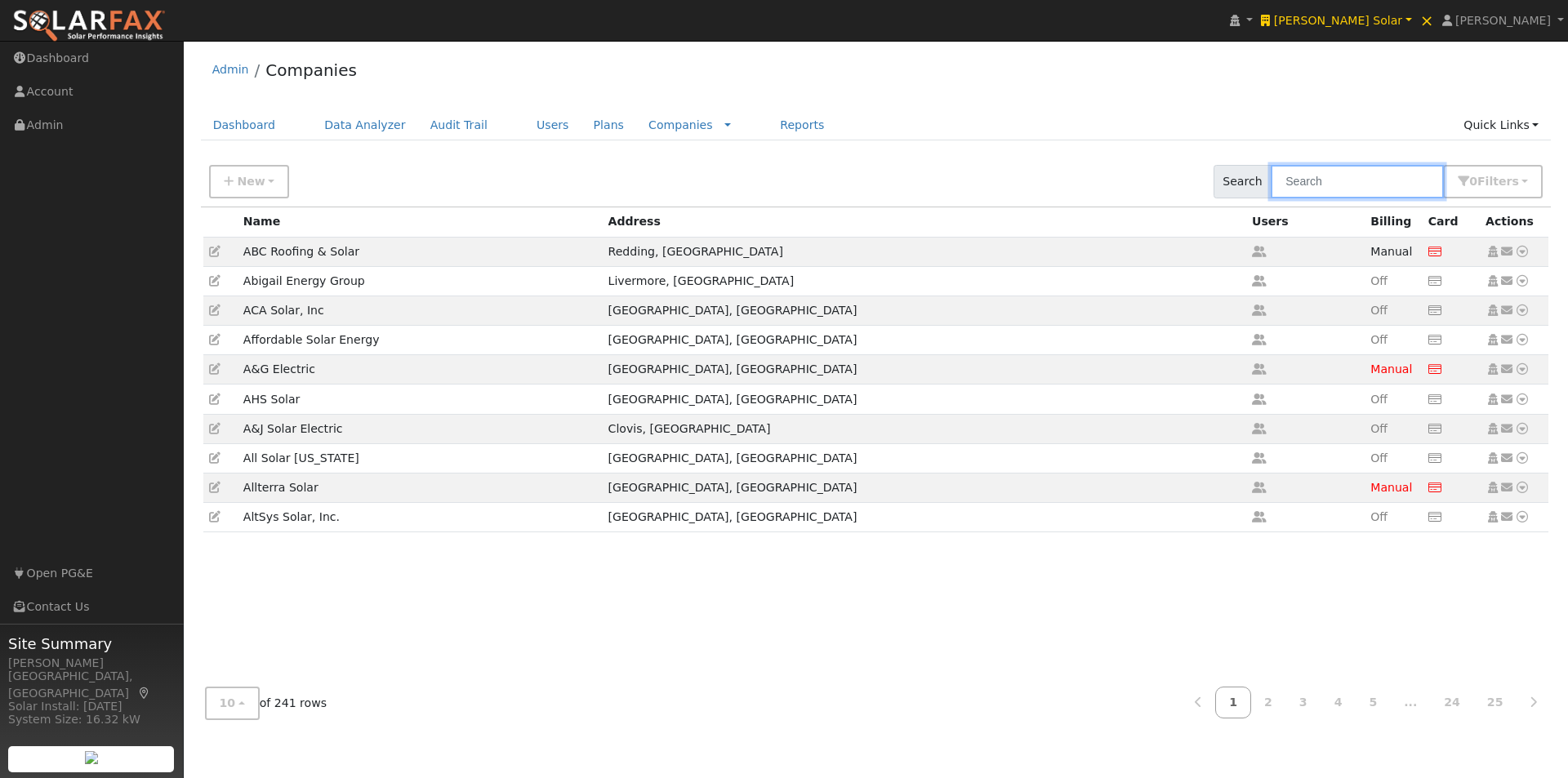
drag, startPoint x: 1343, startPoint y: 187, endPoint x: 1325, endPoint y: 161, distance: 31.6
click at [1343, 184] on input "text" at bounding box center [1357, 181] width 173 height 34
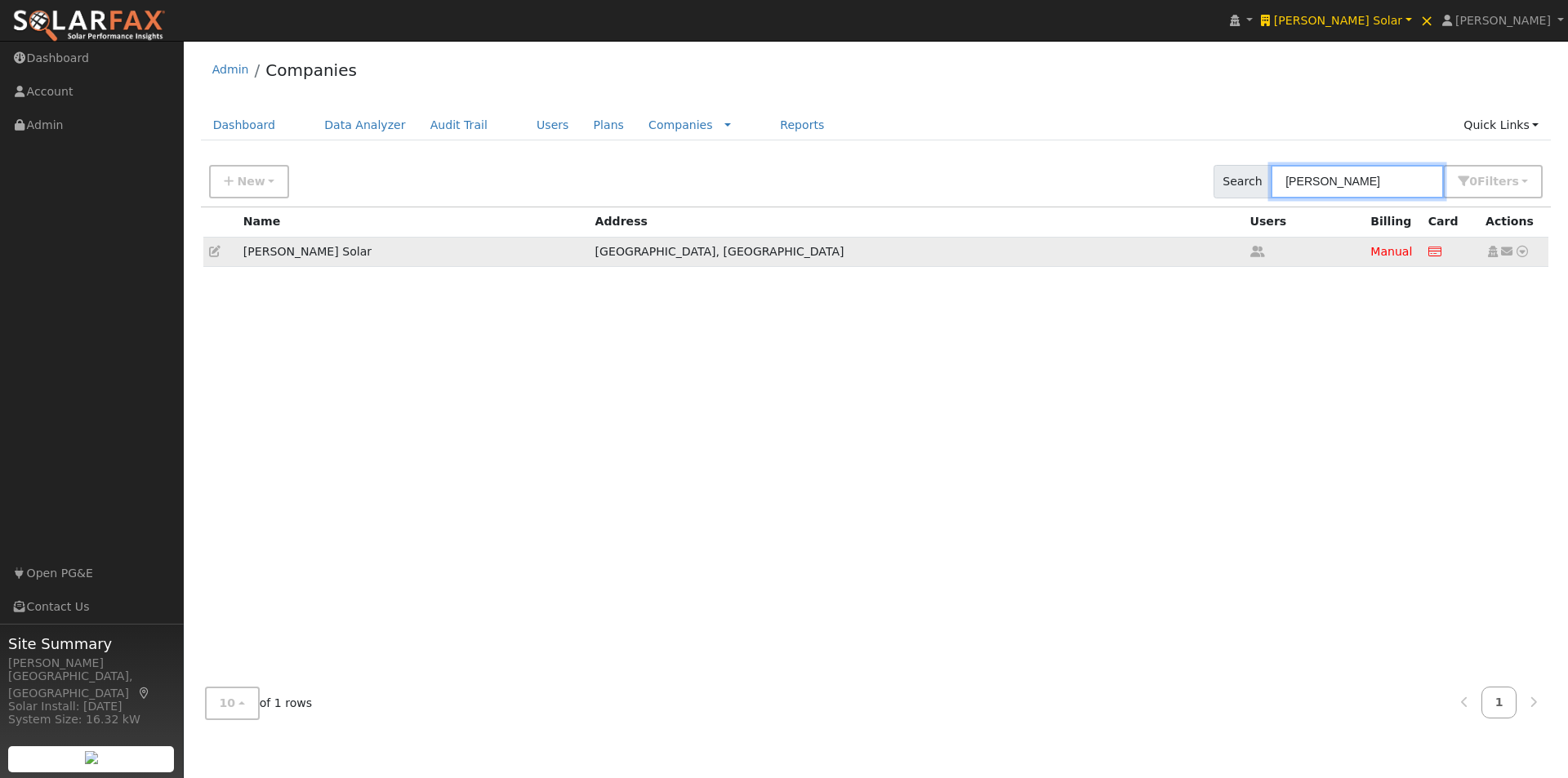
type input "[PERSON_NAME]"
click at [210, 251] on icon at bounding box center [215, 251] width 12 height 12
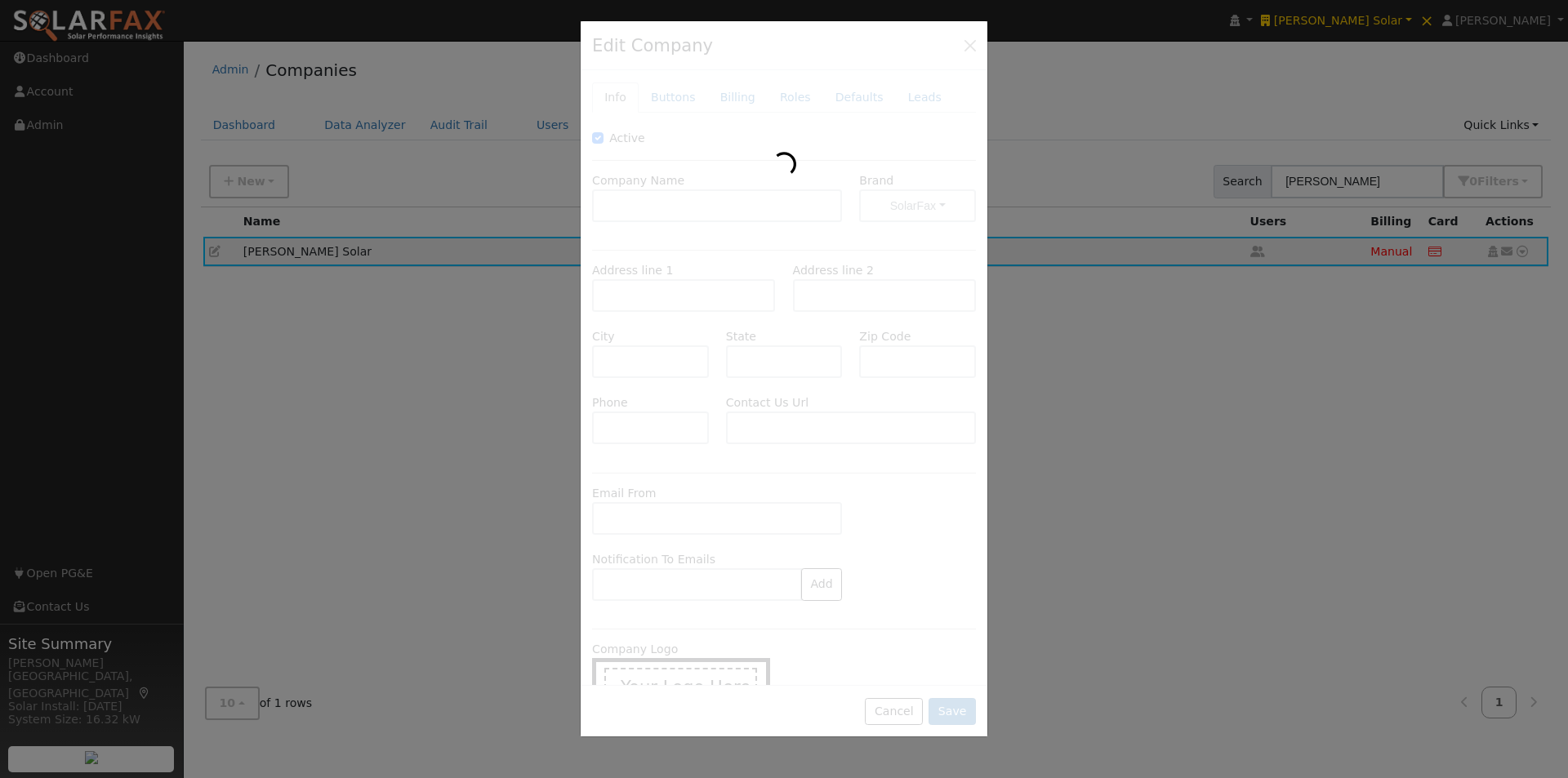
type input "[PERSON_NAME] Solar"
type input "[STREET_ADDRESS]"
type input "Suite #100"
type input "Phoenix"
type input "AZ"
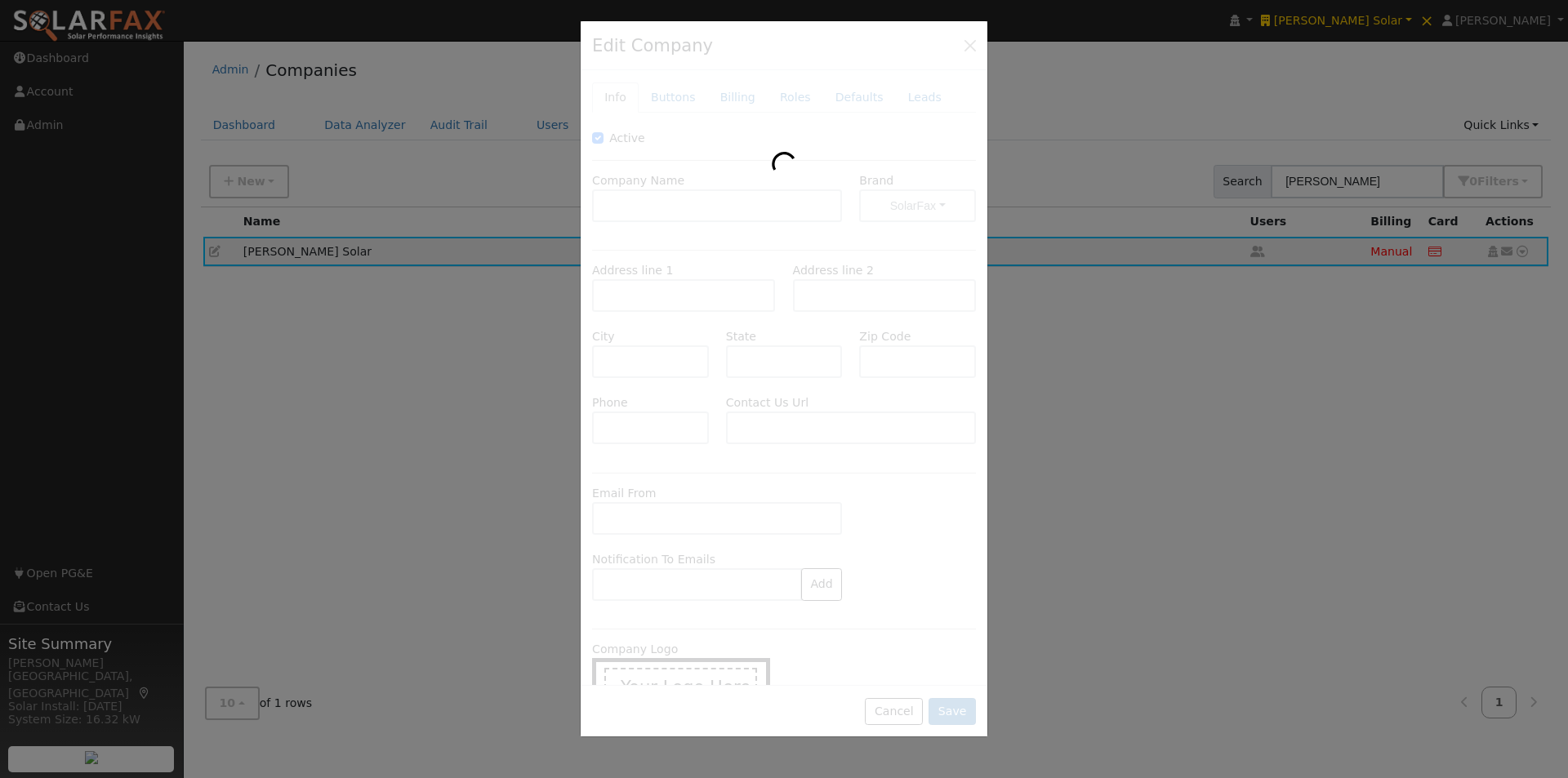
type input "85027"
type input "[PHONE_NUMBER]"
type input "[URL][DOMAIN_NAME]"
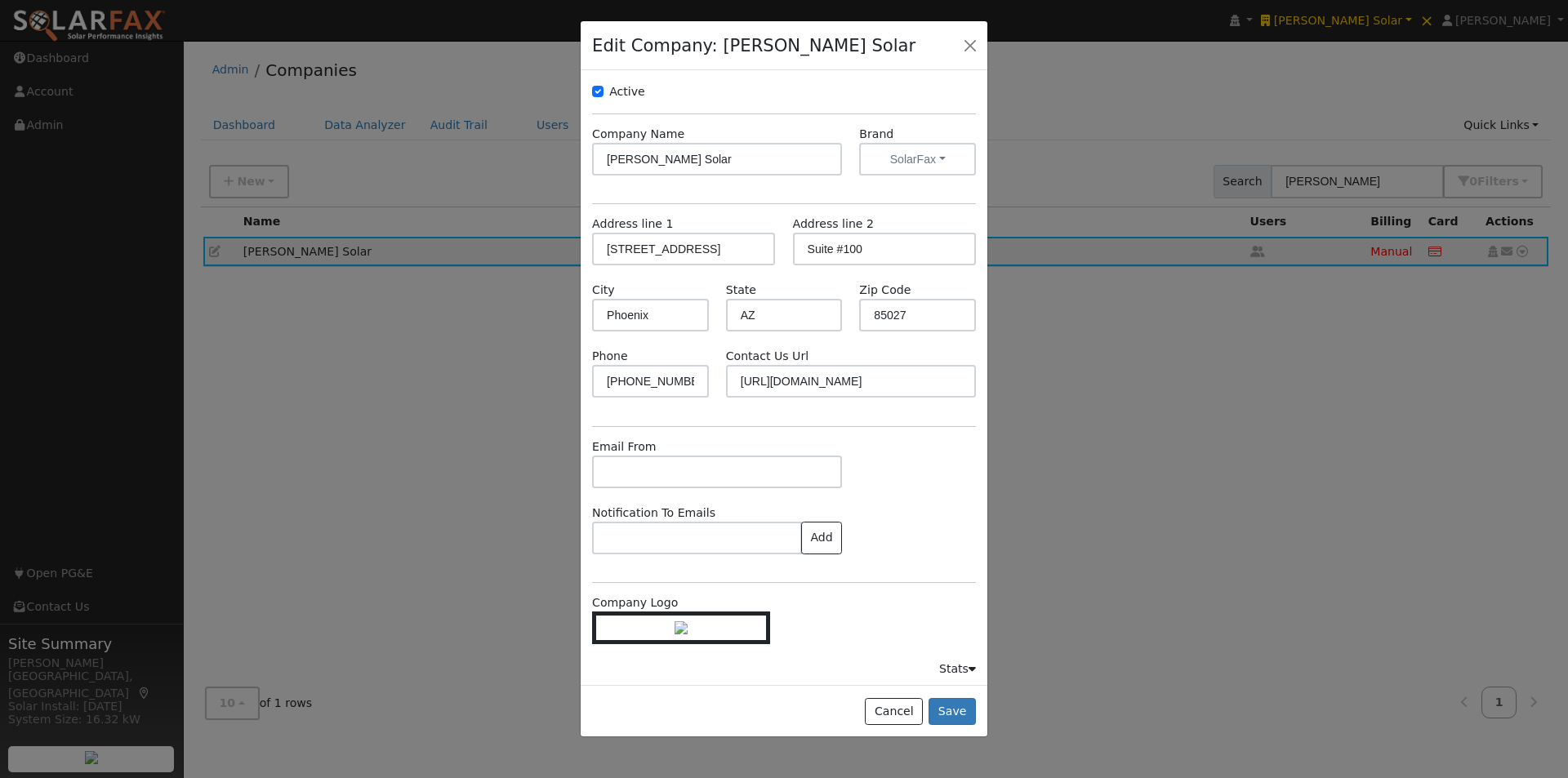
scroll to position [72, 0]
click at [696, 452] on input "text" at bounding box center [716, 468] width 250 height 33
click at [900, 708] on button "Cancel" at bounding box center [894, 712] width 58 height 28
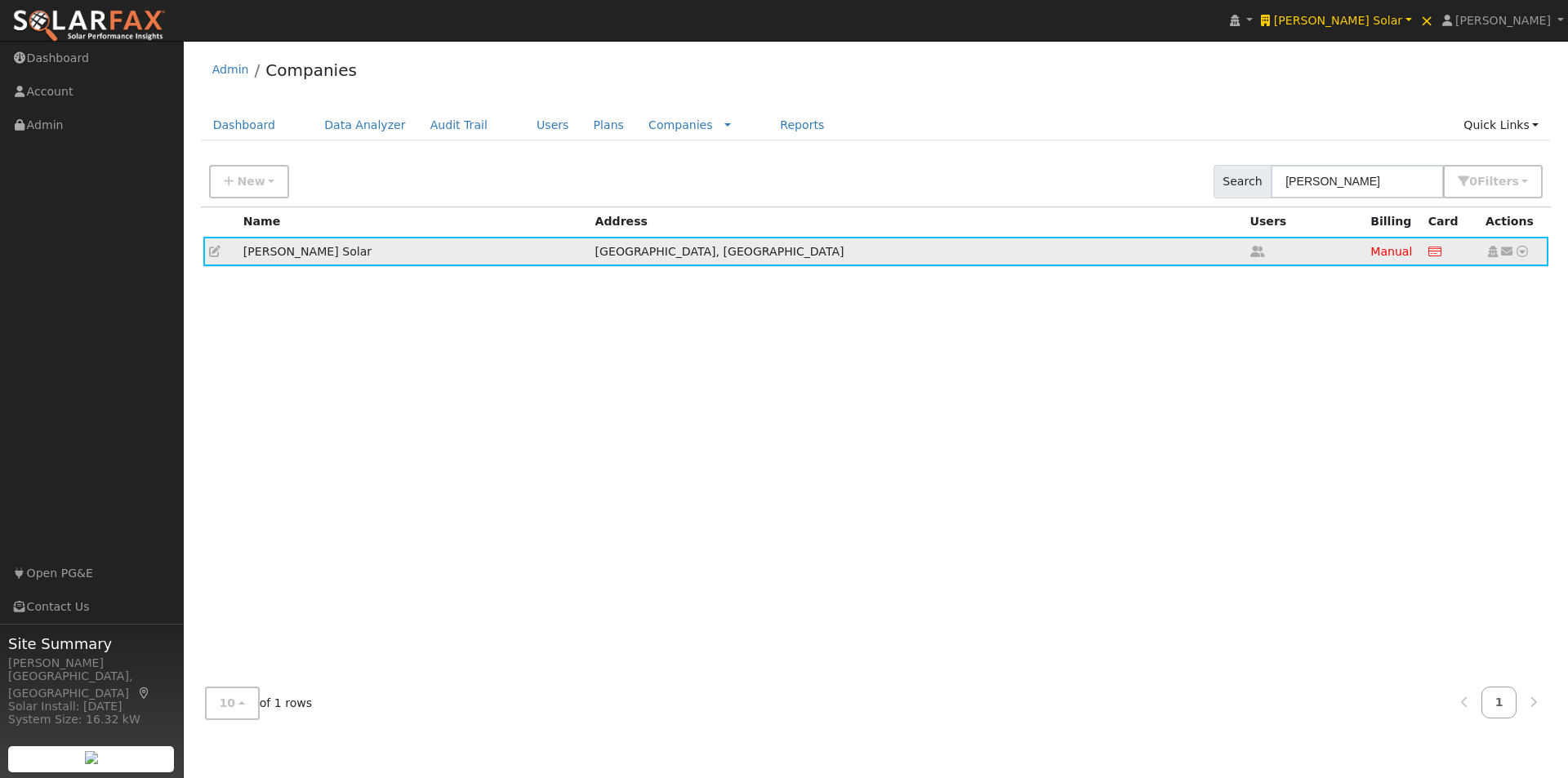
click at [209, 248] on icon at bounding box center [215, 251] width 12 height 12
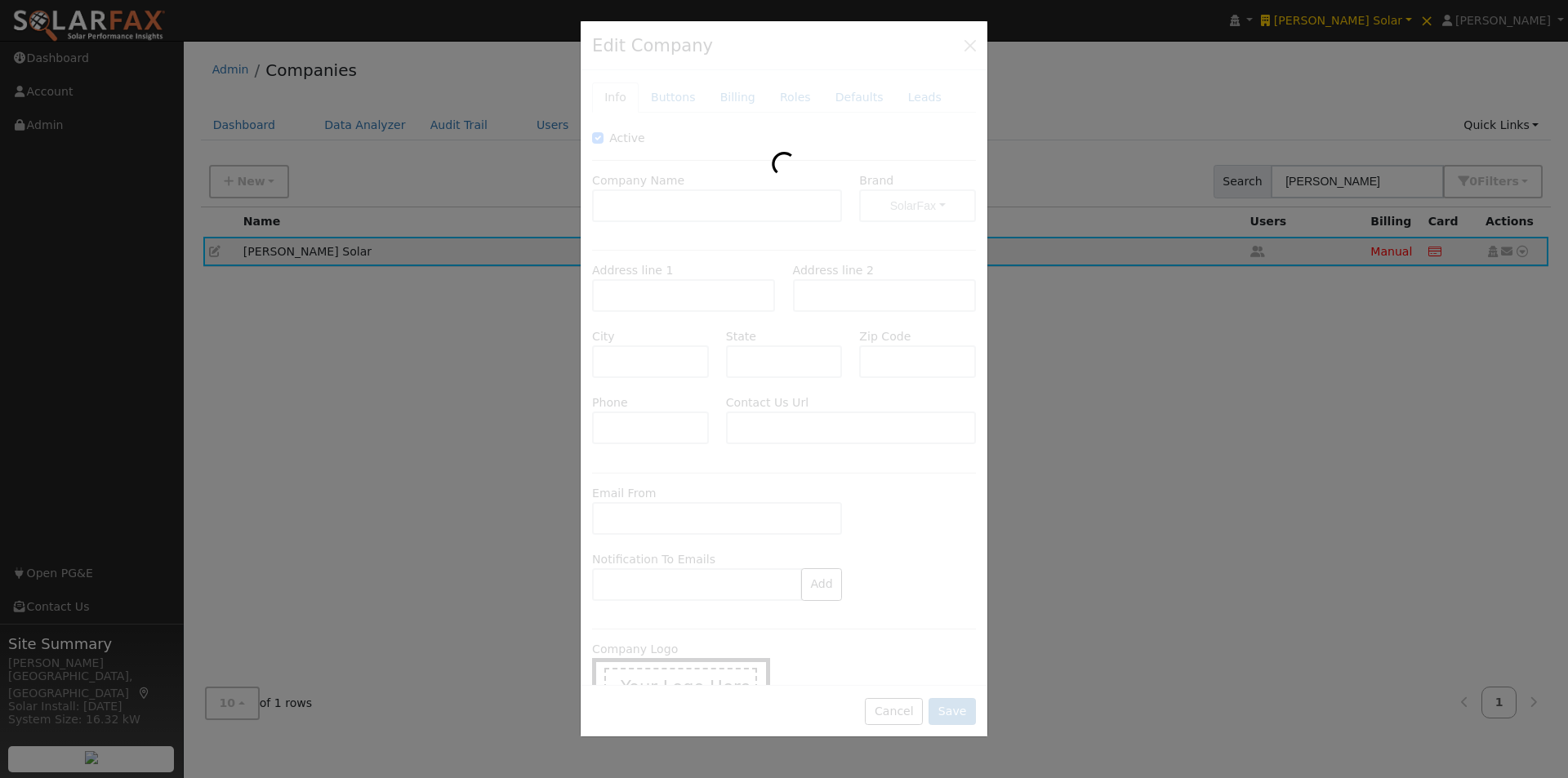
type input "[PERSON_NAME] Solar"
type input "[STREET_ADDRESS]"
type input "Suite #100"
type input "Phoenix"
type input "AZ"
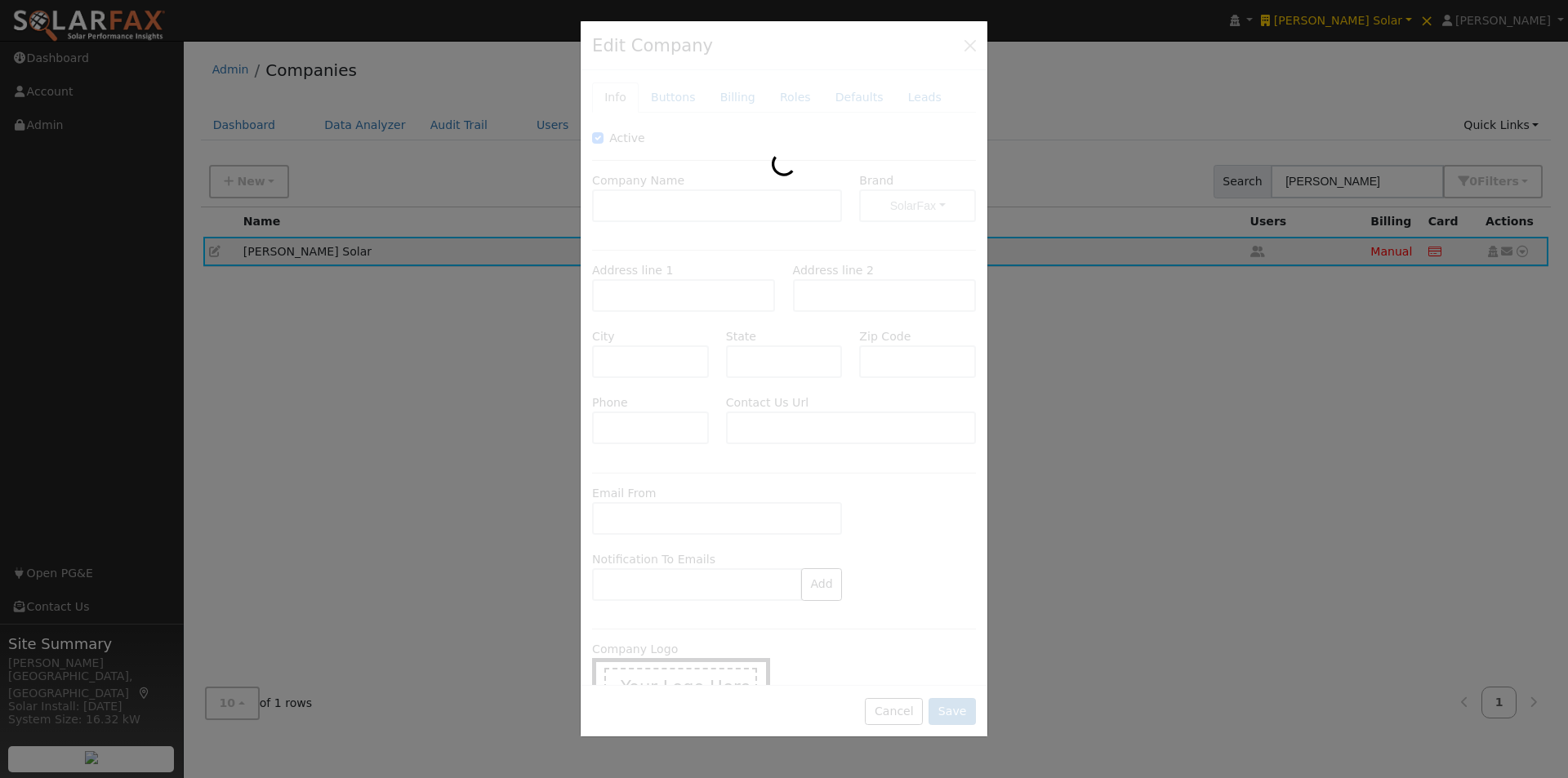
type input "85027"
type input "[PHONE_NUMBER]"
type input "[URL][DOMAIN_NAME]"
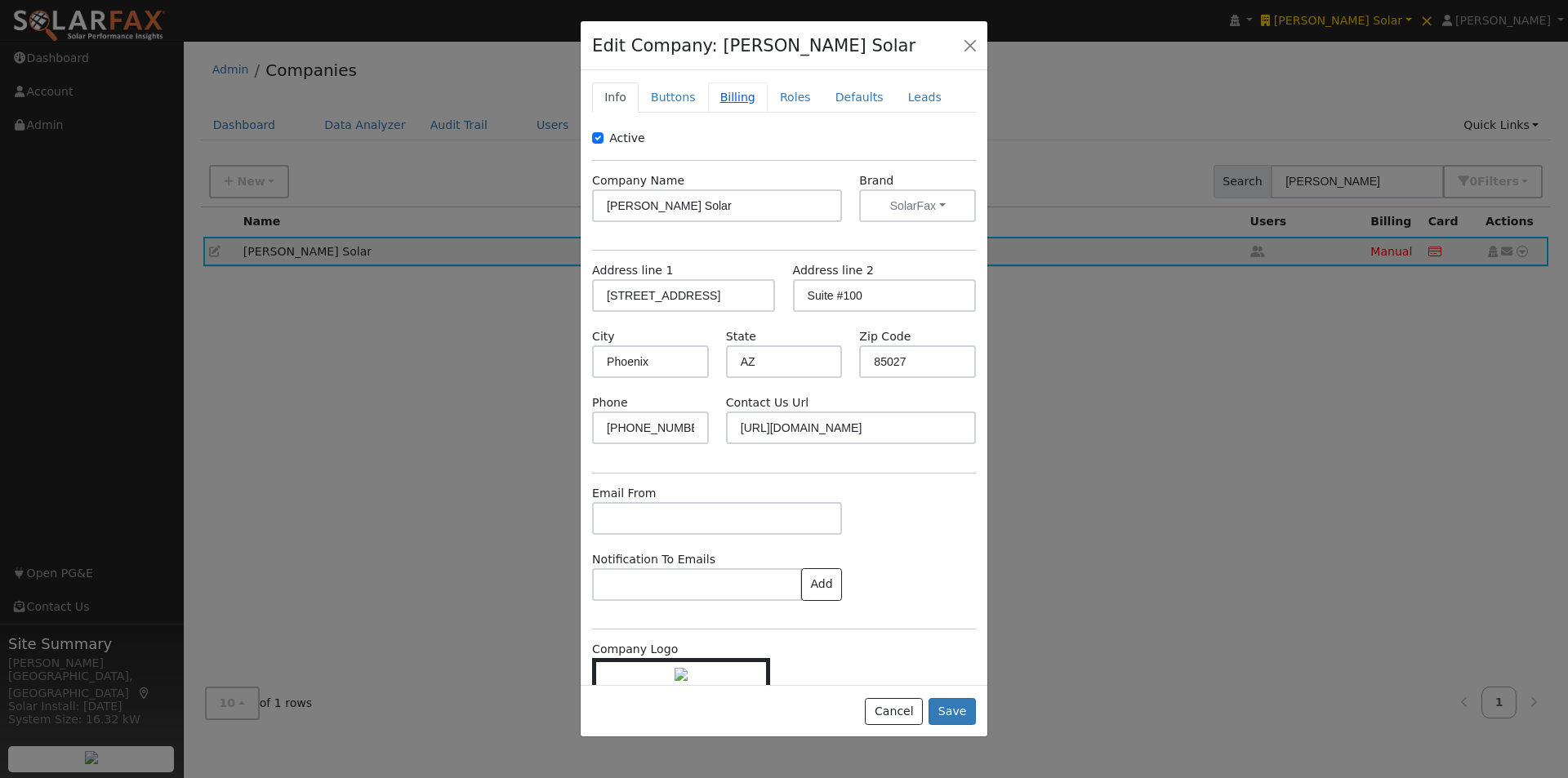
click at [724, 91] on link "Billing" at bounding box center [738, 97] width 59 height 30
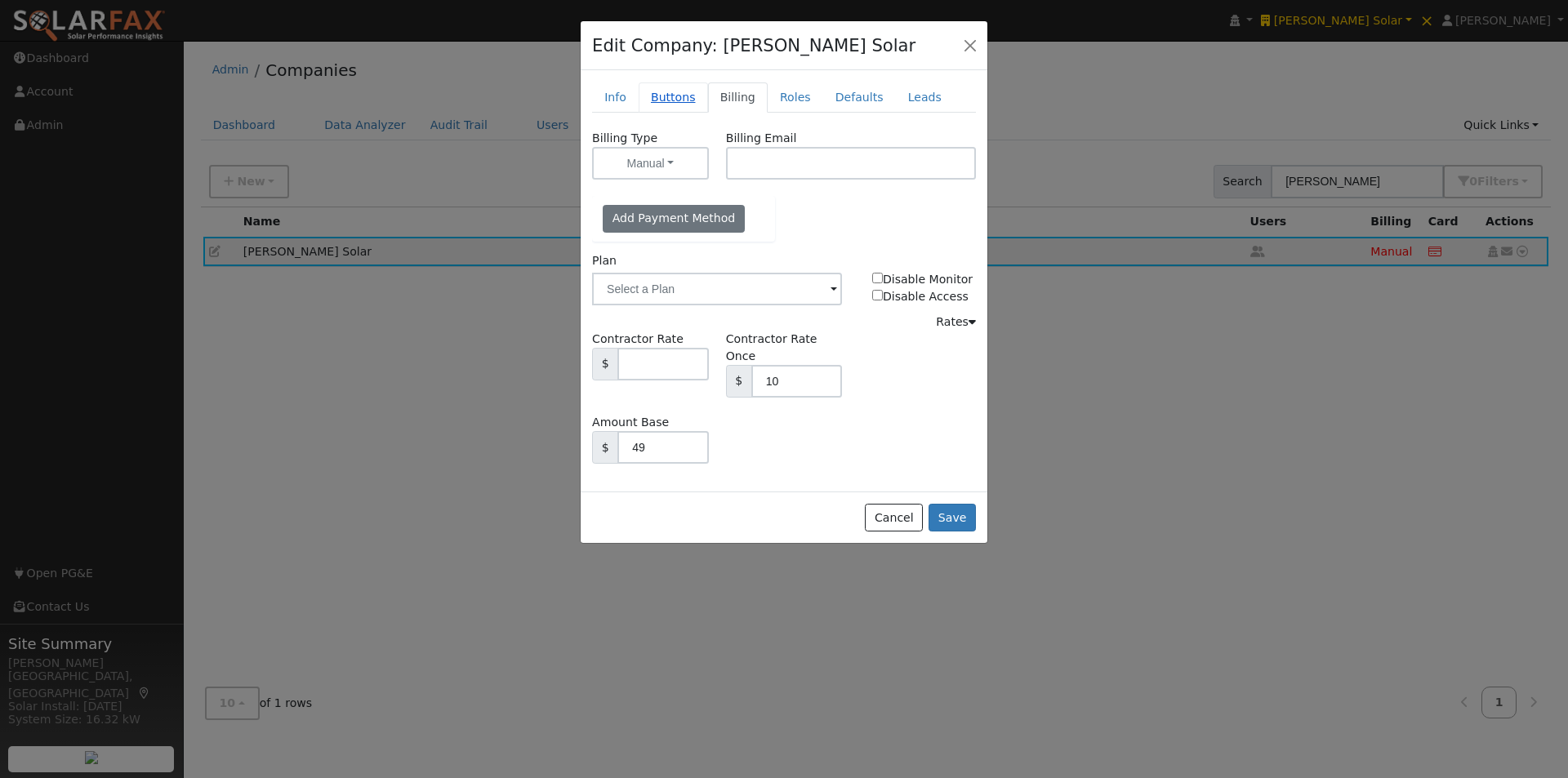
click at [649, 98] on link "Buttons" at bounding box center [674, 97] width 69 height 30
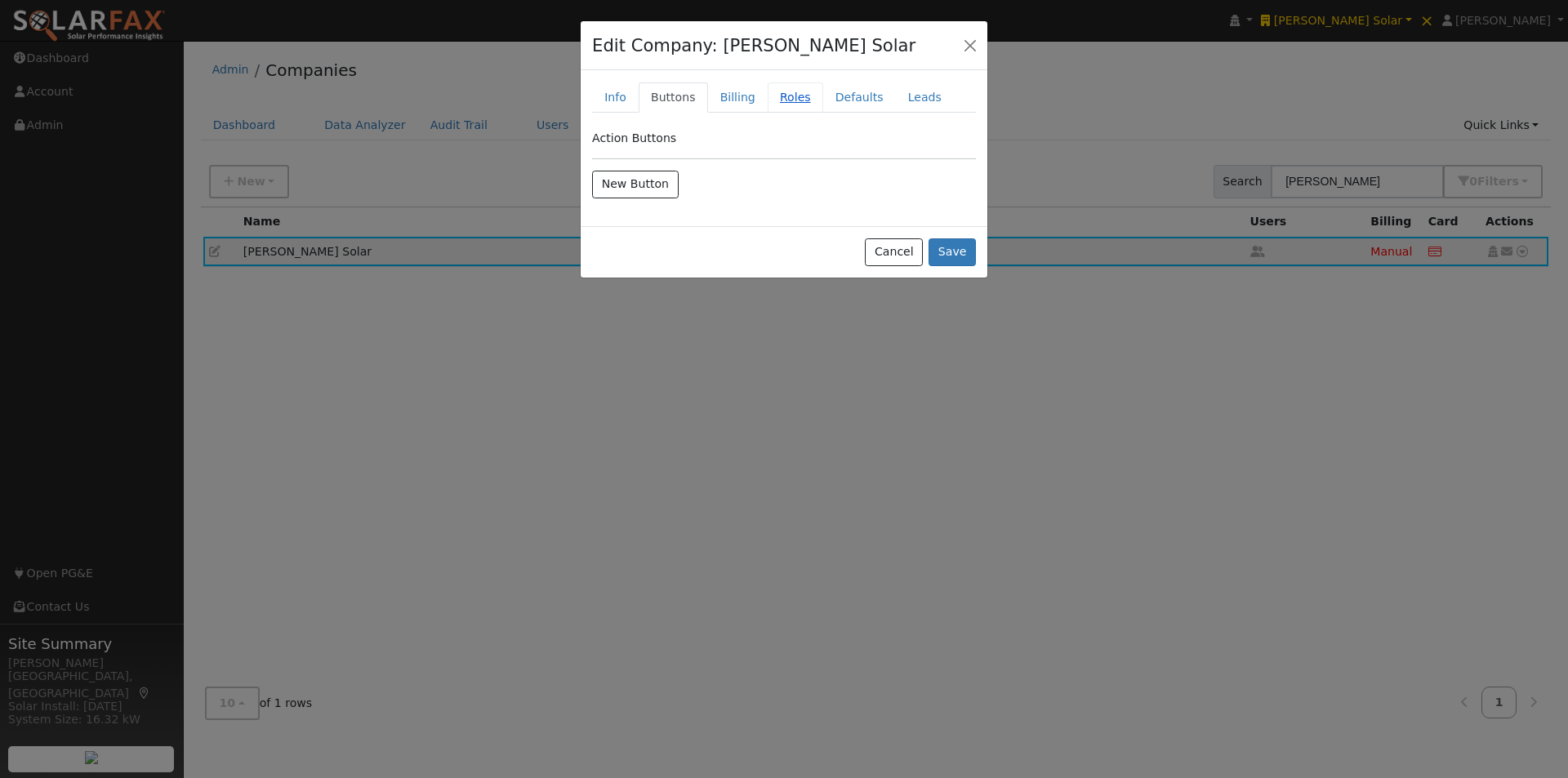
click at [769, 98] on link "Roles" at bounding box center [795, 97] width 55 height 30
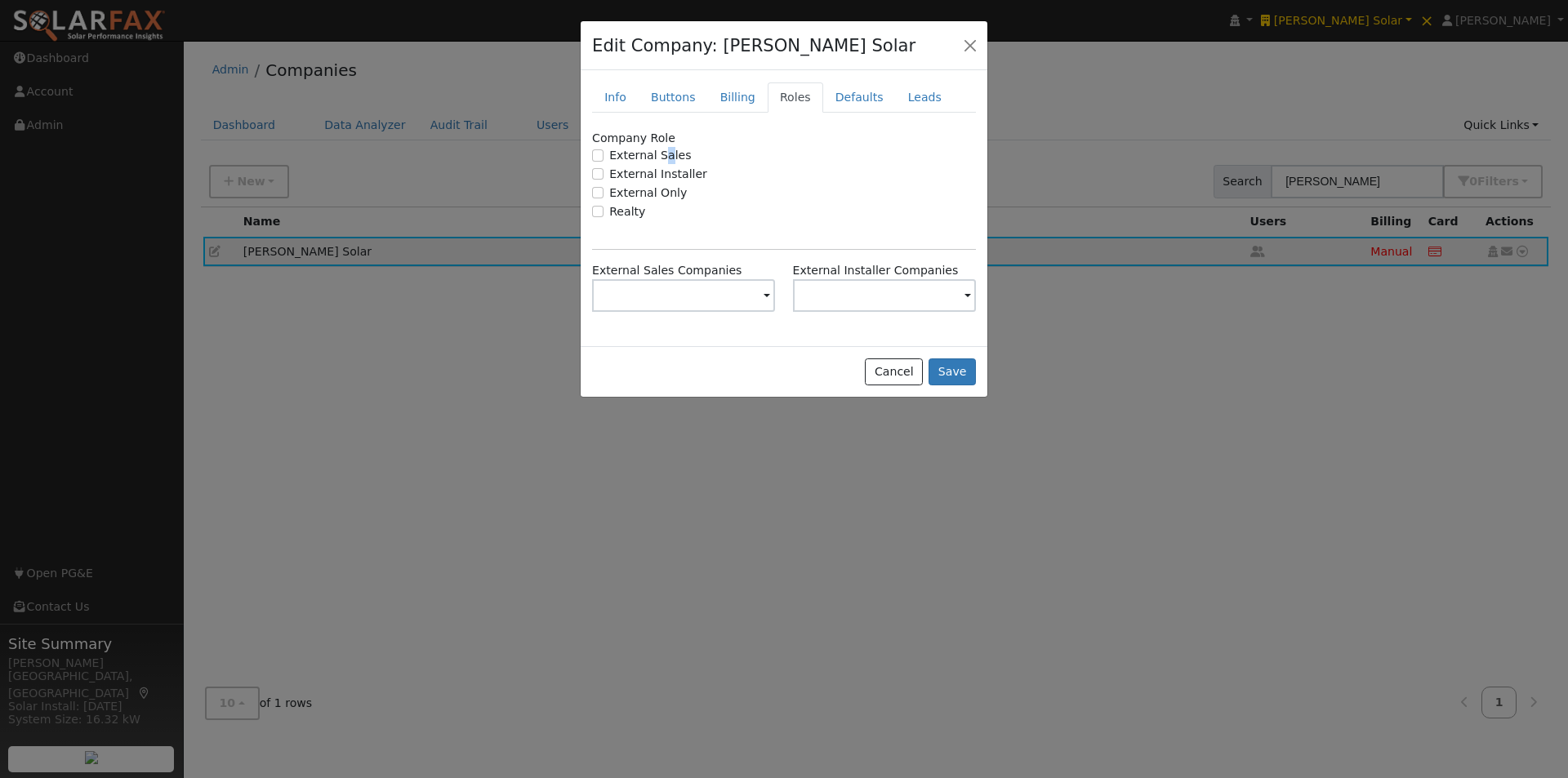
click at [660, 158] on label "External Sales" at bounding box center [650, 155] width 82 height 17
click at [603, 158] on input "External Sales" at bounding box center [598, 155] width 12 height 12
click at [593, 152] on input "External Sales" at bounding box center [598, 155] width 12 height 12
checkbox input "false"
click at [618, 99] on link "Info" at bounding box center [615, 97] width 46 height 30
